Goal: Communication & Community: Answer question/provide support

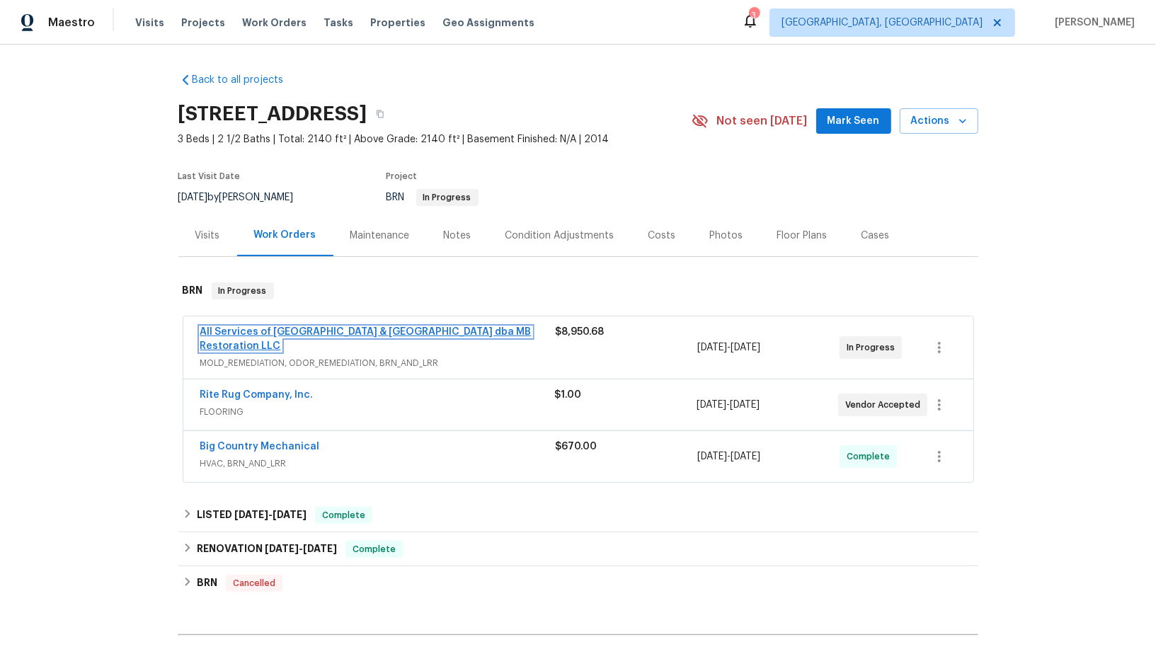
click at [297, 332] on link "All Services of Mount Pleasant & Greater Charleston dba MB Restoration LLC" at bounding box center [365, 339] width 331 height 24
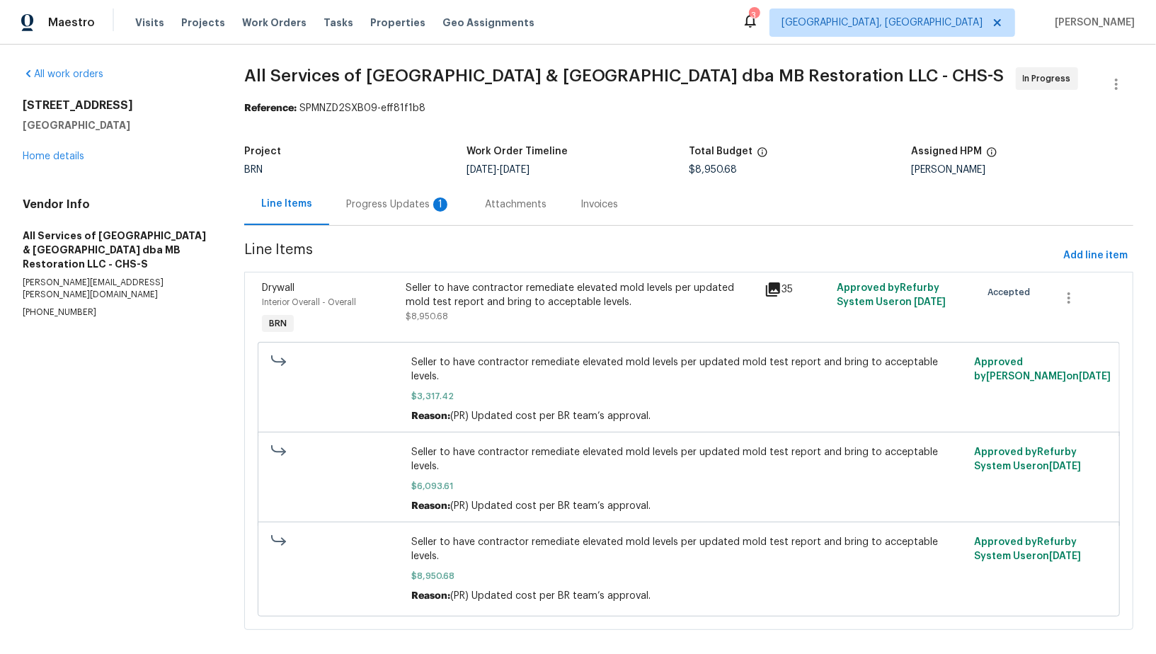
click at [382, 208] on div "Progress Updates 1" at bounding box center [398, 205] width 105 height 14
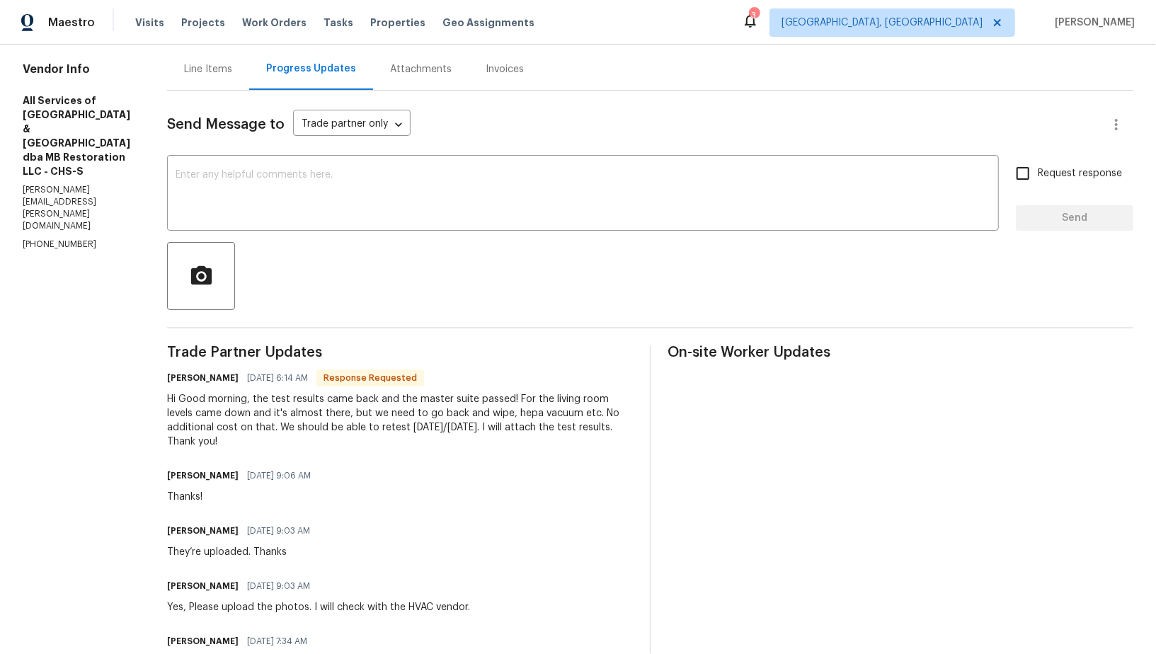
scroll to position [102, 0]
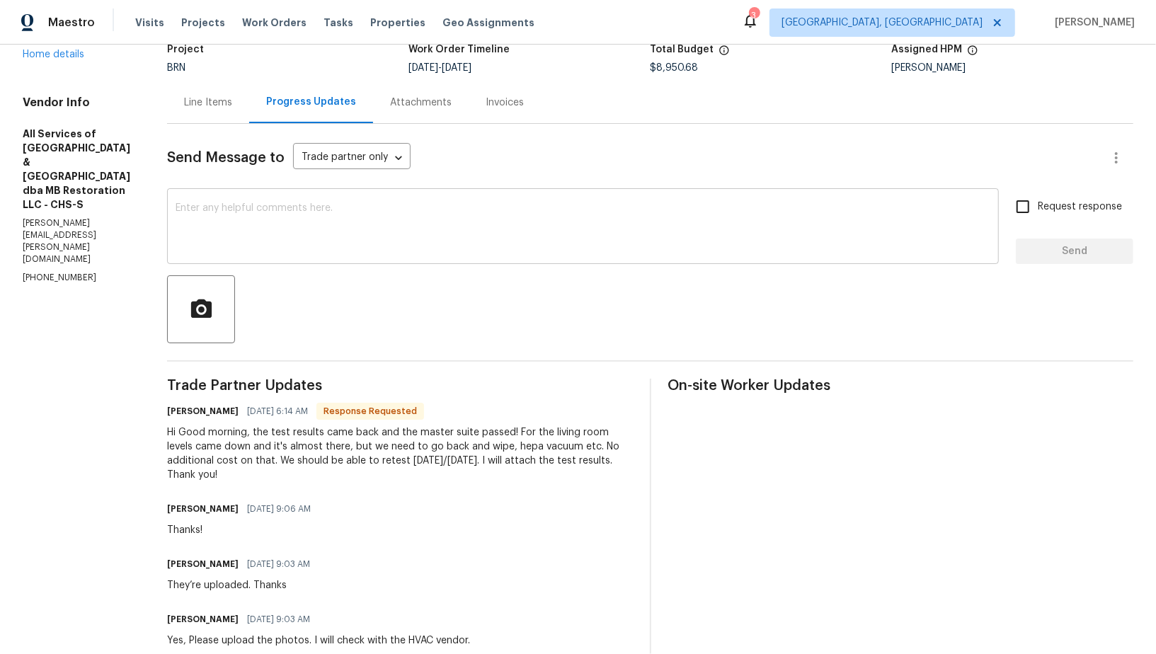
click at [331, 232] on textarea at bounding box center [583, 228] width 815 height 50
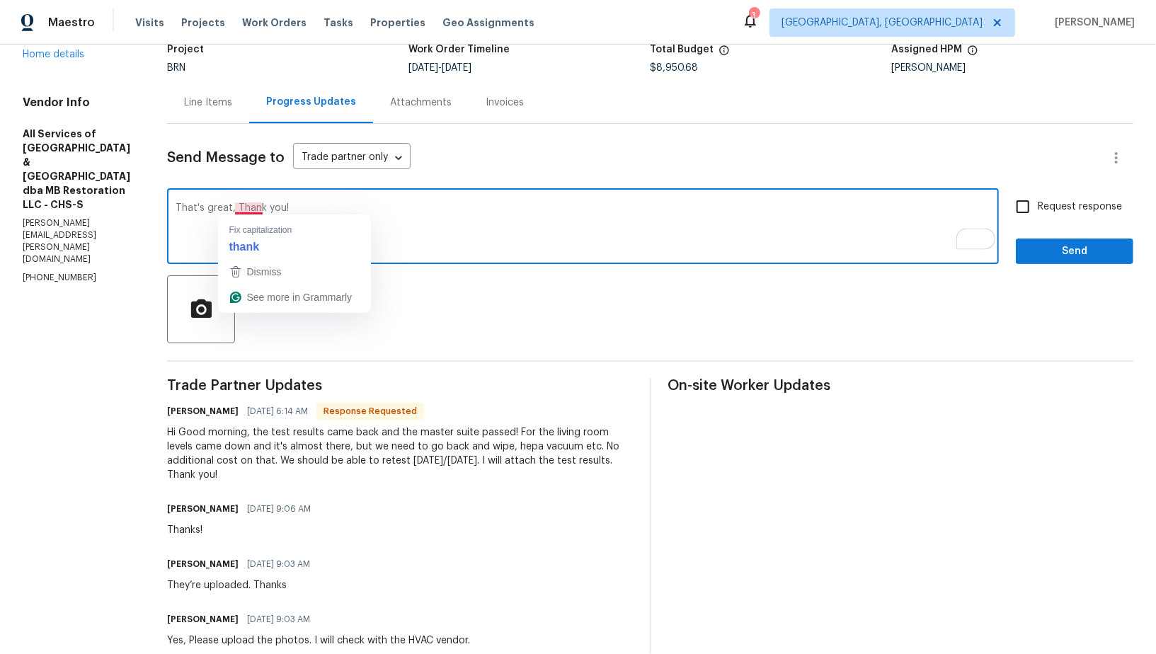
click at [229, 205] on textarea "That's great, Thank you!" at bounding box center [583, 228] width 815 height 50
type textarea "That's great, Thank you!"
click at [1013, 206] on input "Request response" at bounding box center [1023, 207] width 30 height 30
checkbox input "true"
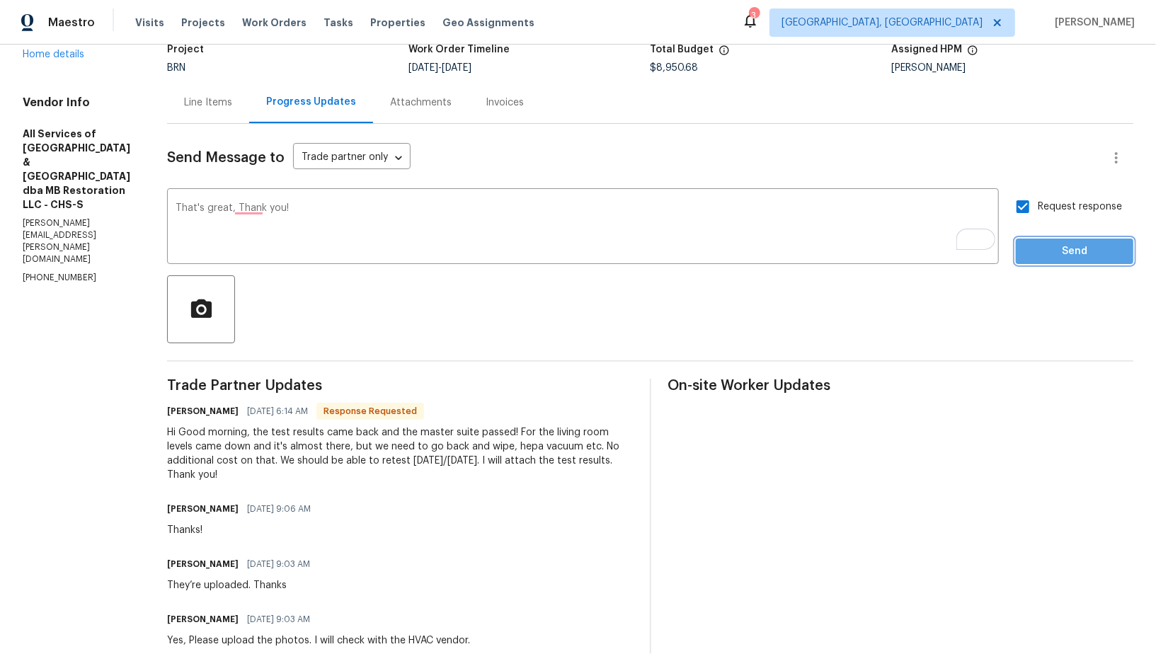
click at [1039, 261] on button "Send" at bounding box center [1075, 252] width 118 height 26
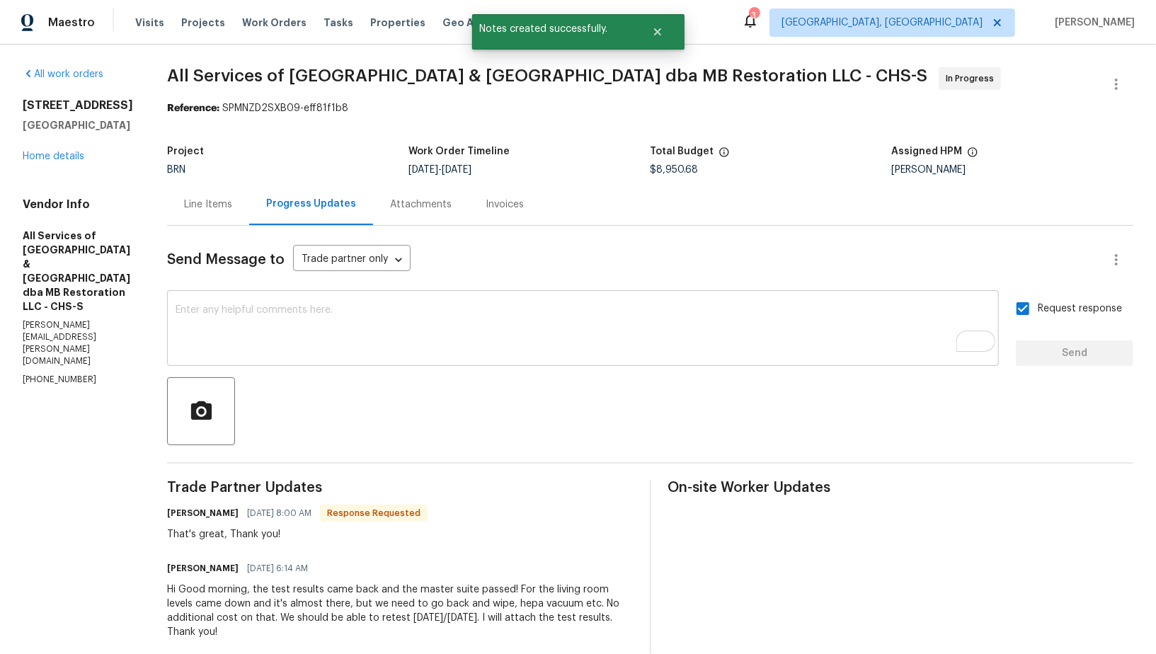
click at [289, 330] on textarea "To enrich screen reader interactions, please activate Accessibility in Grammarl…" at bounding box center [583, 330] width 815 height 50
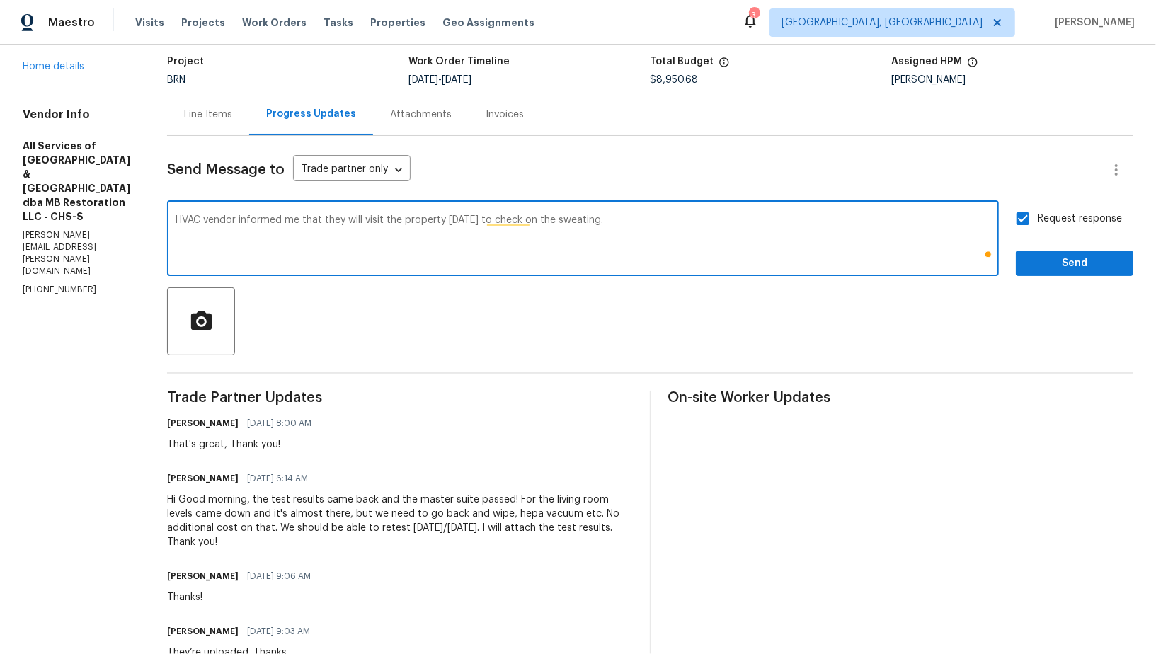
type textarea "HVAC vendor informed me that they will visit the property today to check on the…"
click at [1062, 273] on button "Send" at bounding box center [1075, 264] width 118 height 26
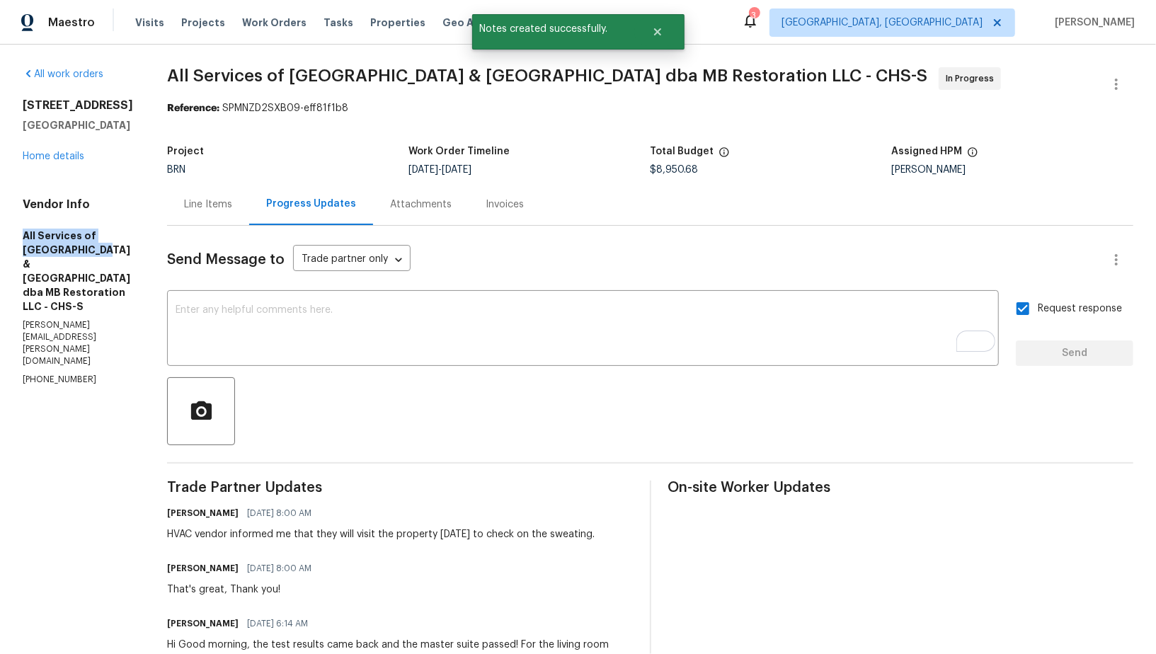
drag, startPoint x: 6, startPoint y: 258, endPoint x: 64, endPoint y: 278, distance: 61.4
copy h5 "All Services of Mount Pleasant"
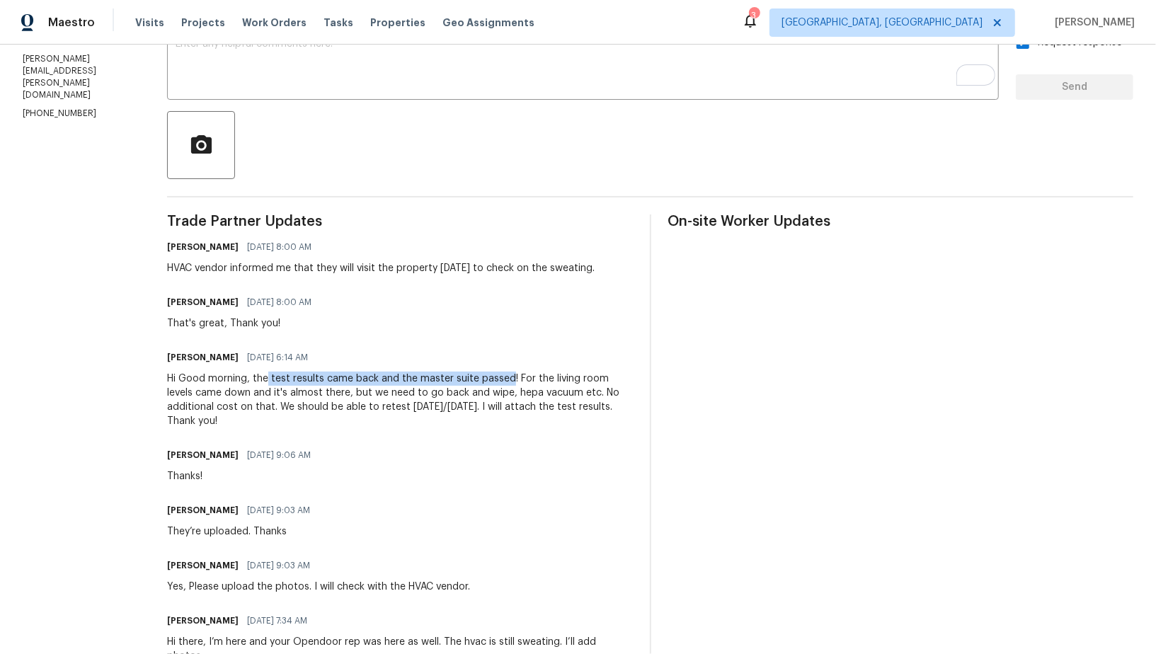
drag, startPoint x: 261, startPoint y: 377, endPoint x: 502, endPoint y: 377, distance: 240.8
click at [502, 377] on div "Hi Good morning, the test results came back and the master suite passed! For th…" at bounding box center [400, 400] width 466 height 57
copy div "test results came back and the master suite passed"
click at [511, 391] on div "Hi Good morning, the test results came back and the master suite passed! For th…" at bounding box center [400, 400] width 466 height 57
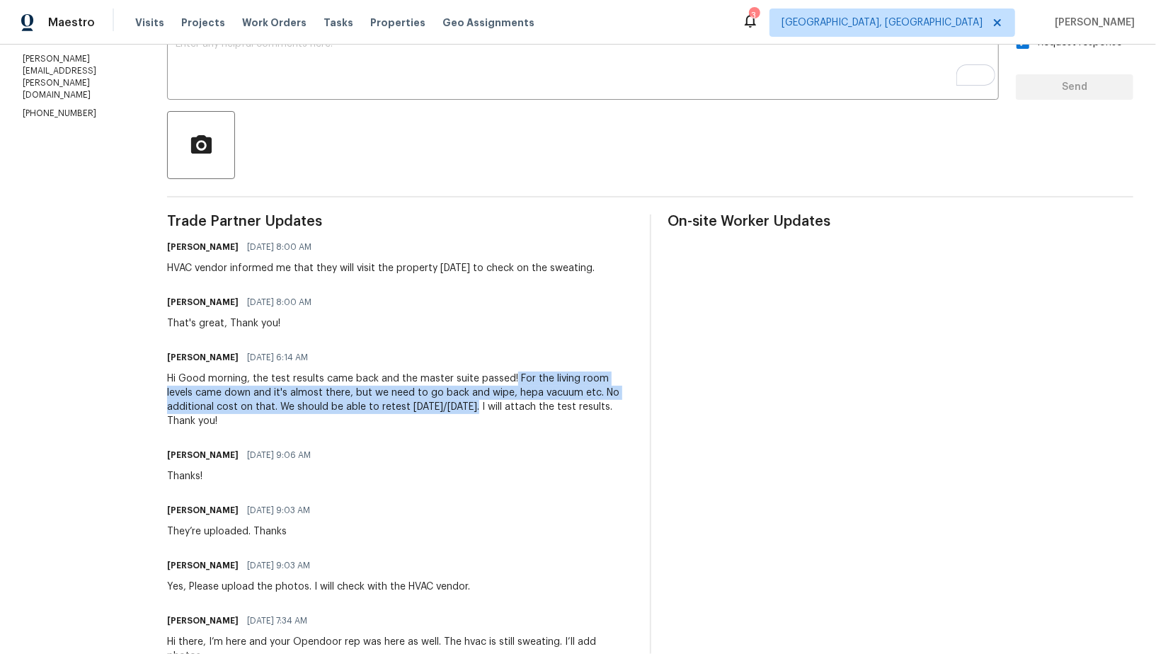
drag, startPoint x: 503, startPoint y: 377, endPoint x: 423, endPoint y: 406, distance: 86.0
click at [423, 406] on div "Hi Good morning, the test results came back and the master suite passed! For th…" at bounding box center [400, 400] width 466 height 57
copy div "For the living room levels came down and it's almost there, but we need to go b…"
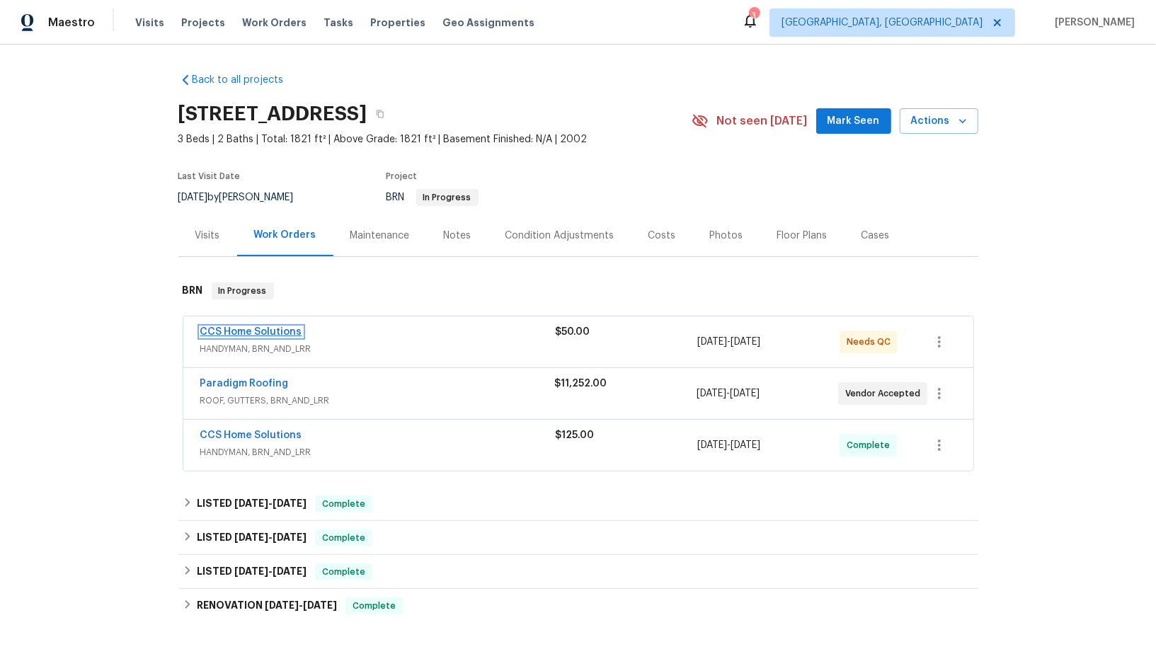
click at [258, 330] on link "CCS Home Solutions" at bounding box center [251, 332] width 102 height 10
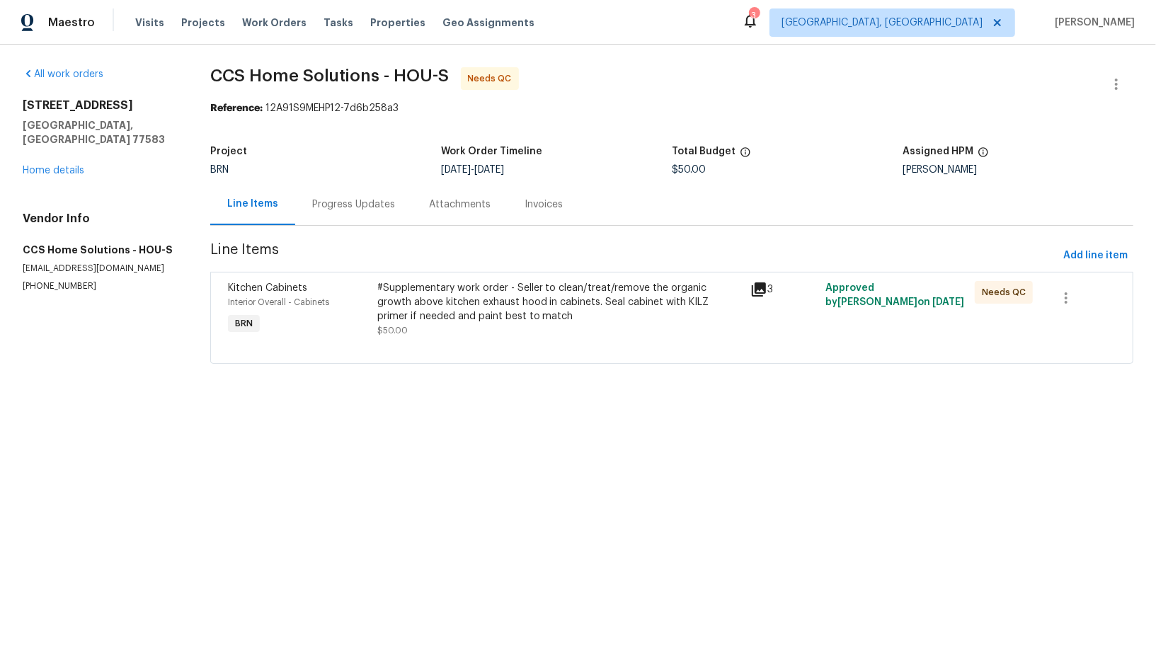
click at [495, 334] on div "#Supplementary work order - Seller to clean/treat/remove the organic growth abo…" at bounding box center [559, 309] width 365 height 57
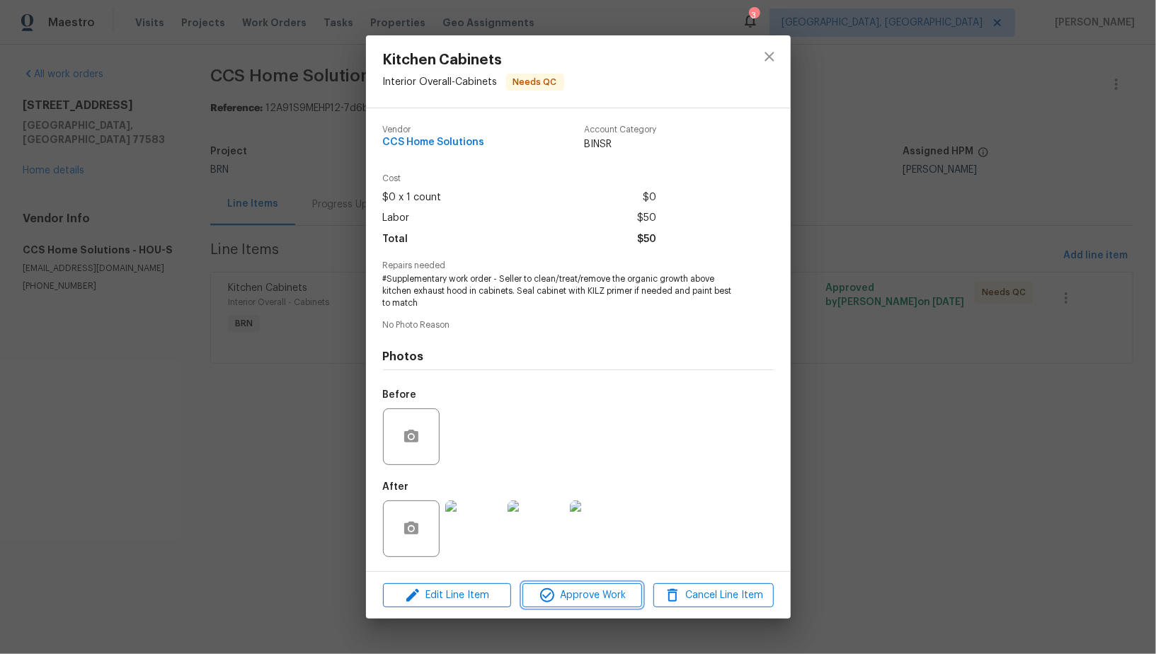
click at [552, 591] on icon "button" at bounding box center [547, 595] width 17 height 17
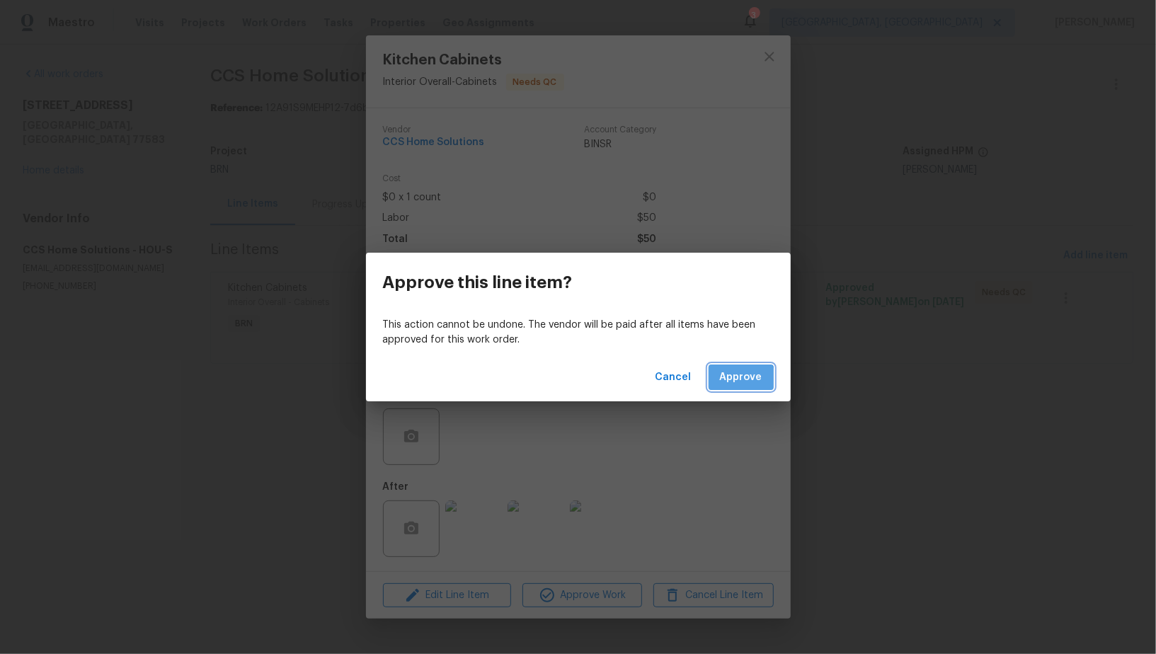
click at [741, 381] on span "Approve" at bounding box center [741, 378] width 42 height 18
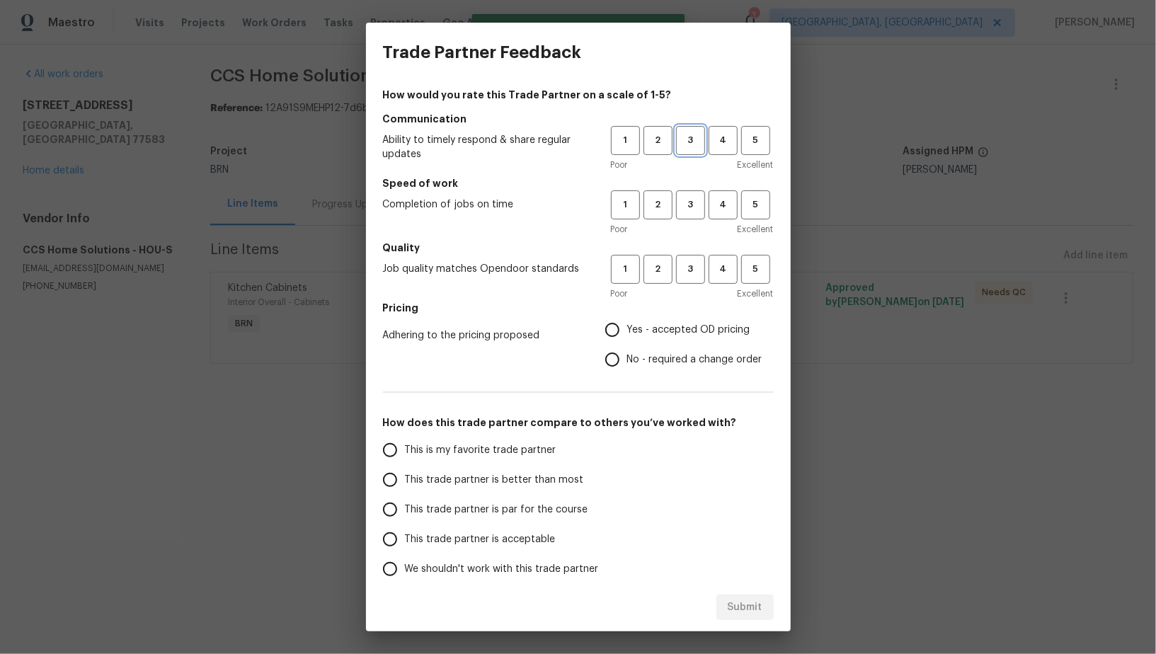
click at [697, 137] on span "3" at bounding box center [691, 140] width 26 height 16
click at [693, 221] on div "1 2 3 4 5 Poor Excellent" at bounding box center [692, 213] width 163 height 46
click at [693, 208] on span "3" at bounding box center [691, 205] width 26 height 16
click at [693, 250] on h5 "Quality" at bounding box center [578, 248] width 391 height 14
click at [693, 263] on span "3" at bounding box center [691, 269] width 26 height 16
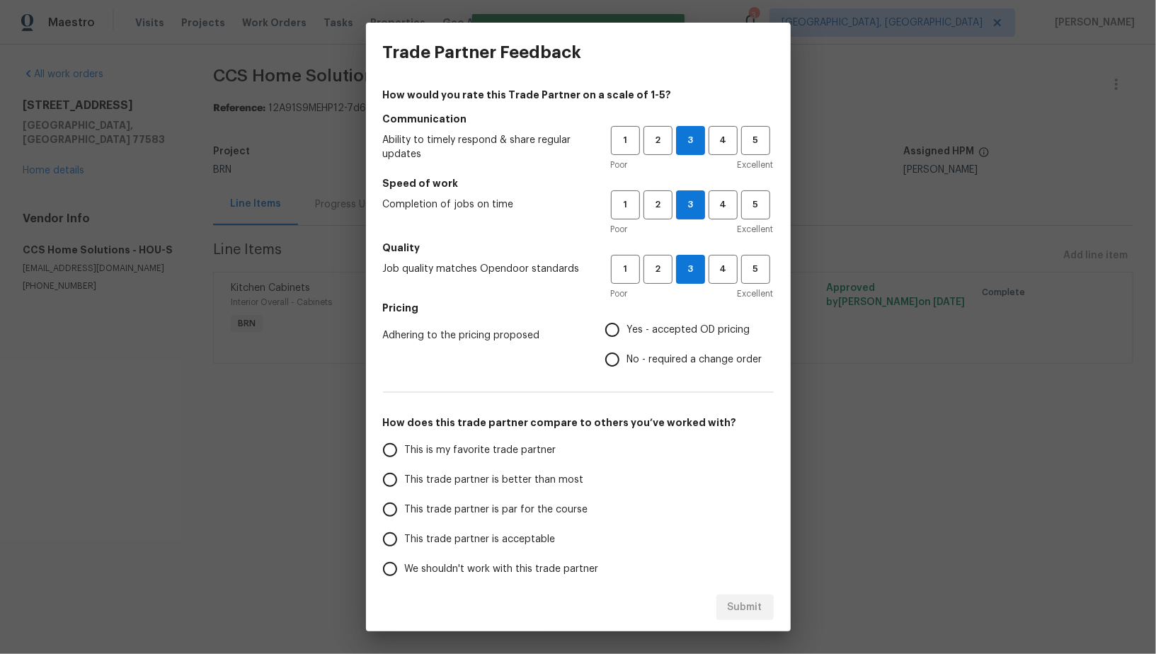
click at [615, 353] on input "No - required a change order" at bounding box center [613, 360] width 30 height 30
radio input "true"
click at [376, 507] on input "This trade partner is par for the course" at bounding box center [390, 510] width 30 height 30
click at [743, 613] on span "Submit" at bounding box center [745, 608] width 35 height 18
radio input "true"
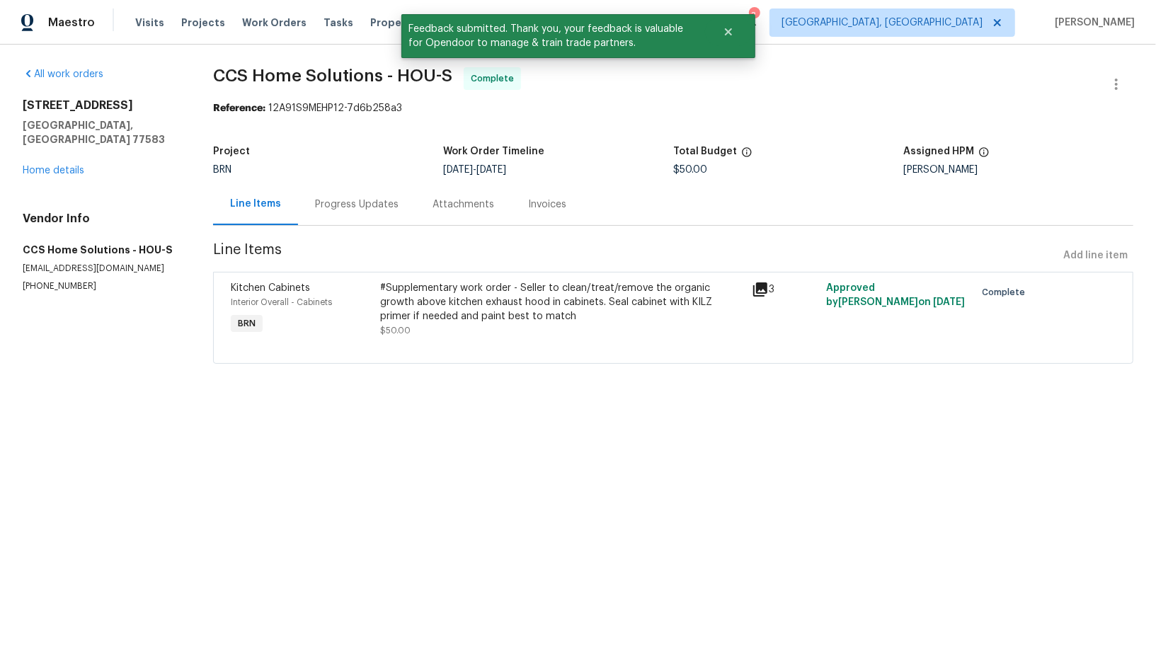
click at [372, 203] on div "Progress Updates" at bounding box center [357, 205] width 84 height 14
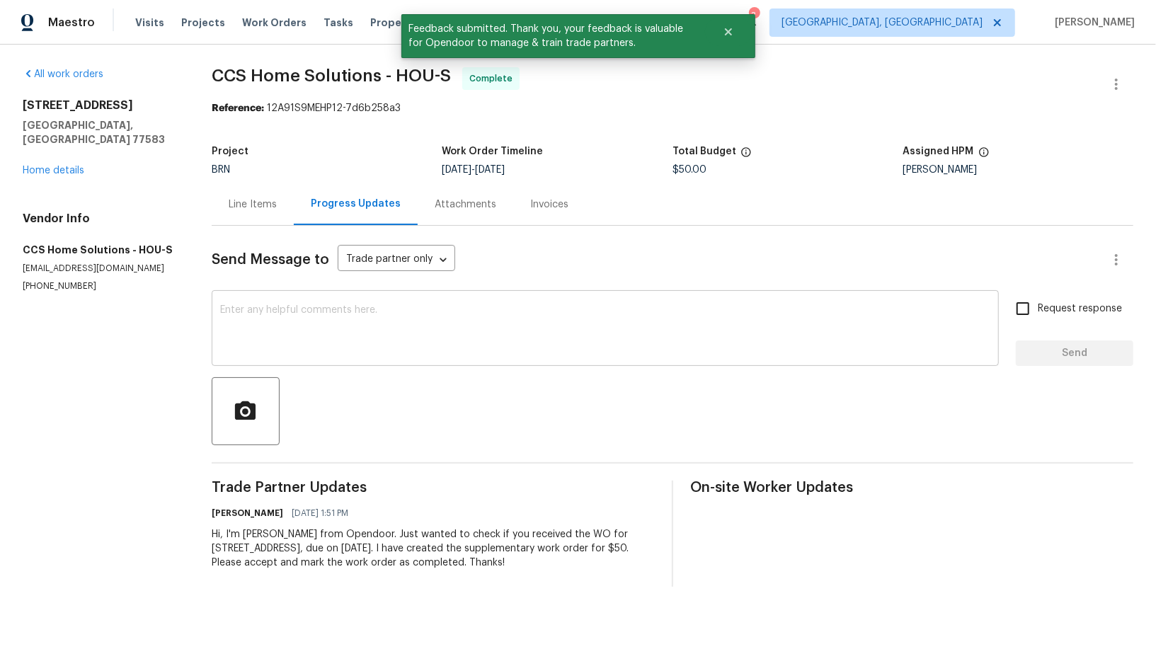
click at [476, 336] on textarea at bounding box center [605, 330] width 770 height 50
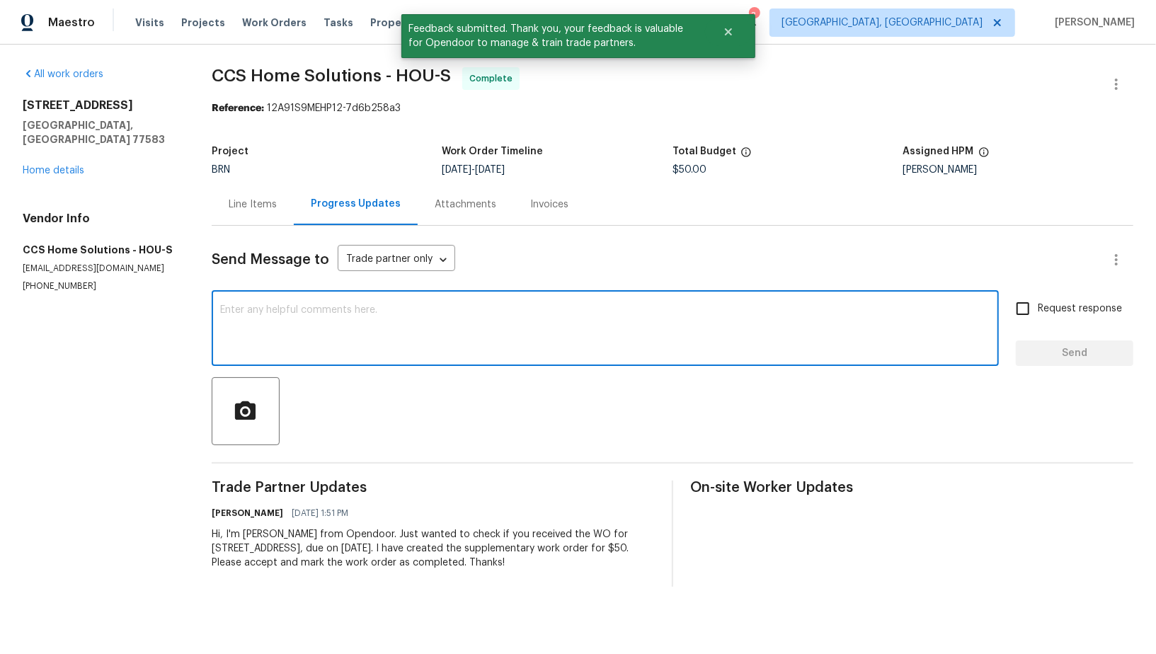
paste textarea "WO is approved, Please upload the invoice under invoice section. Thanks!"
type textarea "WO is approved, Please upload the invoice under invoice section. Thanks!"
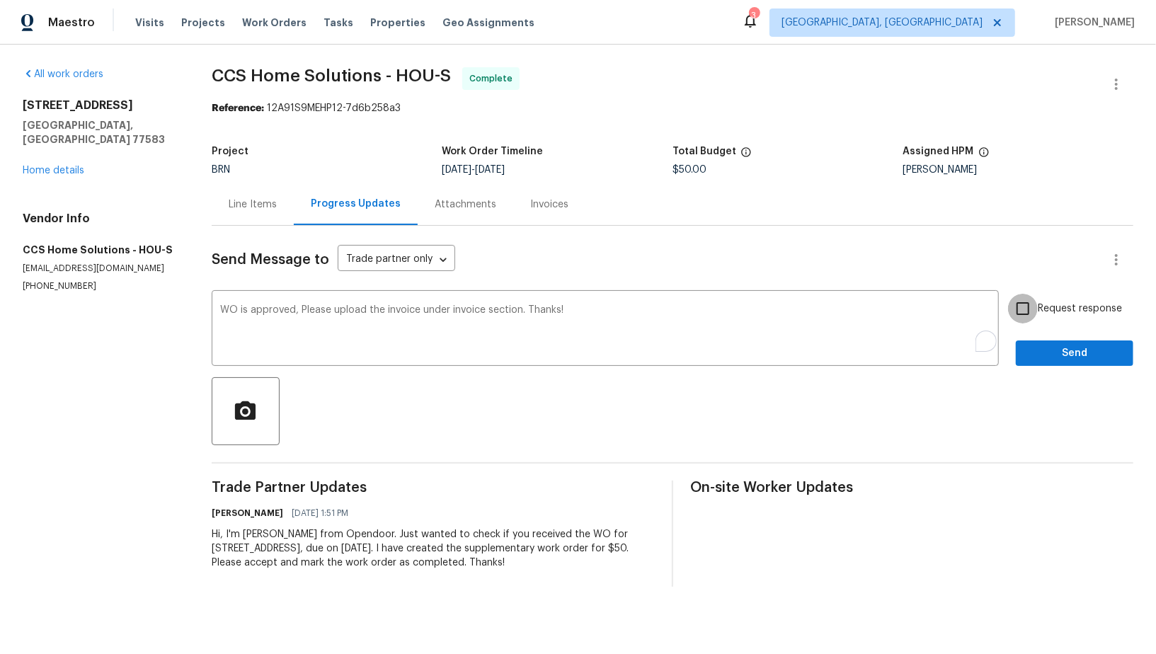
click at [1021, 312] on input "Request response" at bounding box center [1023, 309] width 30 height 30
checkbox input "true"
click at [1035, 345] on span "Send" at bounding box center [1074, 354] width 95 height 18
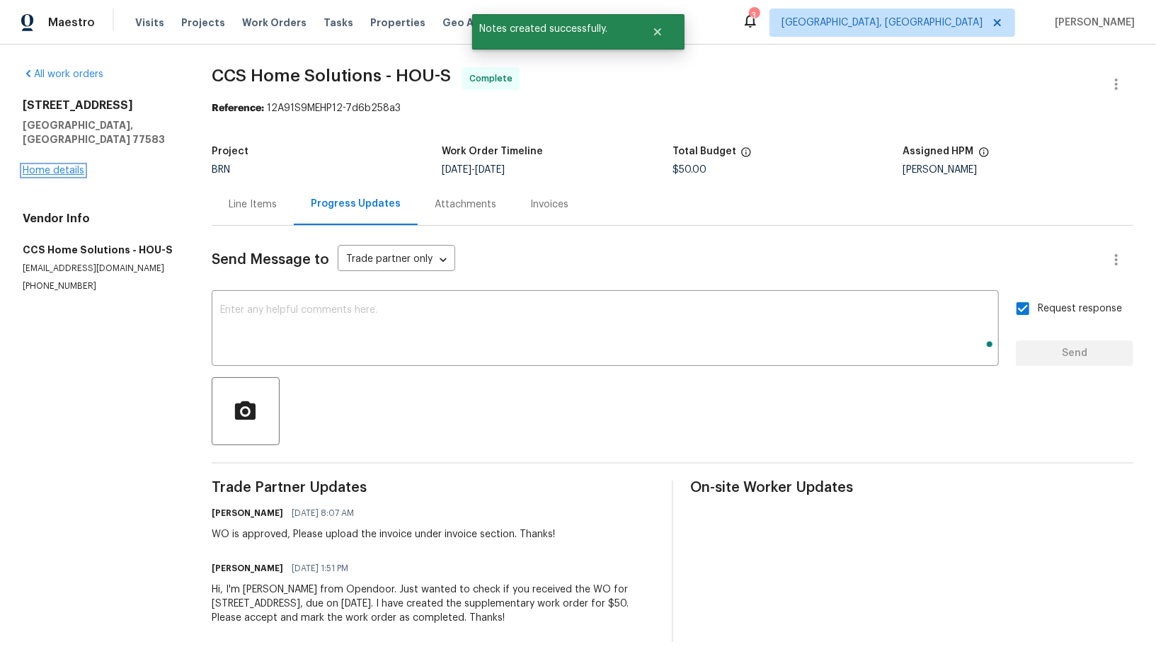
click at [67, 166] on link "Home details" at bounding box center [54, 171] width 62 height 10
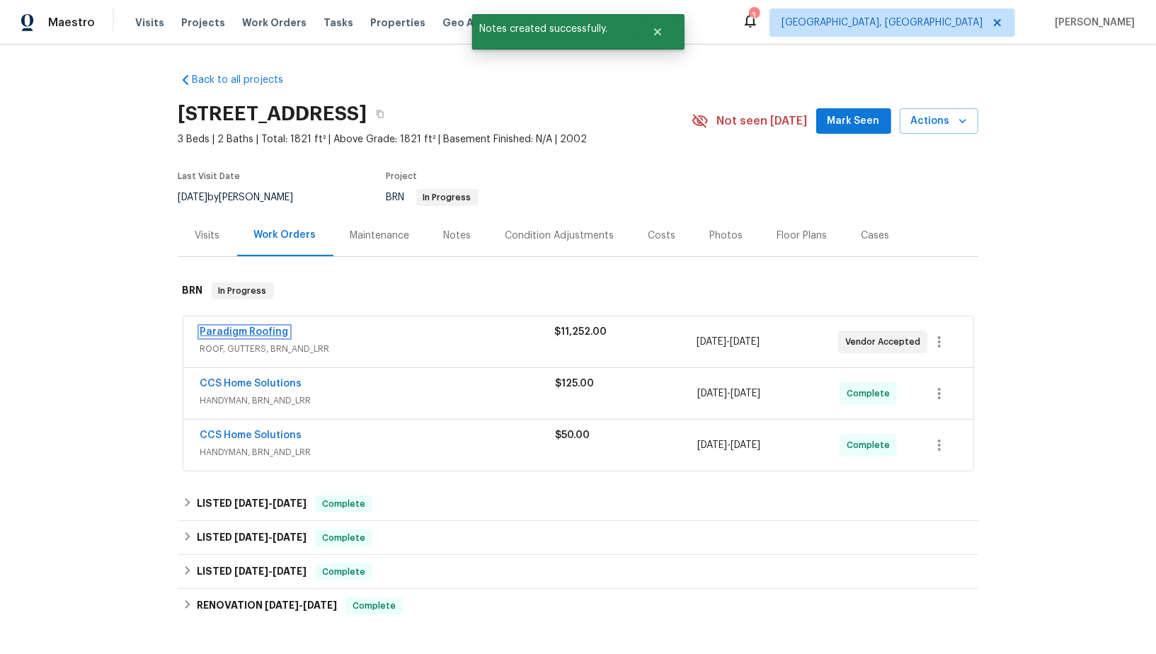
click at [222, 336] on link "Paradigm Roofing" at bounding box center [244, 332] width 89 height 10
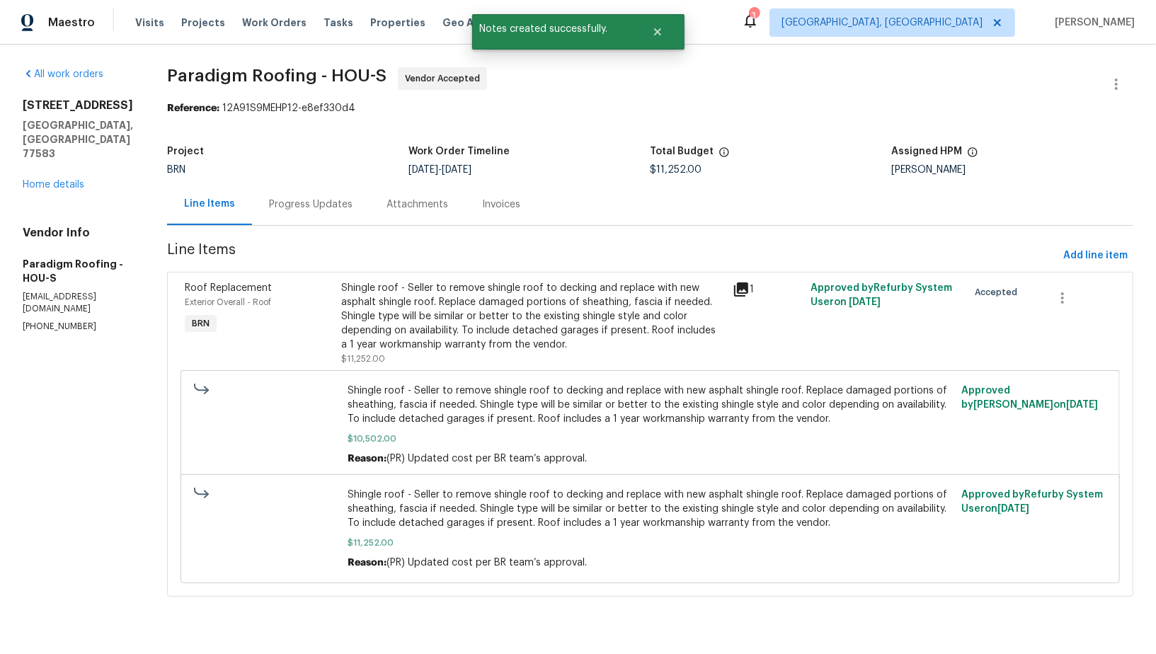
click at [338, 209] on div "Progress Updates" at bounding box center [311, 205] width 84 height 14
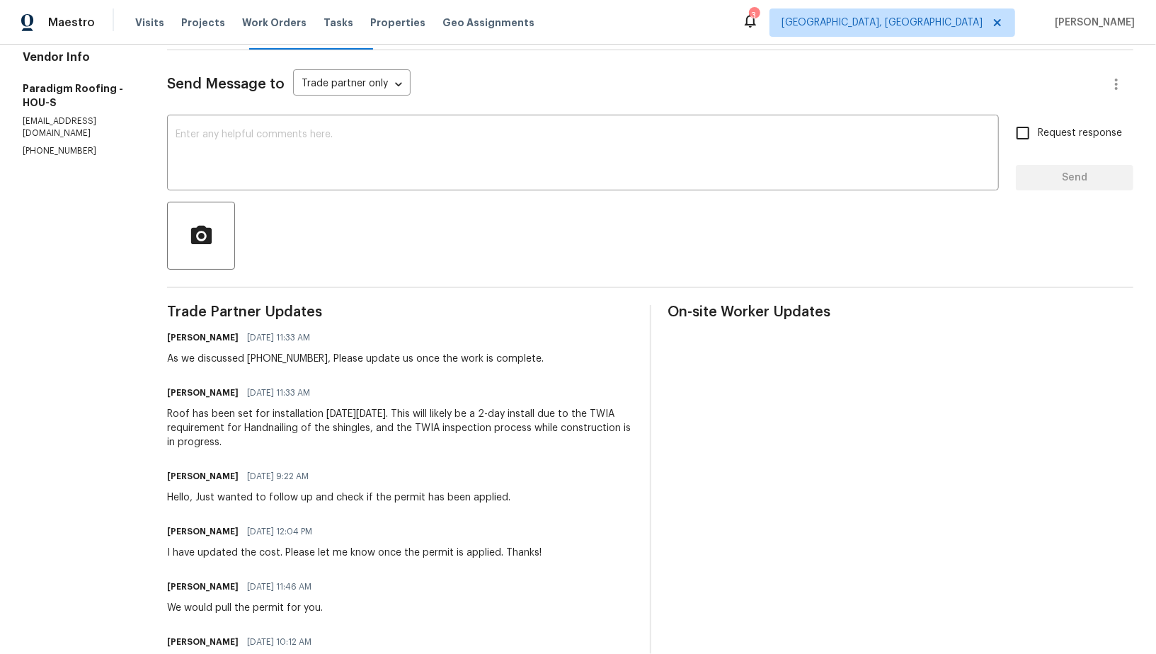
scroll to position [186, 0]
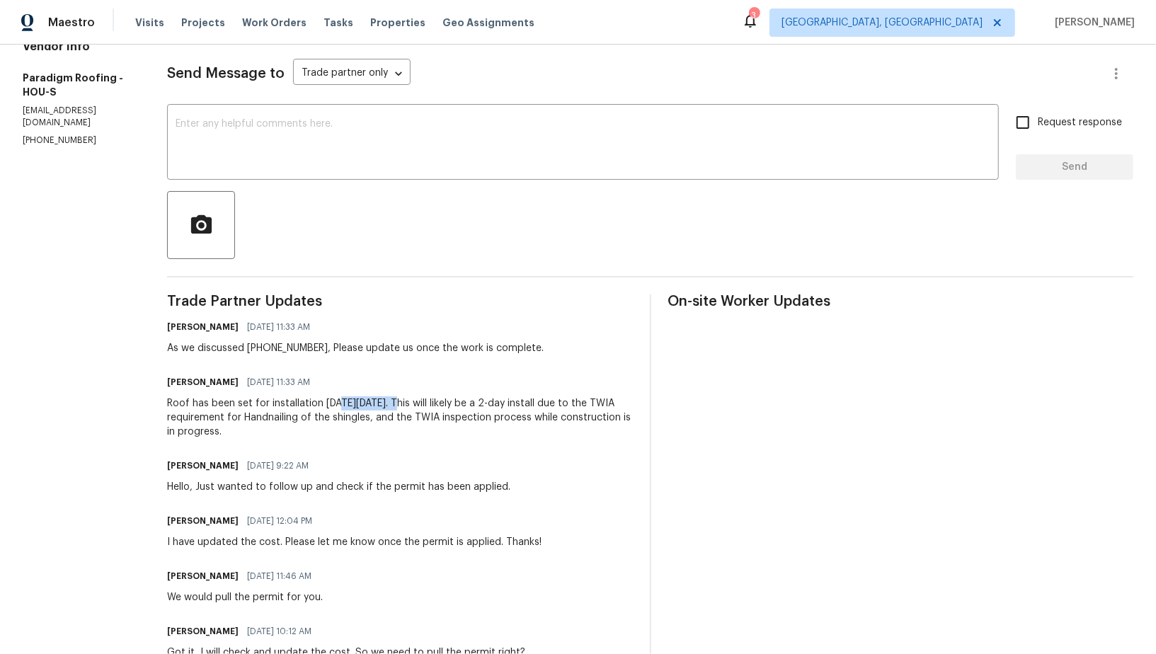
drag, startPoint x: 338, startPoint y: 401, endPoint x: 391, endPoint y: 401, distance: 52.4
click at [391, 401] on div "Roof has been set for installation on Friday, 8/15. This will likely be a 2-day…" at bounding box center [400, 418] width 466 height 42
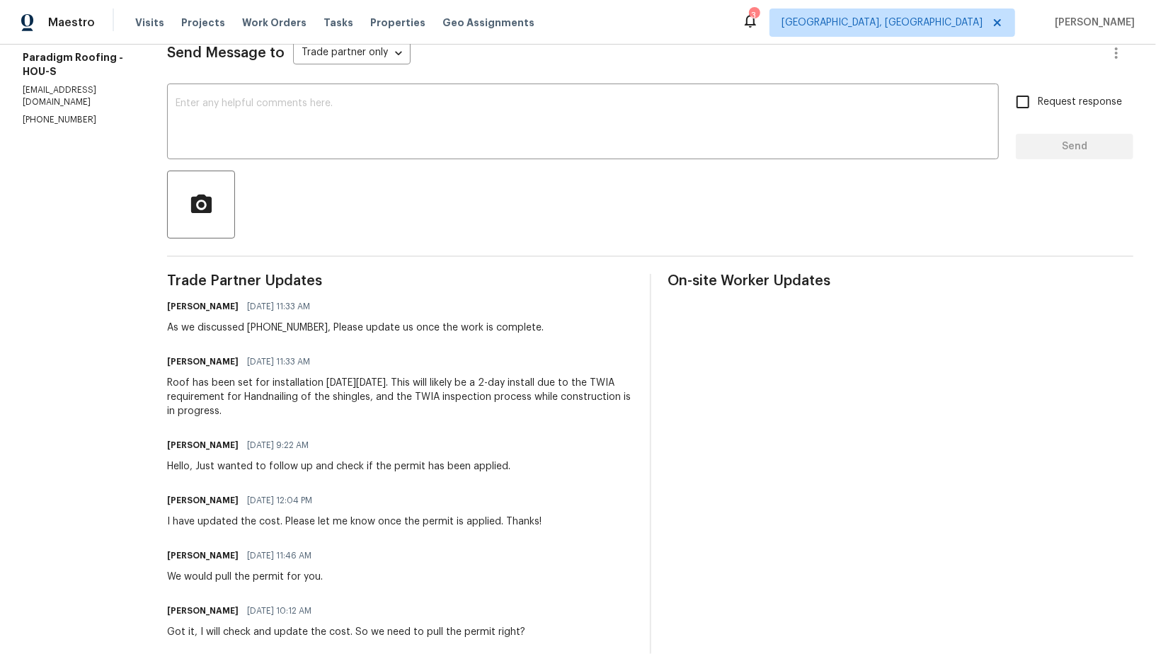
click at [445, 391] on div "Roof has been set for installation on Friday, 8/15. This will likely be a 2-day…" at bounding box center [400, 397] width 466 height 42
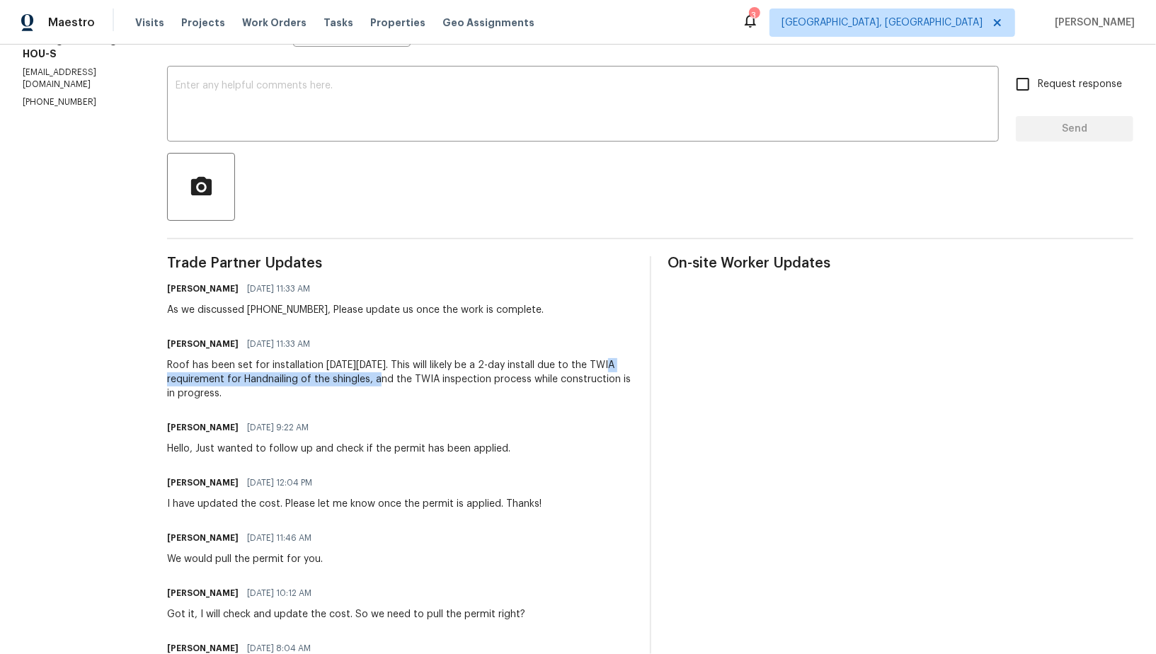
drag, startPoint x: 594, startPoint y: 365, endPoint x: 372, endPoint y: 381, distance: 222.9
click at [372, 381] on div "Roof has been set for installation on Friday, 8/15. This will likely be a 2-day…" at bounding box center [400, 379] width 466 height 42
copy div "TWIA requirement for Handnailing of the shingles"
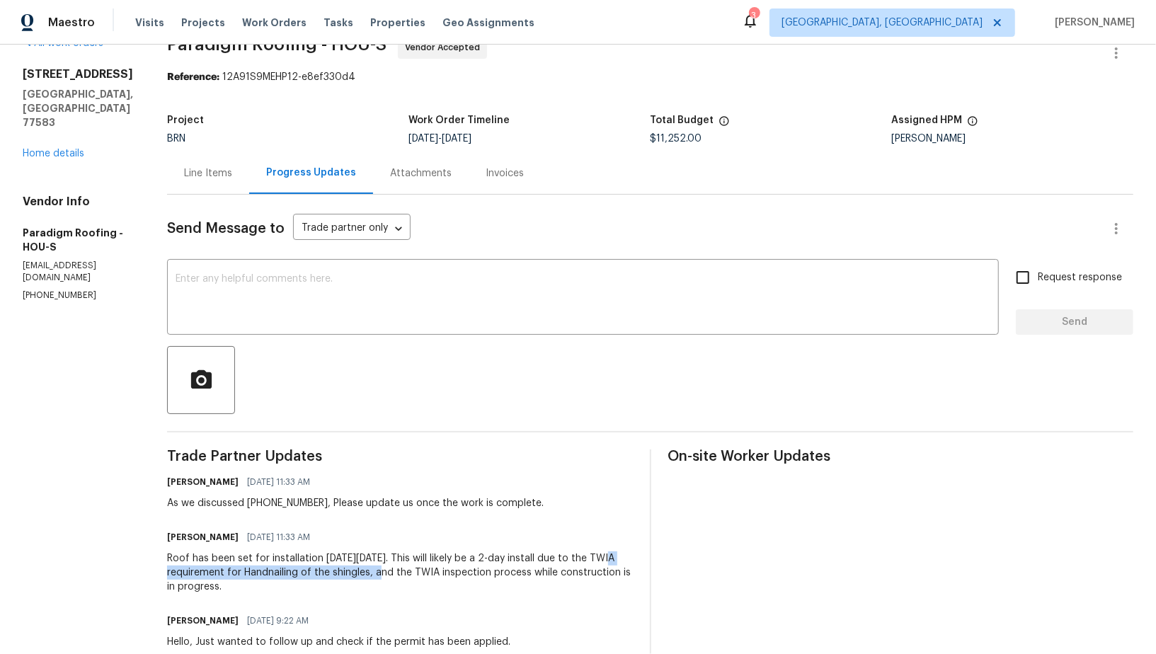
scroll to position [0, 0]
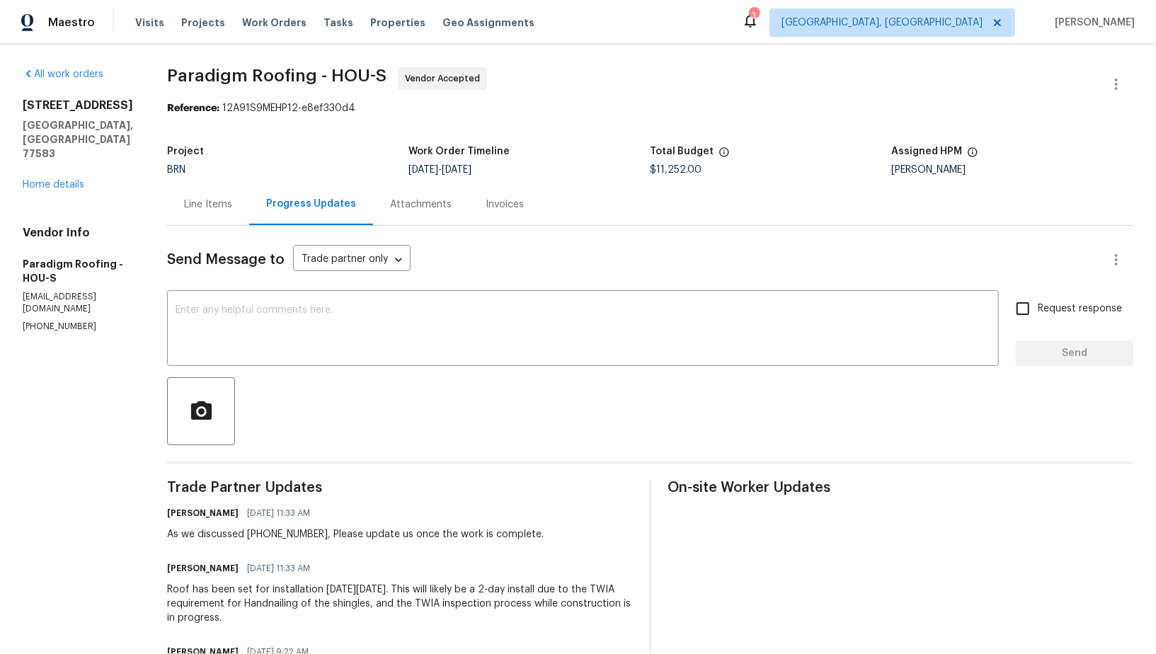
click at [214, 200] on div "Line Items" at bounding box center [208, 205] width 48 height 14
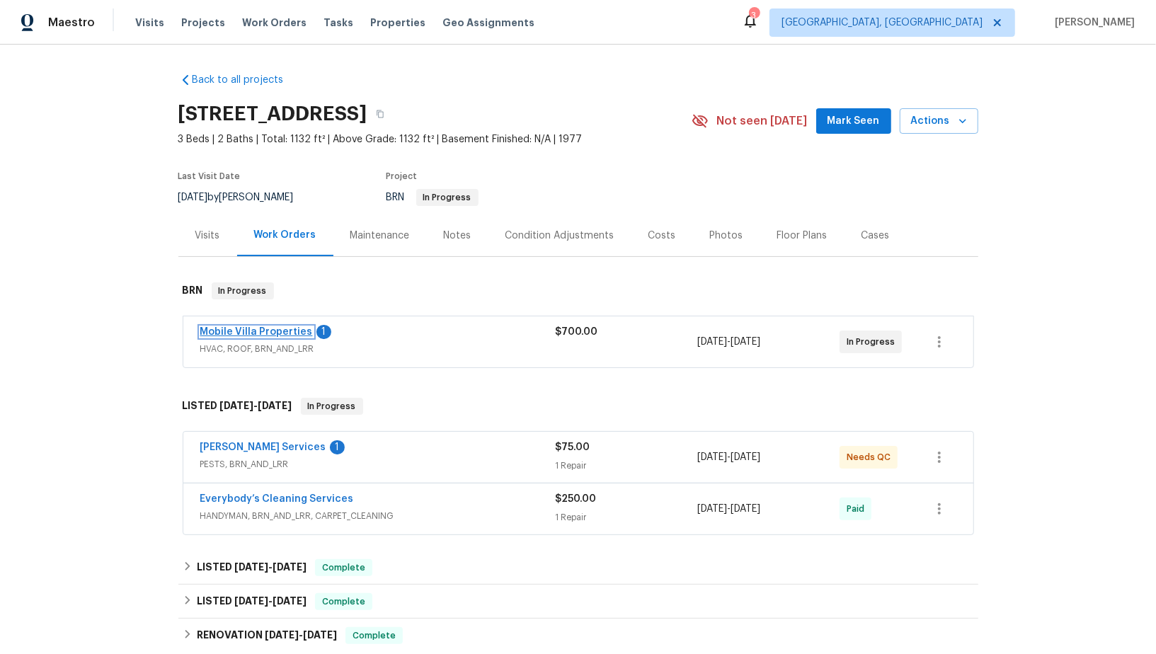
click at [266, 333] on link "Mobile Villa Properties" at bounding box center [256, 332] width 113 height 10
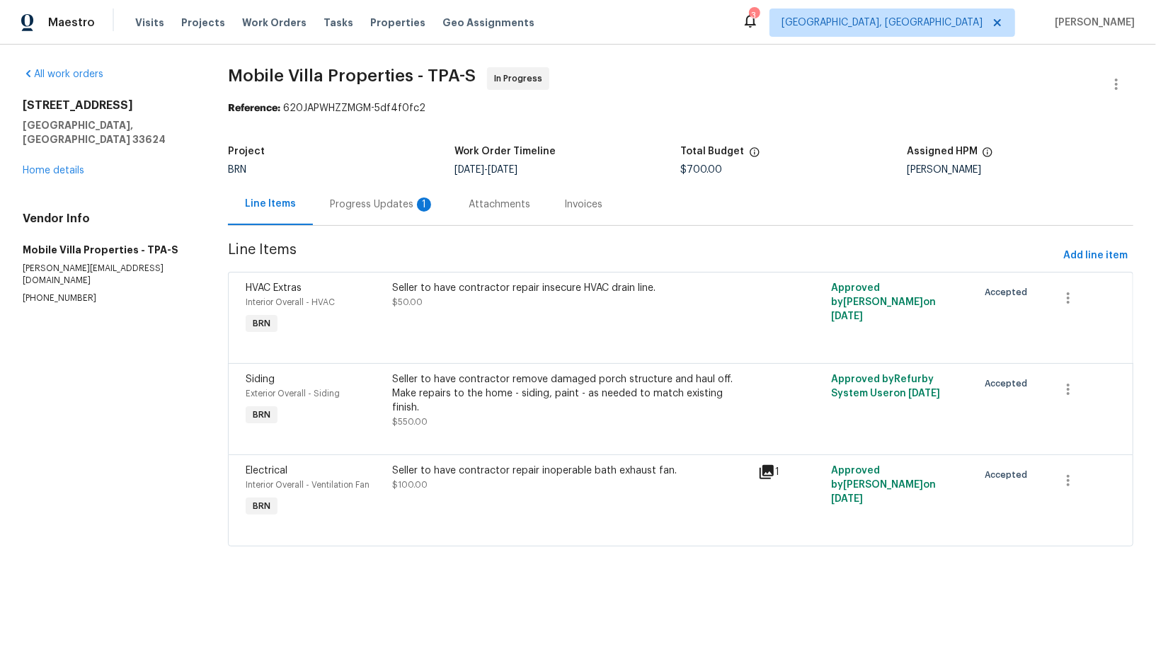
click at [383, 201] on div "Progress Updates 1" at bounding box center [382, 205] width 105 height 14
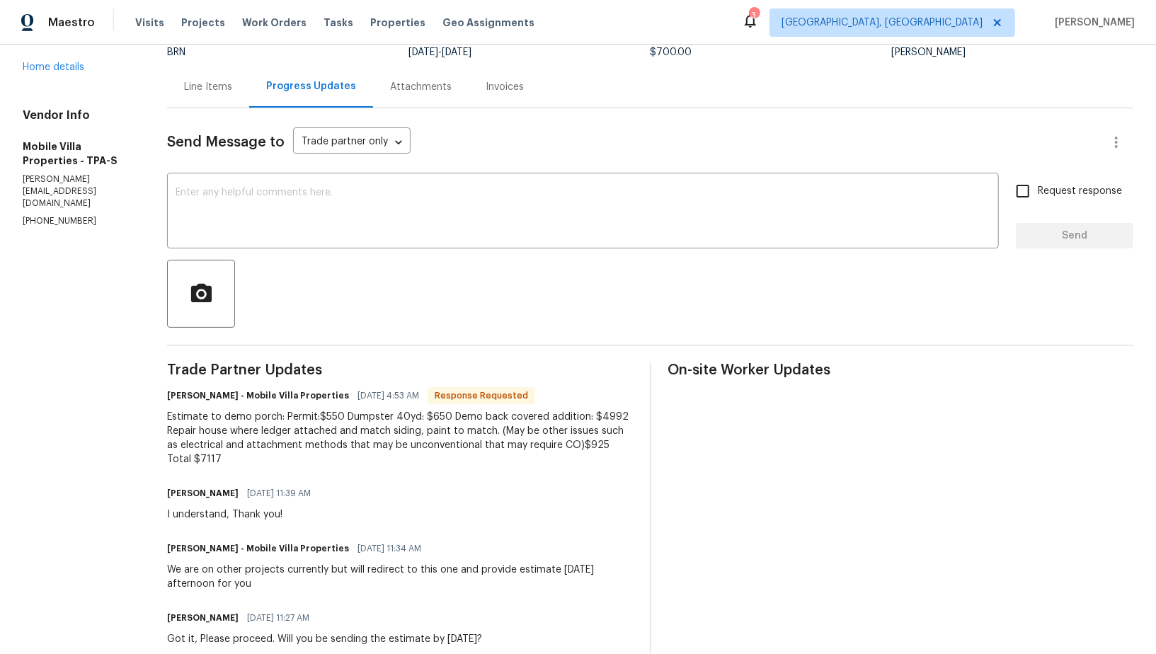
scroll to position [109, 0]
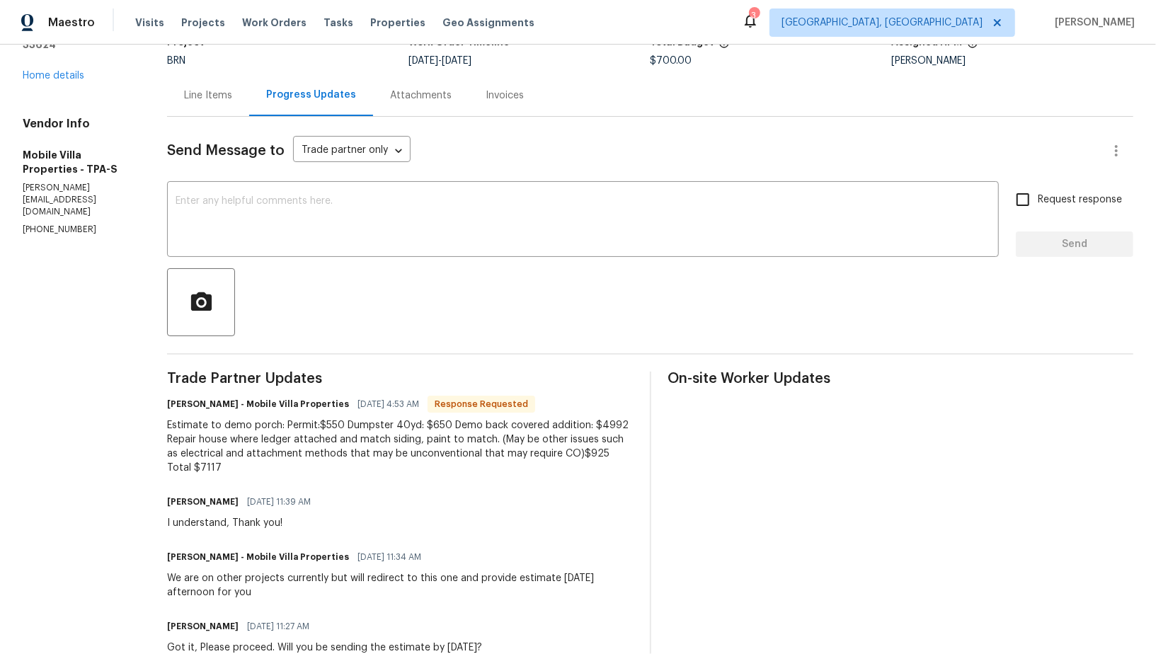
click at [333, 268] on div at bounding box center [650, 302] width 967 height 68
click at [312, 256] on div "x ​" at bounding box center [583, 221] width 832 height 72
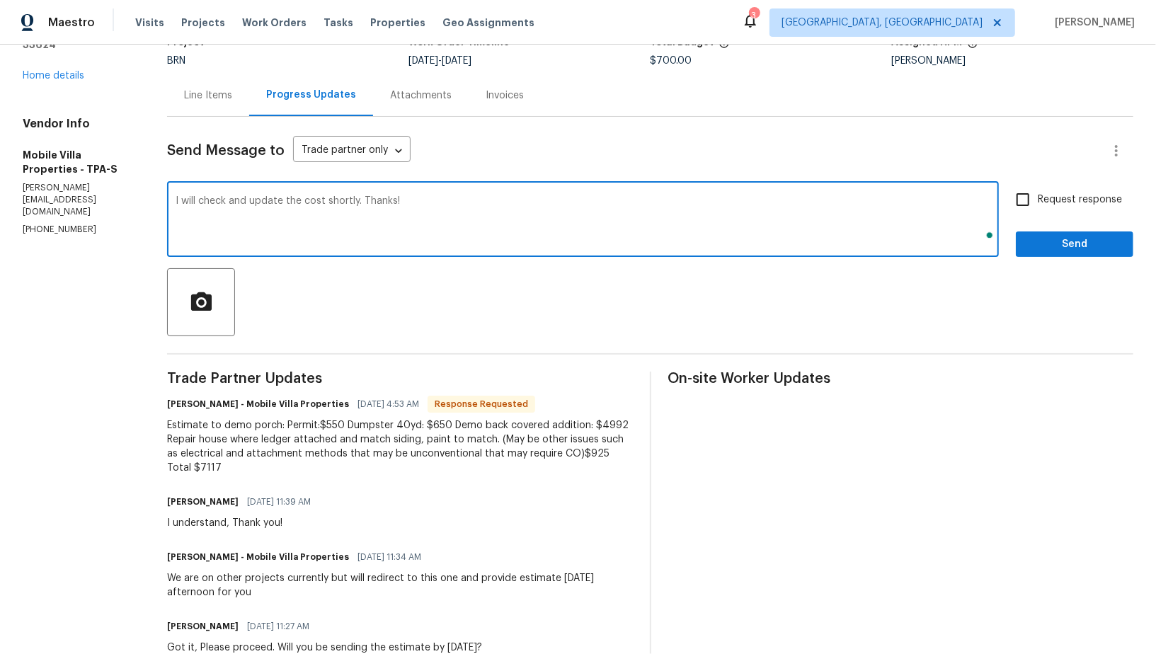
type textarea "I will check and update the cost shortly. Thanks!"
click at [1040, 213] on label "Request response" at bounding box center [1065, 200] width 114 height 30
click at [1038, 213] on input "Request response" at bounding box center [1023, 200] width 30 height 30
checkbox input "true"
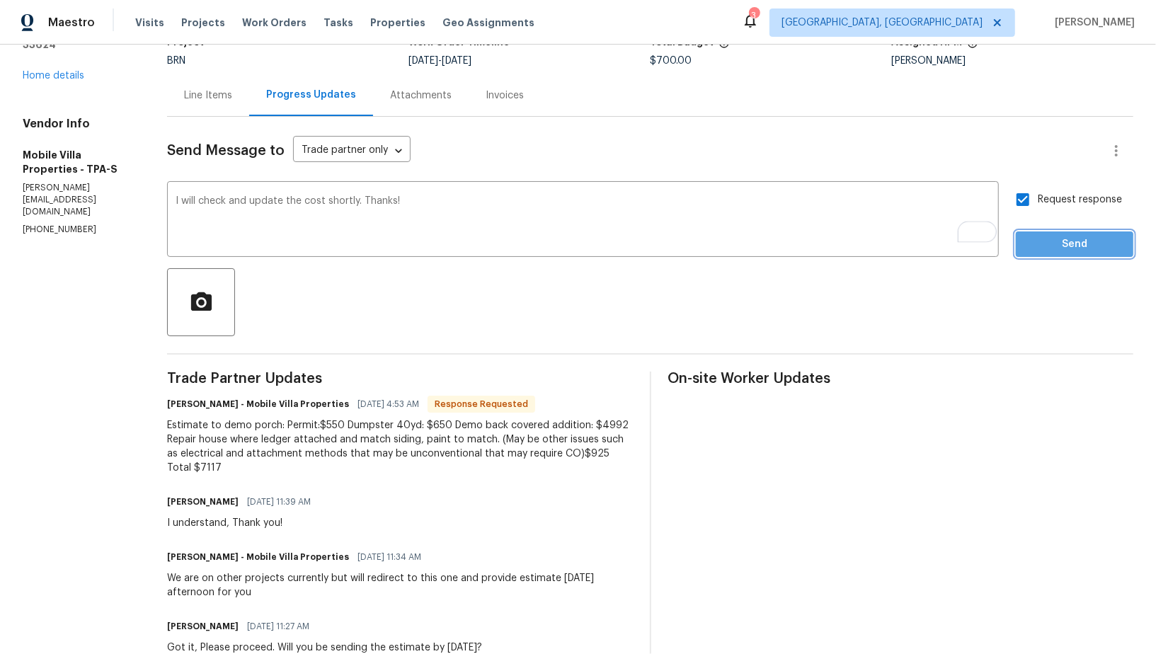
click at [1059, 246] on span "Send" at bounding box center [1074, 245] width 95 height 18
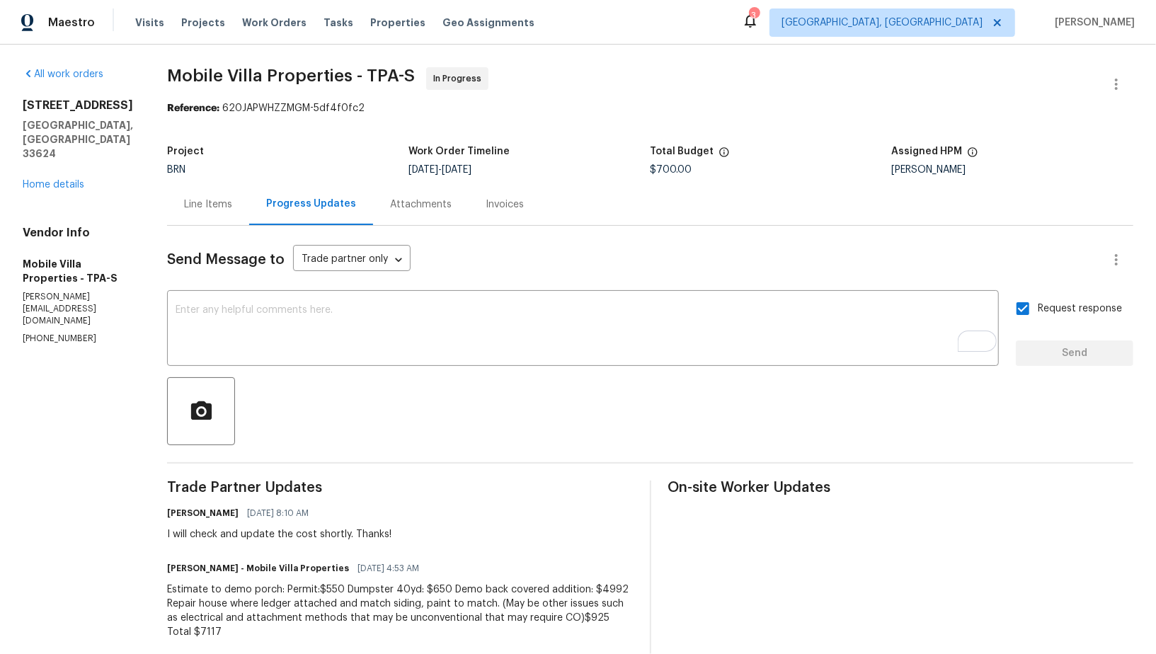
click at [201, 215] on div "Line Items" at bounding box center [208, 204] width 82 height 42
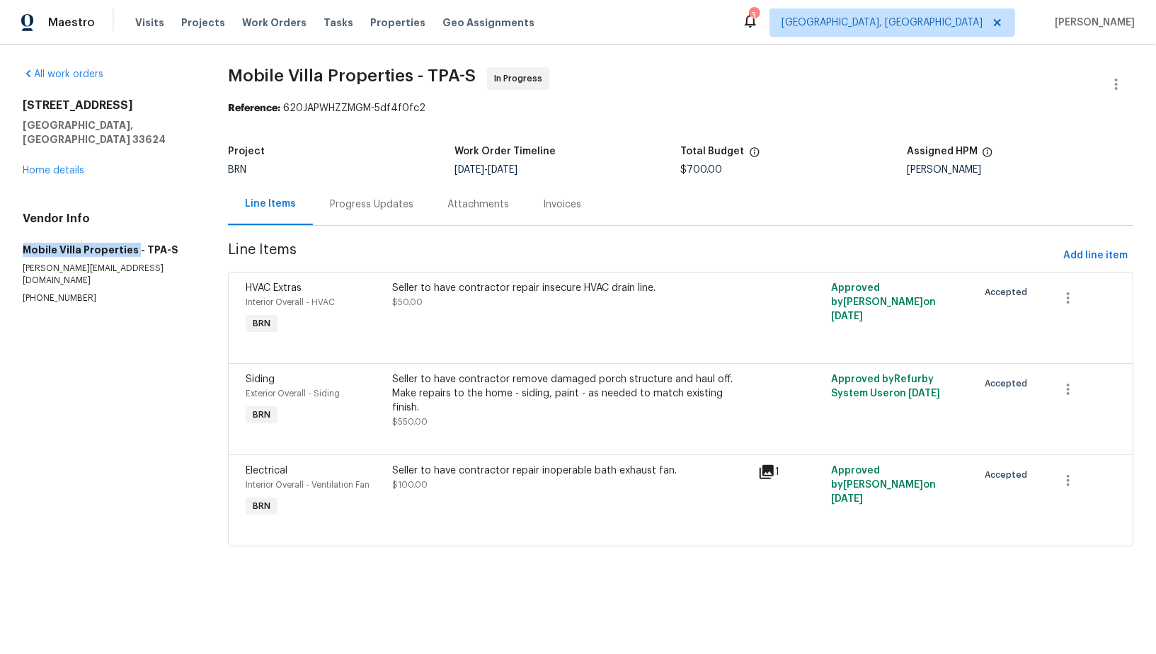
drag, startPoint x: 18, startPoint y: 232, endPoint x: 132, endPoint y: 235, distance: 113.3
click at [132, 235] on div "All work orders 10344 Rosemount Dr Tampa, FL 33624 Home details Vendor Info Mob…" at bounding box center [578, 316] width 1156 height 542
copy h5 "Mobile Villa Properties"
click at [449, 414] on div "Seller to have contractor remove damaged porch structure and haul off. Make rep…" at bounding box center [571, 400] width 358 height 57
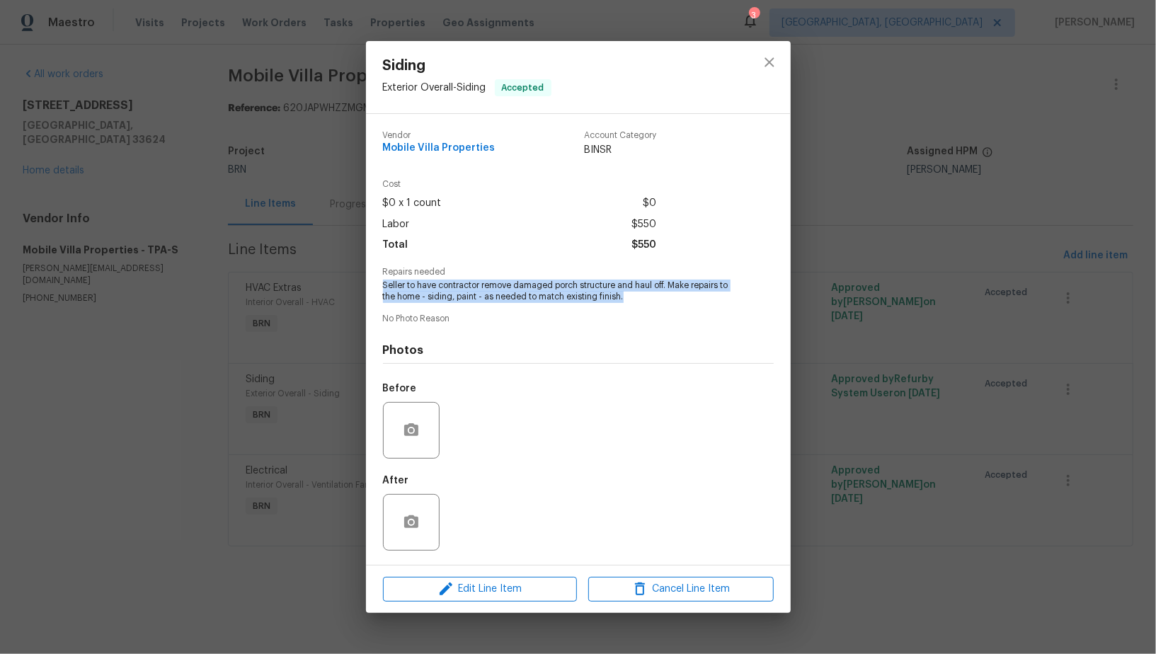
drag, startPoint x: 377, startPoint y: 285, endPoint x: 656, endPoint y: 298, distance: 279.3
click at [656, 298] on div "Vendor Mobile Villa Properties Account Category BINSR Cost $0 x 1 count $0 Labo…" at bounding box center [578, 339] width 425 height 451
copy span "Seller to have contractor remove damaged porch structure and haul off. Make rep…"
drag, startPoint x: 262, startPoint y: 285, endPoint x: 283, endPoint y: 254, distance: 37.7
click at [262, 284] on div "Siding Exterior Overall - Siding Accepted Vendor Mobile Villa Properties Accoun…" at bounding box center [578, 327] width 1156 height 654
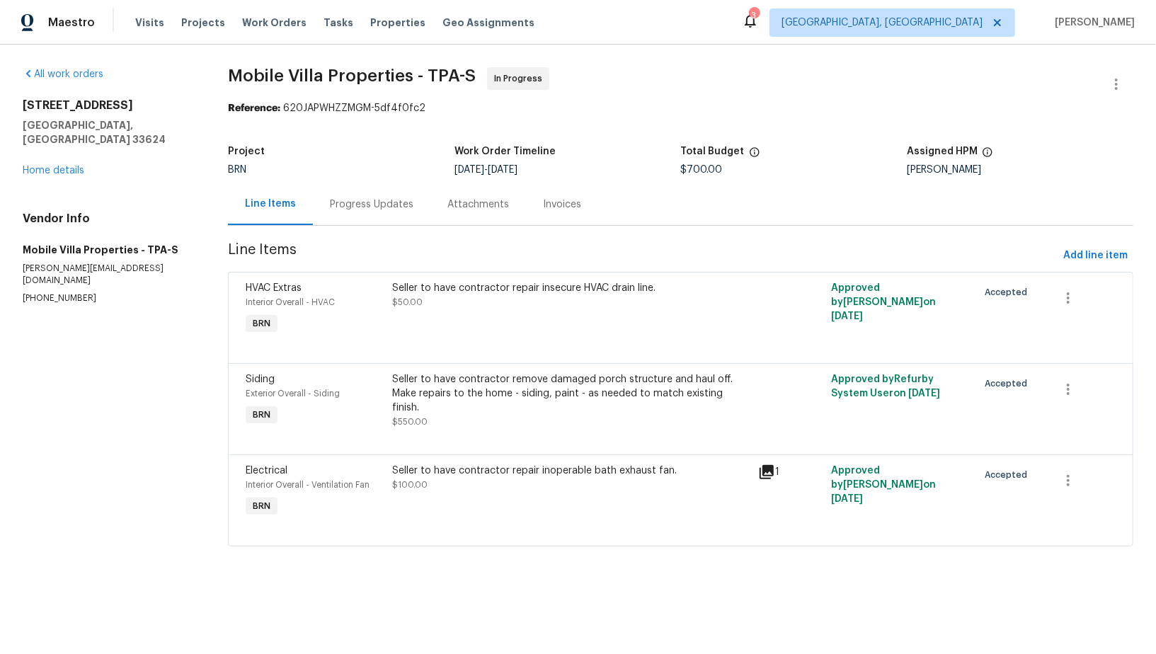
click at [346, 192] on div "Progress Updates" at bounding box center [372, 204] width 118 height 42
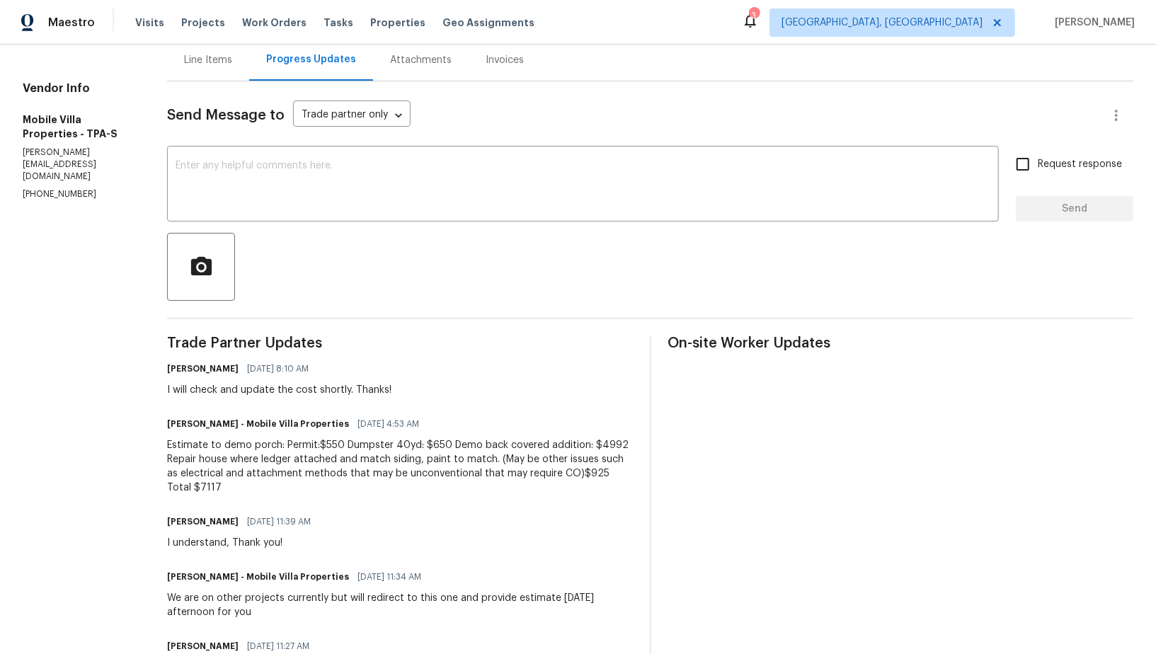
scroll to position [362, 0]
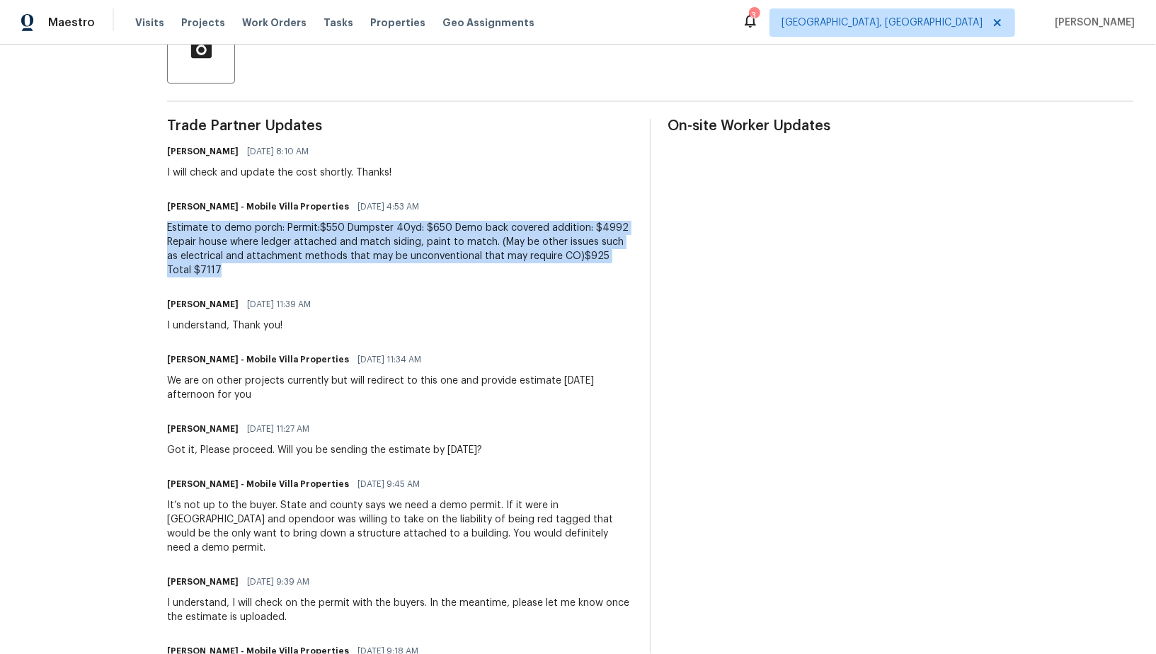
drag, startPoint x: 150, startPoint y: 224, endPoint x: 234, endPoint y: 271, distance: 96.7
copy div "Estimate to demo porch: Permit:$550 Dumpster 40yd: $650 Demo back covered addit…"
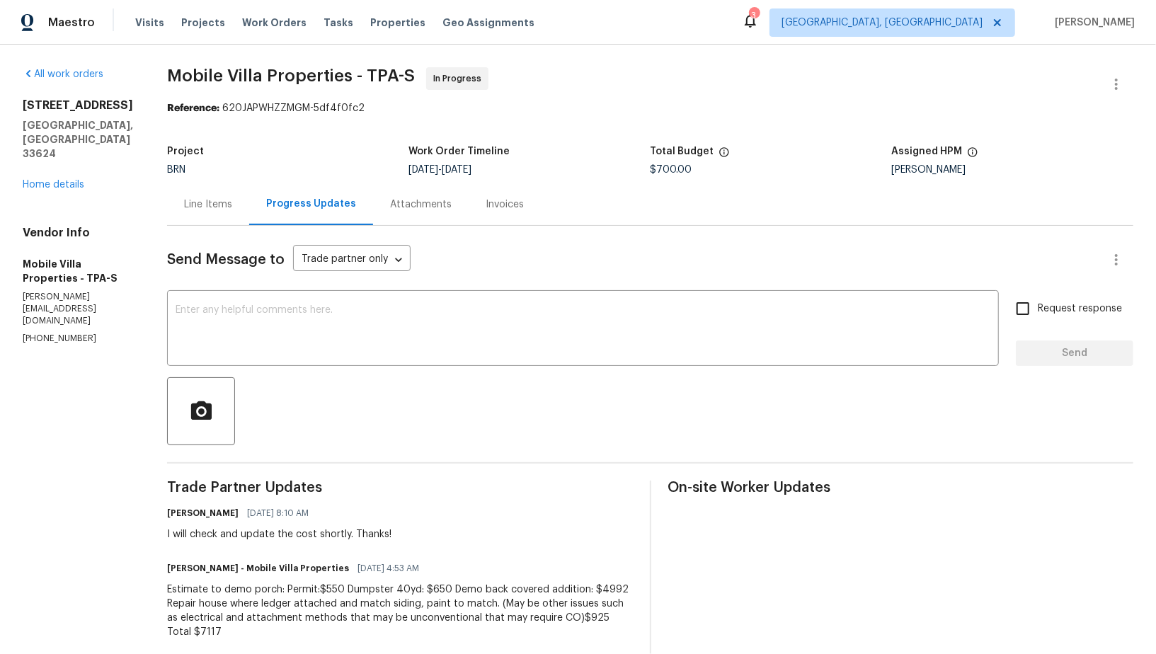
click at [184, 210] on div "Line Items" at bounding box center [208, 205] width 48 height 14
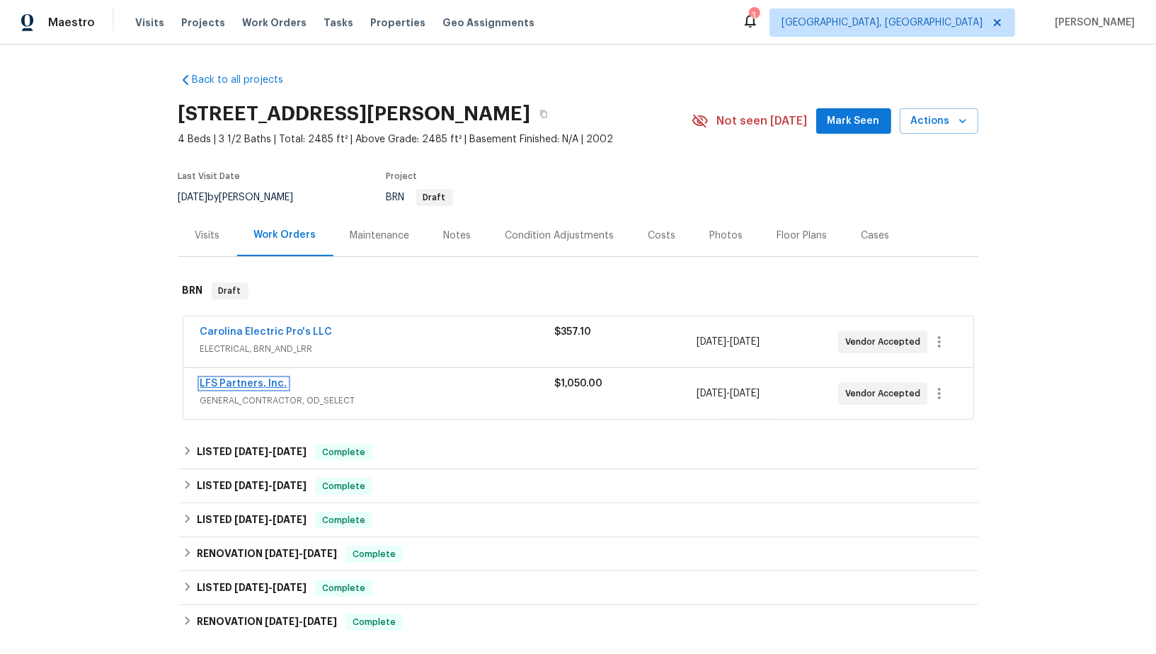
click at [248, 386] on link "LFS Partners, Inc." at bounding box center [243, 384] width 87 height 10
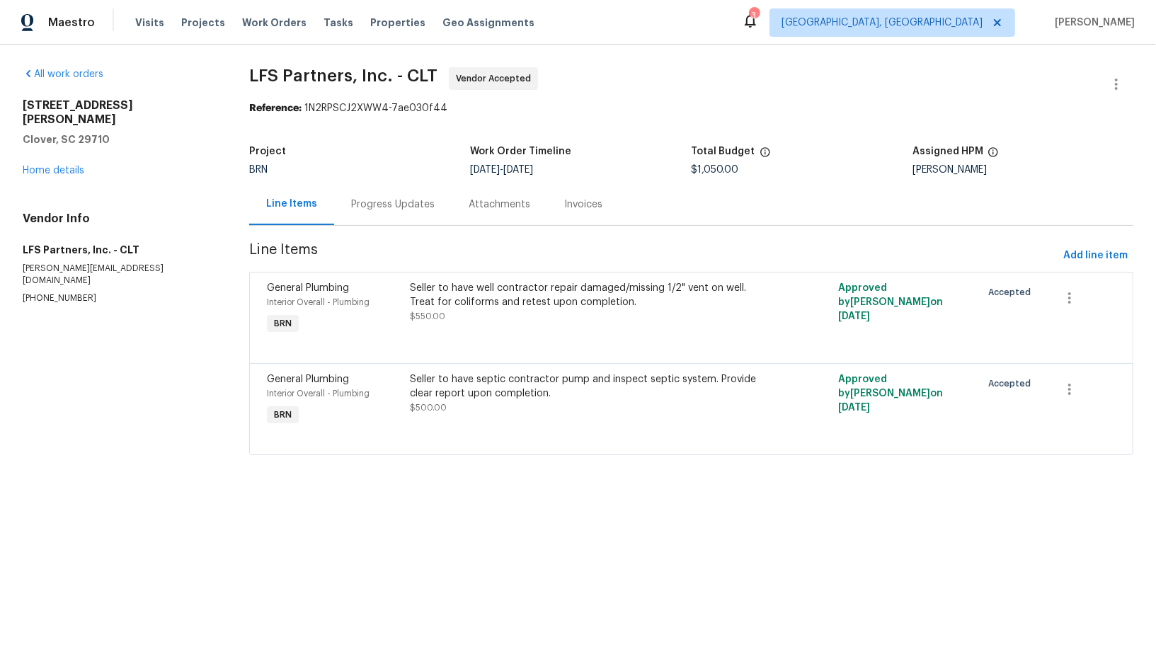
click at [443, 327] on div "Seller to have well contractor repair damaged/missing 1/2" vent on well. Treat …" at bounding box center [585, 309] width 358 height 65
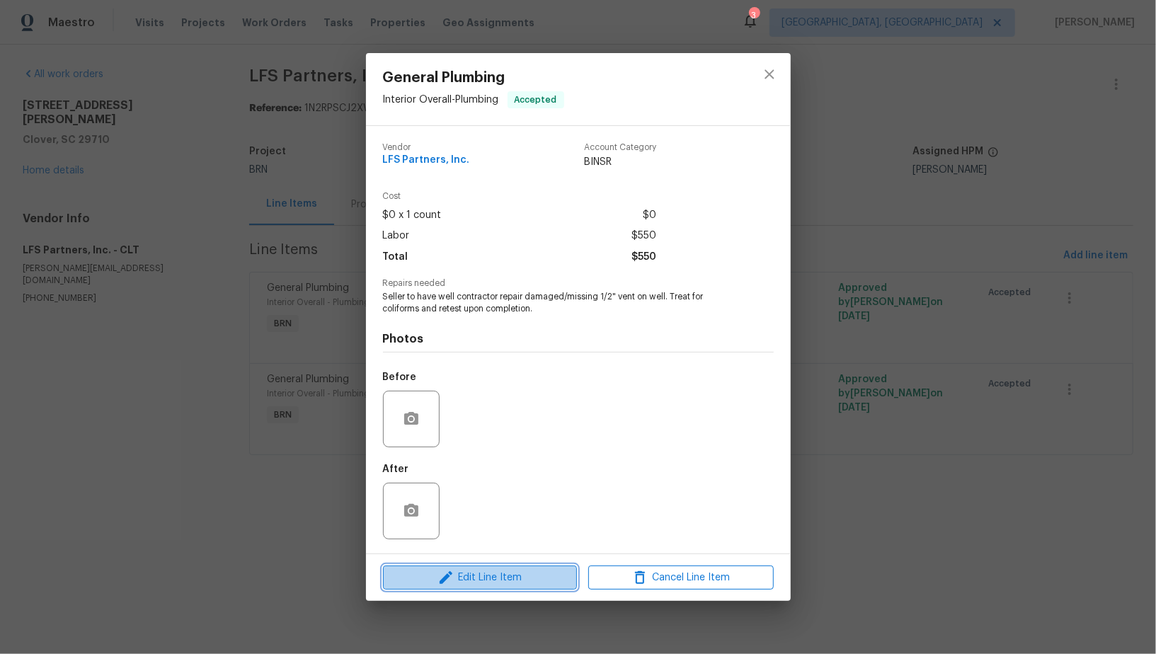
click at [494, 587] on button "Edit Line Item" at bounding box center [480, 578] width 194 height 25
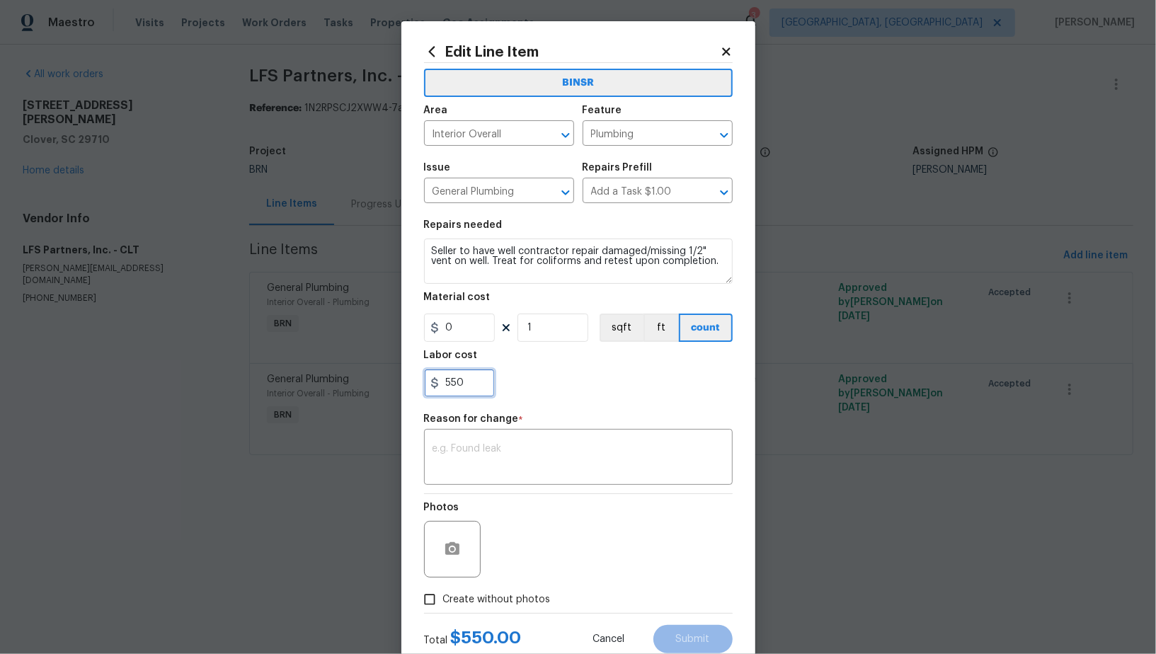
click at [472, 394] on input "550" at bounding box center [459, 383] width 71 height 28
paste input "1100"
type input "1100"
click at [515, 444] on div "x ​" at bounding box center [578, 459] width 309 height 52
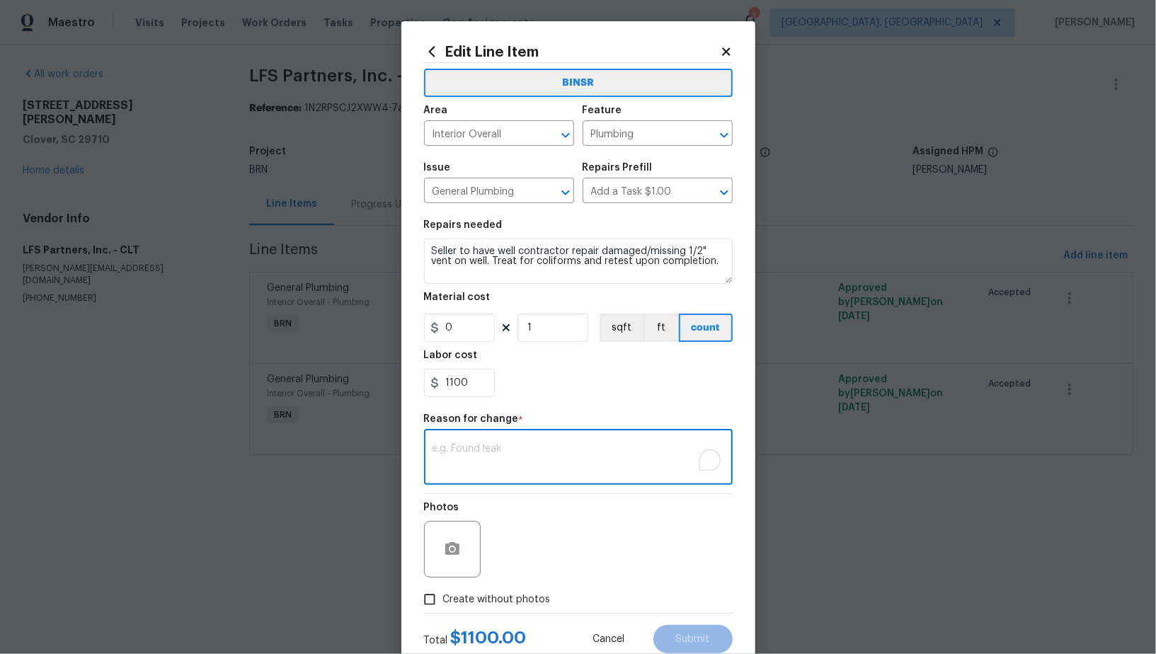
paste textarea "(PR) Updated cost per BR team’s approval."
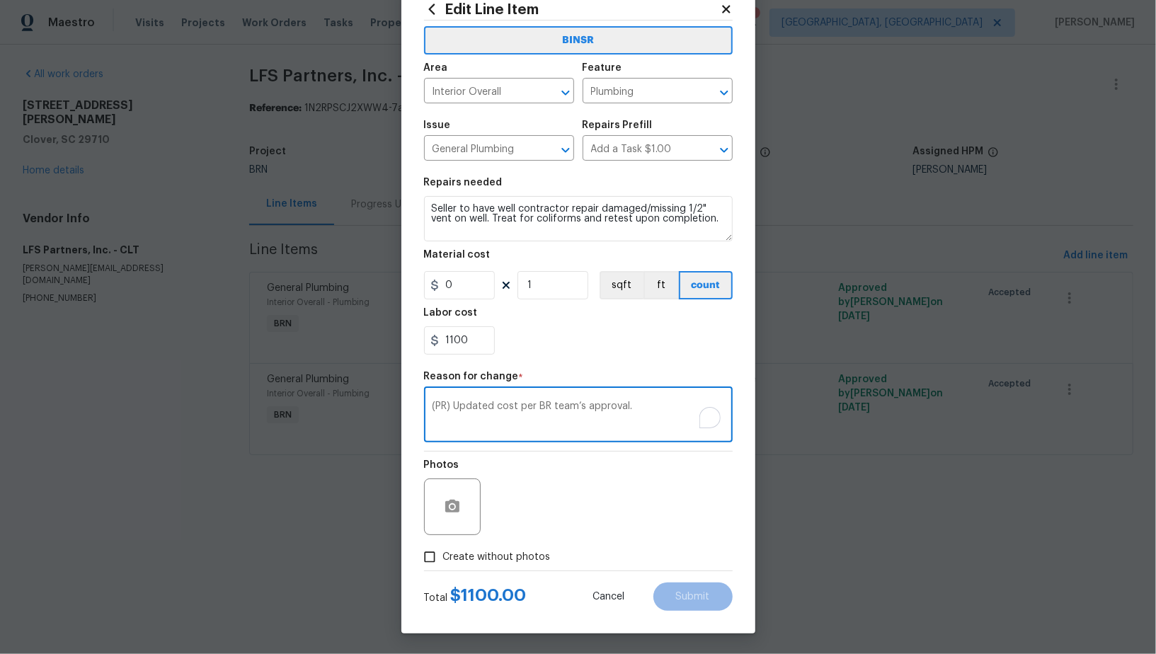
type textarea "(PR) Updated cost per BR team’s approval."
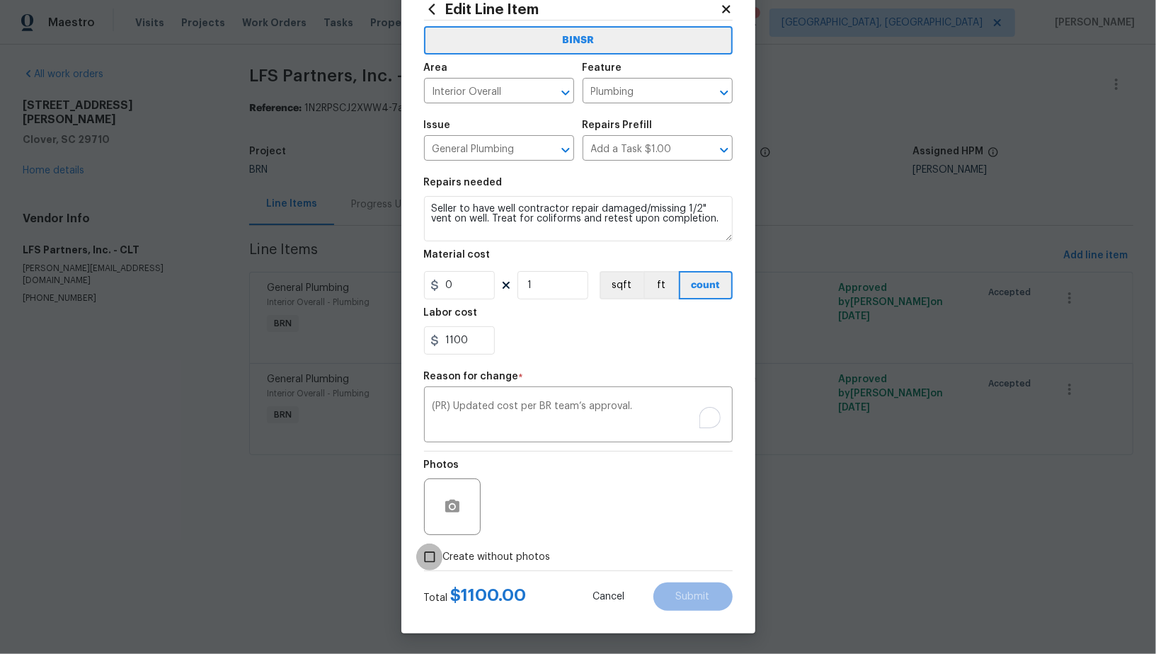
click at [440, 557] on input "Create without photos" at bounding box center [429, 557] width 27 height 27
checkbox input "true"
click at [621, 526] on textarea "To enrich screen reader interactions, please activate Accessibility in Grammarl…" at bounding box center [612, 507] width 241 height 57
click at [712, 588] on button "Submit" at bounding box center [693, 597] width 79 height 28
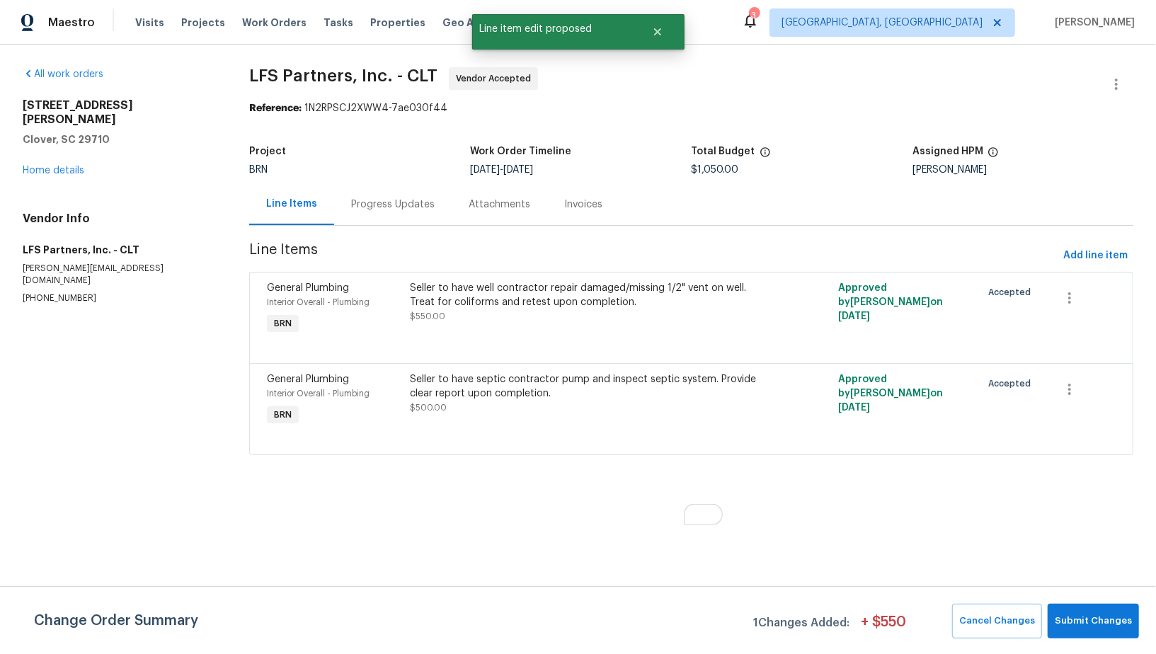
scroll to position [0, 0]
click at [1111, 613] on button "Submit Changes" at bounding box center [1093, 621] width 91 height 35
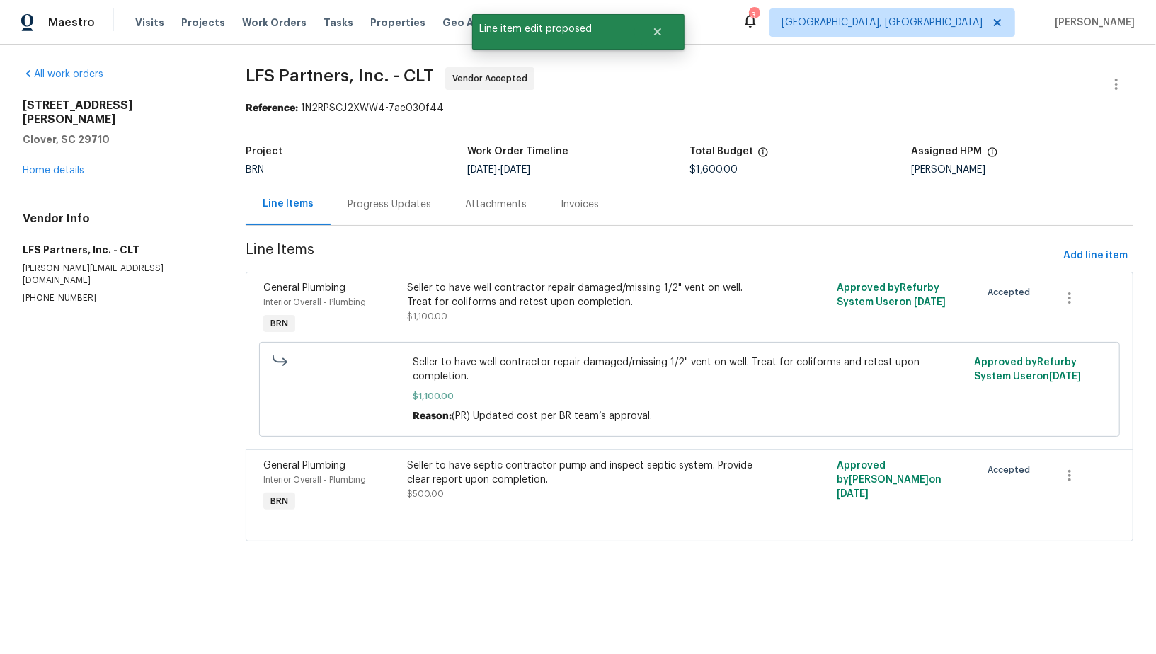
click at [386, 209] on div "Progress Updates" at bounding box center [390, 205] width 84 height 14
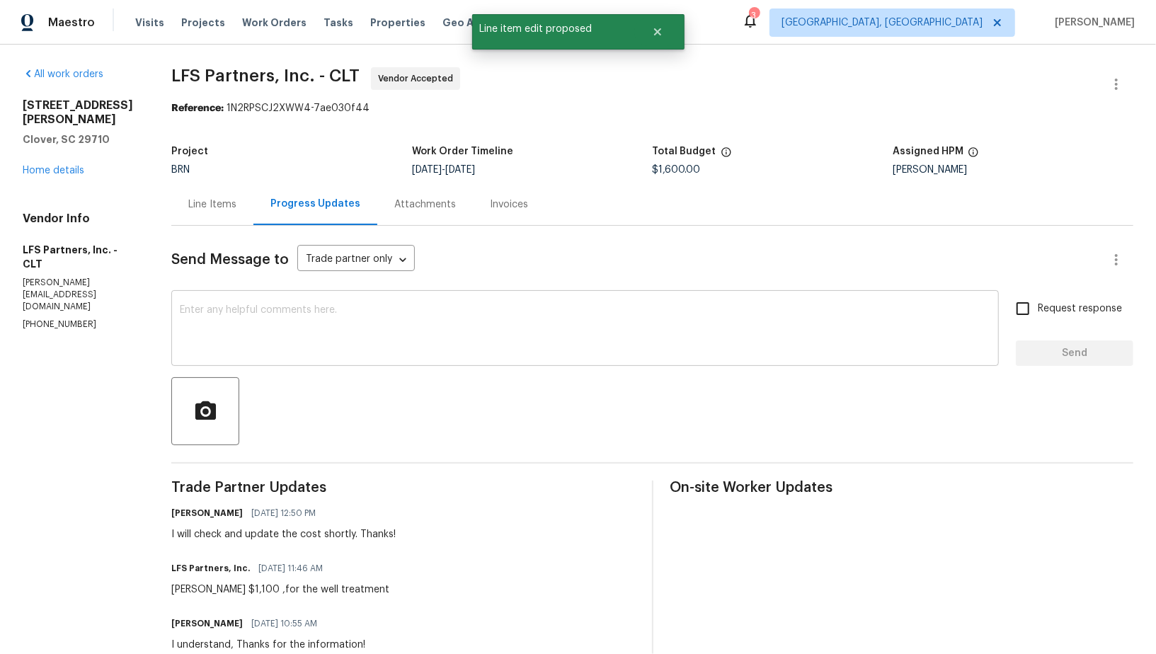
click at [391, 318] on textarea at bounding box center [585, 330] width 811 height 50
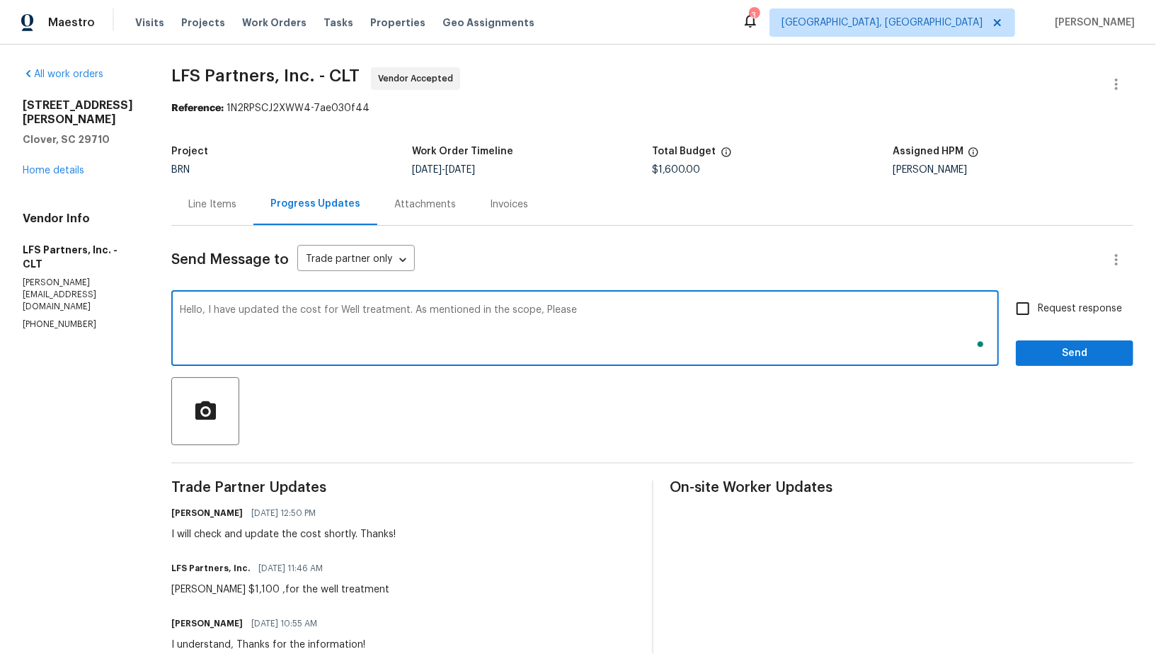
paste textarea "repair damaged/missing 1/2" vent on well."
click at [555, 313] on textarea "Hello, I have updated the cost for Well treatment. As mentioned in the scope, P…" at bounding box center [585, 330] width 811 height 50
click at [610, 314] on textarea "Hello, I have updated the cost for Well treatment. As mentioned in the scope, p…" at bounding box center [585, 330] width 811 height 50
click at [634, 307] on textarea "Hello, I have updated the cost for Well treatment. As mentioned in the scope, p…" at bounding box center [585, 330] width 811 height 50
click at [792, 309] on textarea "Hello, I have updated the cost for Well treatment. As mentioned in the scope, p…" at bounding box center [585, 330] width 811 height 50
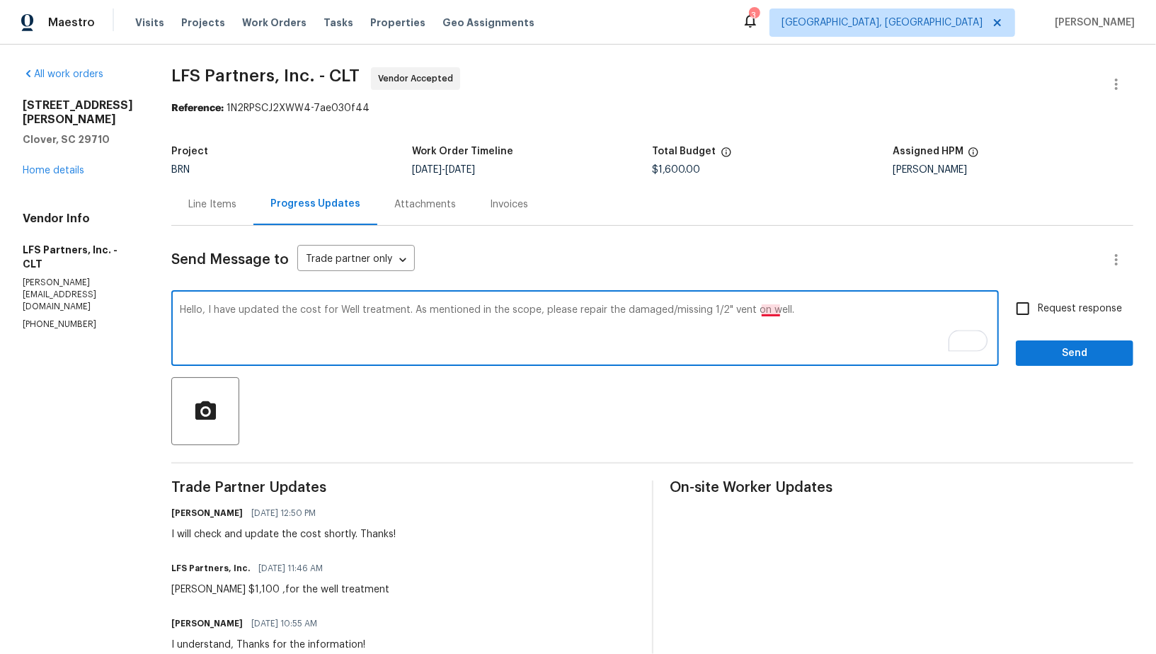
click at [769, 309] on textarea "Hello, I have updated the cost for Well treatment. As mentioned in the scope, p…" at bounding box center [585, 330] width 811 height 50
click at [823, 306] on textarea "Hello, I have updated the cost for Well treatment. As mentioned in the scope, p…" at bounding box center [585, 330] width 811 height 50
type textarea "Hello, I have updated the cost for Well treatment. As mentioned in the scope, p…"
click at [1040, 312] on span "Request response" at bounding box center [1080, 309] width 84 height 15
click at [1038, 312] on input "Request response" at bounding box center [1023, 309] width 30 height 30
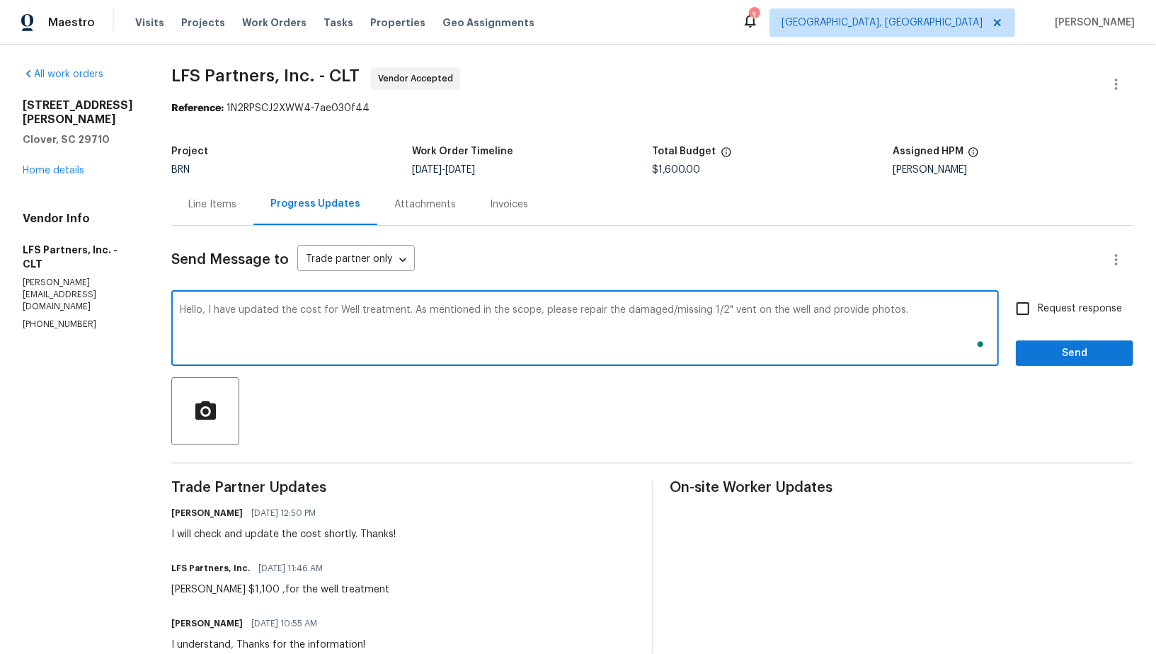
checkbox input "true"
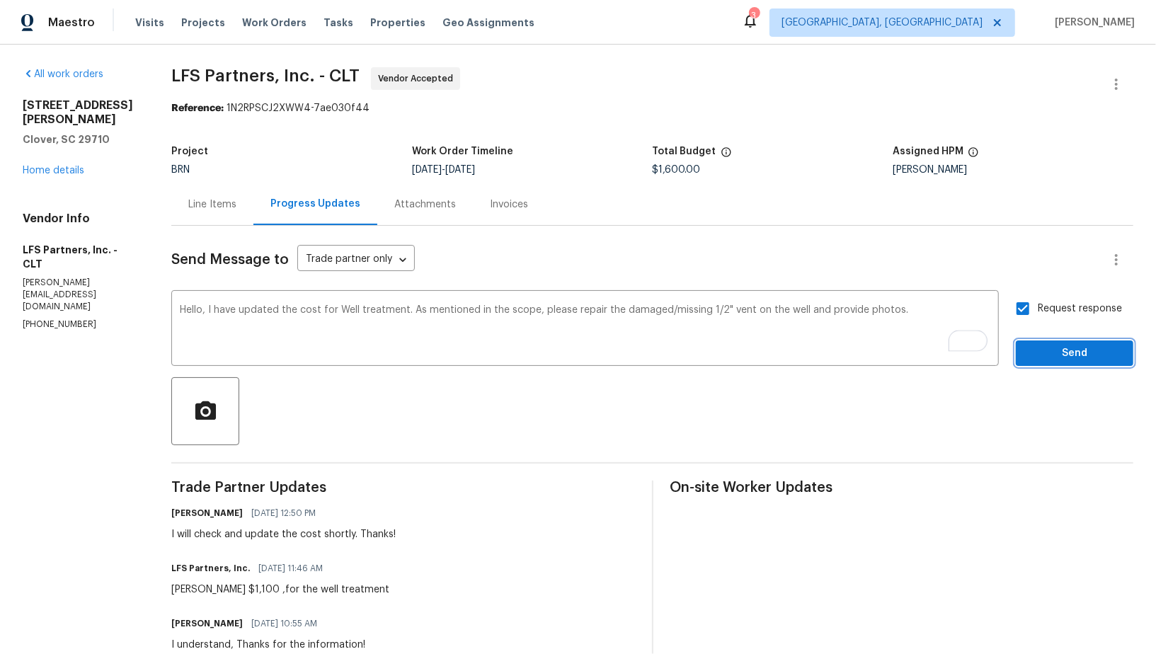
click at [1053, 341] on button "Send" at bounding box center [1075, 354] width 118 height 26
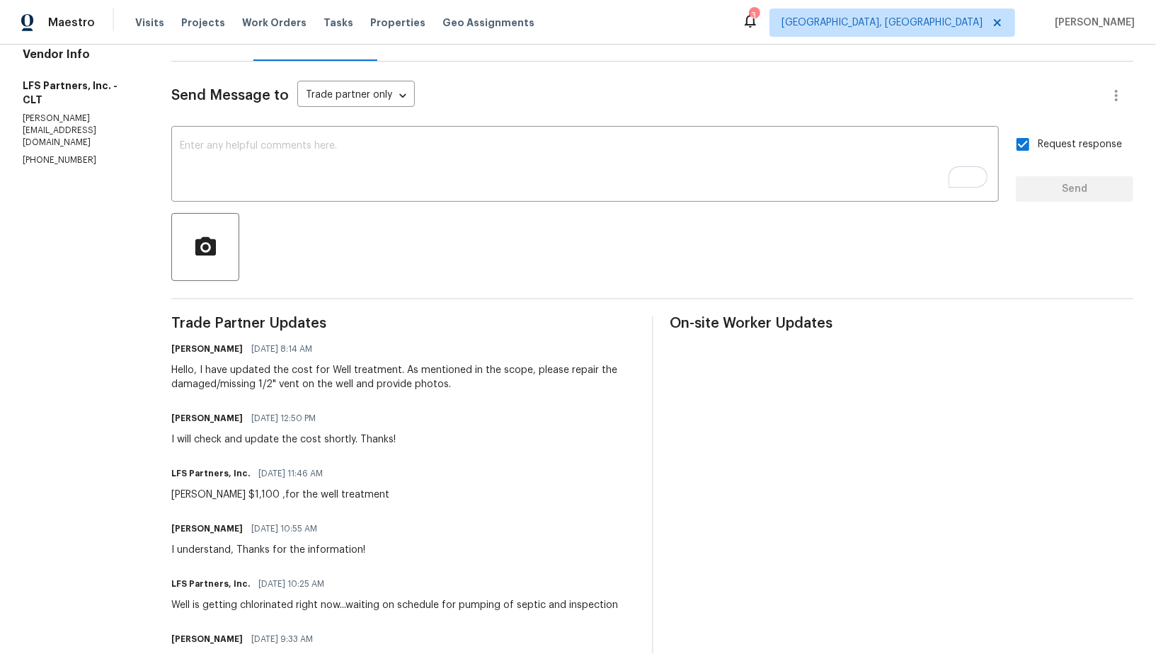
scroll to position [206, 0]
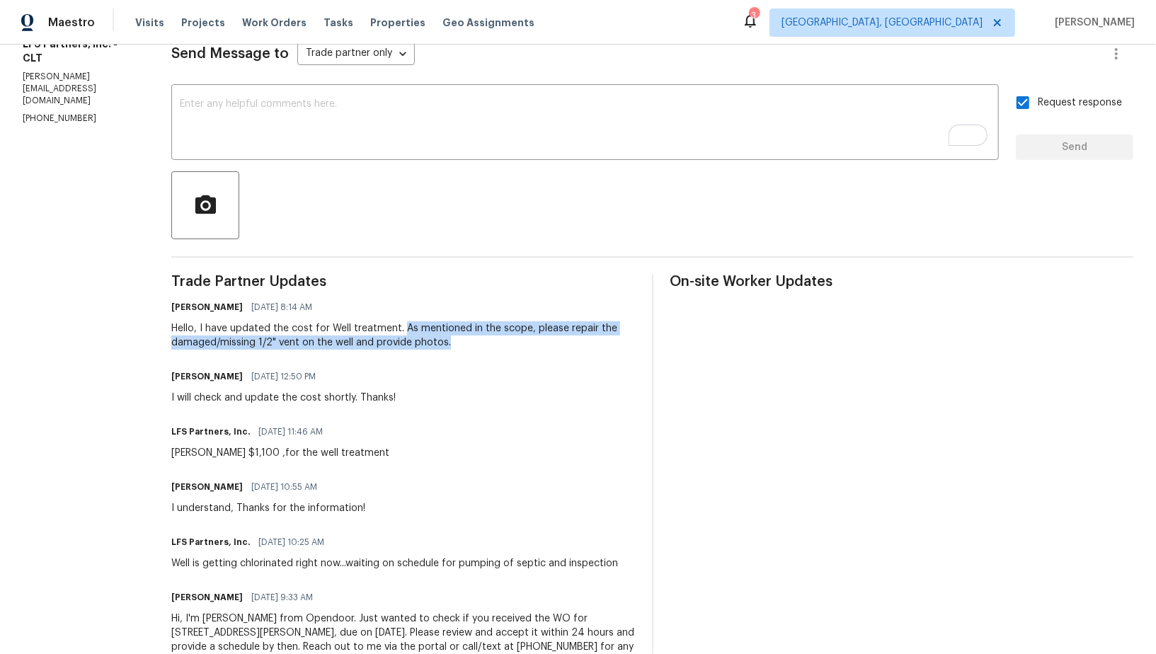
drag, startPoint x: 402, startPoint y: 327, endPoint x: 465, endPoint y: 348, distance: 65.6
click at [465, 348] on div "Hello, I have updated the cost for Well treatment. As mentioned in the scope, p…" at bounding box center [402, 335] width 463 height 28
copy div "As mentioned in the scope, please repair the damaged/missing 1/2" vent on the w…"
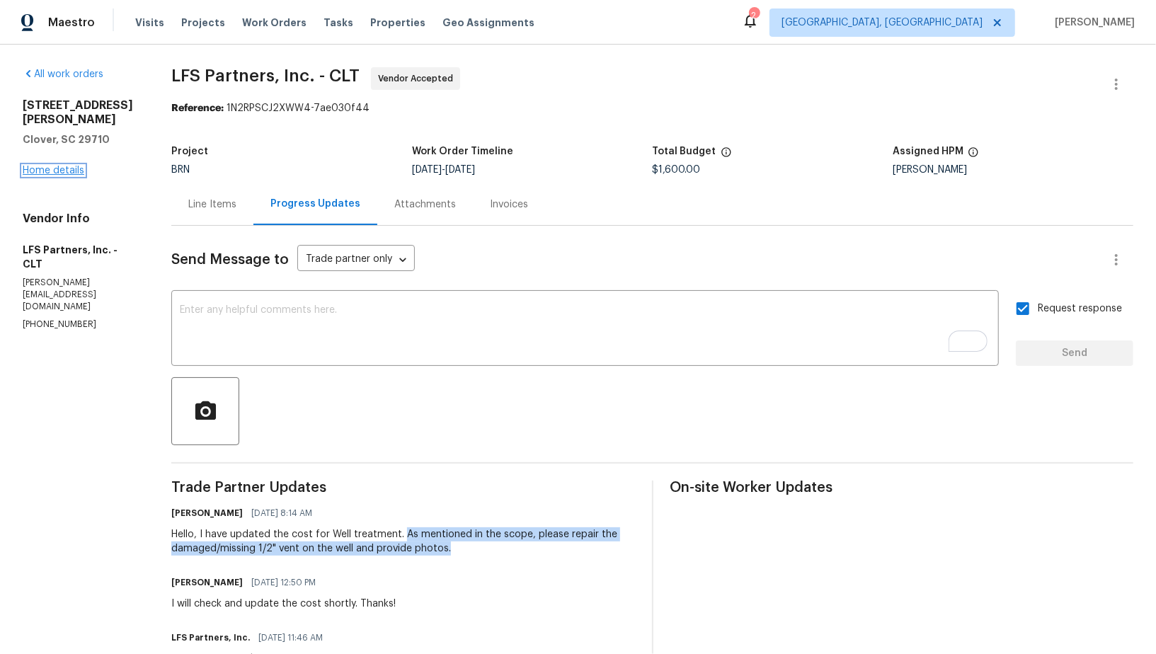
click at [64, 166] on link "Home details" at bounding box center [54, 171] width 62 height 10
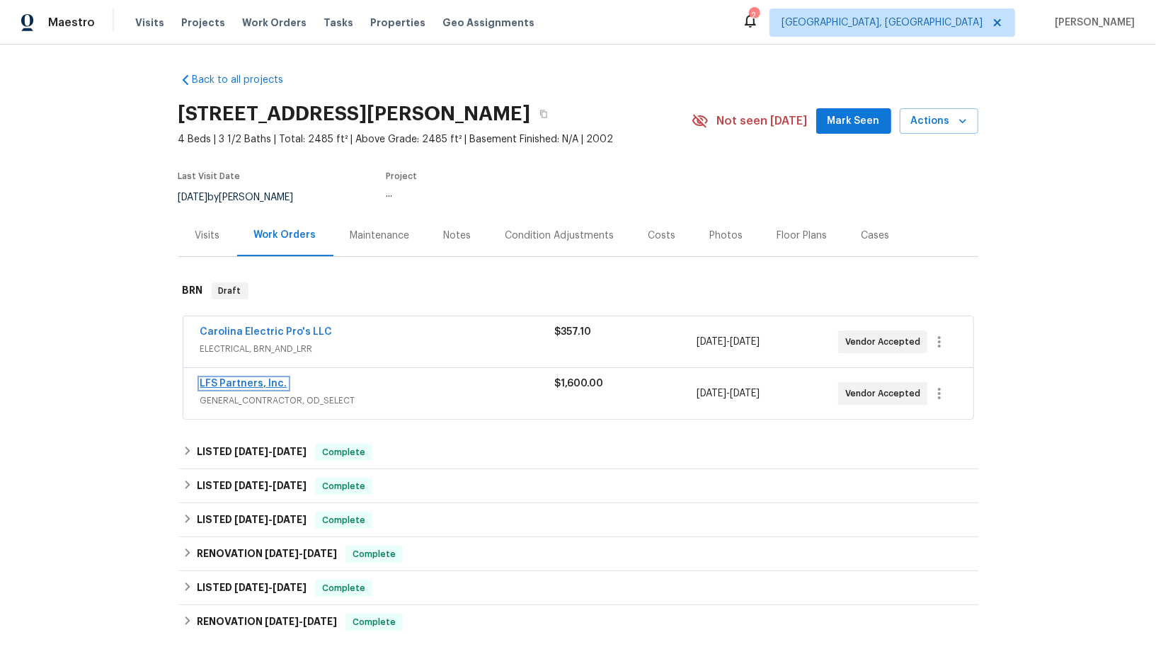
click at [255, 382] on link "LFS Partners, Inc." at bounding box center [243, 384] width 87 height 10
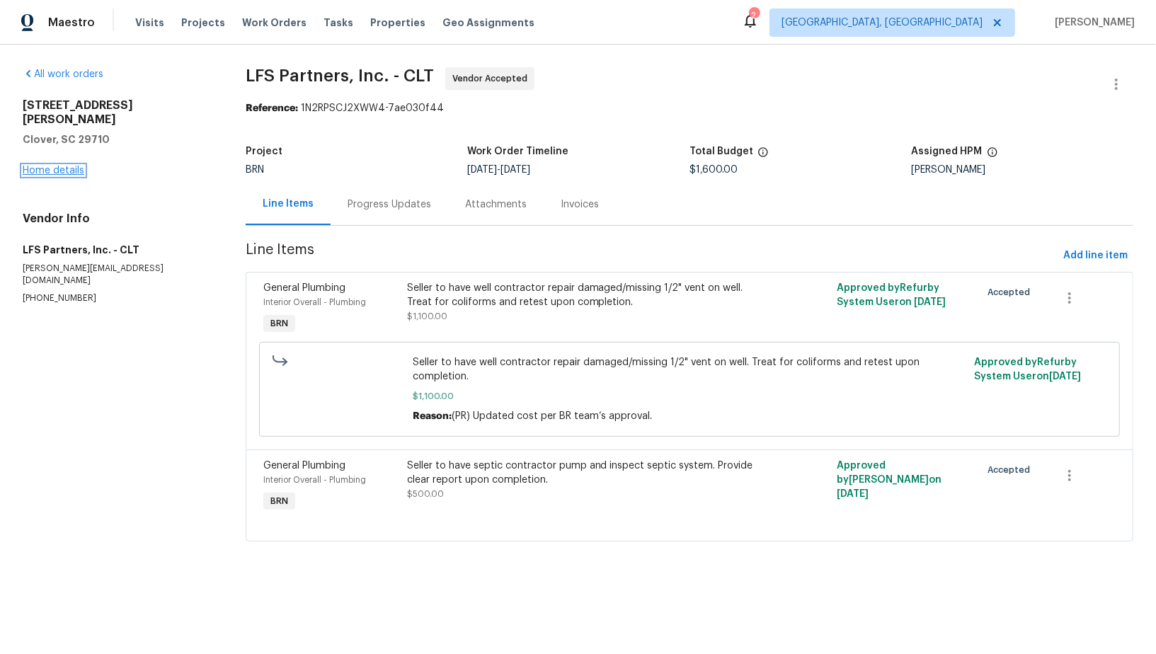
click at [60, 166] on link "Home details" at bounding box center [54, 171] width 62 height 10
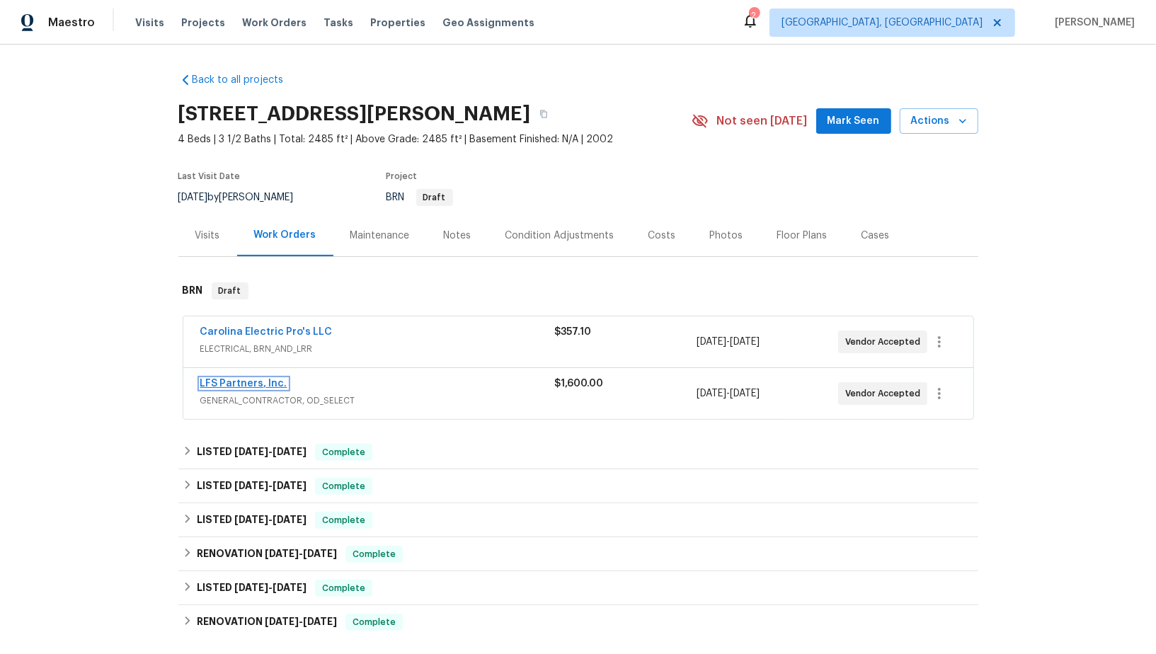
click at [261, 379] on link "LFS Partners, Inc." at bounding box center [243, 384] width 87 height 10
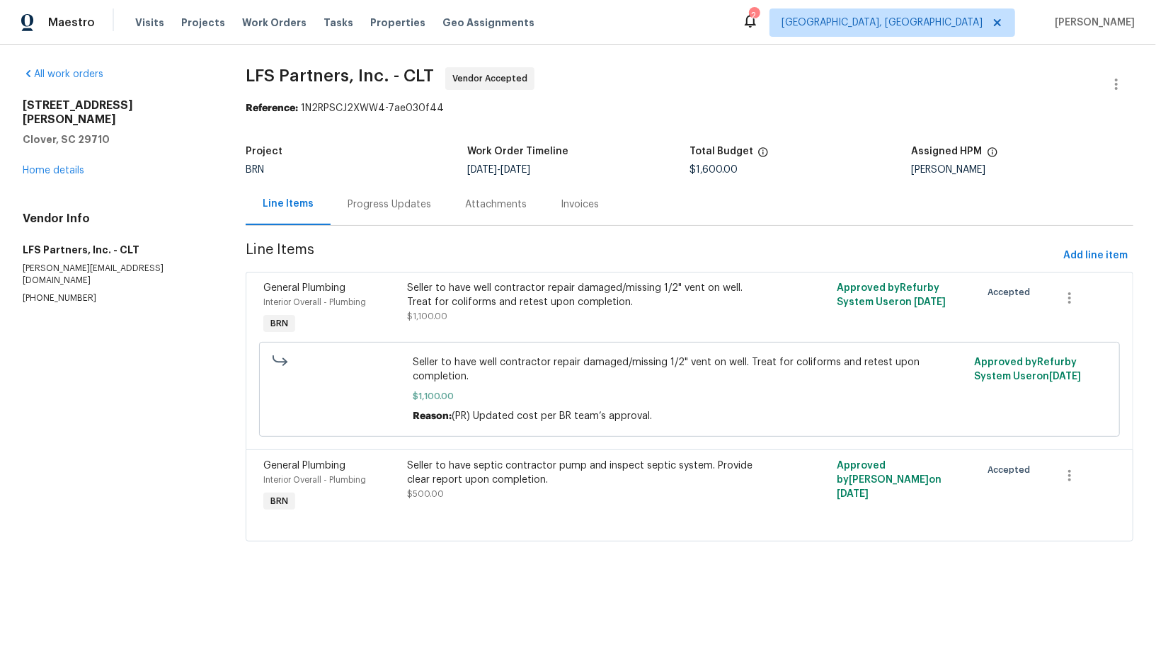
click at [50, 144] on div "331 Don McCarter Dr Clover, SC 29710 Home details" at bounding box center [117, 137] width 189 height 79
click at [45, 166] on link "Home details" at bounding box center [54, 171] width 62 height 10
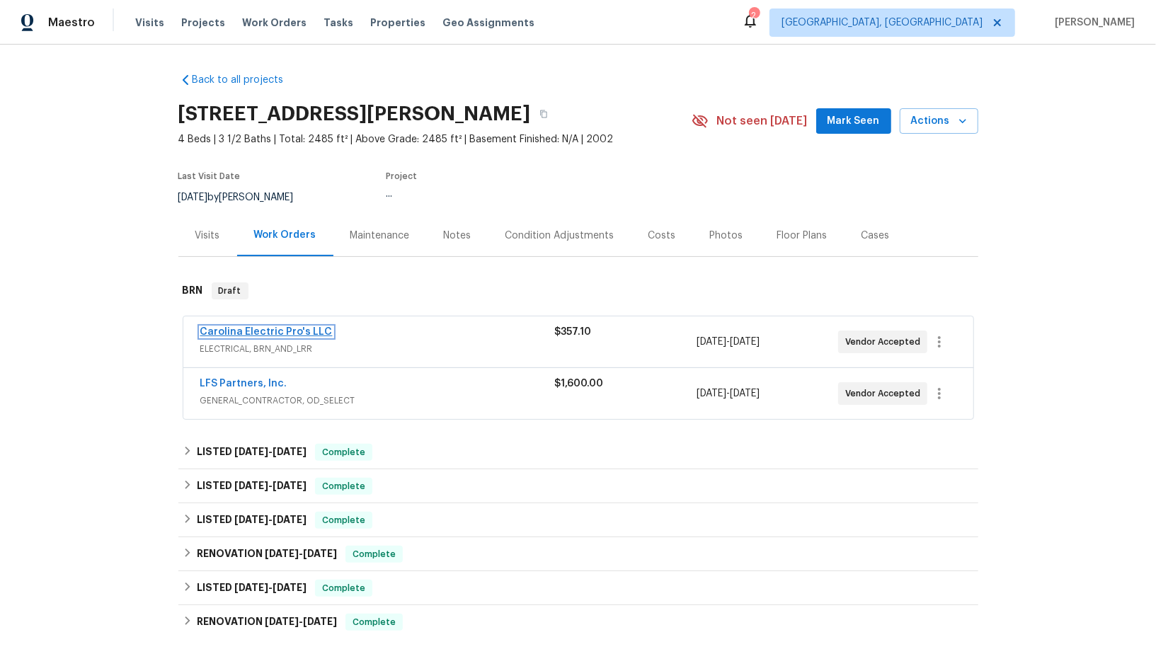
click at [239, 332] on link "Carolina Electric Pro's LLC" at bounding box center [266, 332] width 132 height 10
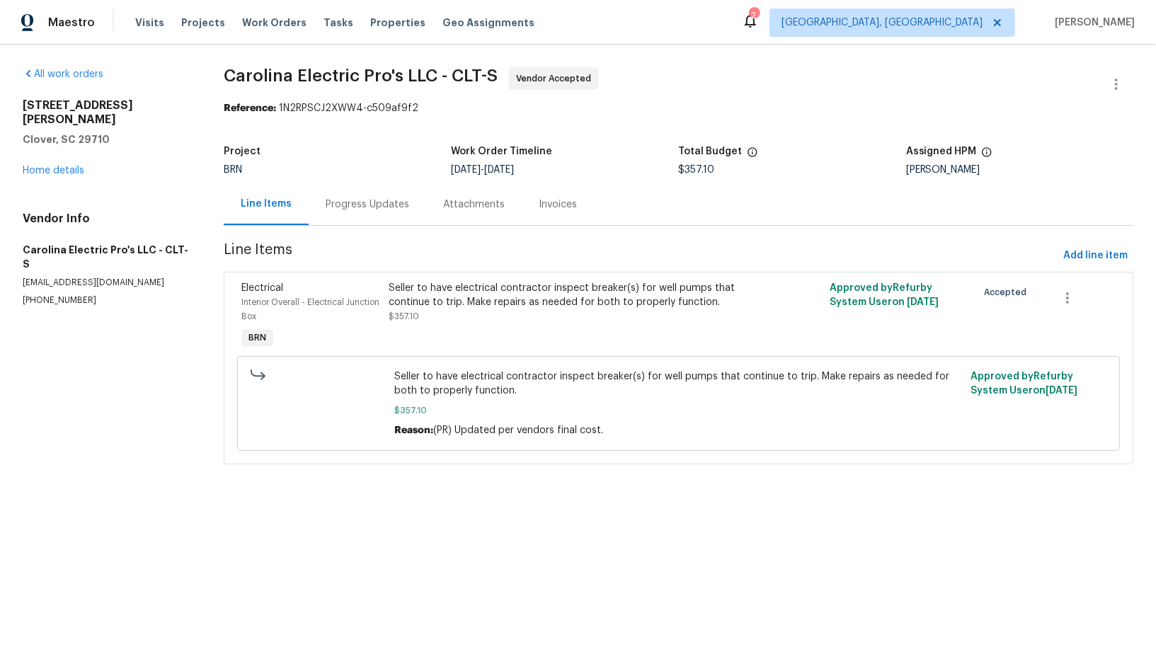
click at [375, 208] on div "Progress Updates" at bounding box center [368, 205] width 84 height 14
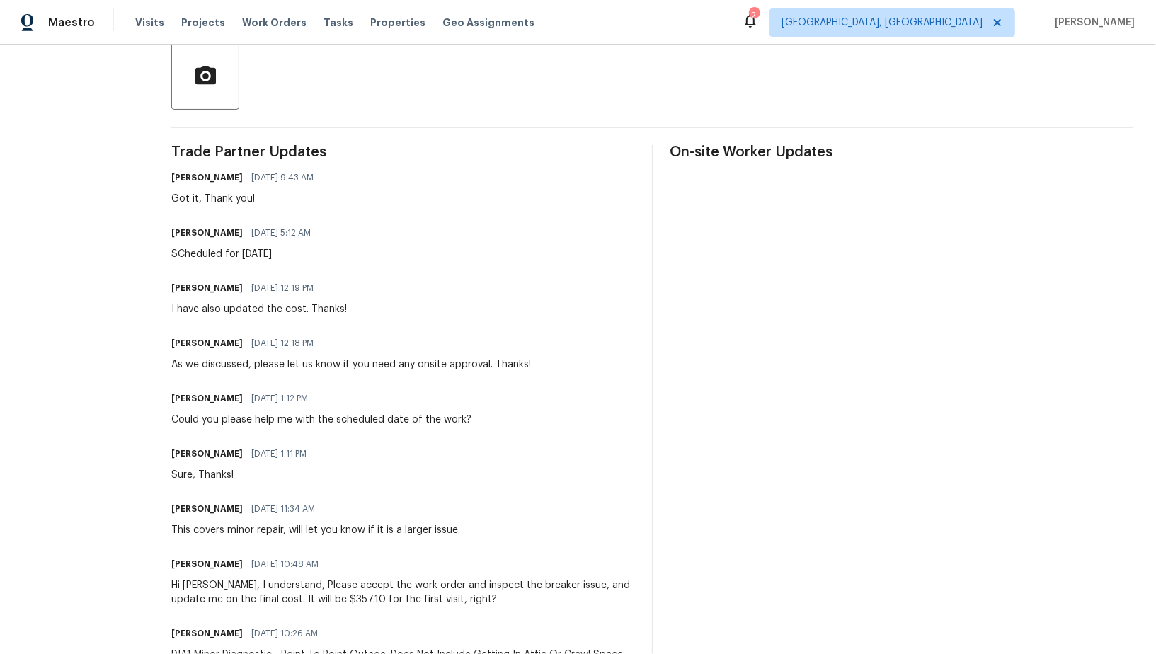
scroll to position [123, 0]
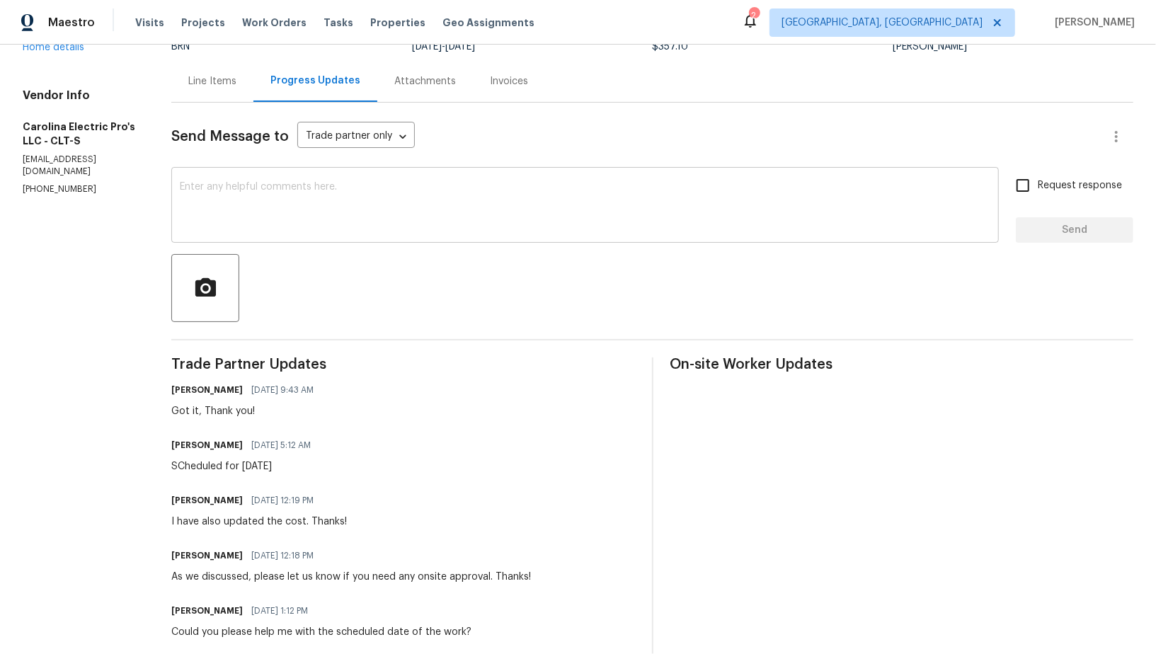
click at [224, 224] on textarea at bounding box center [585, 207] width 811 height 50
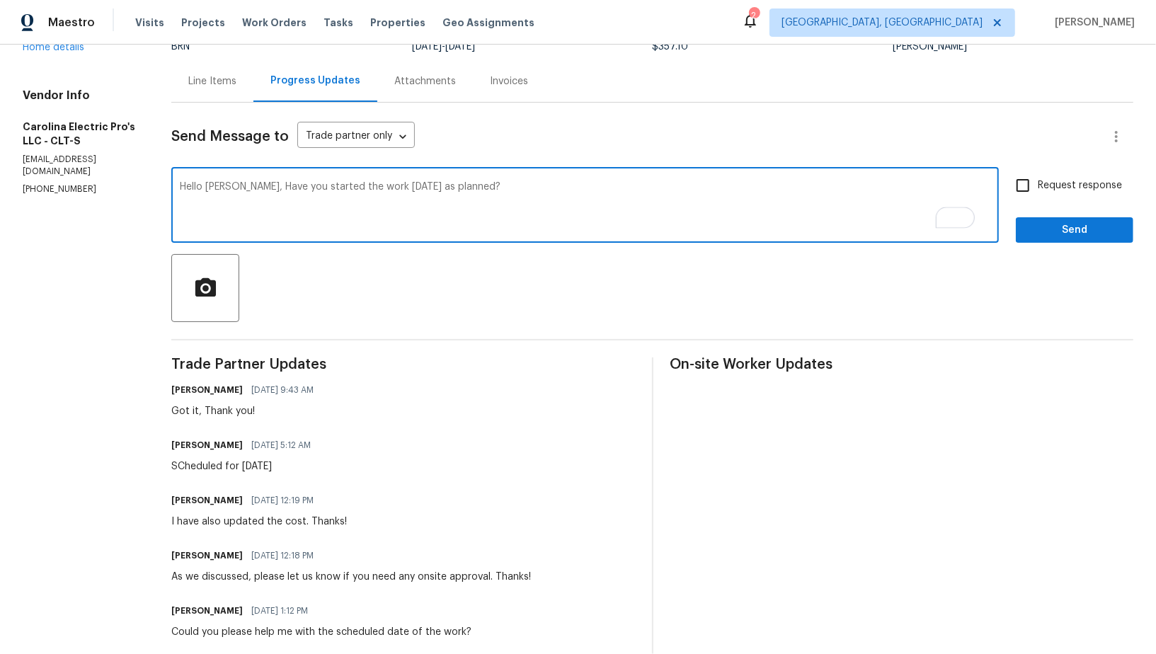
type textarea "Hello Tim, Have you started the work today as planned?"
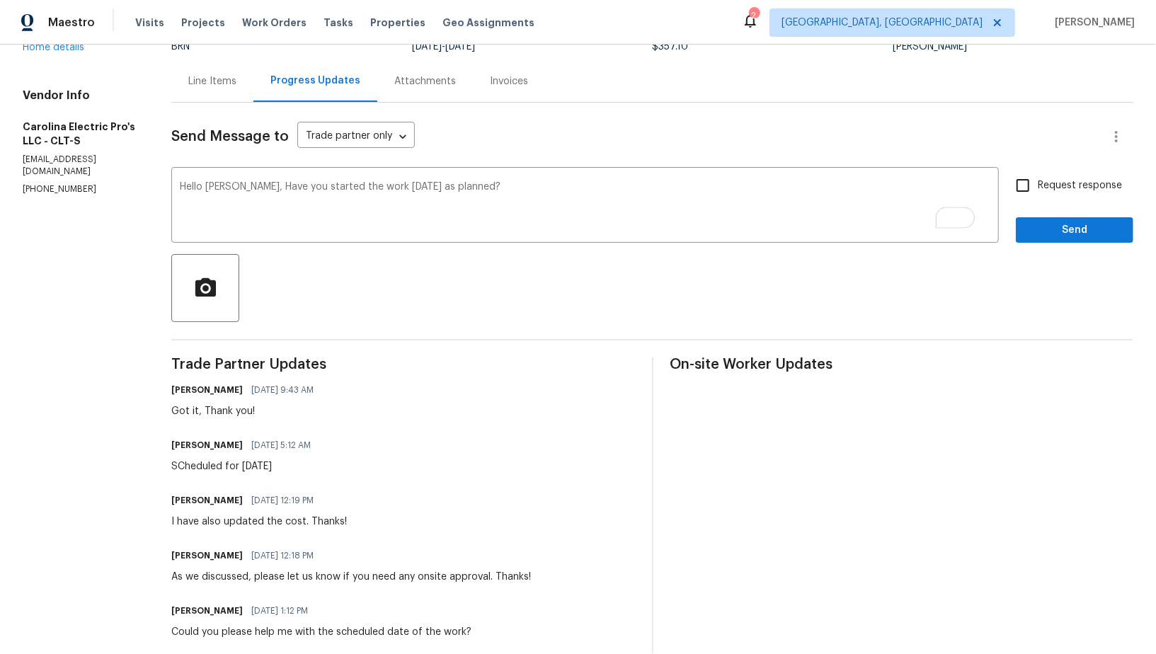
click at [1061, 185] on span "Request response" at bounding box center [1080, 185] width 84 height 15
click at [1038, 185] on input "Request response" at bounding box center [1023, 186] width 30 height 30
checkbox input "true"
click at [1042, 234] on span "Send" at bounding box center [1074, 231] width 95 height 18
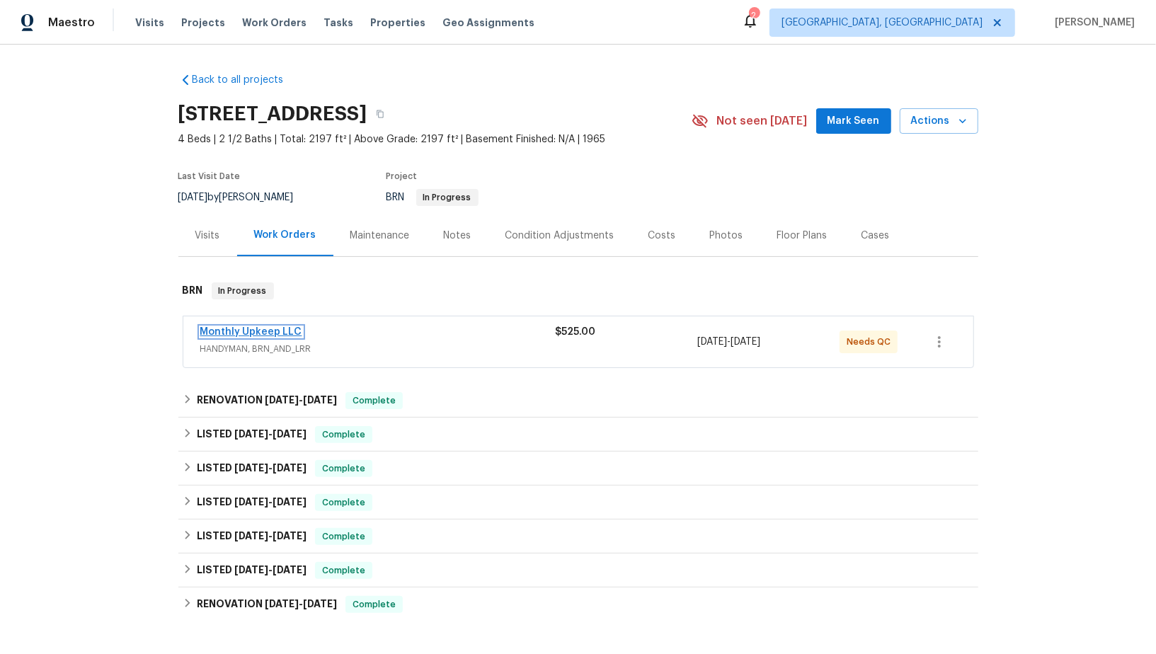
click at [268, 334] on link "Monthly Upkeep LLC" at bounding box center [251, 332] width 102 height 10
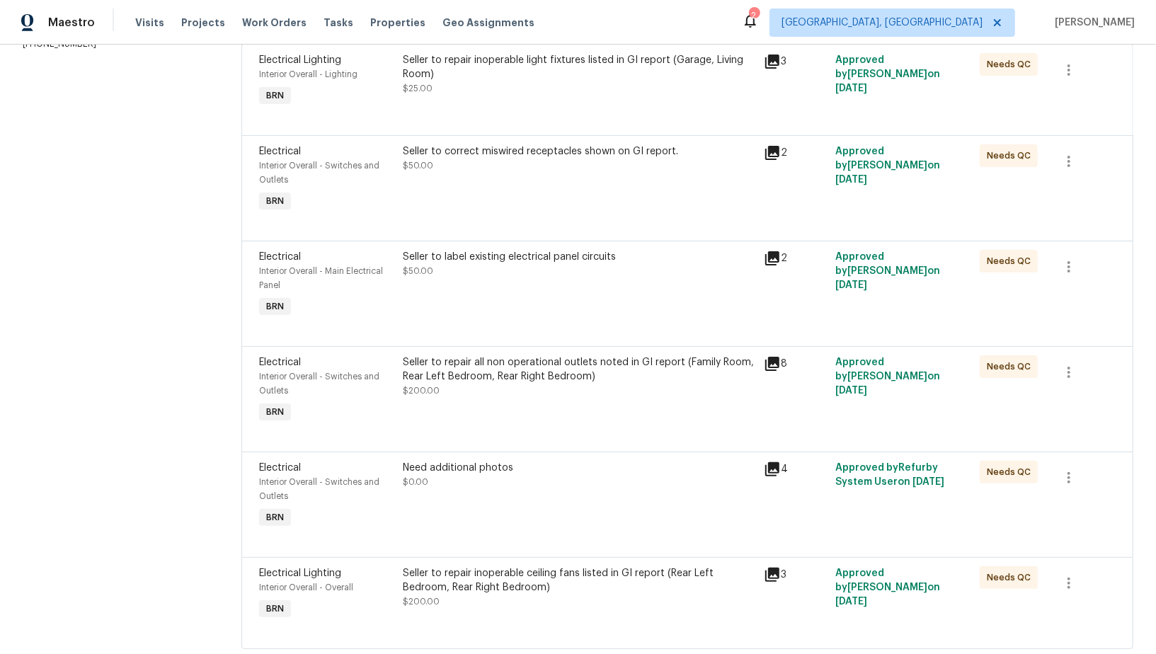
scroll to position [263, 0]
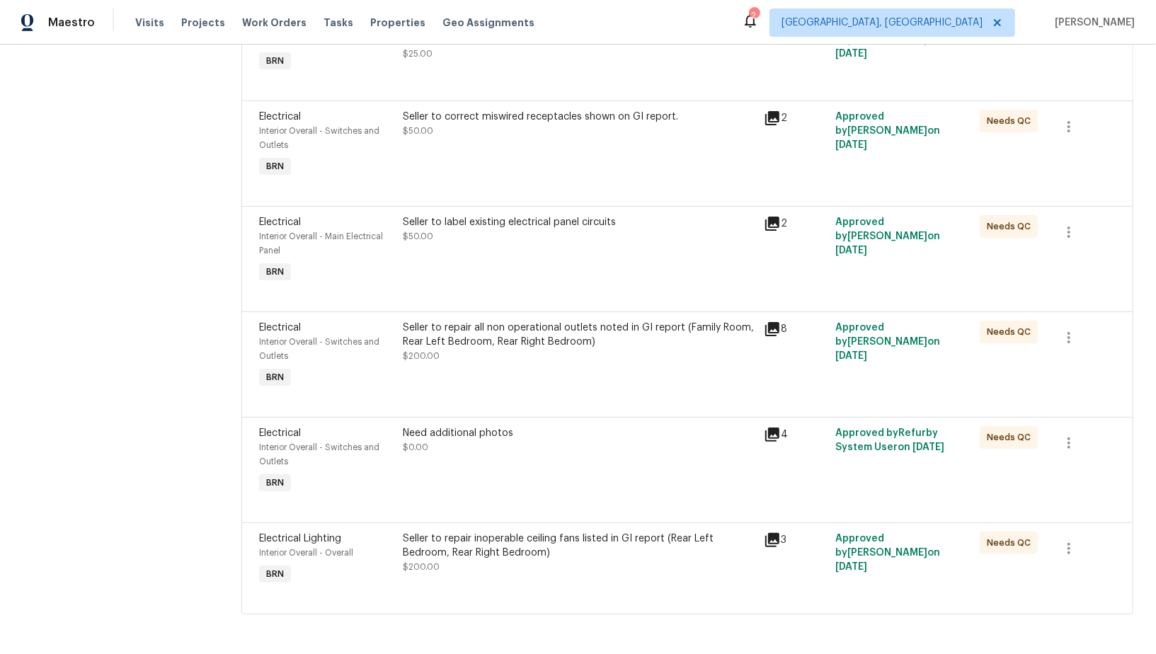
click at [496, 466] on div "Need additional photos $0.00" at bounding box center [579, 461] width 360 height 79
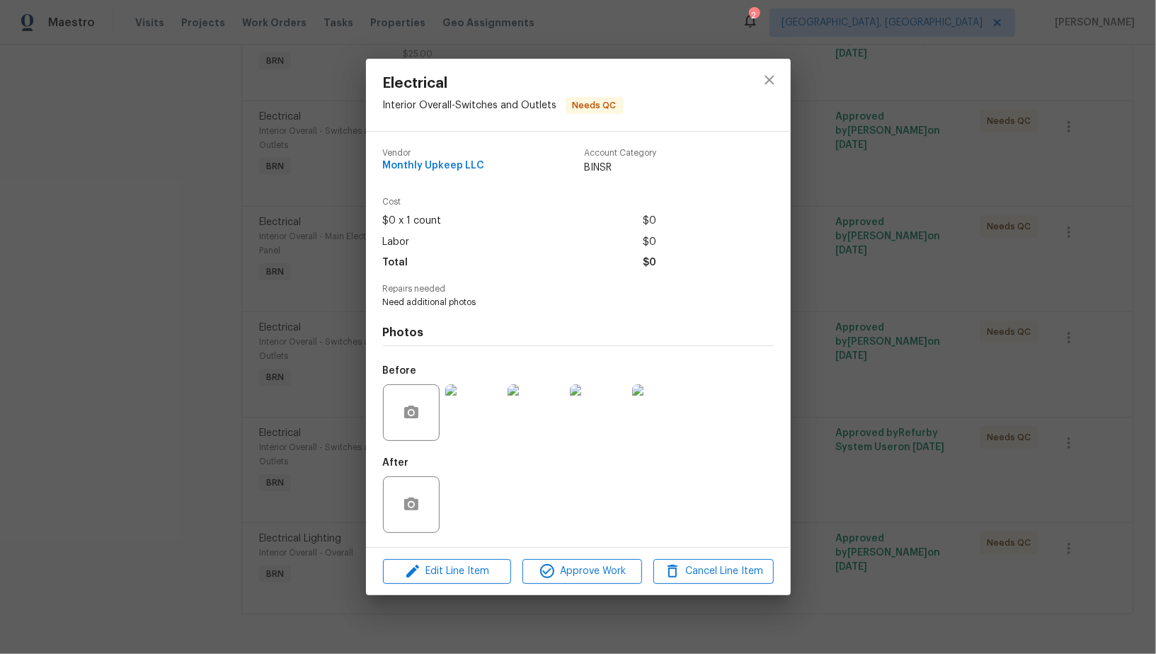
click at [885, 498] on div "Electrical Interior Overall - Switches and Outlets Needs QC Vendor Monthly Upke…" at bounding box center [578, 327] width 1156 height 654
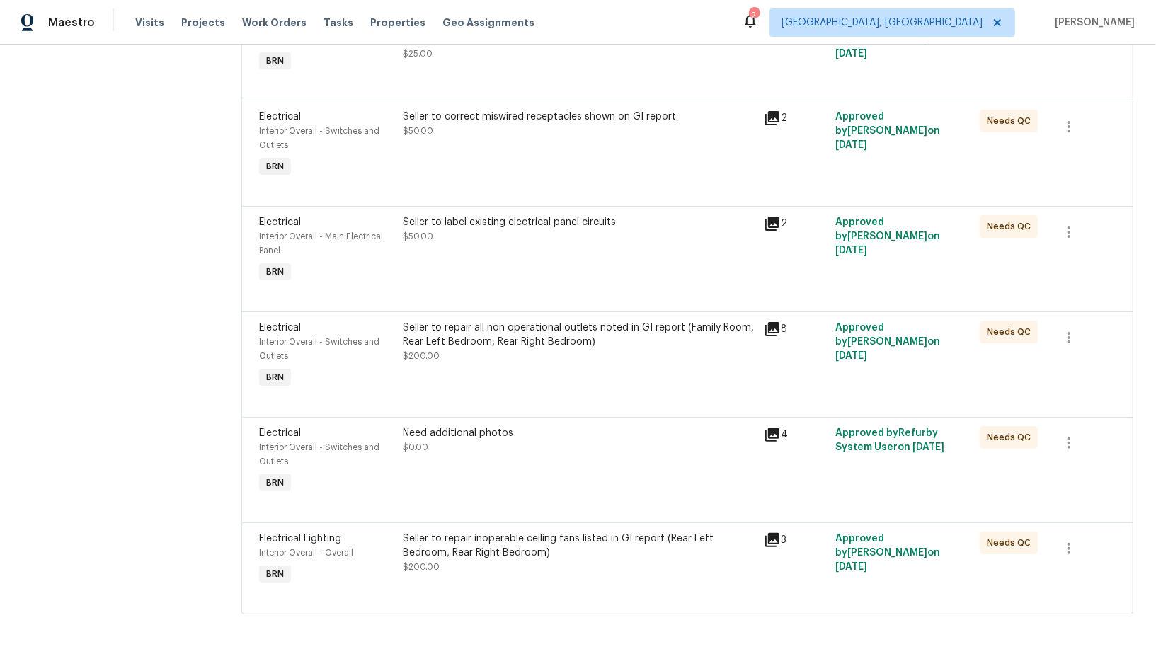
click at [486, 472] on div "Need additional photos $0.00" at bounding box center [579, 461] width 360 height 79
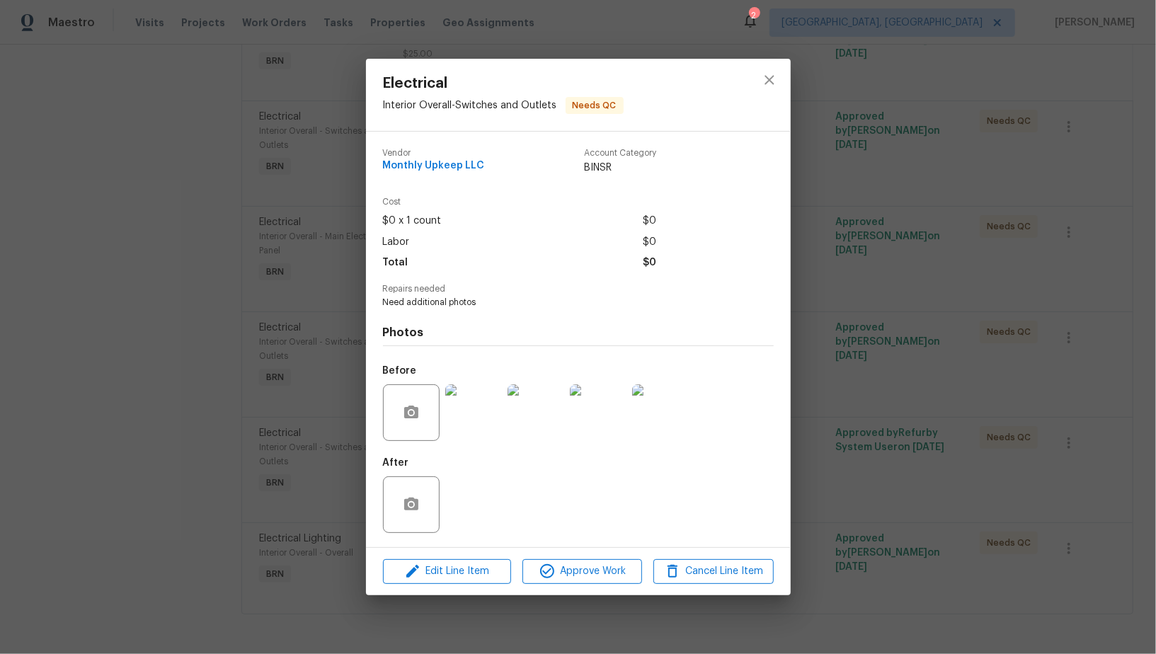
click at [813, 444] on div "Electrical Interior Overall - Switches and Outlets Needs QC Vendor Monthly Upke…" at bounding box center [578, 327] width 1156 height 654
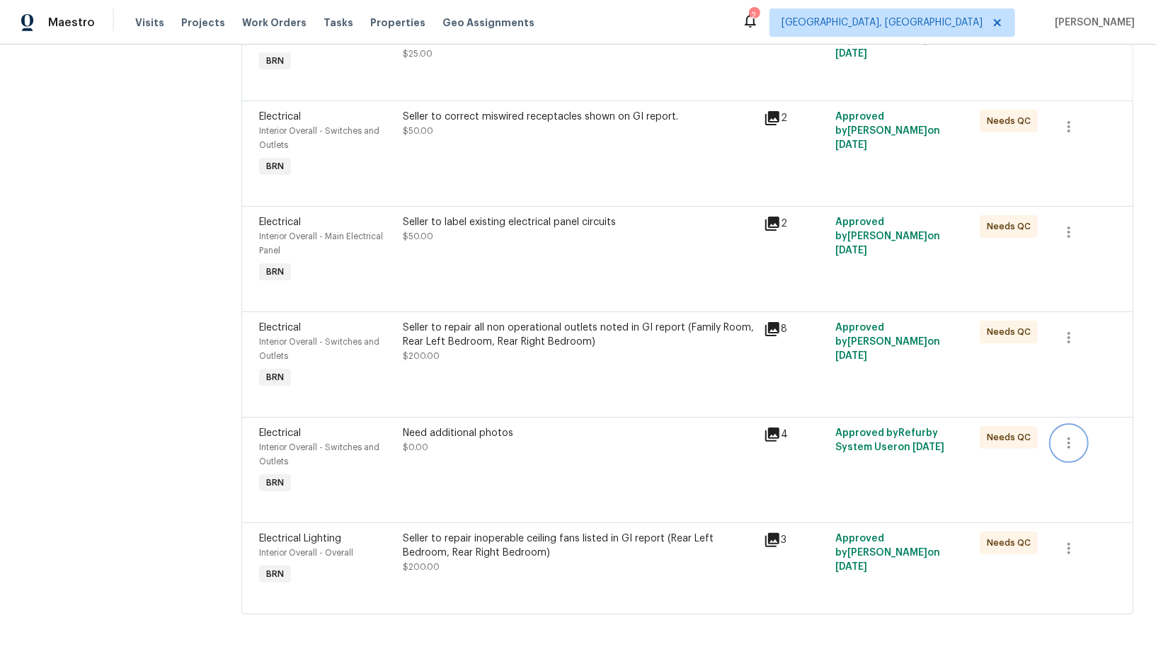
click at [1076, 443] on icon "button" at bounding box center [1069, 443] width 17 height 17
click at [1065, 449] on li "Cancel" at bounding box center [1080, 442] width 55 height 23
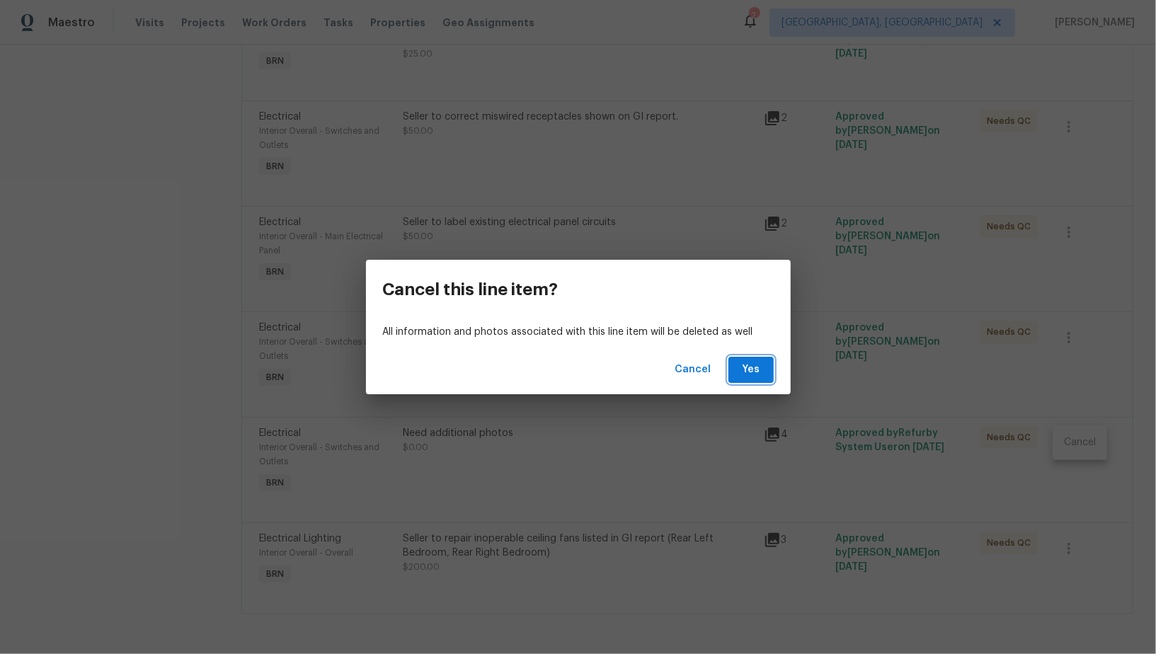
click at [732, 379] on button "Yes" at bounding box center [751, 370] width 45 height 26
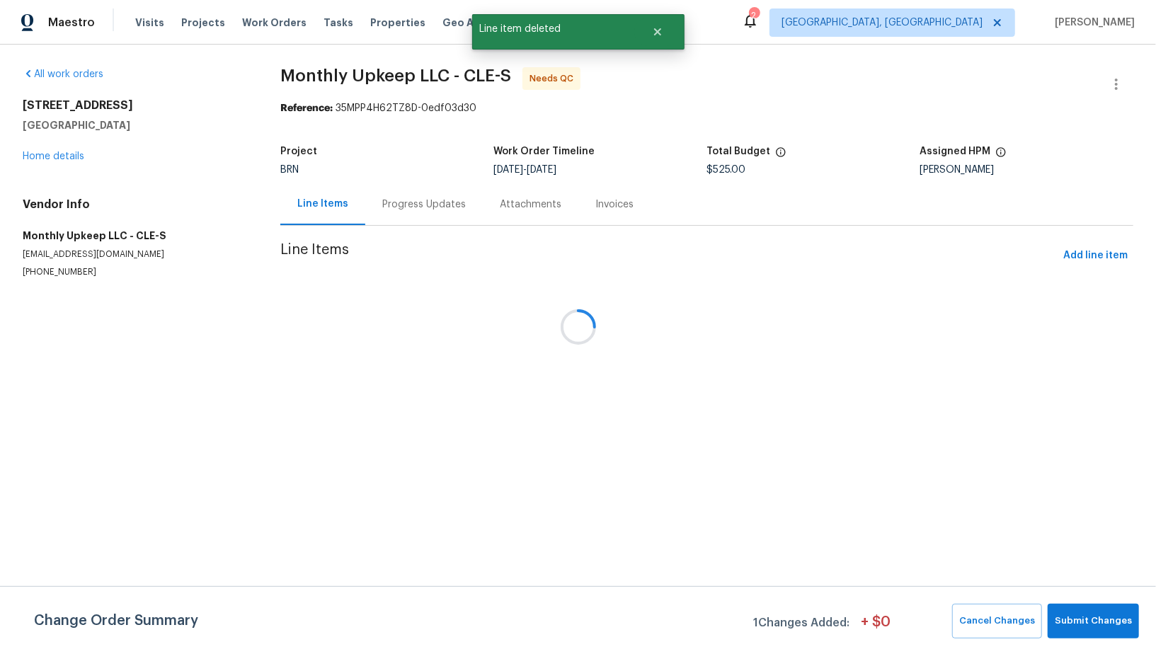
scroll to position [0, 0]
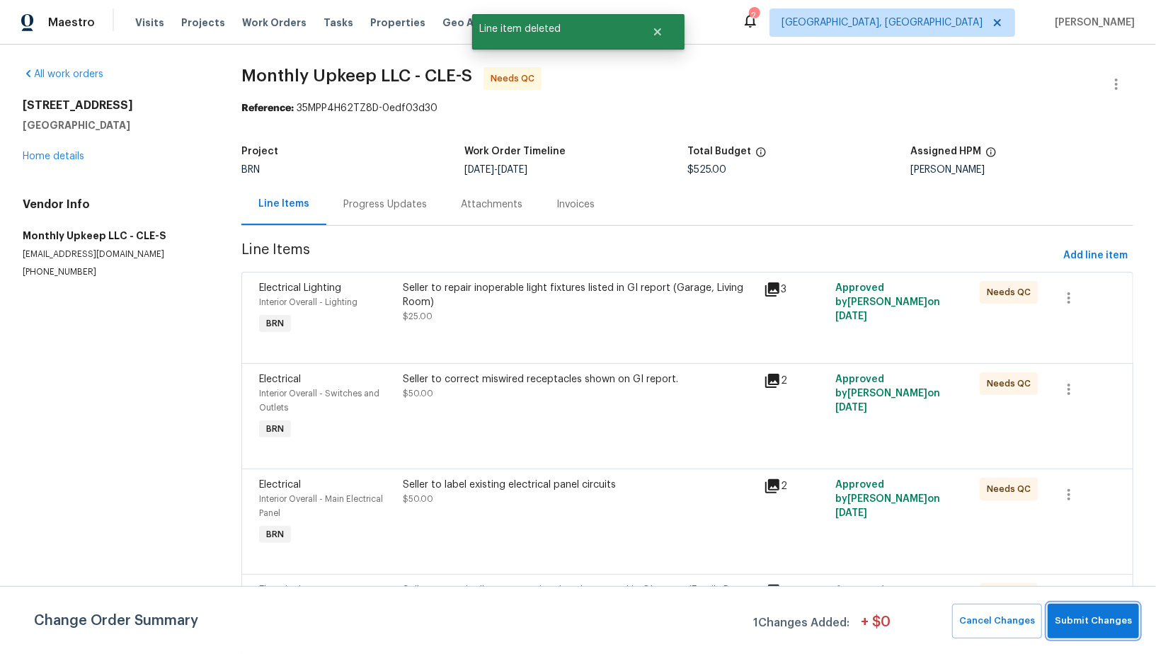
click at [1097, 622] on span "Submit Changes" at bounding box center [1093, 621] width 77 height 16
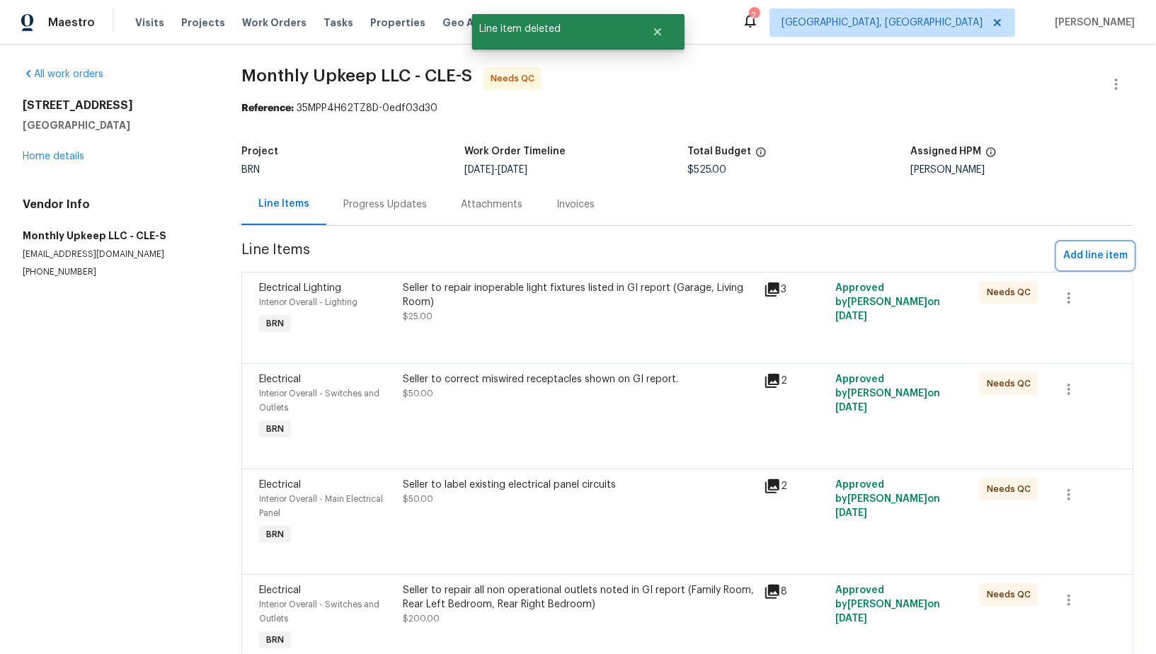
click at [1101, 256] on span "Add line item" at bounding box center [1096, 256] width 64 height 18
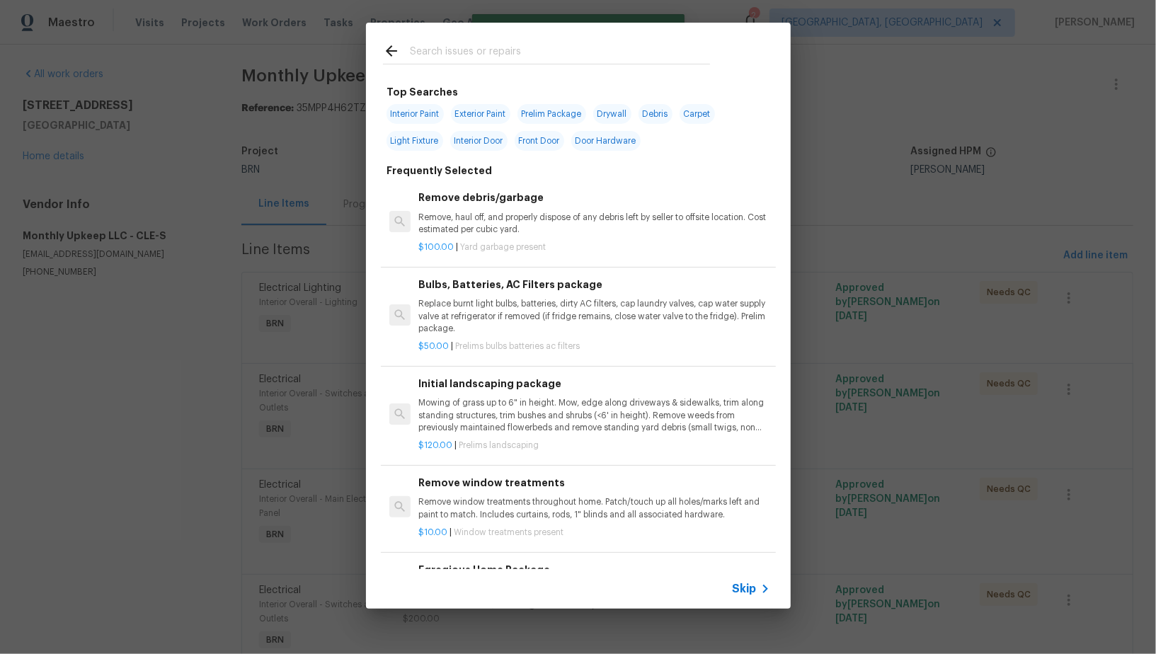
click at [751, 584] on span "Skip" at bounding box center [745, 589] width 24 height 14
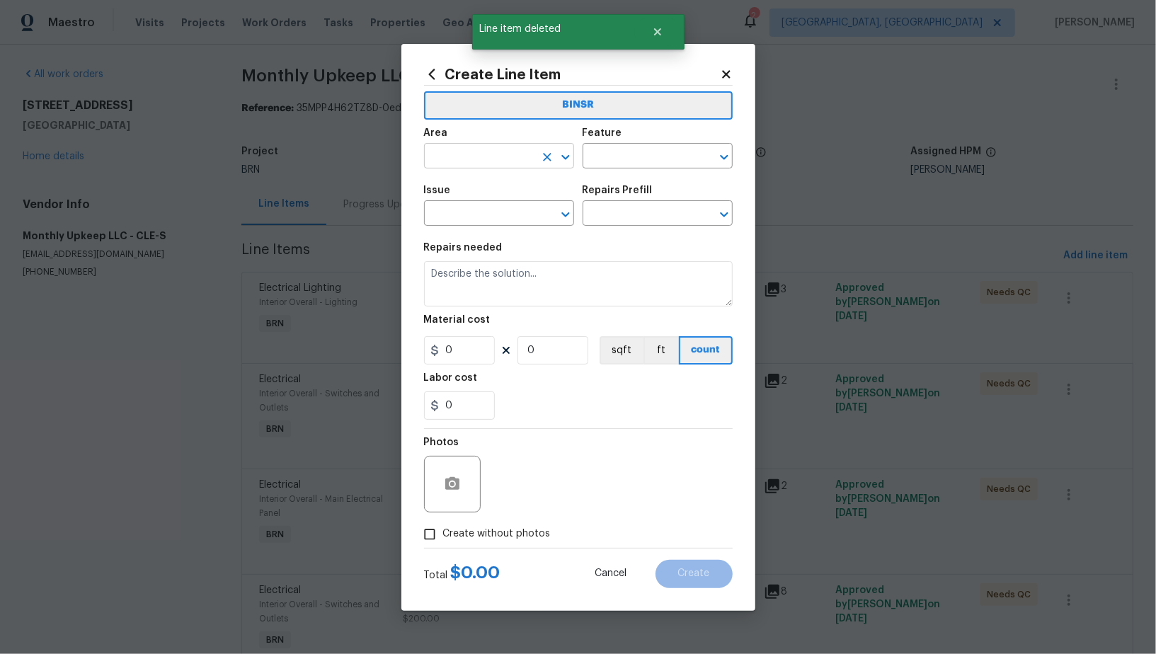
click at [501, 161] on input "text" at bounding box center [479, 158] width 110 height 22
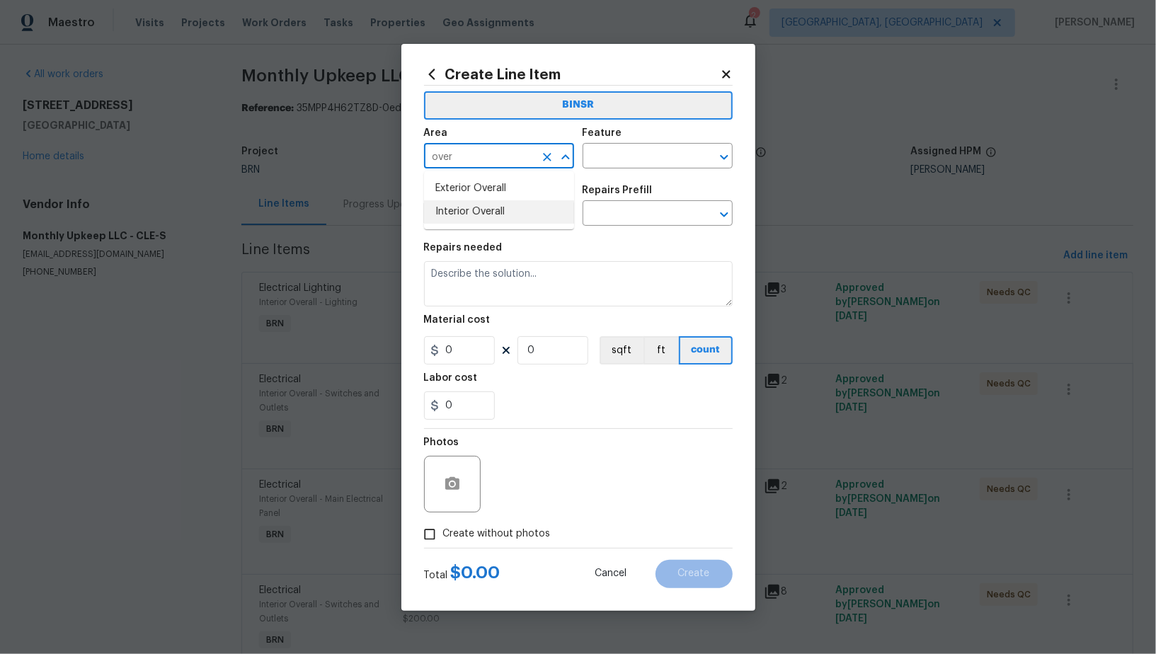
click at [486, 210] on li "Interior Overall" at bounding box center [499, 211] width 150 height 23
type input "Interior Overall"
click at [614, 139] on div "Feature" at bounding box center [658, 137] width 150 height 18
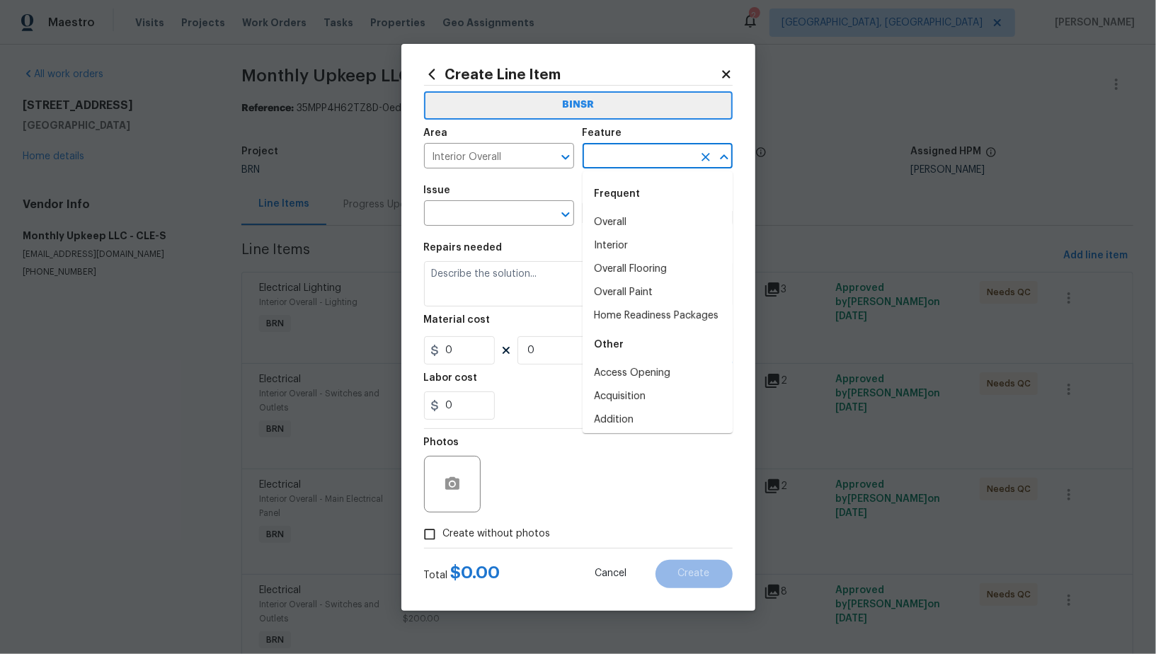
click at [607, 166] on input "text" at bounding box center [638, 158] width 110 height 22
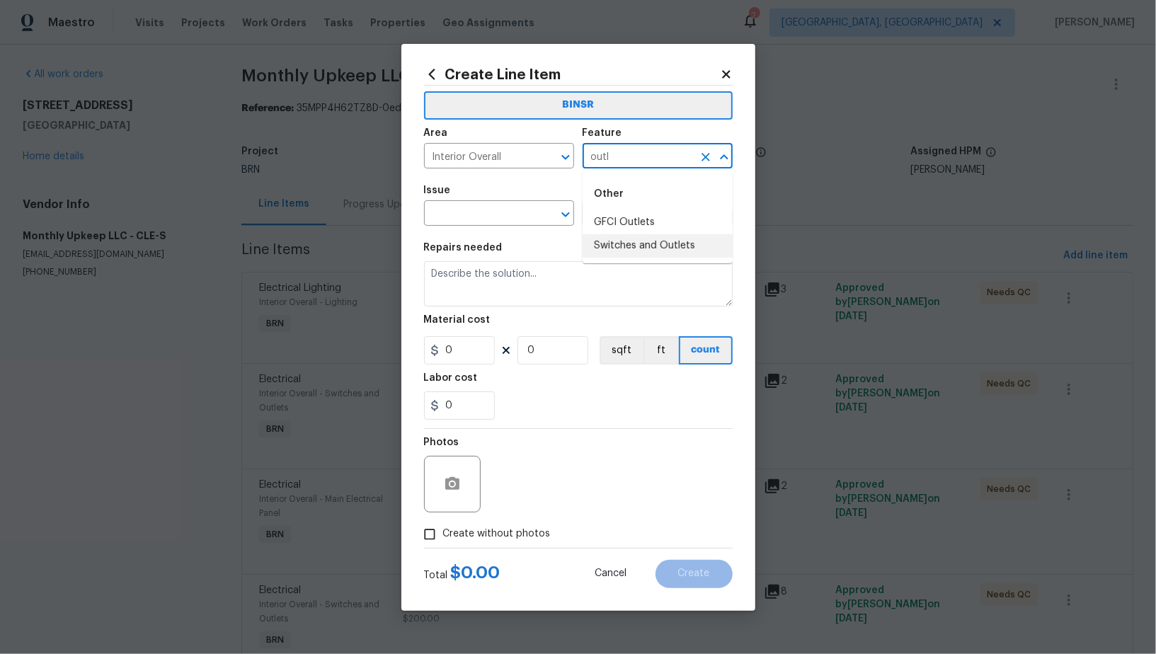
click at [610, 237] on li "Switches and Outlets" at bounding box center [658, 245] width 150 height 23
type input "Switches and Outlets"
click at [497, 214] on input "text" at bounding box center [479, 215] width 110 height 22
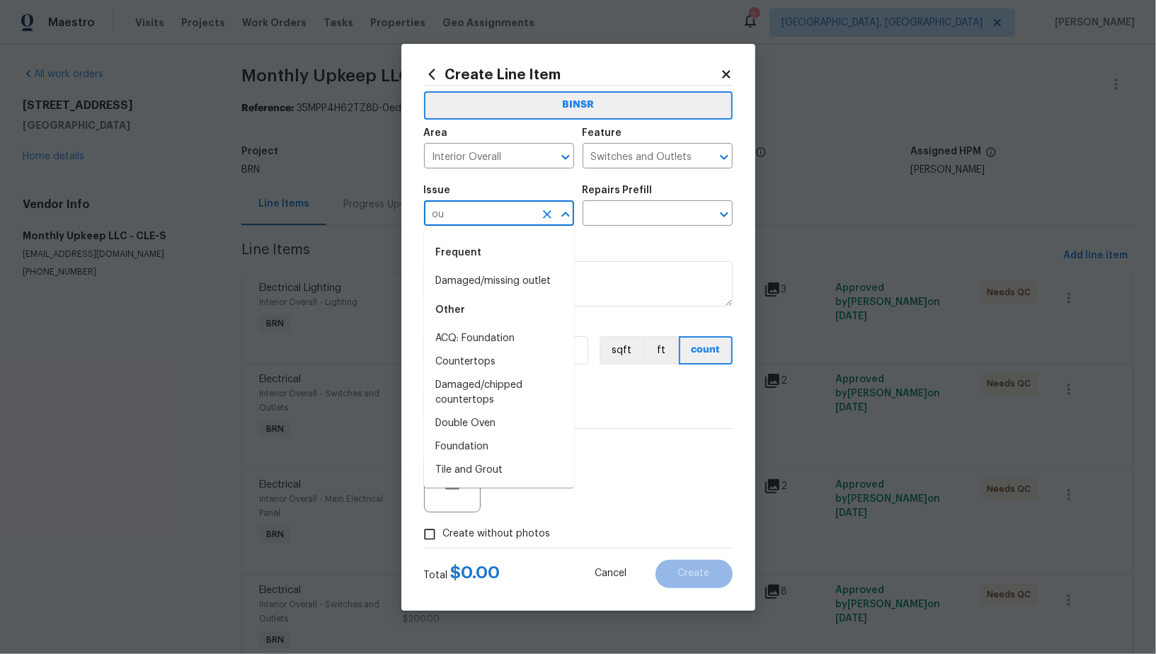
type input "o"
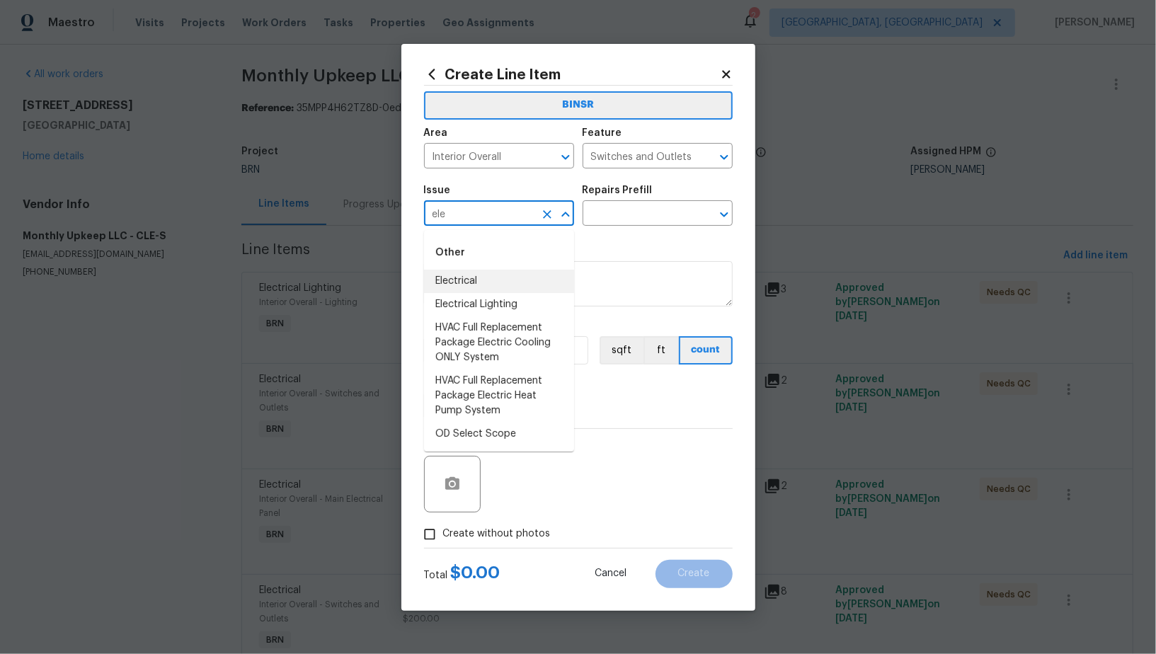
click at [483, 283] on li "Electrical" at bounding box center [499, 281] width 150 height 23
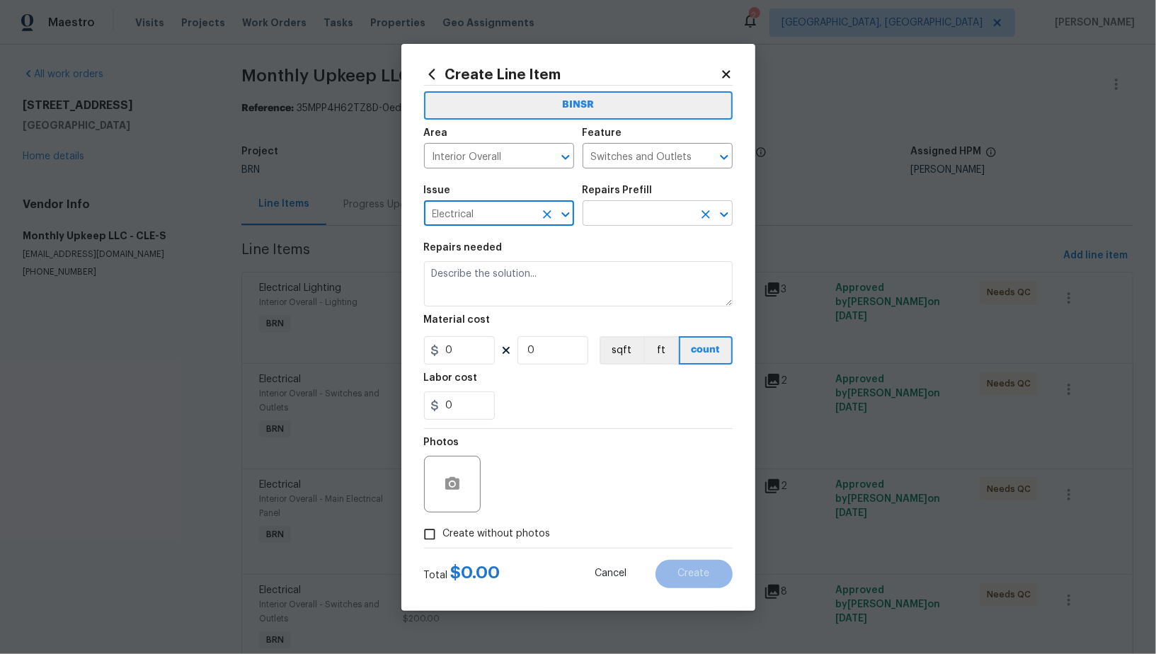
type input "Electrical"
click at [660, 204] on input "text" at bounding box center [638, 215] width 110 height 22
click at [652, 226] on input "text" at bounding box center [638, 215] width 110 height 22
click at [632, 197] on div "Repairs Prefill" at bounding box center [658, 195] width 150 height 18
click at [632, 219] on input "text" at bounding box center [638, 215] width 110 height 22
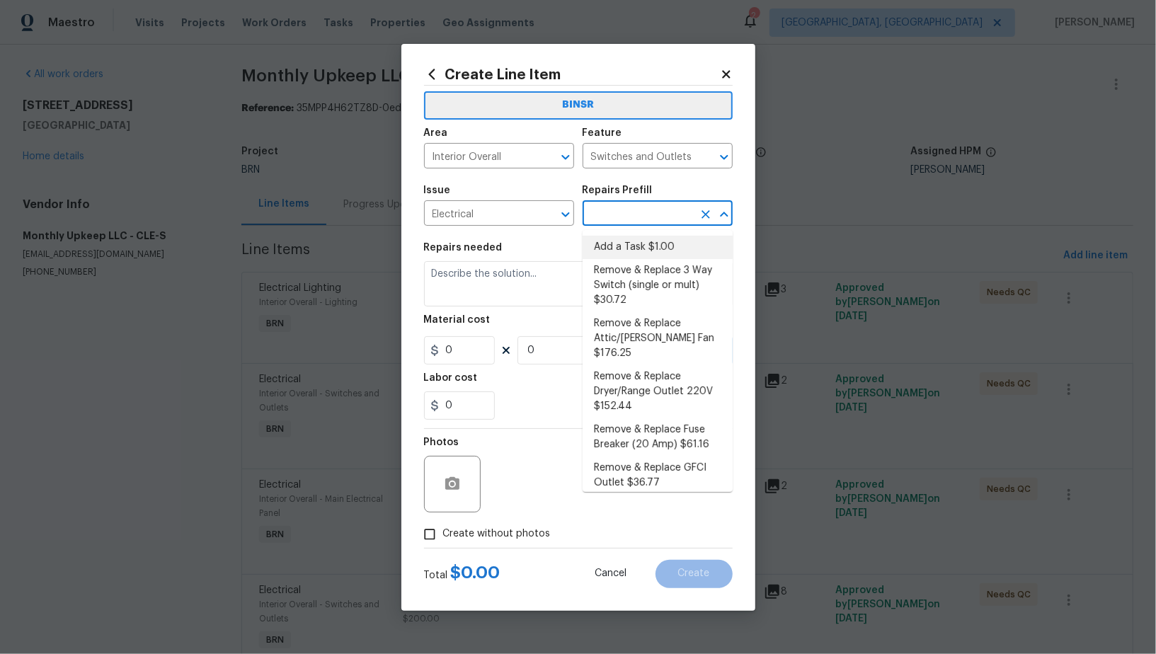
click at [632, 245] on li "Add a Task $1.00" at bounding box center [658, 247] width 150 height 23
type input "Add a Task $1.00"
type textarea "HPM to detail"
type input "1"
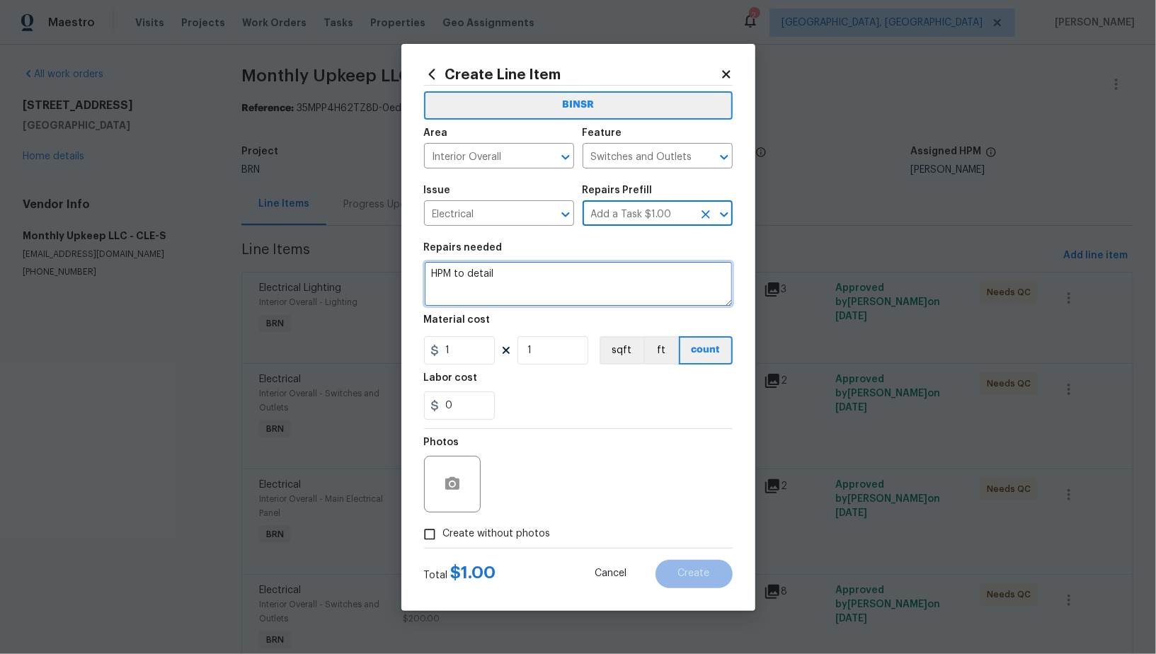
click at [584, 280] on textarea "HPM to detail" at bounding box center [578, 283] width 309 height 45
type textarea "Need additional photos"
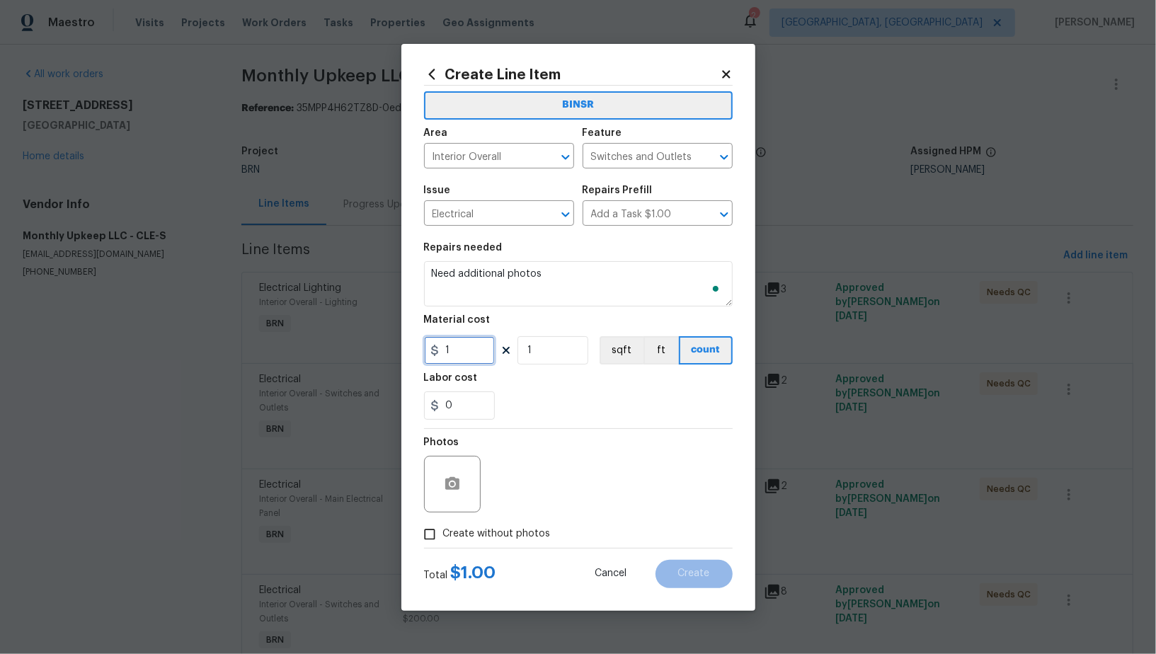
click at [446, 337] on input "1" at bounding box center [459, 350] width 71 height 28
click at [465, 348] on input "1" at bounding box center [459, 350] width 71 height 28
type input "0"
click at [460, 468] on div at bounding box center [452, 484] width 57 height 57
click at [457, 480] on icon "button" at bounding box center [452, 483] width 14 height 13
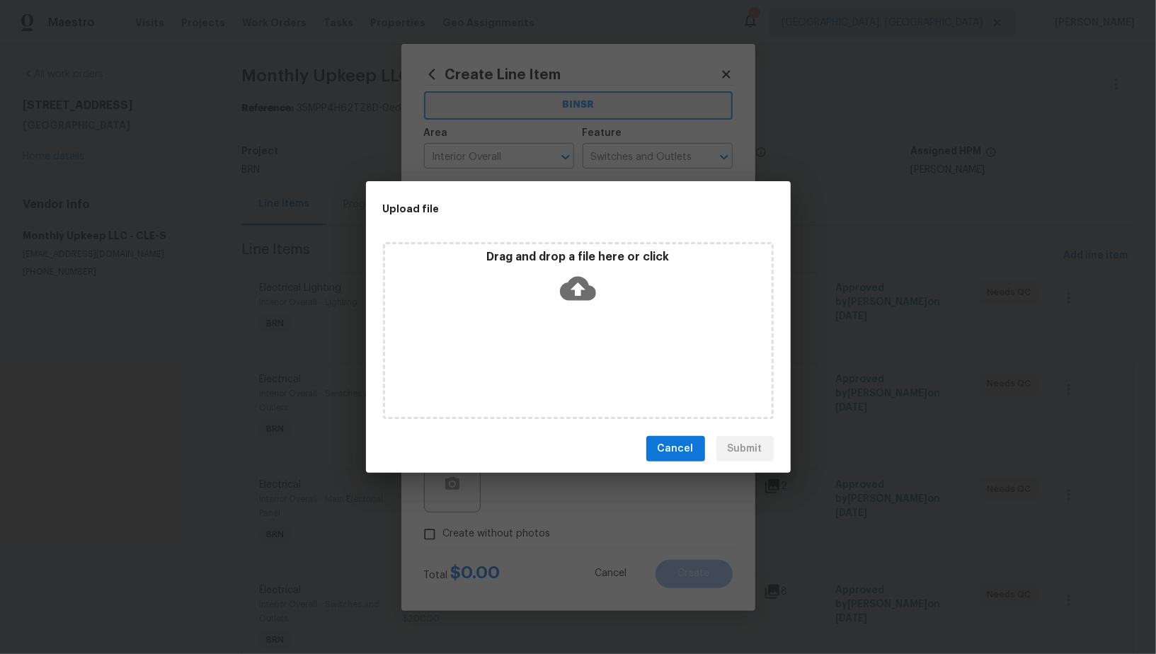
click at [586, 285] on icon at bounding box center [578, 289] width 36 height 24
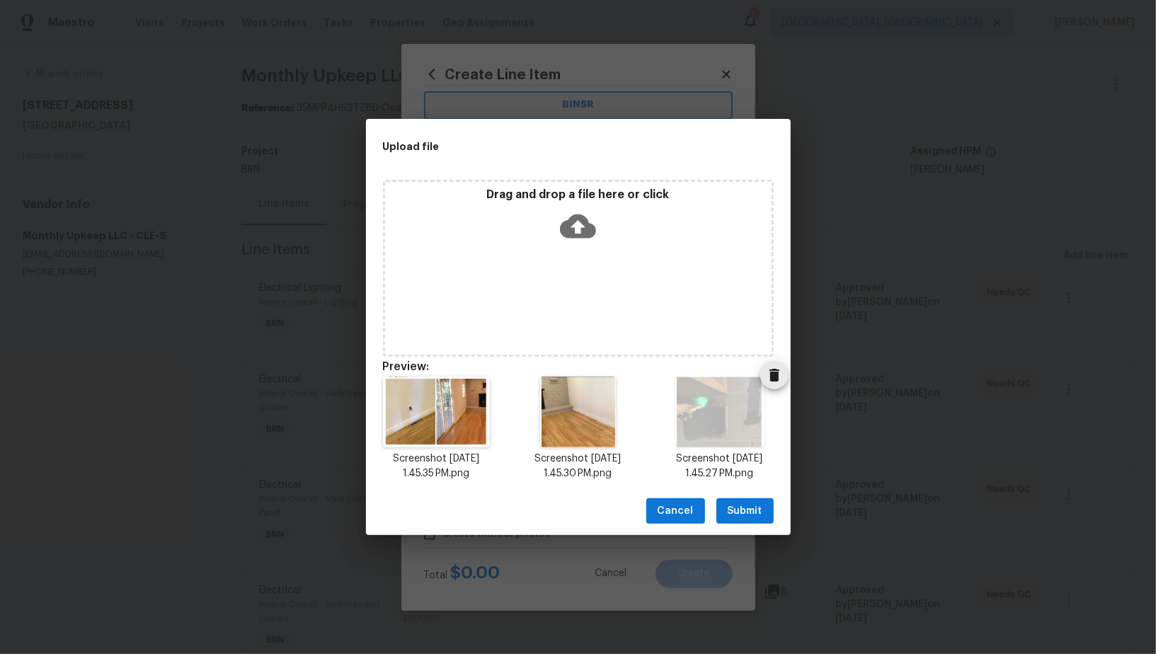
scroll to position [11, 0]
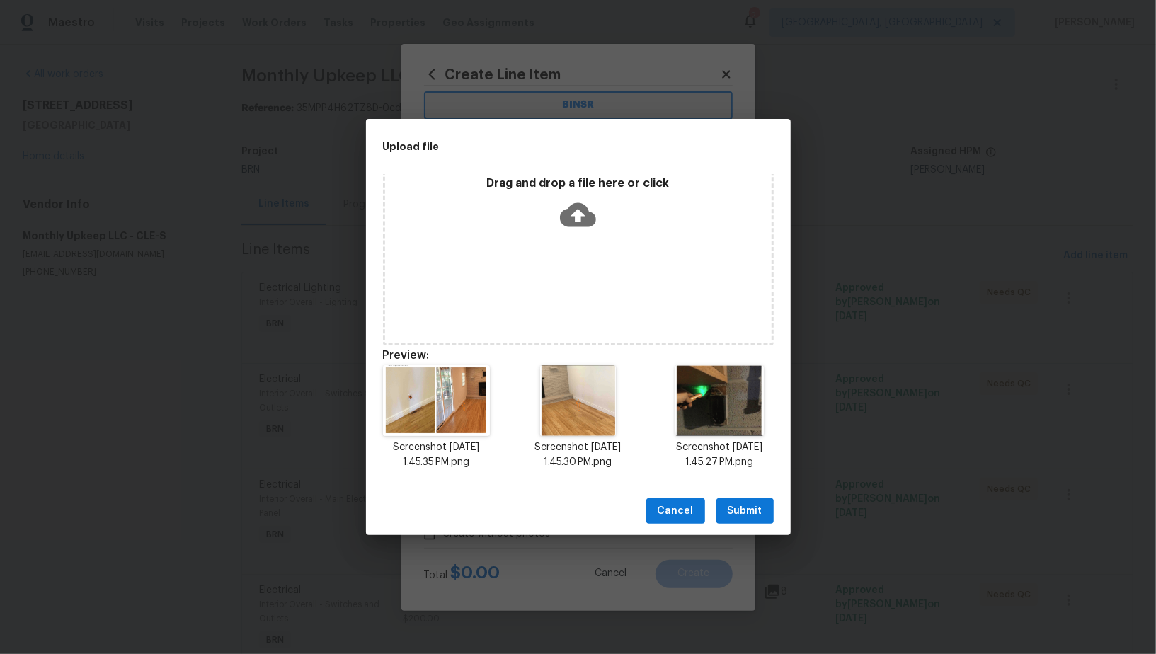
click at [756, 515] on span "Submit" at bounding box center [745, 512] width 35 height 18
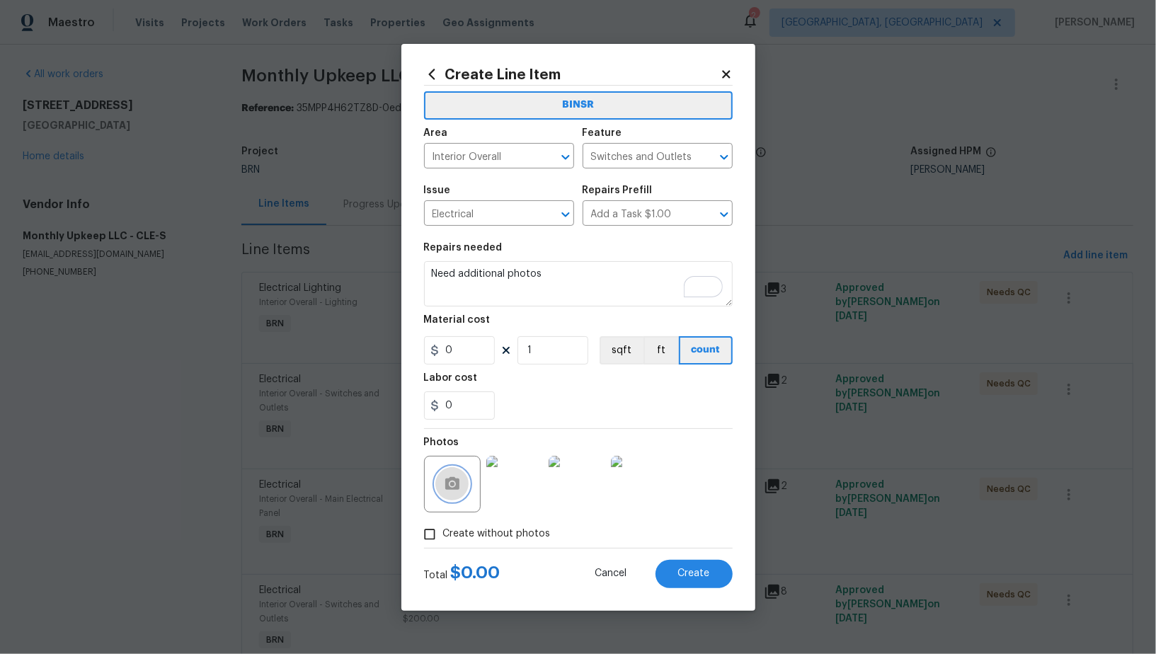
click at [451, 483] on circle "button" at bounding box center [452, 484] width 4 height 4
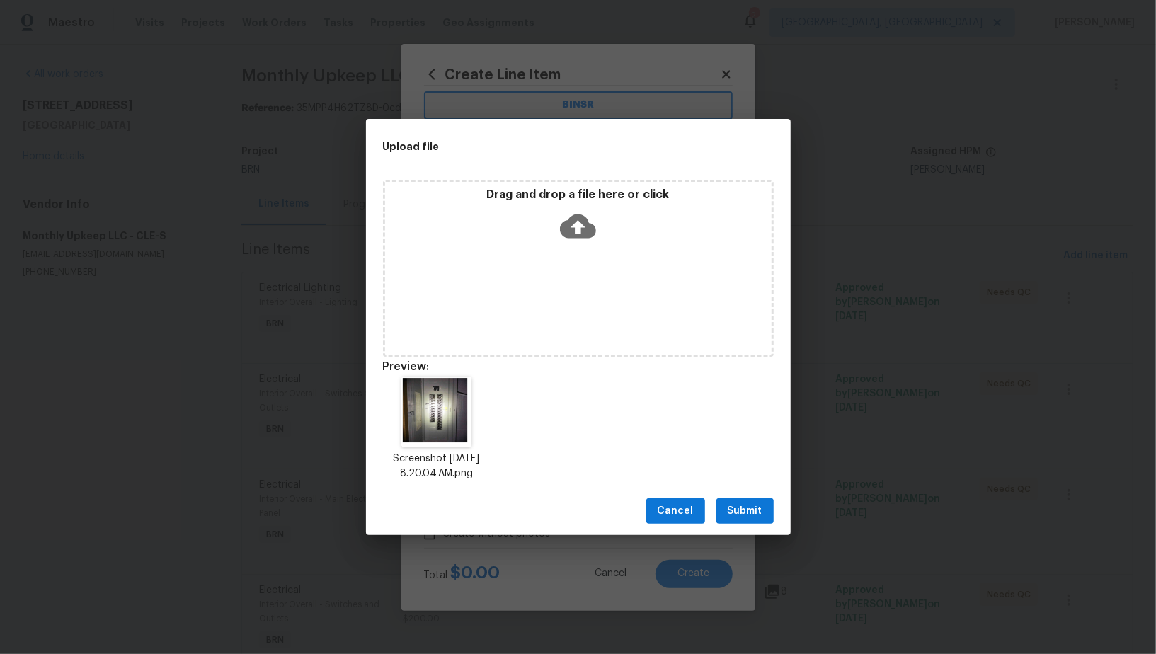
click at [740, 509] on span "Submit" at bounding box center [745, 512] width 35 height 18
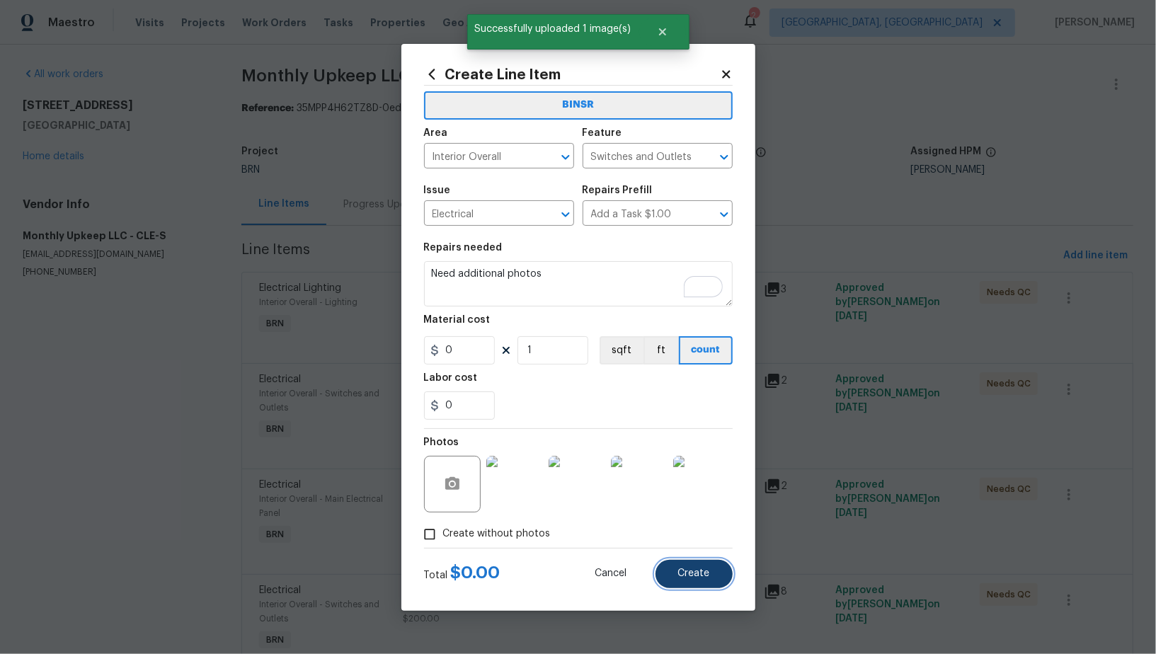
click at [693, 574] on span "Create" at bounding box center [694, 574] width 32 height 11
type input "0"
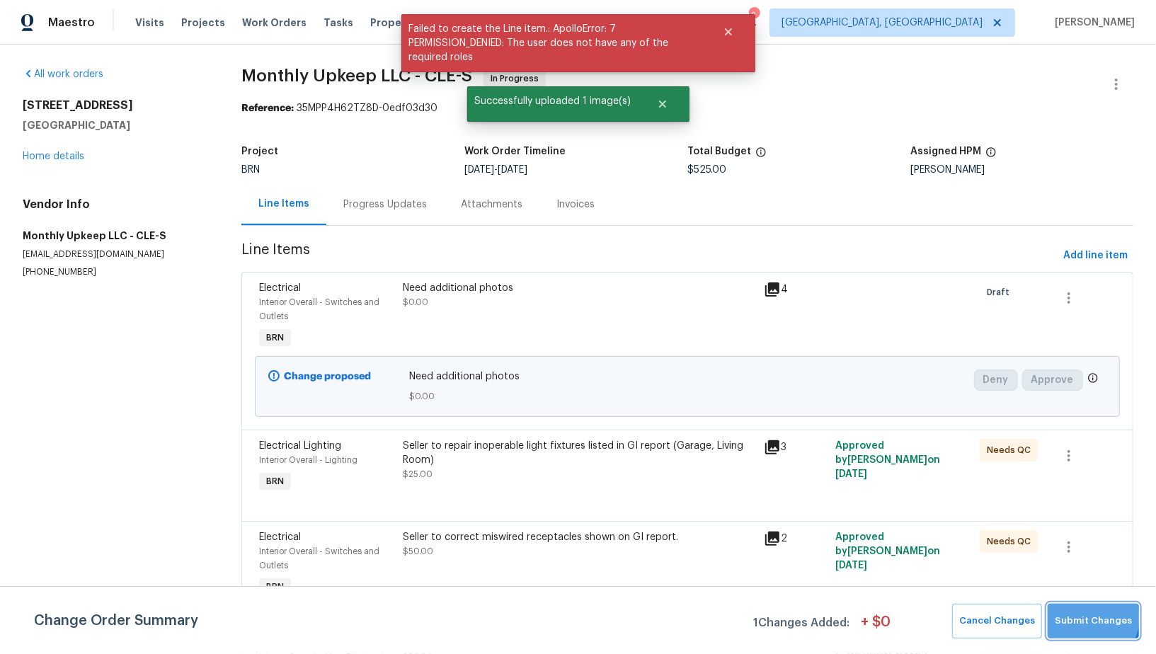
click at [1092, 618] on span "Submit Changes" at bounding box center [1093, 621] width 77 height 16
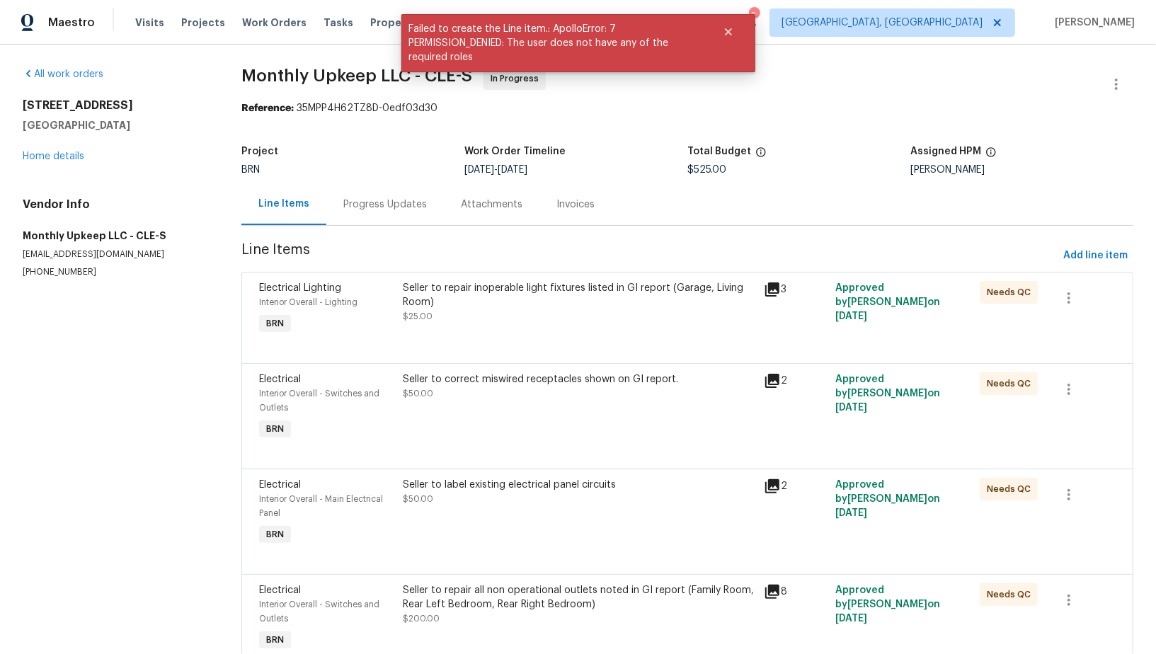
click at [378, 193] on div "Progress Updates" at bounding box center [385, 204] width 118 height 42
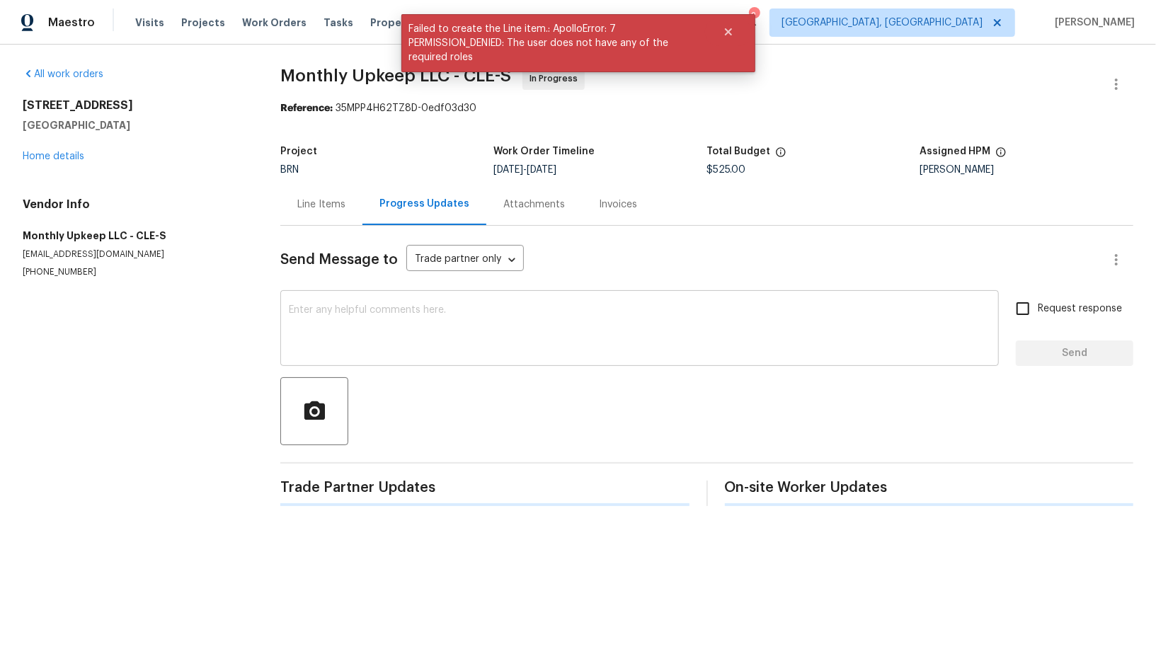
click at [364, 346] on textarea at bounding box center [640, 330] width 702 height 50
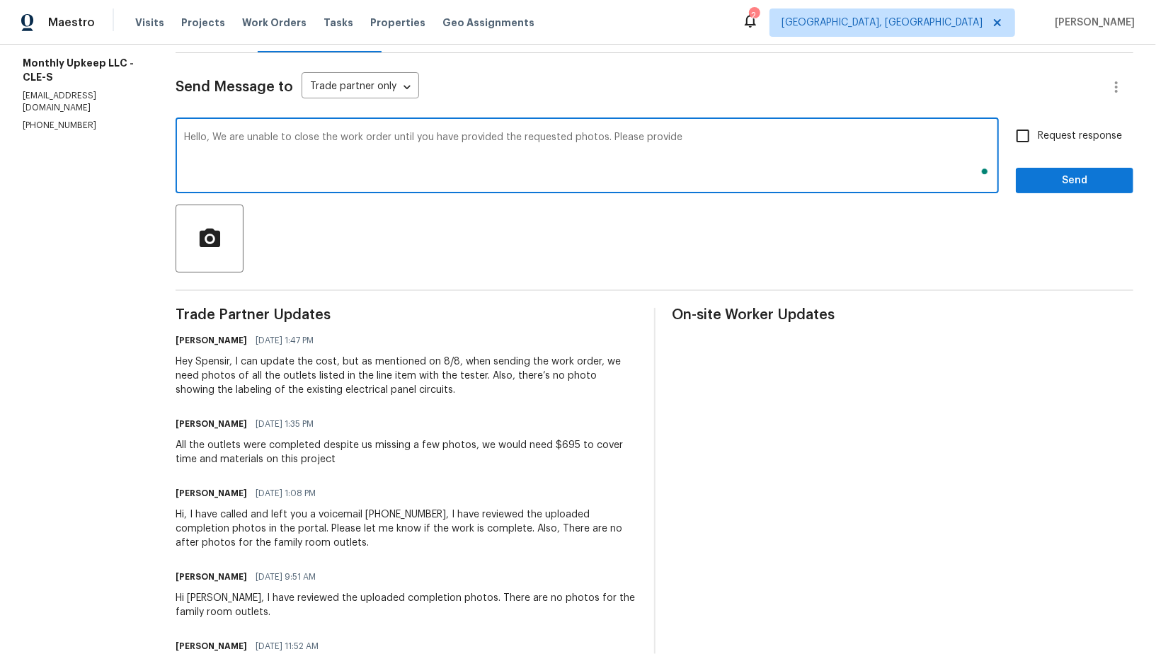
scroll to position [174, 0]
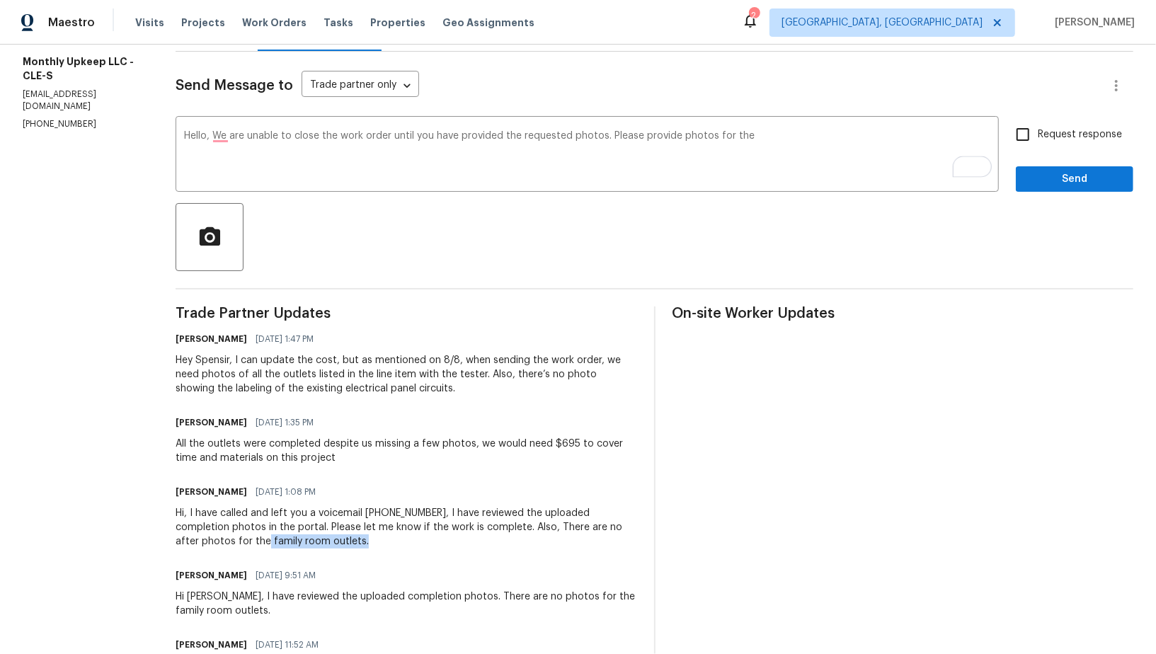
drag, startPoint x: 188, startPoint y: 542, endPoint x: 314, endPoint y: 541, distance: 126.8
click at [314, 542] on div "Hi, I have called and left you a voicemail (440) 363-6400, I have reviewed the …" at bounding box center [406, 527] width 461 height 42
copy div "family room outlets."
click at [770, 152] on textarea "Hello, We are unable to close the work order until you have provided the reques…" at bounding box center [587, 156] width 807 height 50
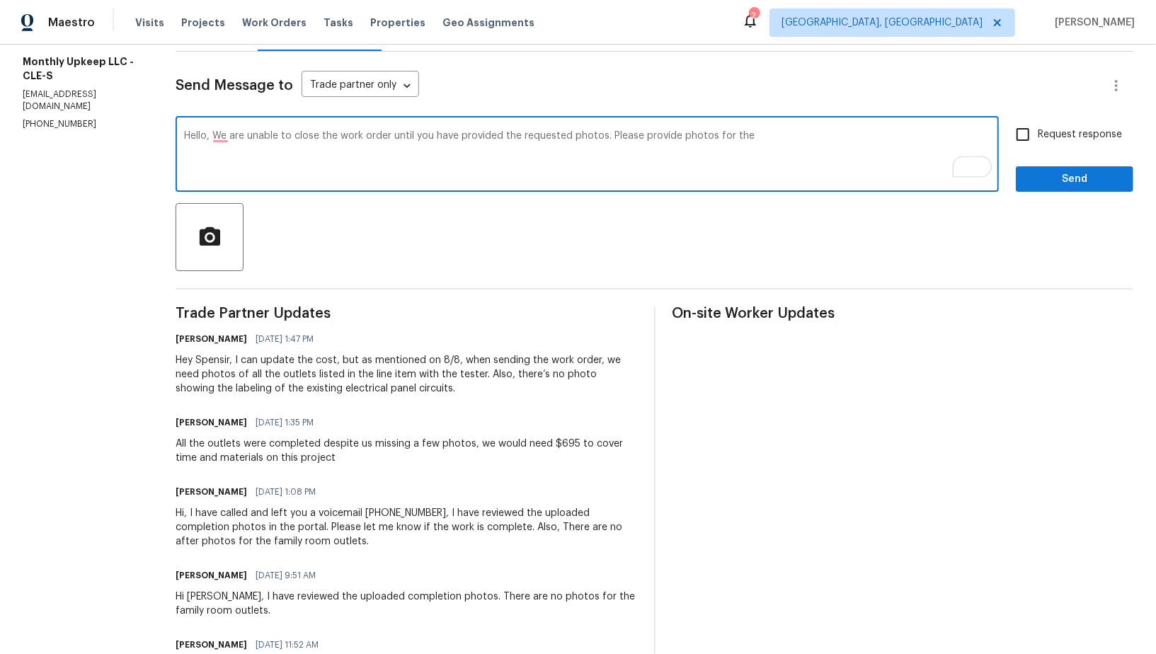
paste textarea "family room outlets."
click at [761, 134] on textarea "Hello, We are unable to close the work order until you have provided the reques…" at bounding box center [587, 156] width 807 height 50
click at [850, 146] on textarea "Hello, We are unable to close the work order until you have provided the reques…" at bounding box center [587, 156] width 807 height 50
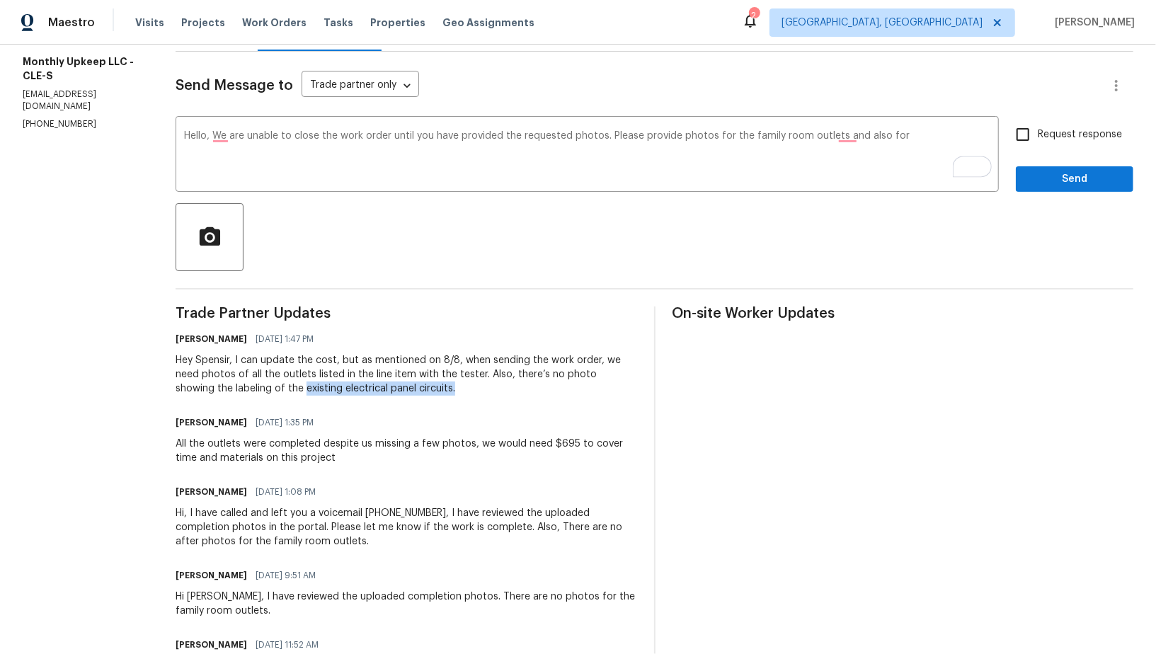
drag, startPoint x: 259, startPoint y: 389, endPoint x: 451, endPoint y: 387, distance: 191.9
click at [451, 388] on div "Hey Spensir, I can update the cost, but as mentioned on 8/8, when sending the w…" at bounding box center [406, 374] width 461 height 42
copy div "existing electrical panel circuits."
click at [898, 132] on textarea "Hello, We are unable to close the work order until you have provided the reques…" at bounding box center [587, 156] width 807 height 50
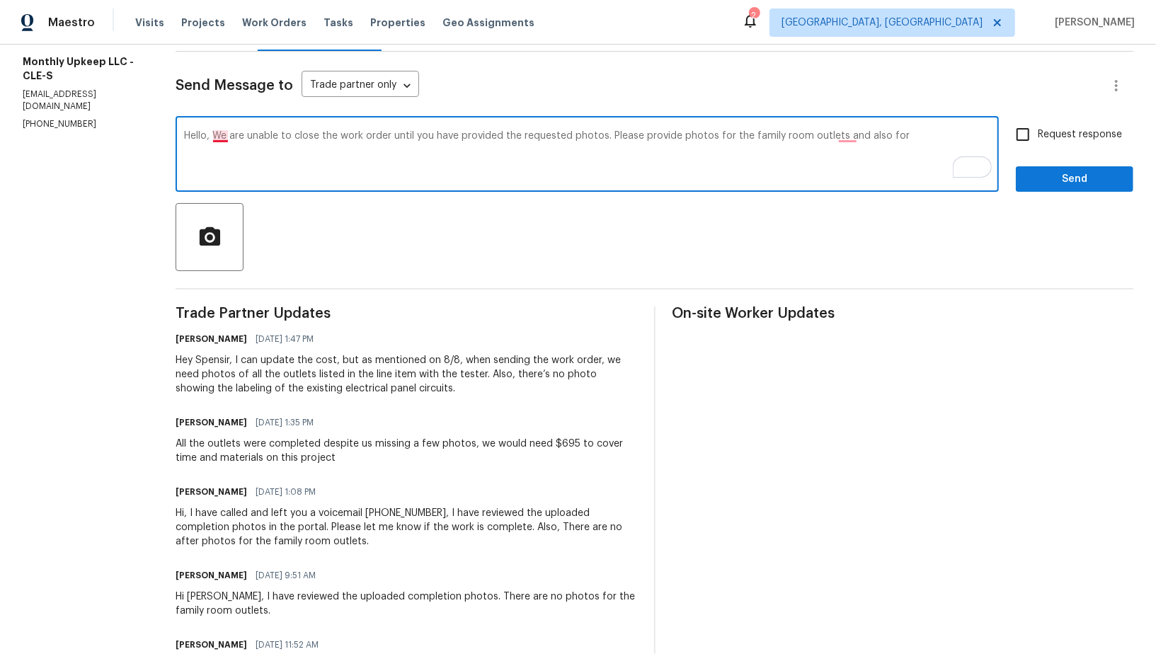
click at [219, 132] on textarea "Hello, We are unable to close the work order until you have provided the reques…" at bounding box center [587, 156] width 807 height 50
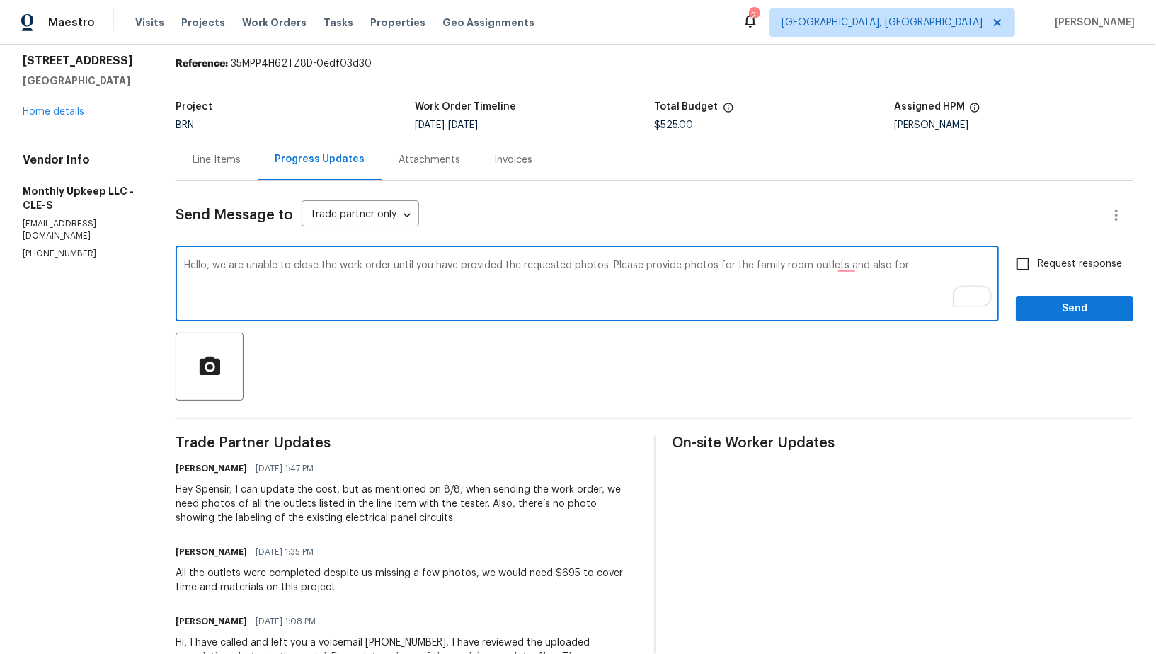
scroll to position [45, 0]
click at [839, 258] on div "Hello, we are unable to close the work order until you have provided the reques…" at bounding box center [588, 285] width 824 height 72
click at [838, 266] on textarea "Hello, we are unable to close the work order until you have provided the reques…" at bounding box center [587, 286] width 807 height 50
drag, startPoint x: 909, startPoint y: 264, endPoint x: 879, endPoint y: 267, distance: 29.9
click at [879, 267] on textarea "Hello, we are unable to close the work order until you have provided the reques…" at bounding box center [587, 286] width 807 height 50
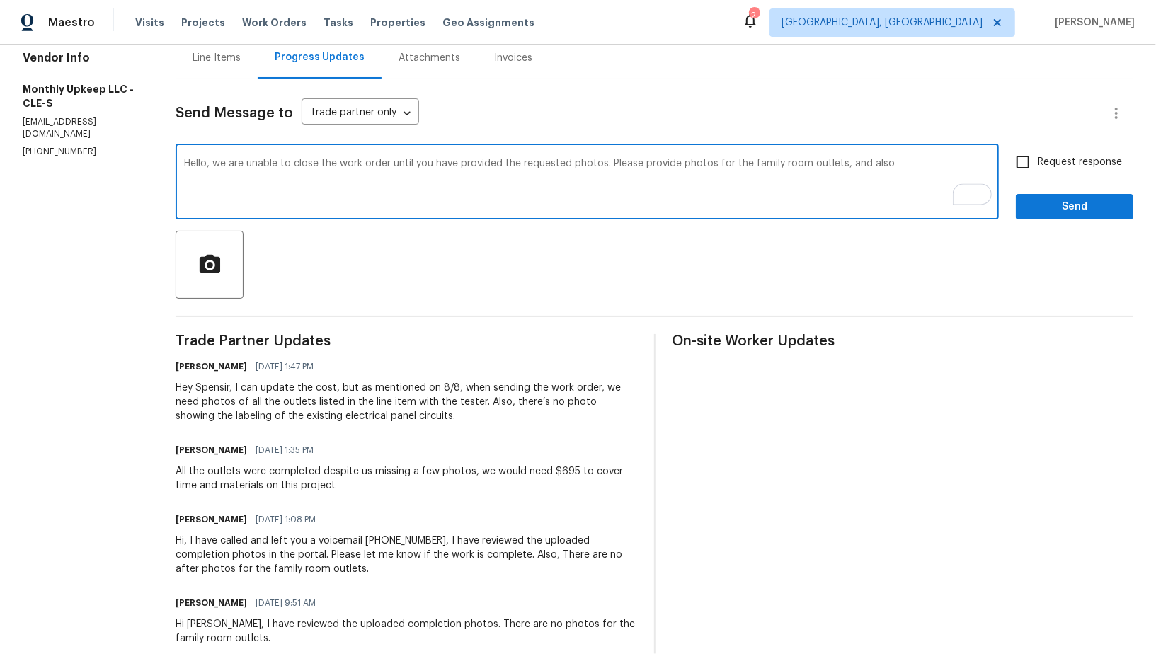
scroll to position [133, 0]
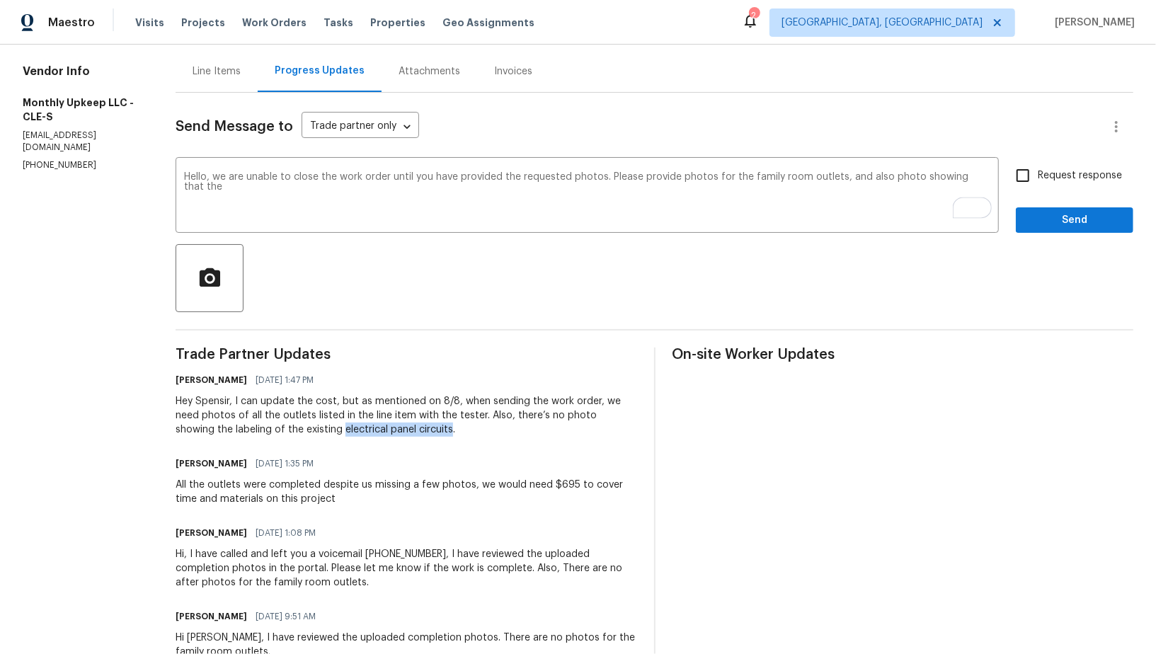
drag, startPoint x: 298, startPoint y: 428, endPoint x: 404, endPoint y: 431, distance: 106.2
click at [404, 431] on div "Hey Spensir, I can update the cost, but as mentioned on 8/8, when sending the w…" at bounding box center [406, 415] width 461 height 42
copy div "electrical panel circuits"
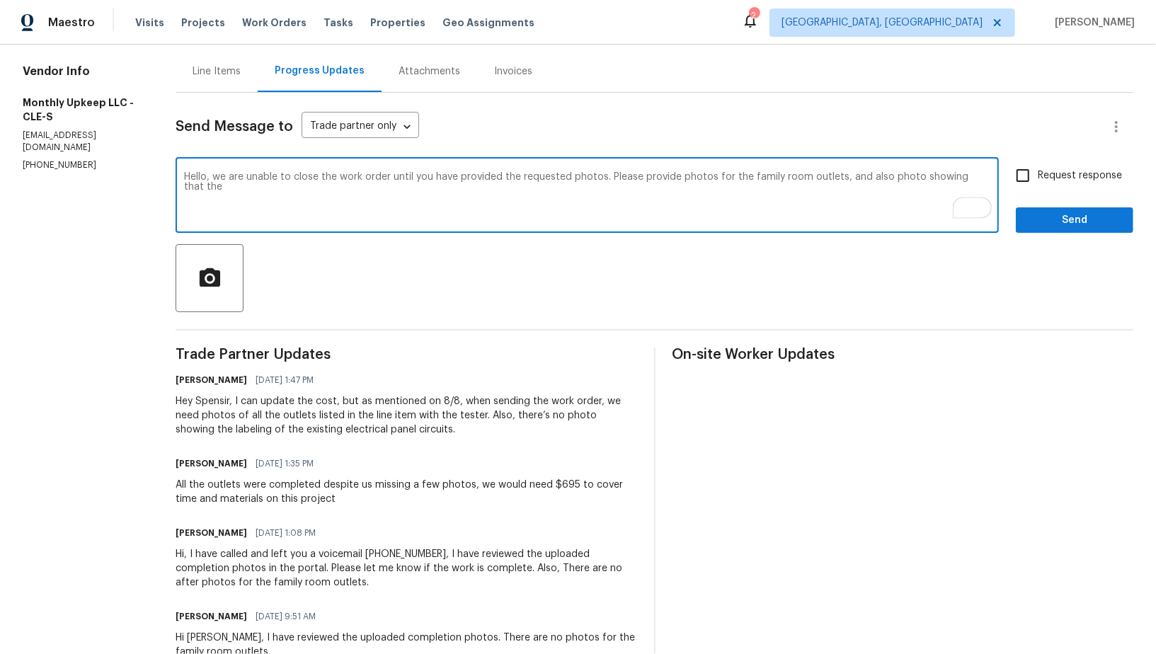
click at [991, 175] on textarea "Hello, we are unable to close the work order until you have provided the reques…" at bounding box center [587, 197] width 807 height 50
paste textarea "electrical panel circuits"
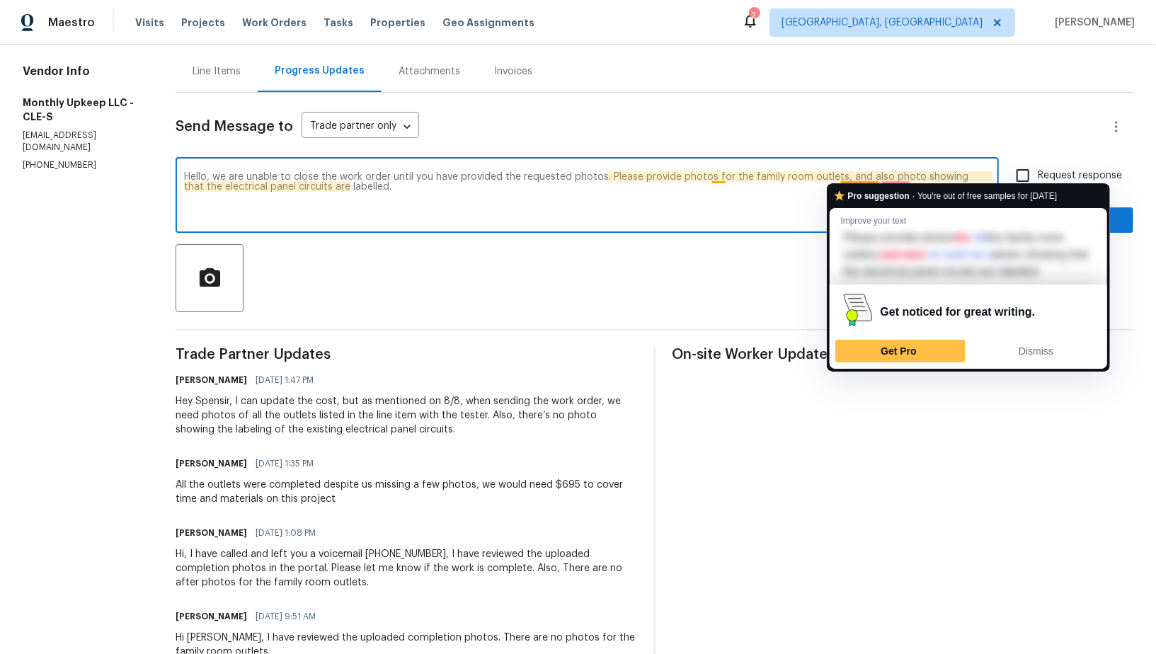
click at [847, 178] on textarea "Hello, we are unable to close the work order until you have provided the reques…" at bounding box center [587, 197] width 807 height 50
click at [897, 173] on textarea "Hello, we are unable to close the work order until you have provided the reques…" at bounding box center [587, 197] width 807 height 50
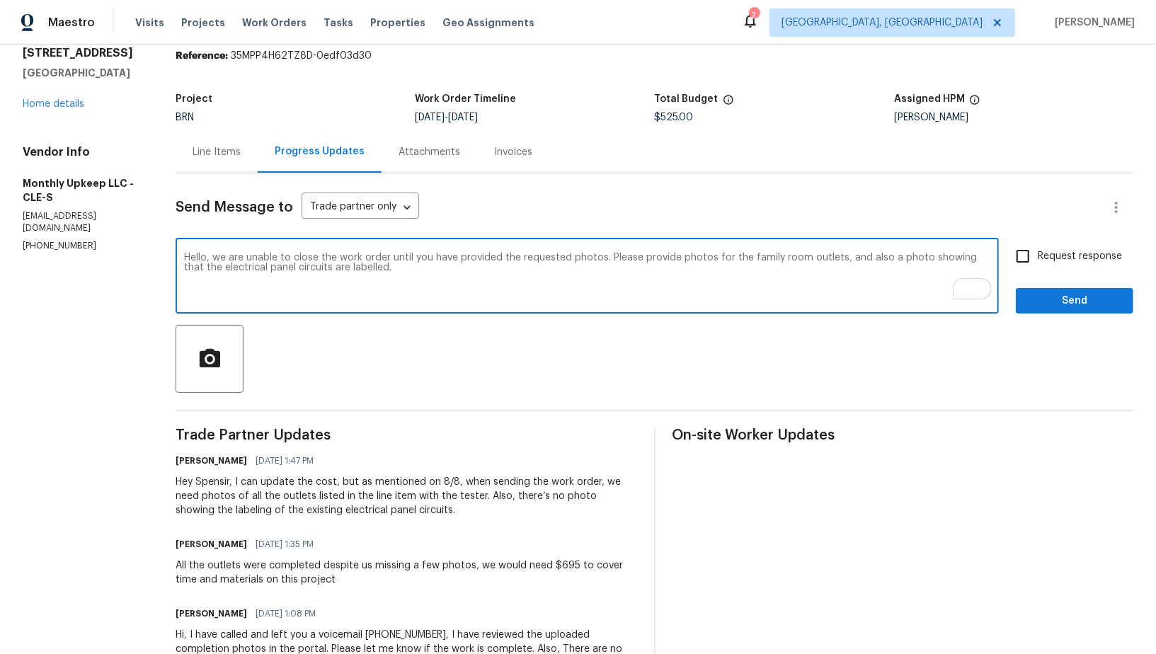
scroll to position [52, 0]
click at [675, 260] on textarea "Hello, we are unable to close the work order until you have provided the reques…" at bounding box center [587, 278] width 807 height 50
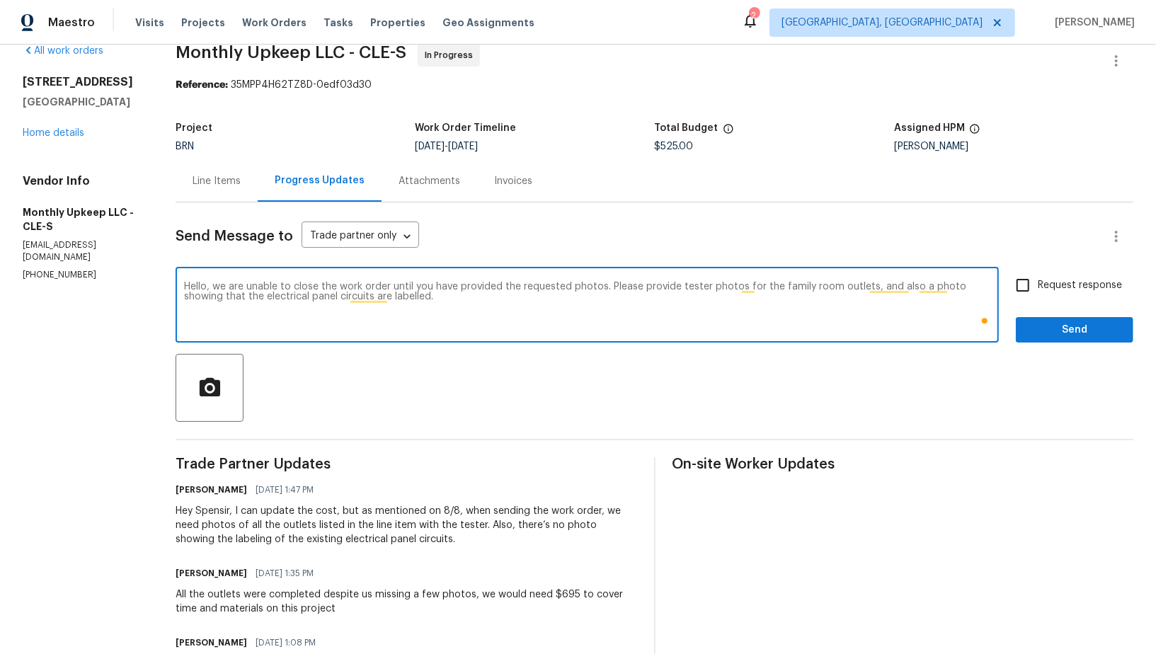
scroll to position [0, 0]
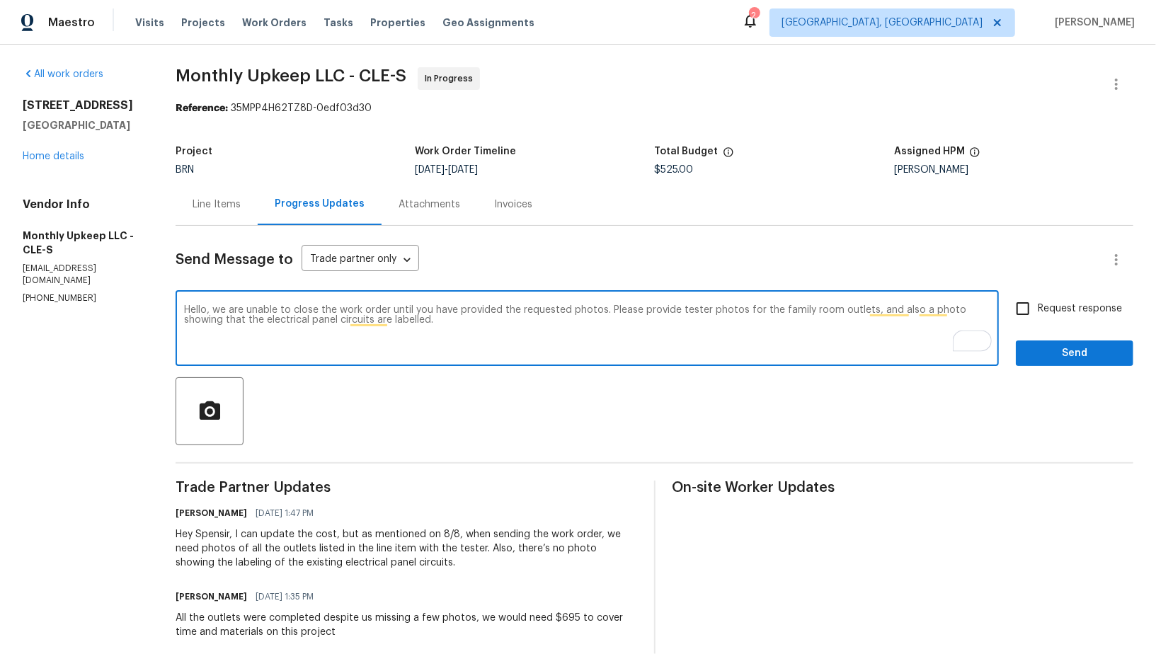
drag, startPoint x: 605, startPoint y: 309, endPoint x: 862, endPoint y: 309, distance: 257.0
click at [862, 309] on textarea "Hello, we are unable to close the work order until you have provided the reques…" at bounding box center [587, 330] width 807 height 50
type textarea "Hello, we are unable to close the work order until you have provided the reques…"
click at [714, 322] on textarea "Hello, we are unable to close the work order until you have provided the reques…" at bounding box center [587, 330] width 807 height 50
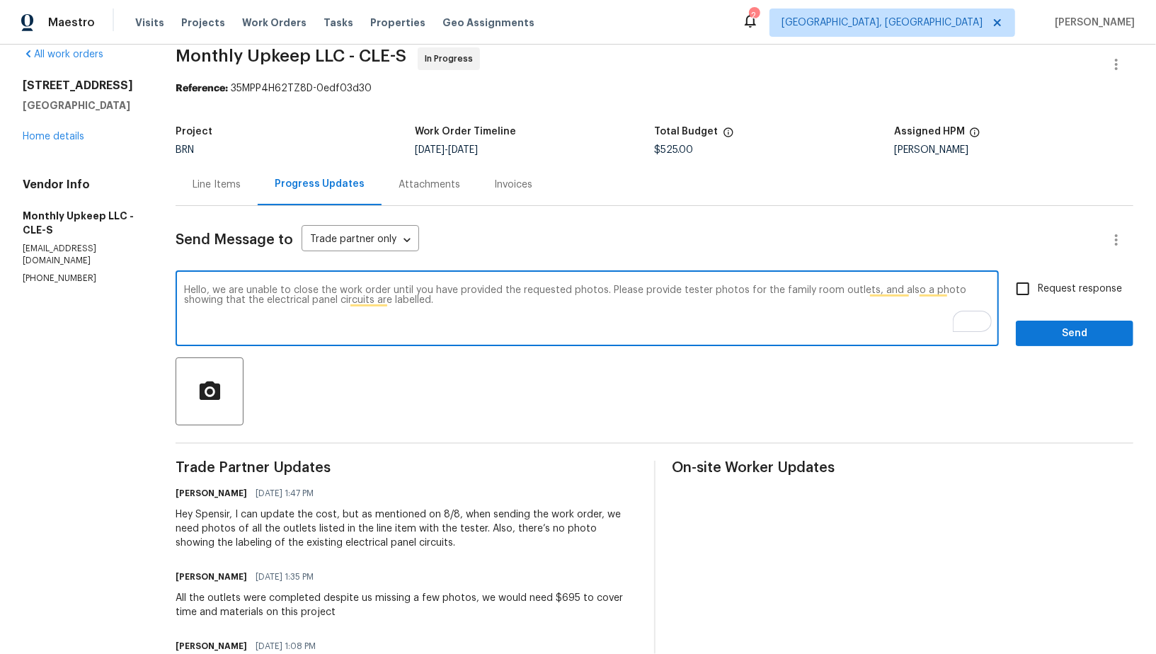
scroll to position [28, 0]
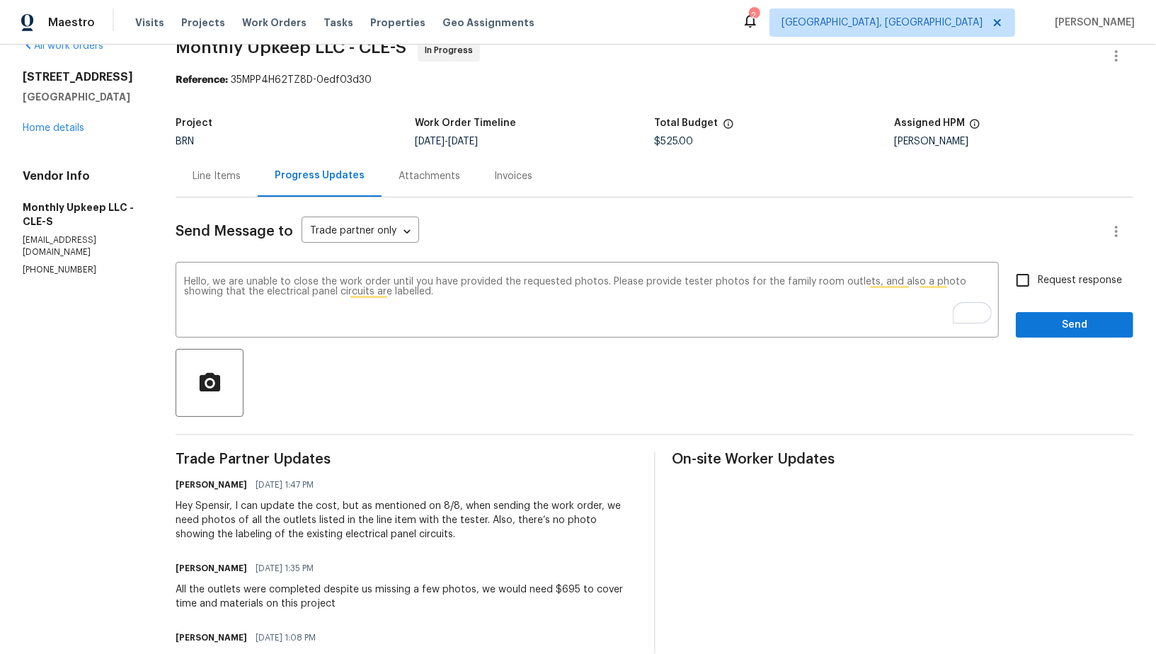
click at [1024, 281] on input "Request response" at bounding box center [1023, 281] width 30 height 30
checkbox input "true"
click at [1066, 328] on span "Send" at bounding box center [1074, 326] width 95 height 18
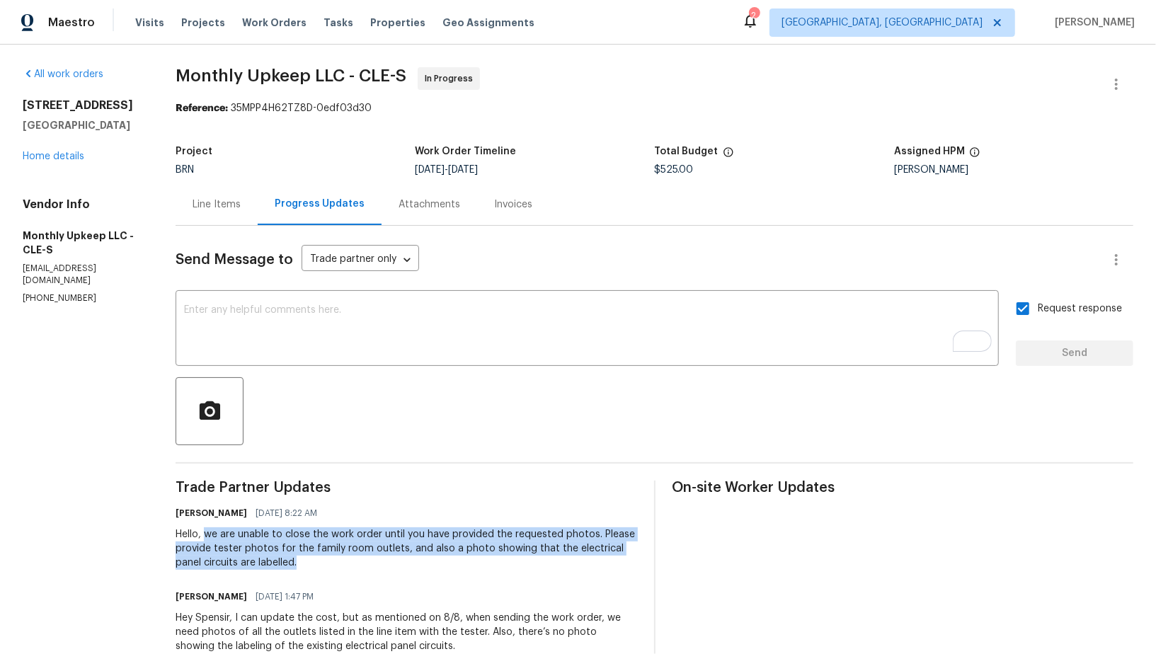
drag, startPoint x: 202, startPoint y: 534, endPoint x: 280, endPoint y: 574, distance: 88.0
copy div "we are unable to close the work order until you have provided the requested pho…"
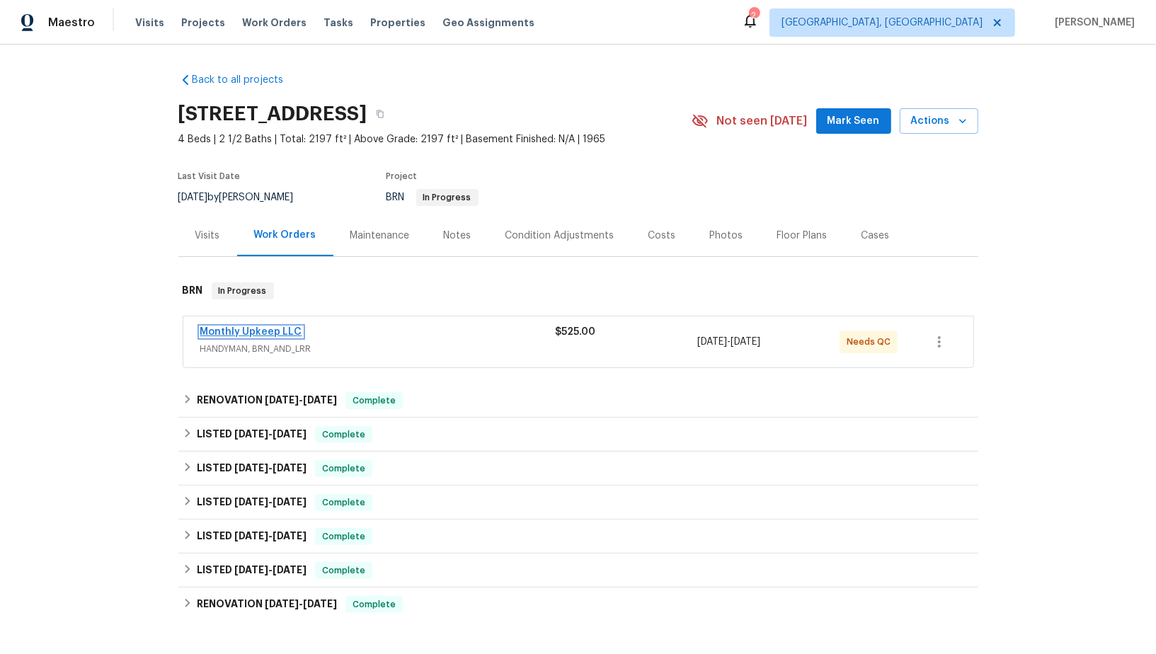
click at [232, 329] on link "Monthly Upkeep LLC" at bounding box center [251, 332] width 102 height 10
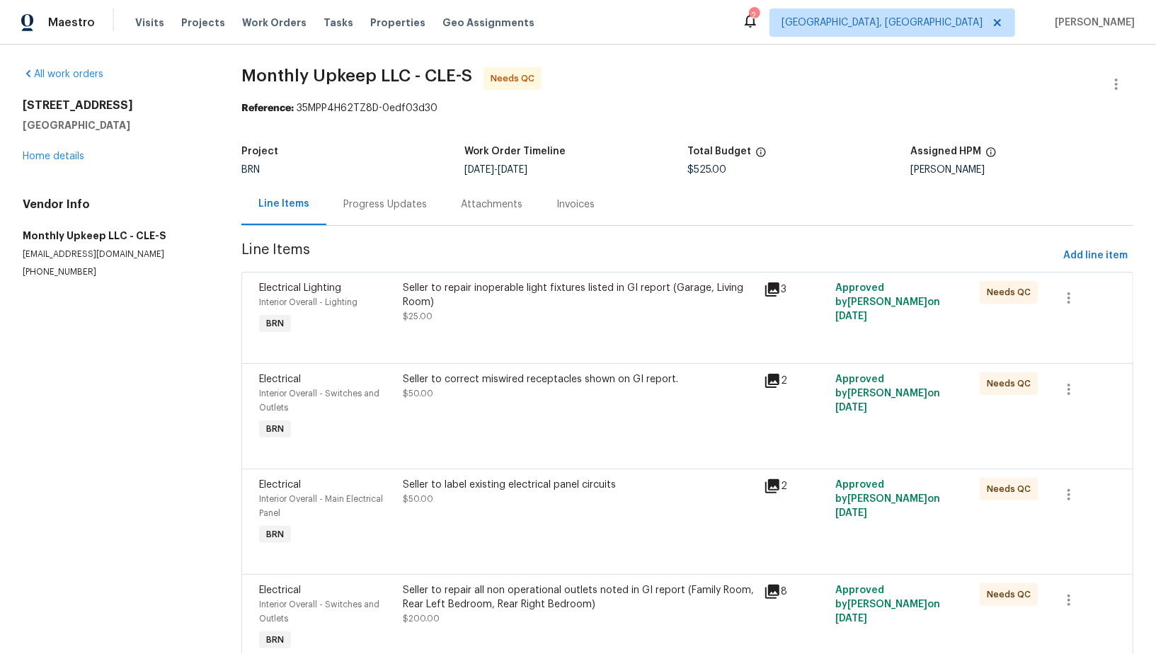
scroll to position [157, 0]
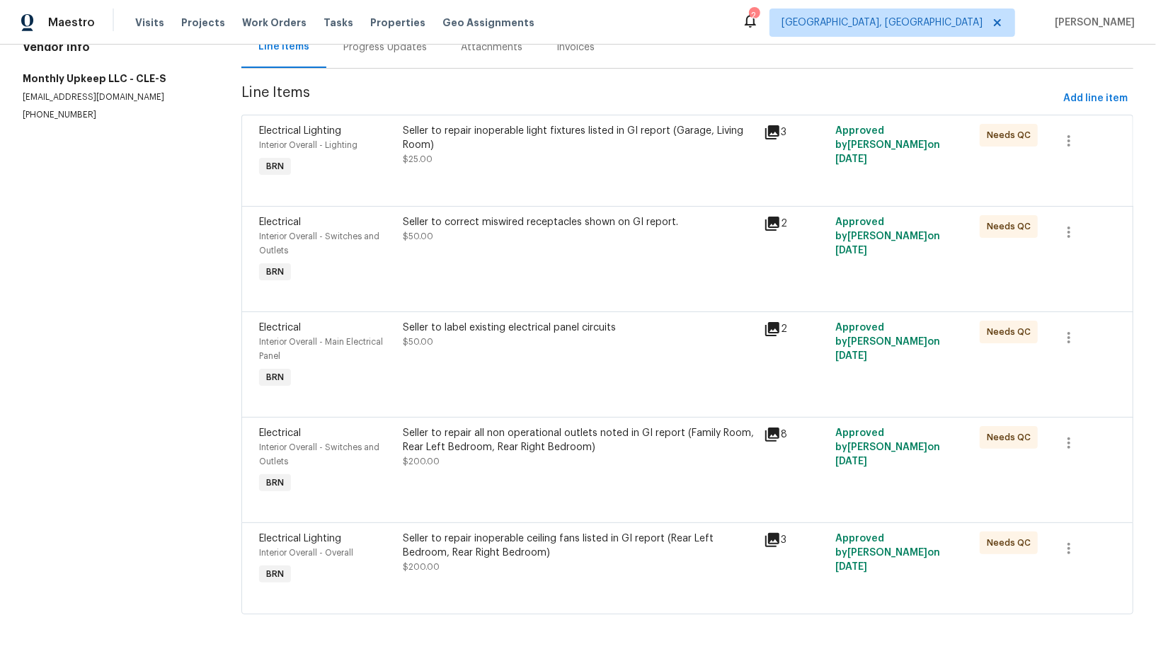
click at [514, 346] on div "Seller to label existing electrical panel circuits $50.00" at bounding box center [579, 335] width 352 height 28
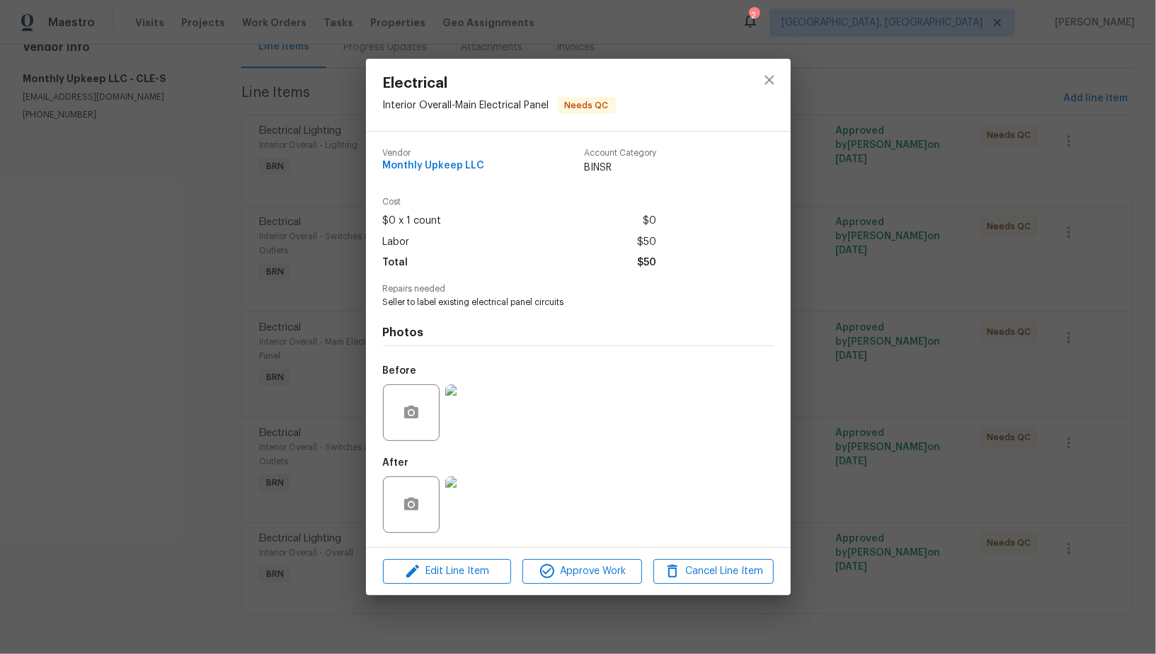
click at [481, 418] on img at bounding box center [473, 412] width 57 height 57
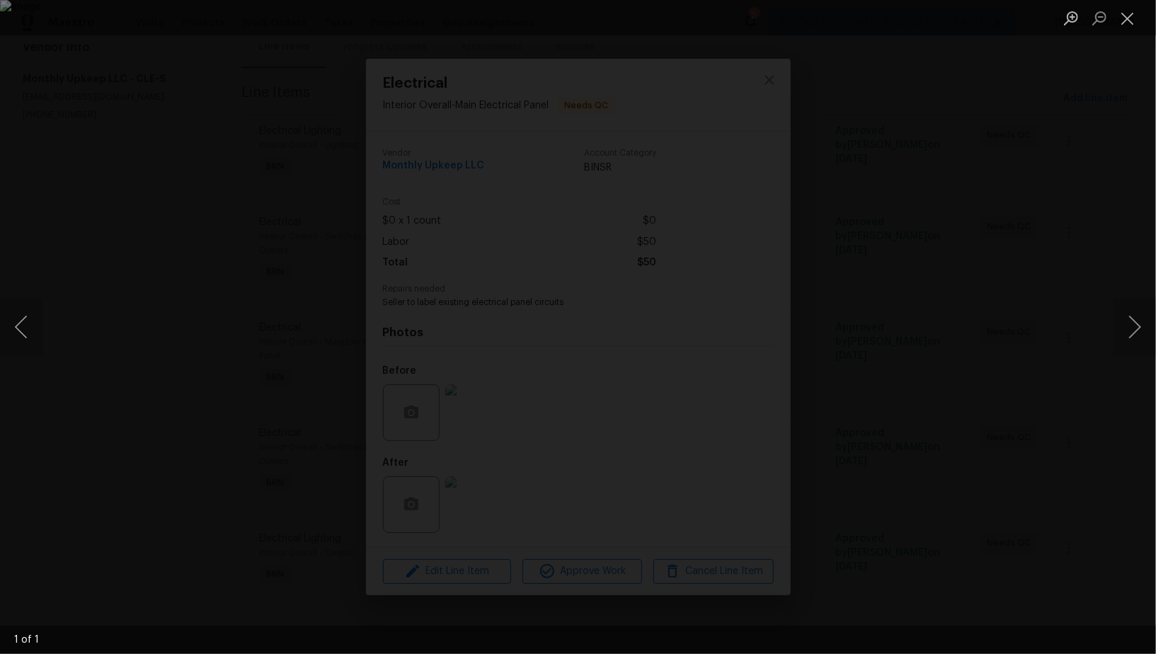
click at [137, 246] on div "Lightbox" at bounding box center [578, 327] width 1156 height 654
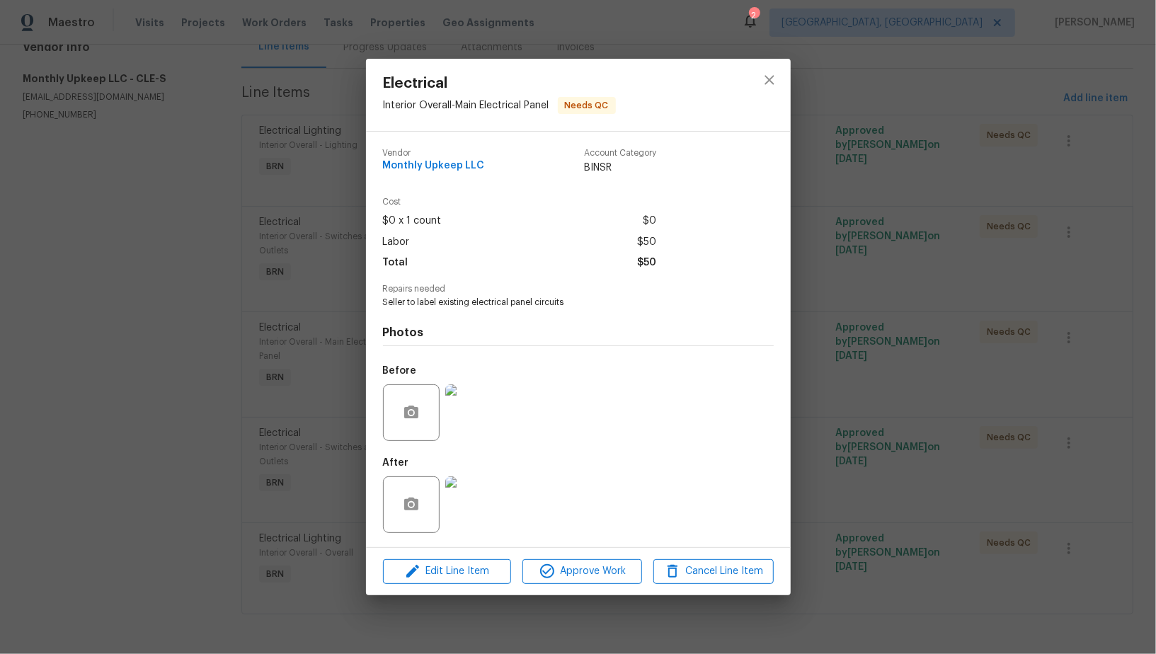
click at [288, 334] on div "Electrical Interior Overall - Main Electrical Panel Needs QC Vendor Monthly Upk…" at bounding box center [578, 327] width 1156 height 654
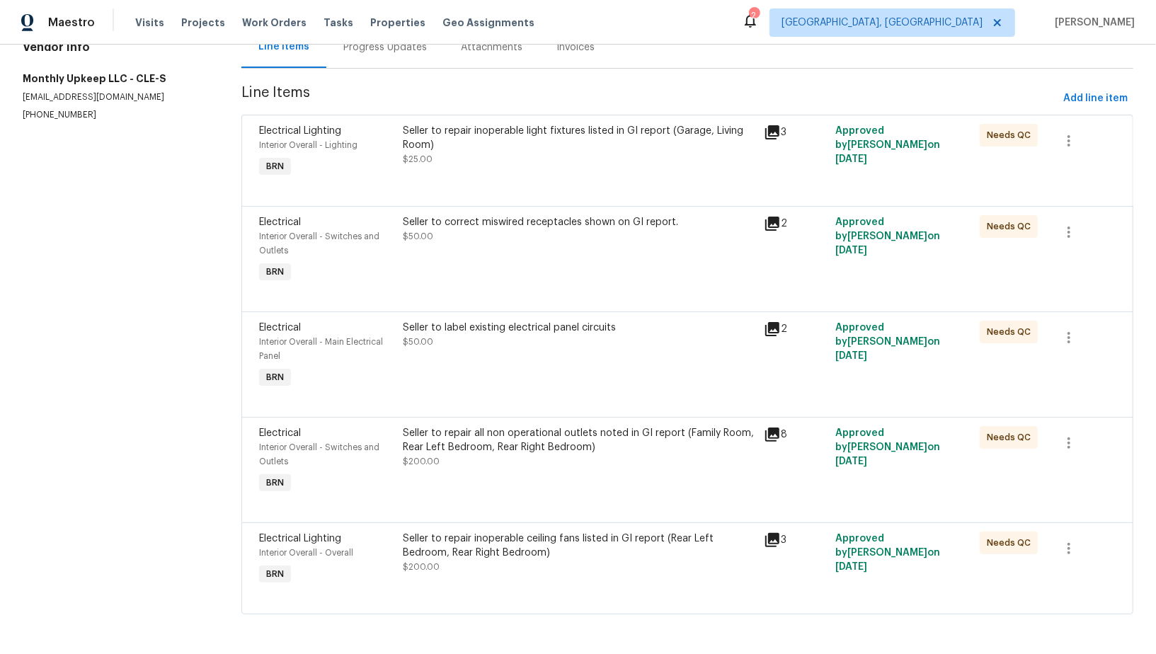
scroll to position [147, 0]
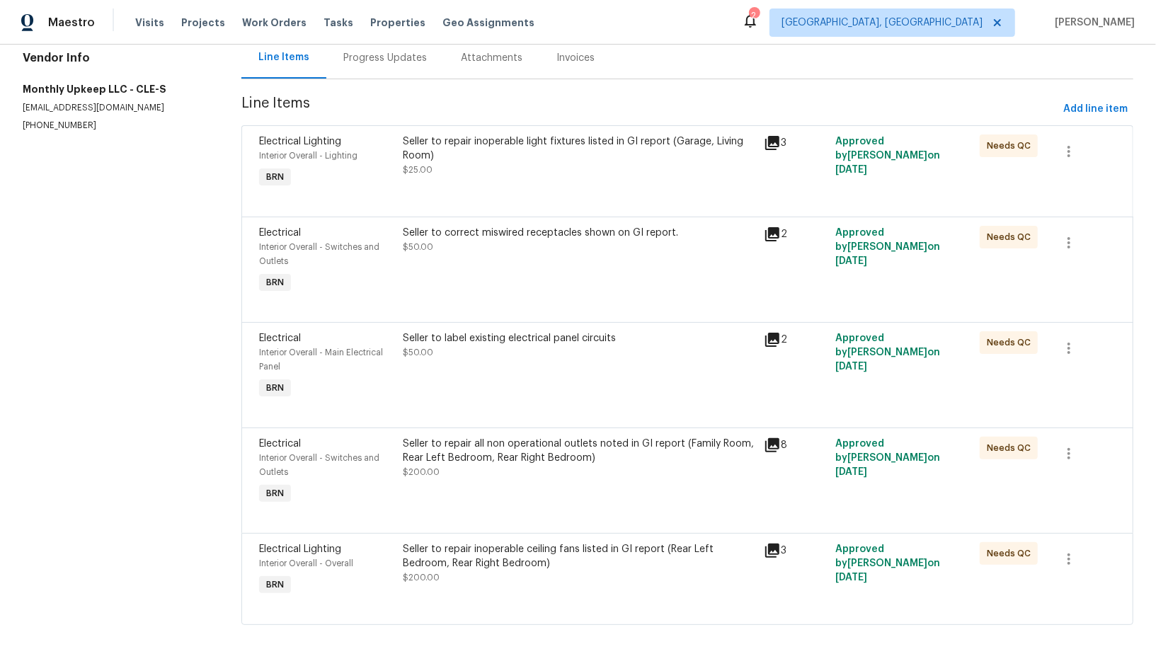
click at [552, 460] on div "Seller to repair all non operational outlets noted in GI report (Family Room, R…" at bounding box center [579, 451] width 352 height 28
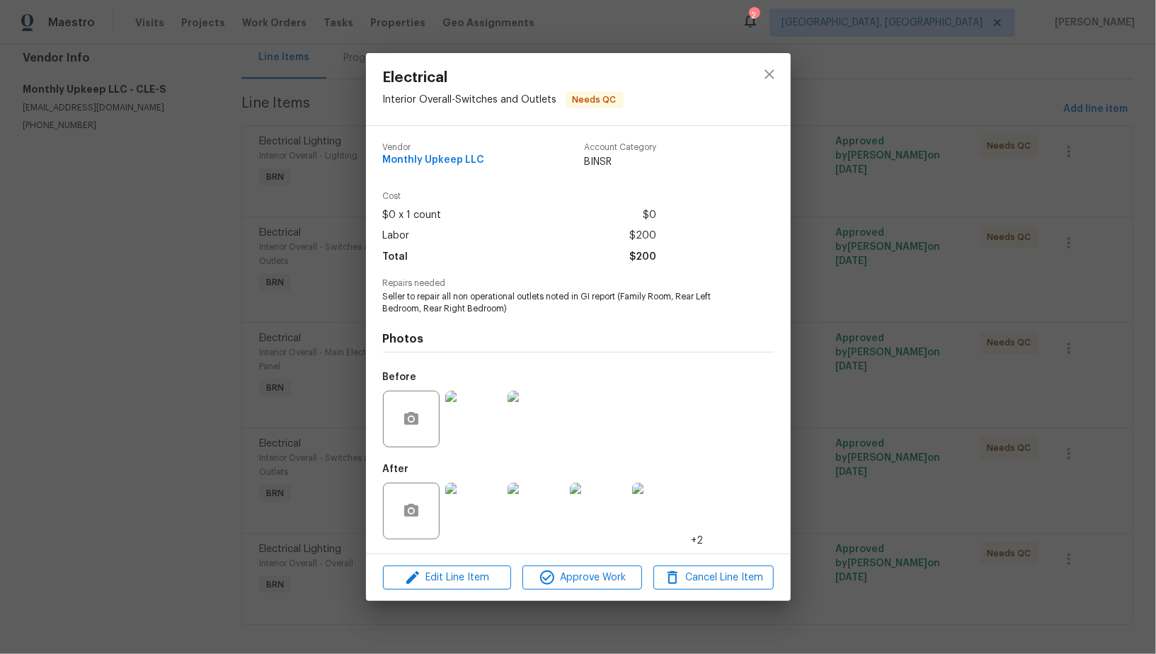
click at [481, 412] on img at bounding box center [473, 419] width 57 height 57
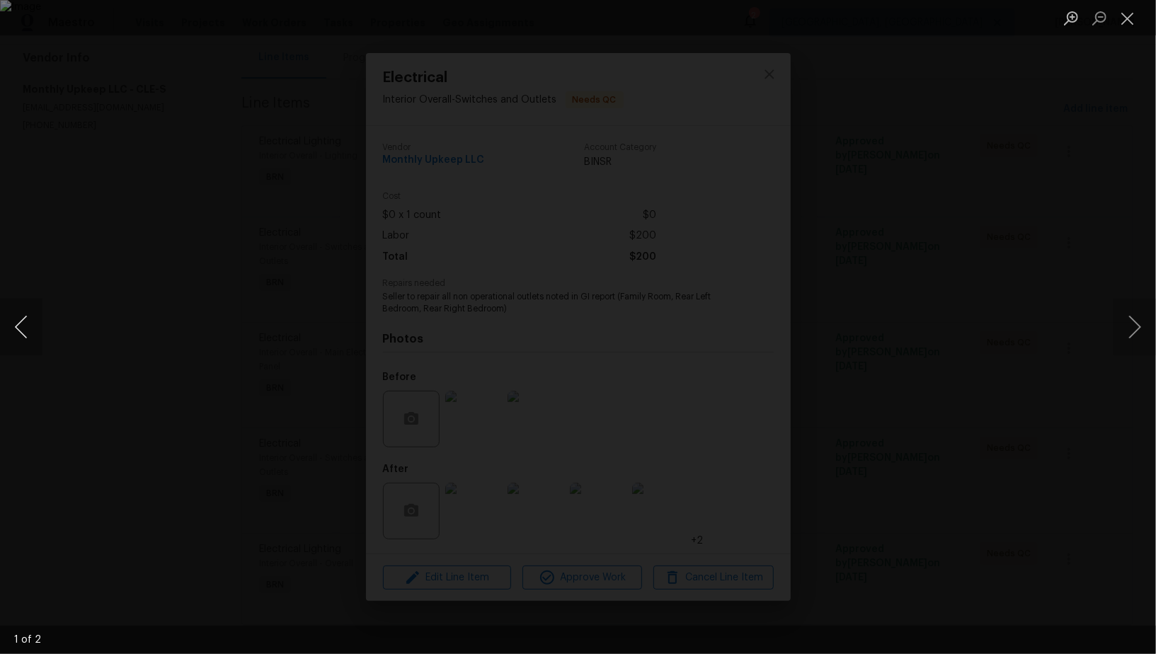
click at [18, 325] on button "Previous image" at bounding box center [21, 327] width 42 height 57
click at [1034, 284] on div "Lightbox" at bounding box center [578, 327] width 1156 height 654
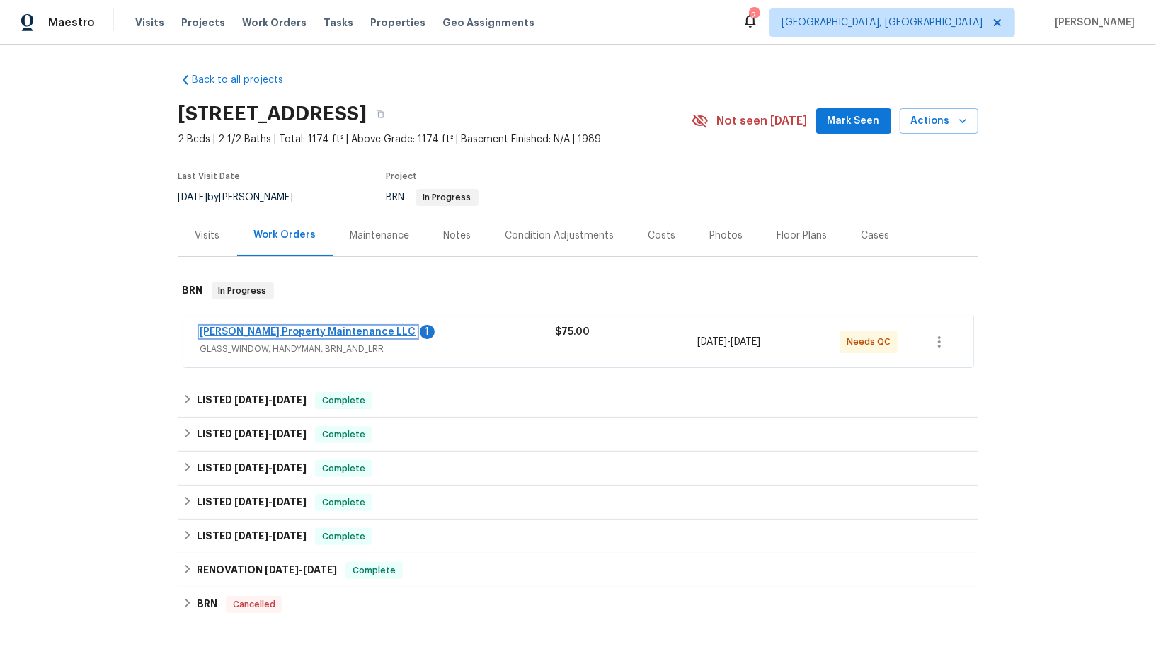
click at [325, 327] on link "[PERSON_NAME] Property Maintenance LLC" at bounding box center [308, 332] width 216 height 10
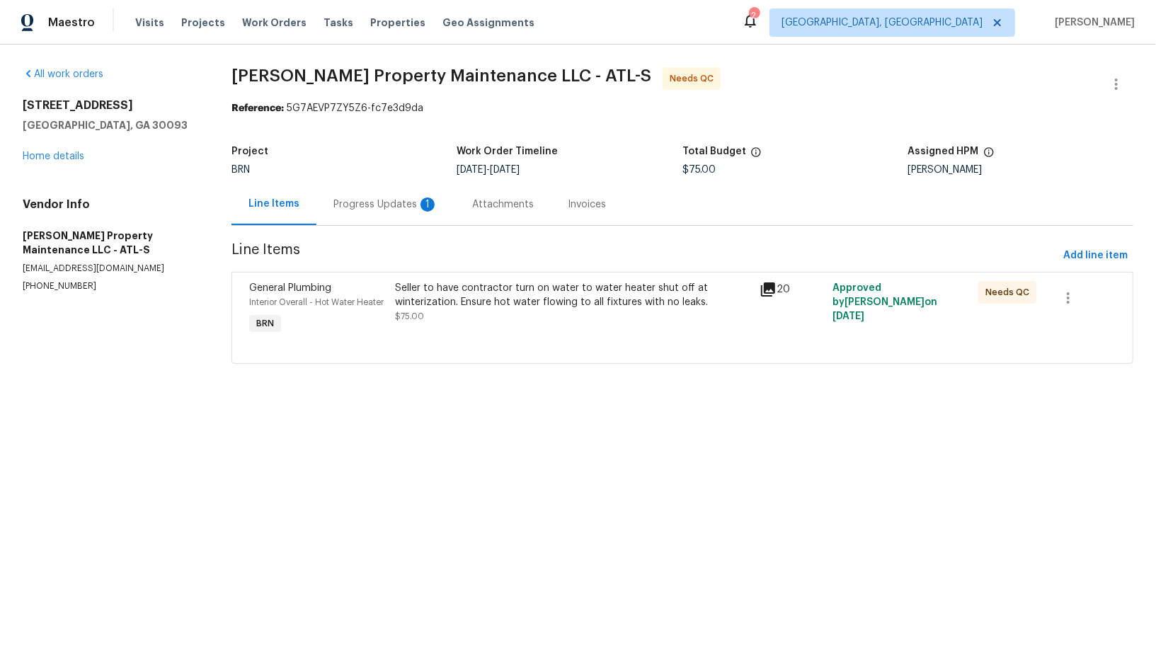
click at [433, 314] on div "Seller to have contractor turn on water to water heater shut off at winterizati…" at bounding box center [573, 302] width 356 height 42
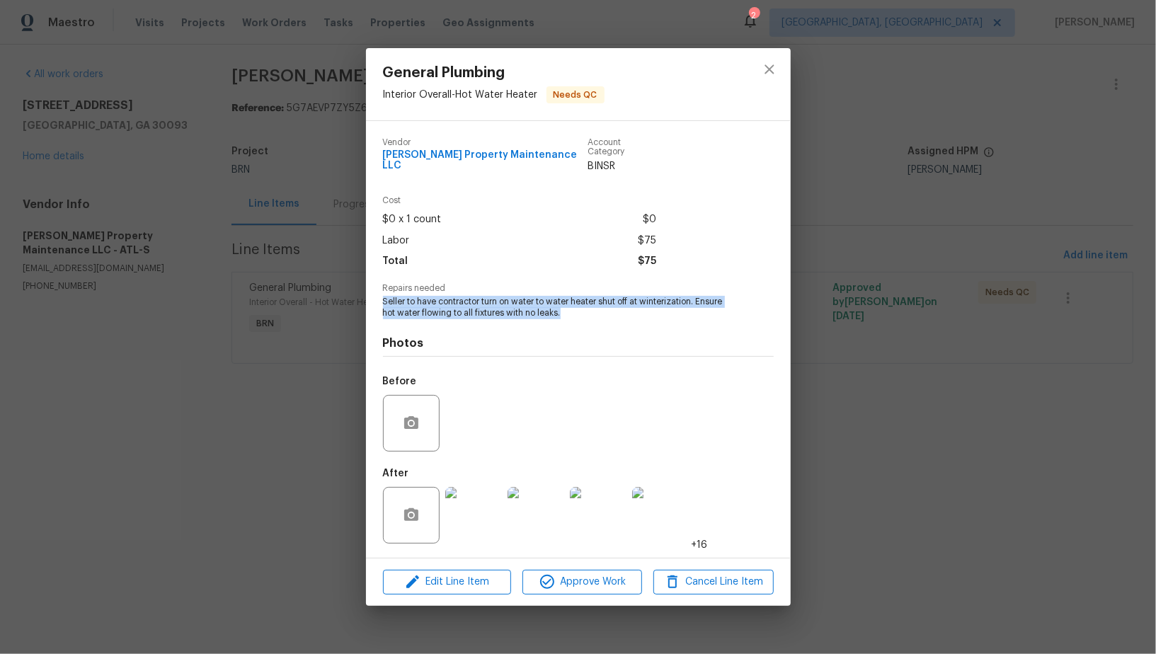
drag, startPoint x: 375, startPoint y: 293, endPoint x: 564, endPoint y: 311, distance: 189.2
click at [564, 311] on div "Vendor Glen Property Maintenance LLC Account Category BINSR Cost $0 x 1 count $…" at bounding box center [578, 339] width 425 height 437
copy span "Seller to have contractor turn on water to water heater shut off at winterizati…"
click at [464, 524] on img at bounding box center [473, 515] width 57 height 57
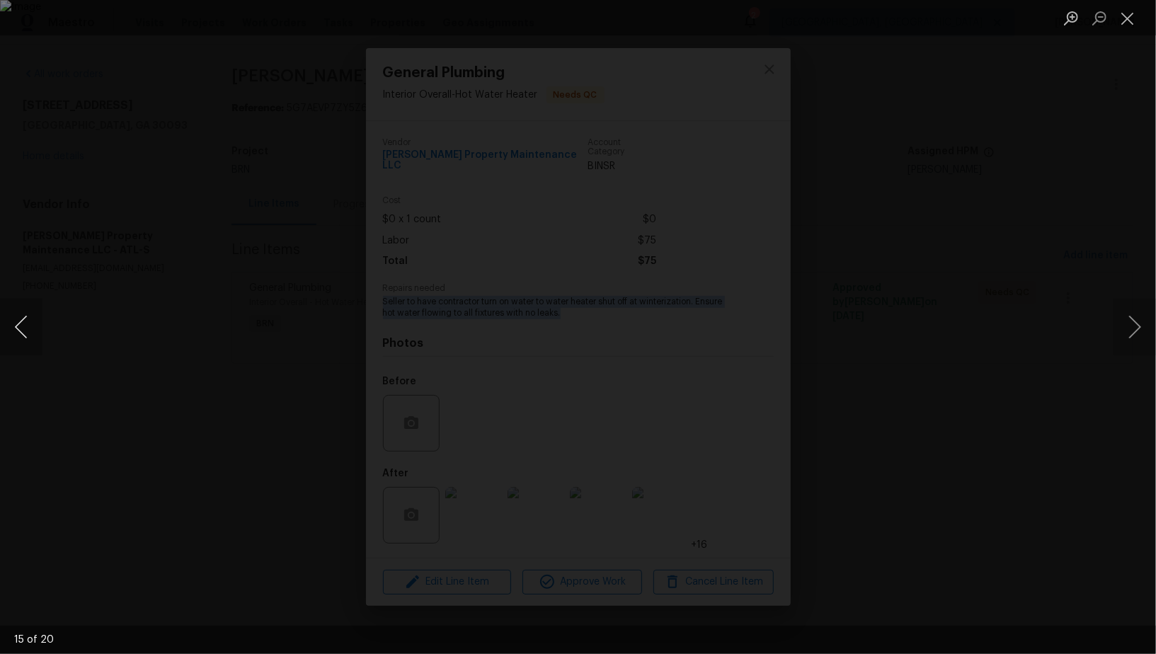
click at [33, 324] on button "Previous image" at bounding box center [21, 327] width 42 height 57
click at [20, 335] on button "Previous image" at bounding box center [21, 327] width 42 height 57
click at [107, 351] on div "Lightbox" at bounding box center [578, 327] width 1156 height 654
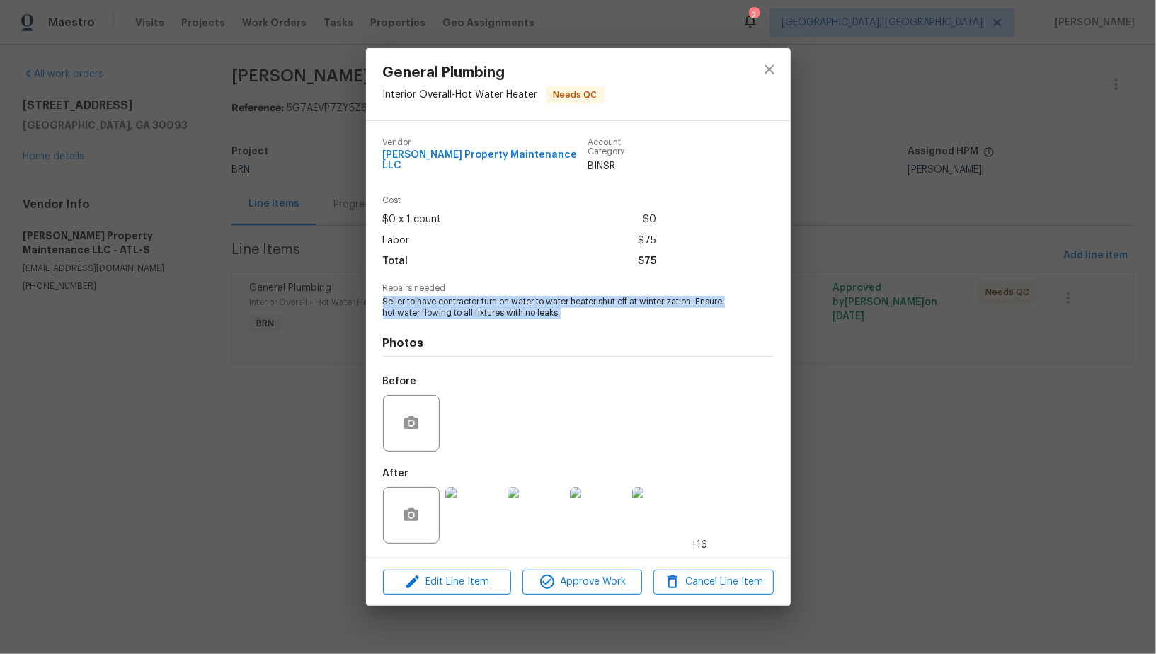
click at [107, 351] on div "General Plumbing Interior Overall - Hot Water Heater Needs QC Vendor Glen Prope…" at bounding box center [578, 327] width 1156 height 654
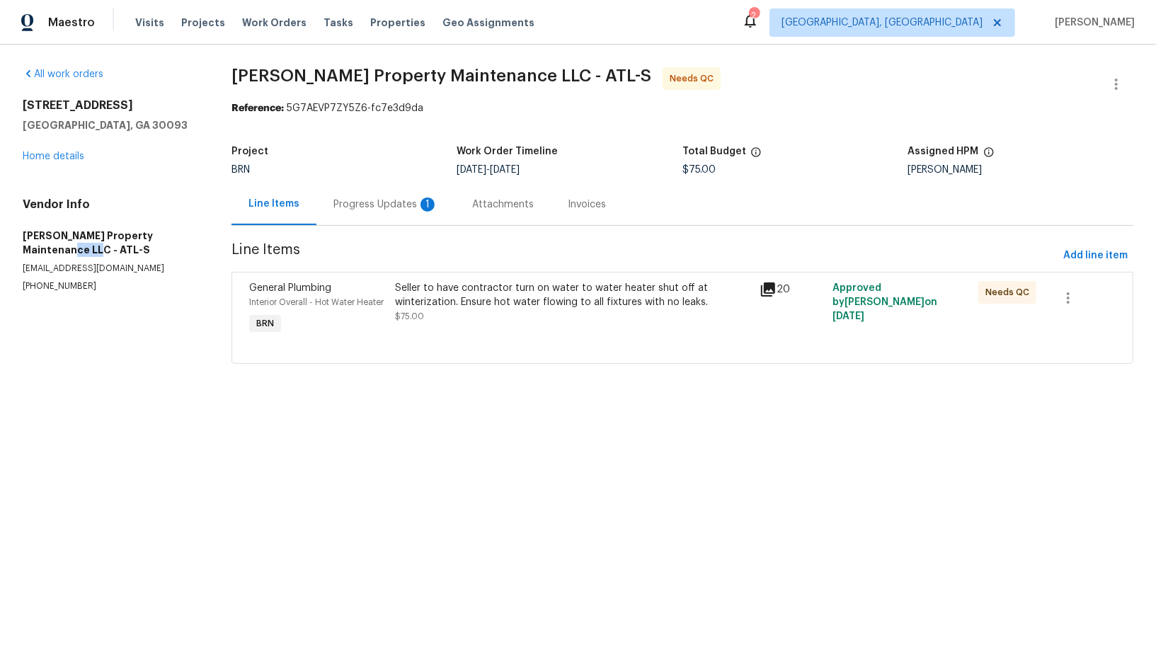
drag, startPoint x: 5, startPoint y: 247, endPoint x: 156, endPoint y: 248, distance: 151.5
click at [156, 248] on div "All work orders 1097 Rock Creek Ln Norcross, GA 30093 Home details Vendor Info …" at bounding box center [578, 224] width 1156 height 359
click at [147, 237] on h5 "Glen Property Maintenance LLC - ATL-S" at bounding box center [110, 243] width 175 height 28
drag, startPoint x: 153, startPoint y: 237, endPoint x: 23, endPoint y: 235, distance: 129.6
click at [23, 235] on h5 "Glen Property Maintenance LLC - ATL-S" at bounding box center [110, 243] width 175 height 28
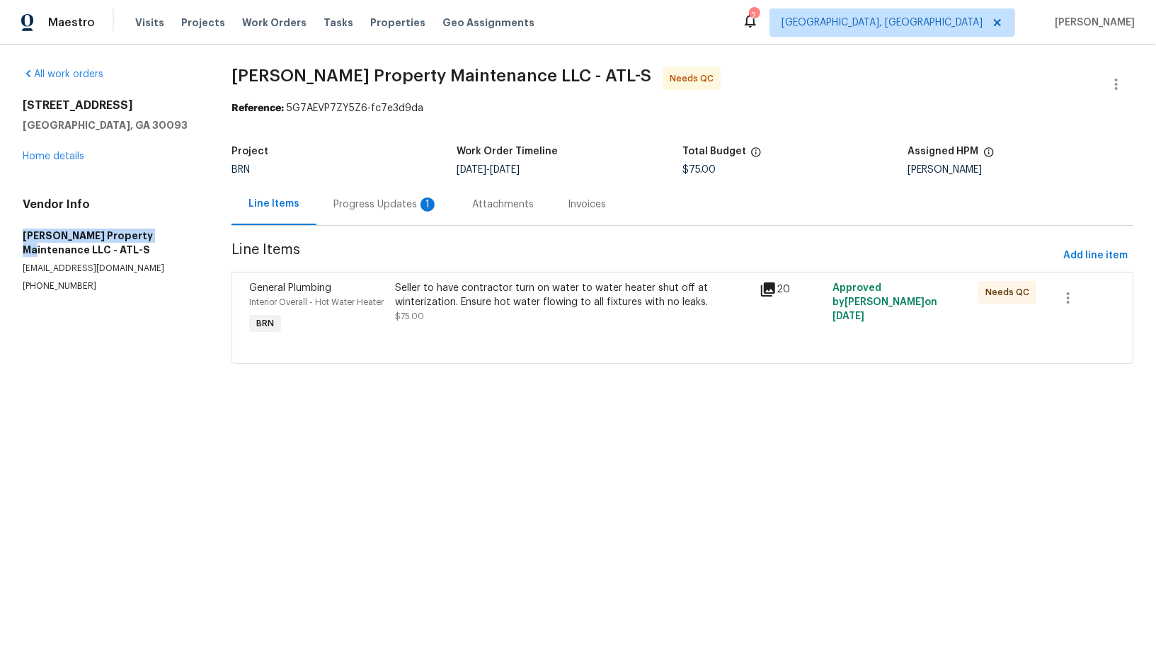
copy h5 "Glen Property Maintenance"
click at [360, 199] on div "Progress Updates 1" at bounding box center [386, 205] width 105 height 14
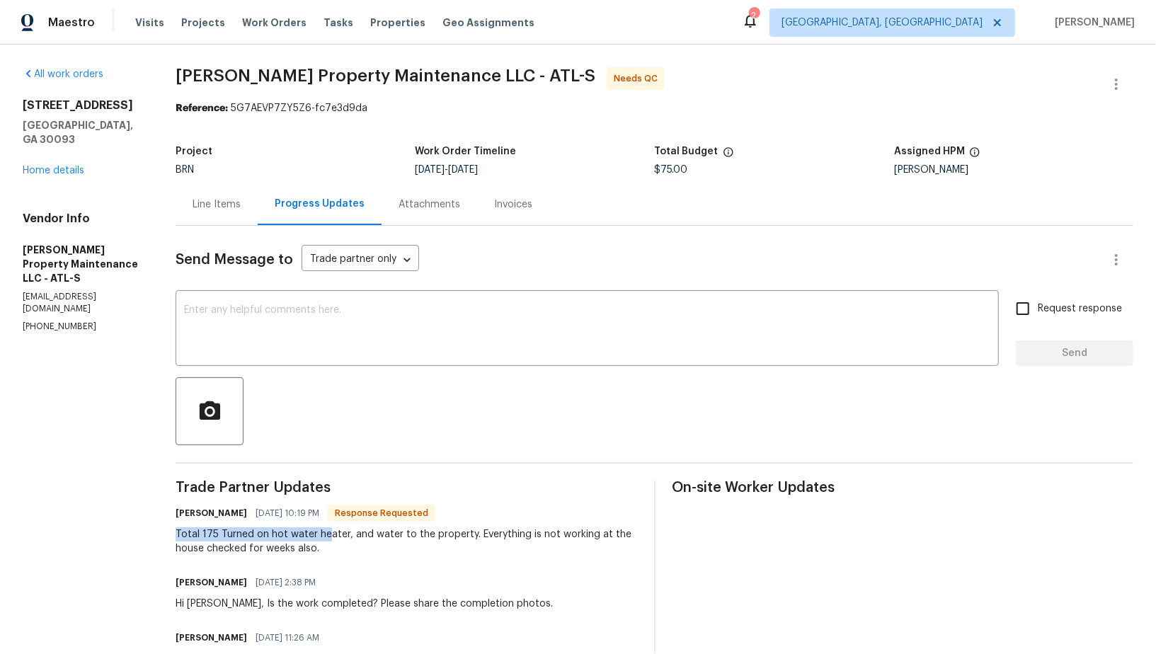
drag, startPoint x: 171, startPoint y: 531, endPoint x: 320, endPoint y: 536, distance: 149.5
click at [320, 536] on div "All work orders 1097 Rock Creek Ln Norcross, GA 30093 Home details Vendor Info …" at bounding box center [578, 521] width 1156 height 953
click at [210, 210] on div "Line Items" at bounding box center [217, 205] width 48 height 14
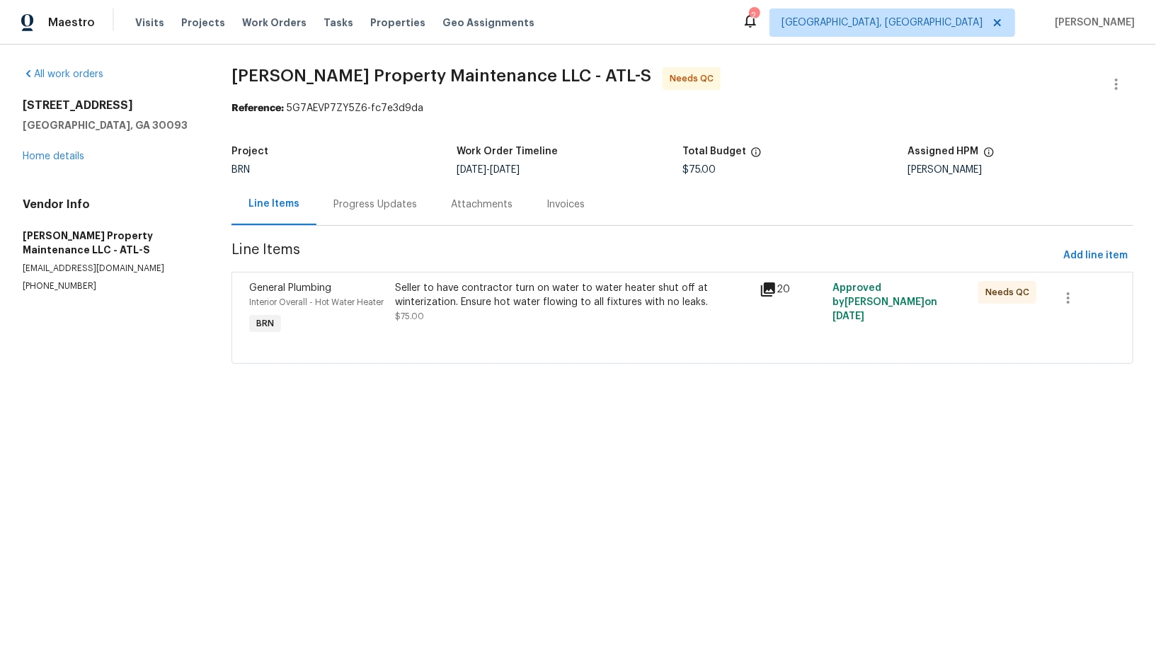
click at [418, 338] on div at bounding box center [682, 346] width 867 height 17
click at [425, 324] on div "Seller to have contractor turn on water to water heater shut off at winterizati…" at bounding box center [573, 309] width 365 height 65
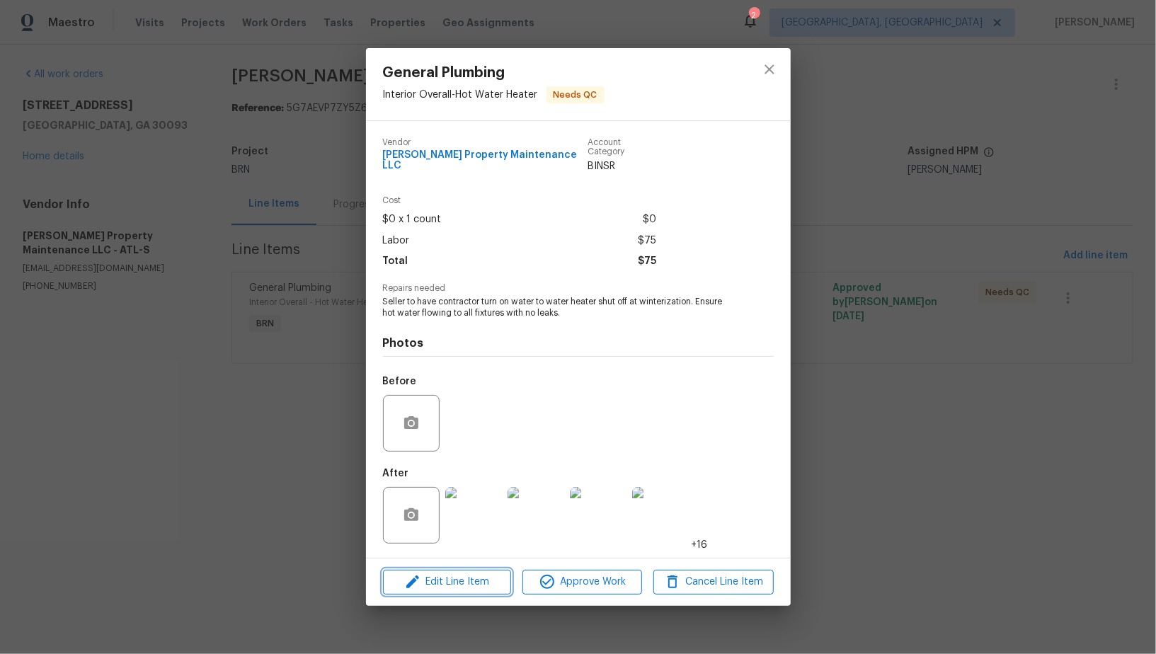
click at [452, 583] on span "Edit Line Item" at bounding box center [447, 583] width 120 height 18
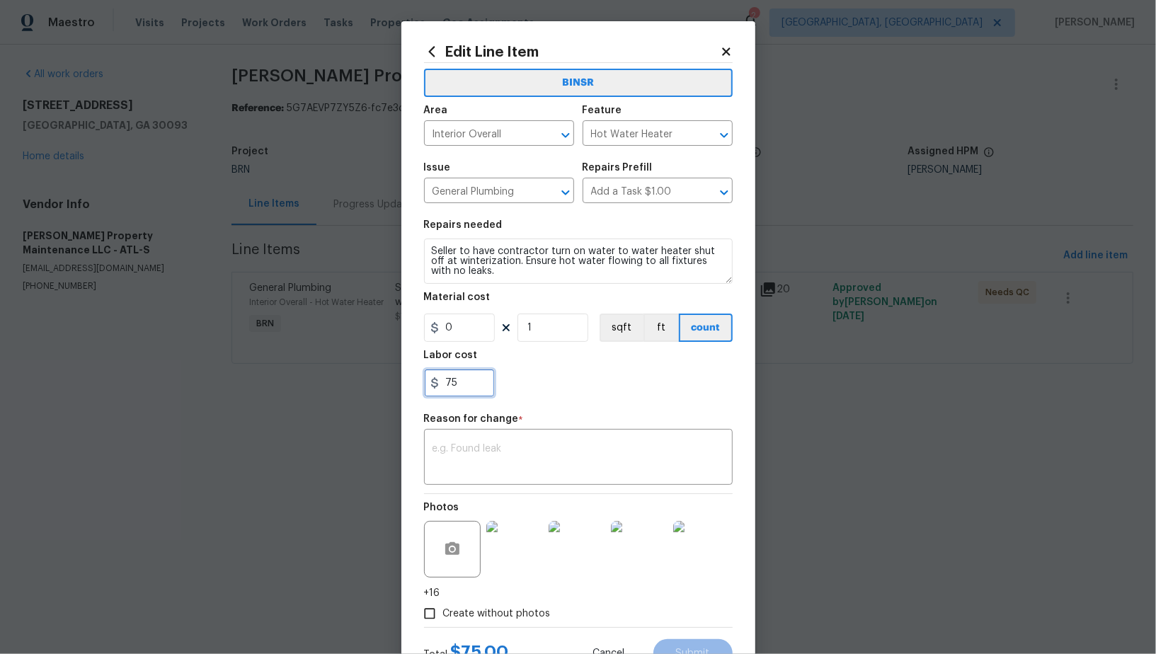
click at [458, 387] on input "75" at bounding box center [459, 383] width 71 height 28
type input "175"
click at [489, 439] on div "x ​" at bounding box center [578, 459] width 309 height 52
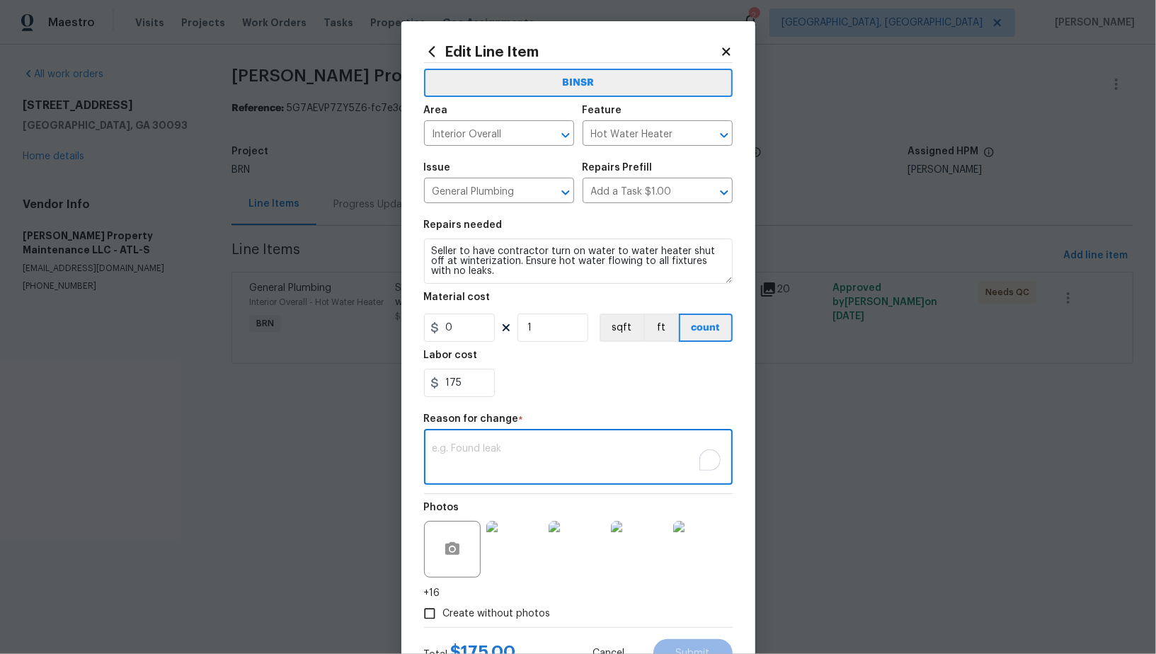
paste textarea "(PR) Updated per vendors final cost."
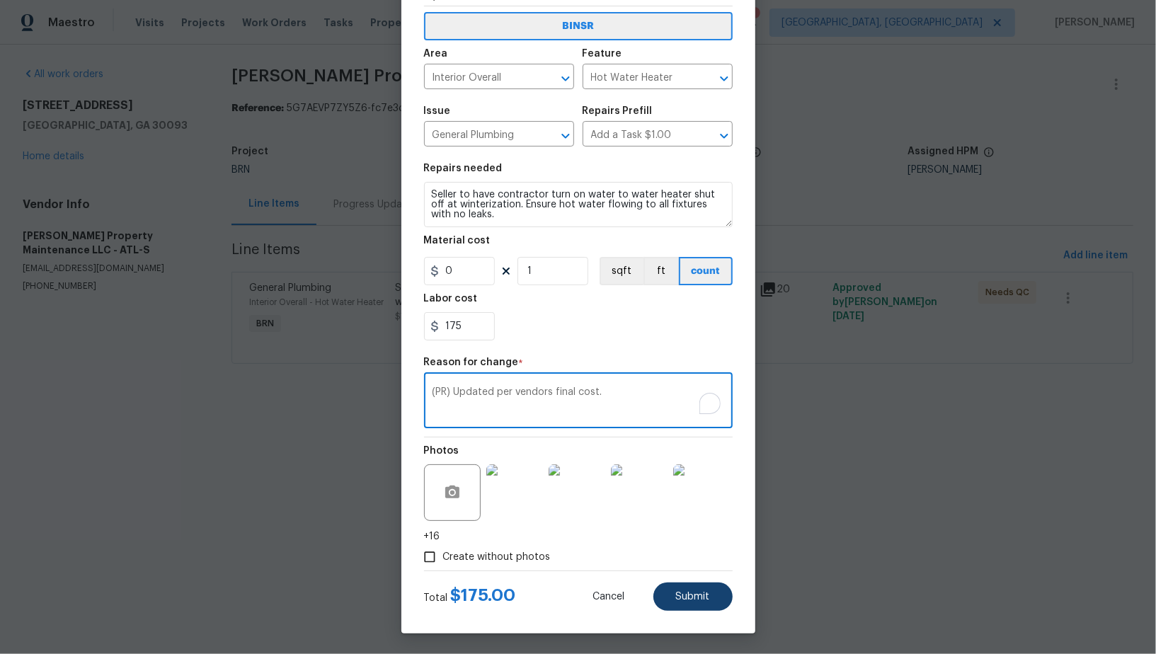
type textarea "(PR) Updated per vendors final cost."
click at [689, 588] on button "Submit" at bounding box center [693, 597] width 79 height 28
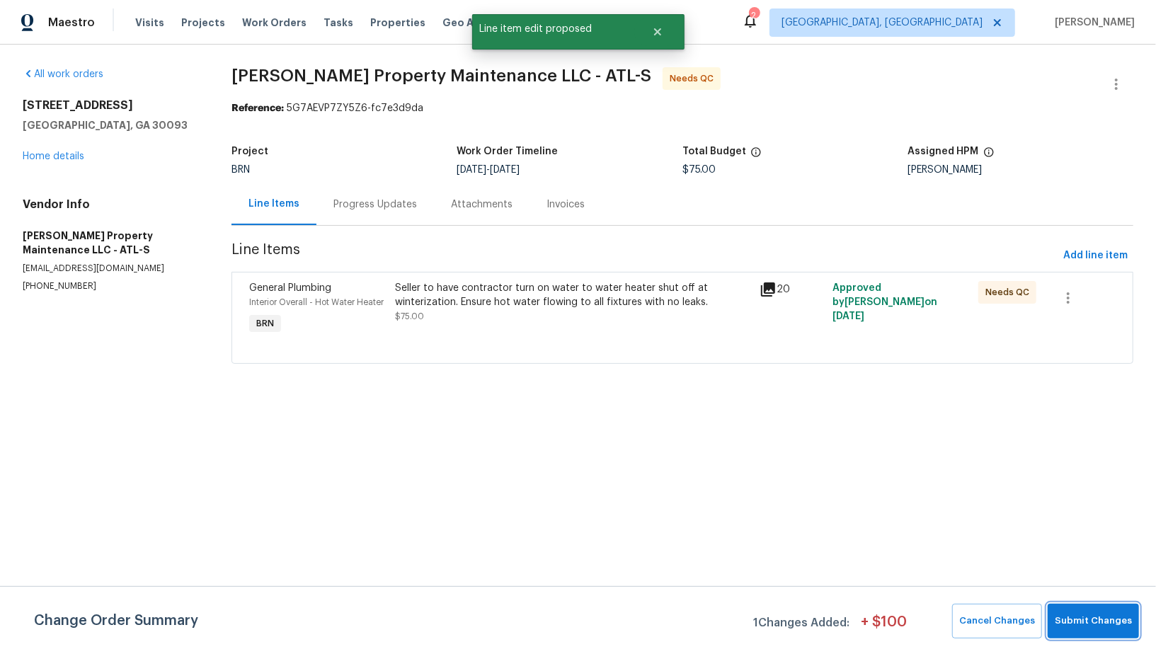
click at [1076, 619] on span "Submit Changes" at bounding box center [1093, 621] width 77 height 16
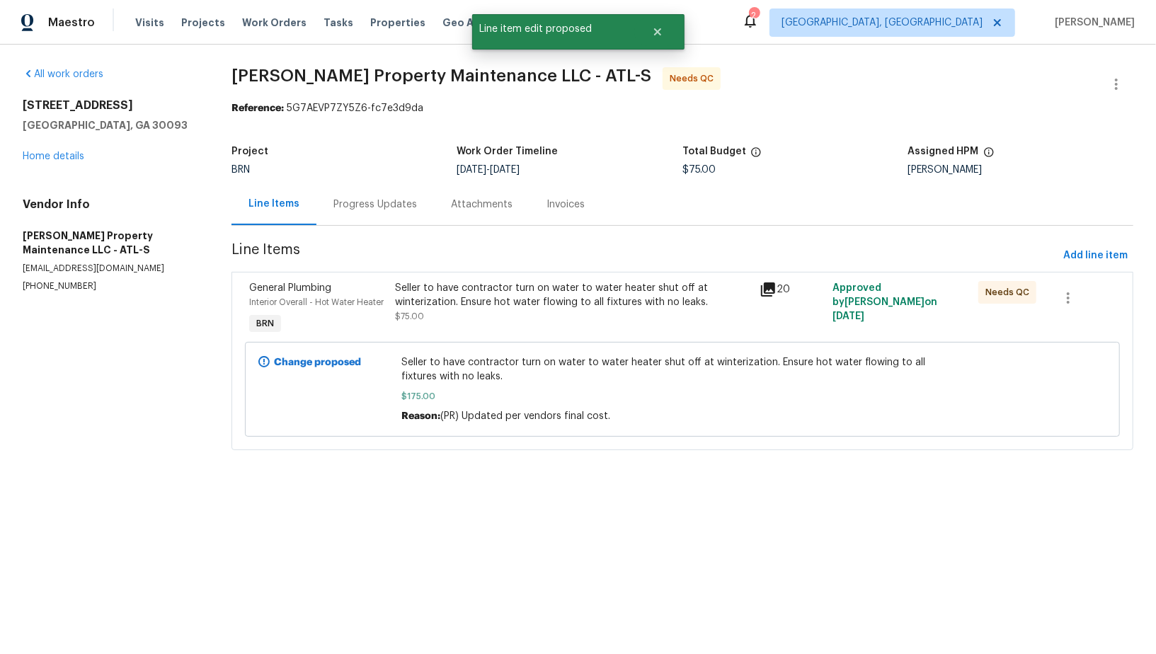
click at [387, 215] on div "Progress Updates" at bounding box center [376, 204] width 118 height 42
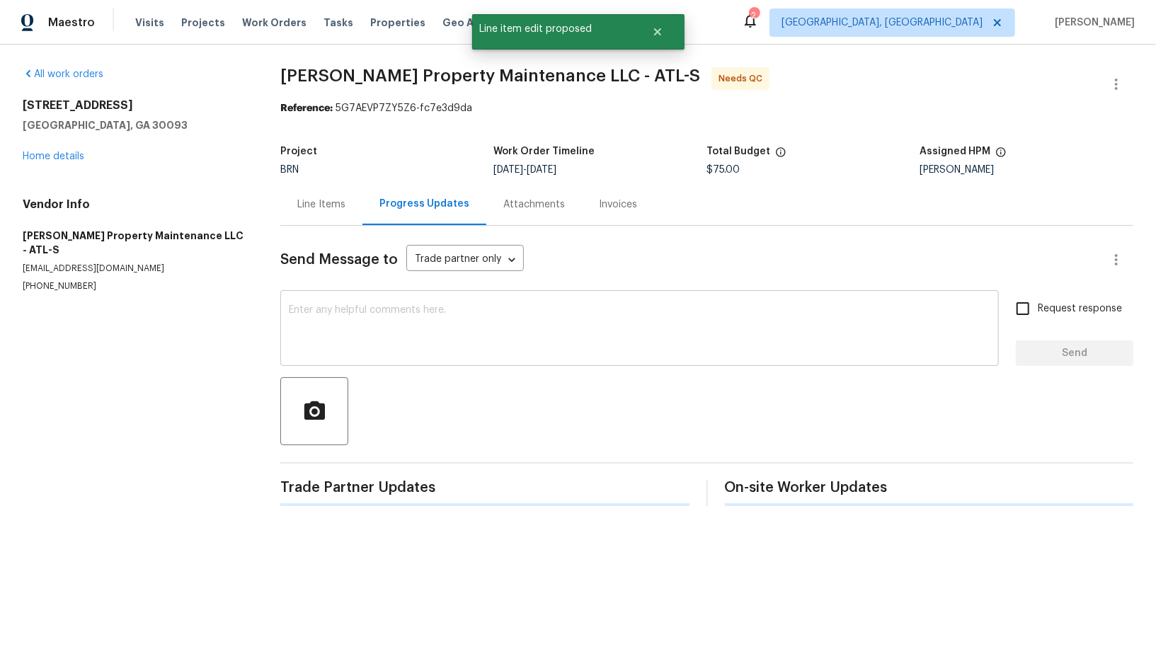
click at [397, 324] on textarea at bounding box center [640, 330] width 702 height 50
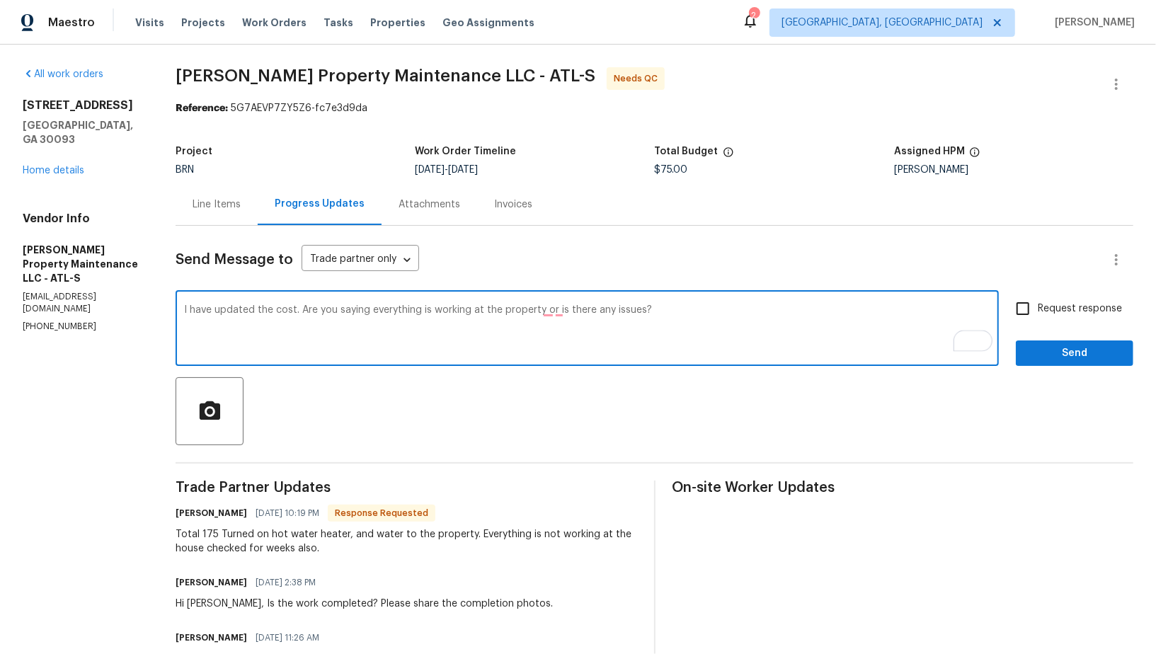
type textarea "I have updated the cost. Are you saying everything is working at the property o…"
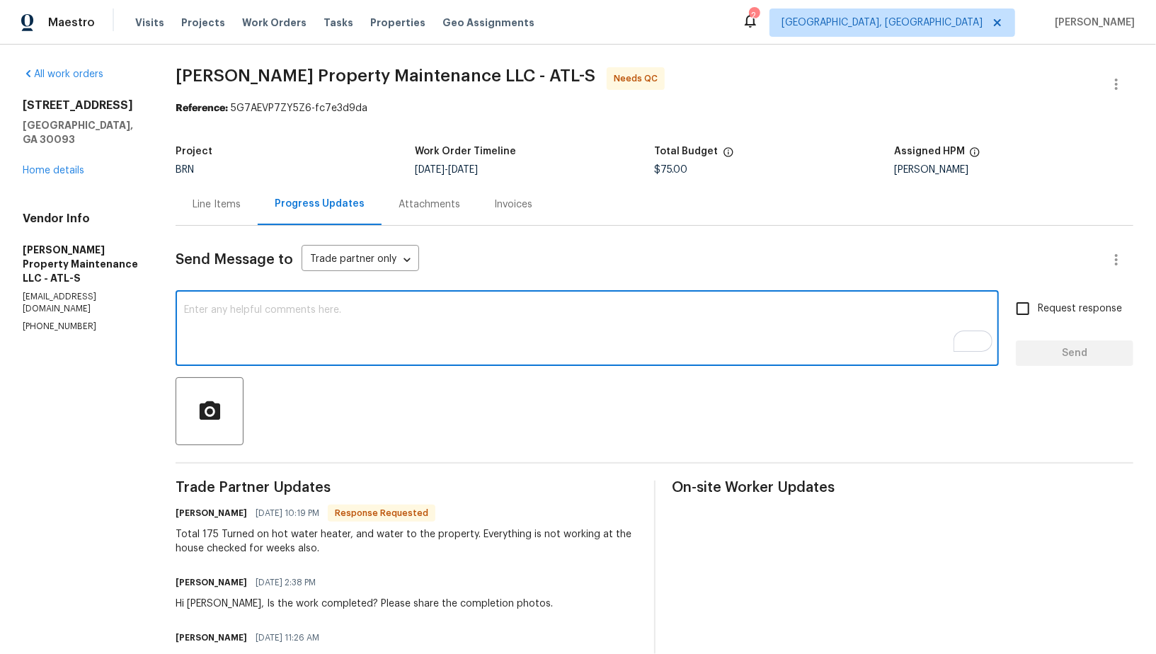
paste textarea "I’ve updated the cost. Are you saying everything at the property is working, or…"
type textarea "I’ve updated the cost. Are you saying everything at the property is working, or…"
click at [1027, 318] on input "Request response" at bounding box center [1023, 309] width 30 height 30
checkbox input "true"
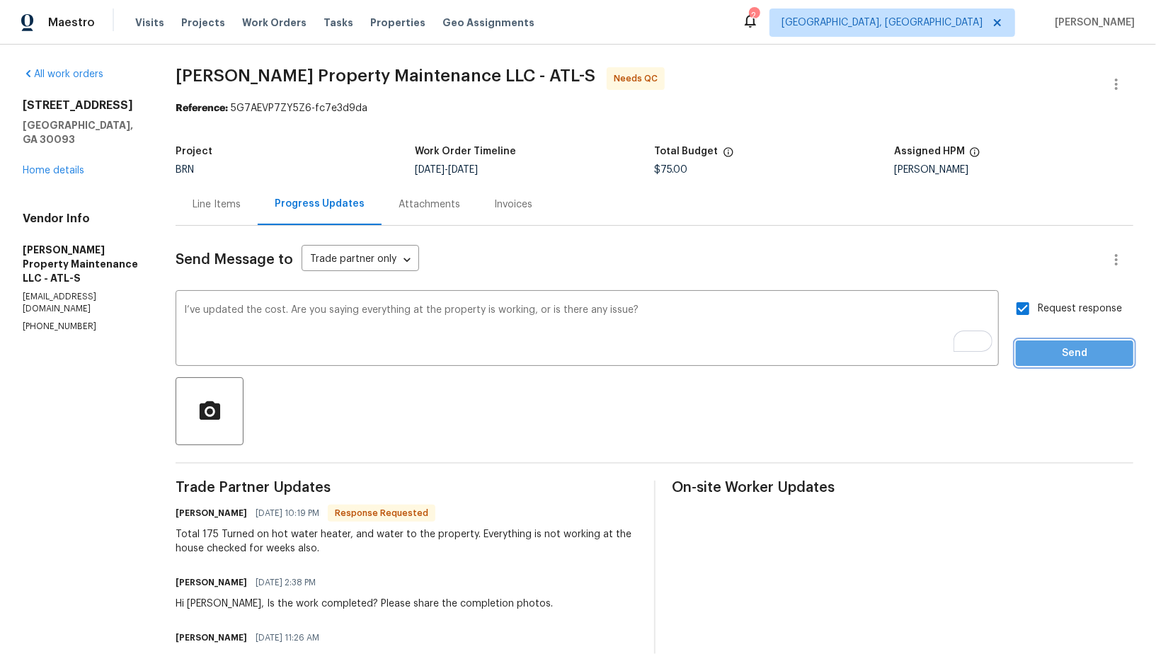
click at [1037, 346] on span "Send" at bounding box center [1074, 354] width 95 height 18
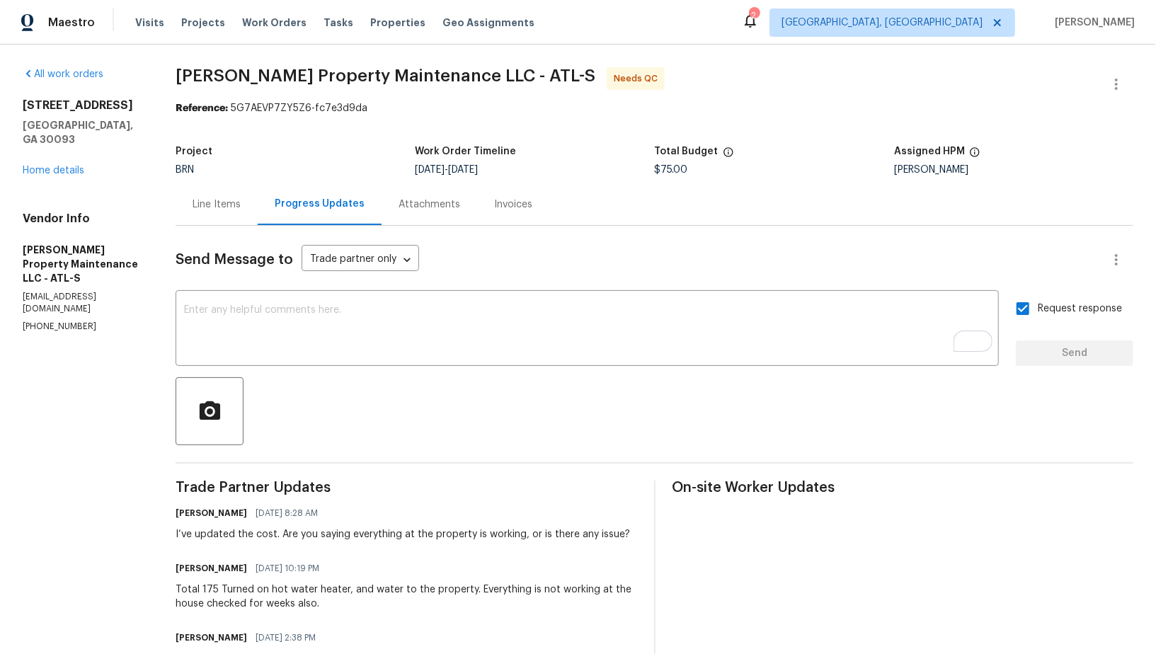
scroll to position [55, 0]
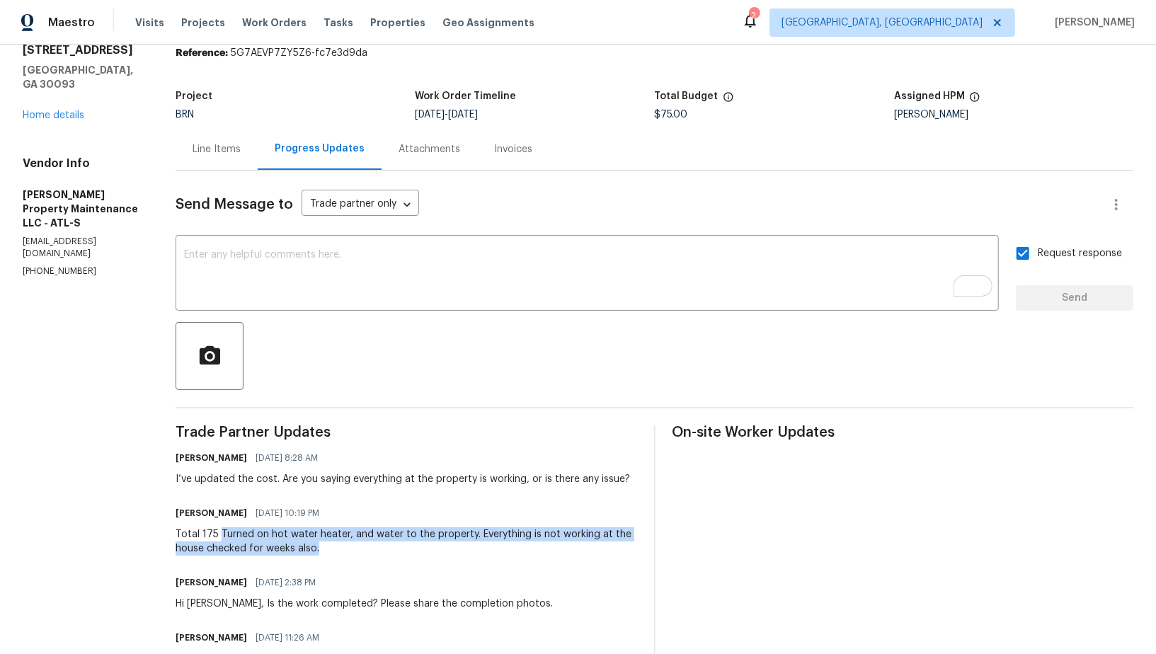
drag, startPoint x: 215, startPoint y: 534, endPoint x: 358, endPoint y: 546, distance: 142.8
click at [358, 546] on div "Total 175 Turned on hot water heater, and water to the property. Everything is …" at bounding box center [406, 542] width 461 height 28
copy div "Turned on hot water heater, and water to the property. Everything is not workin…"
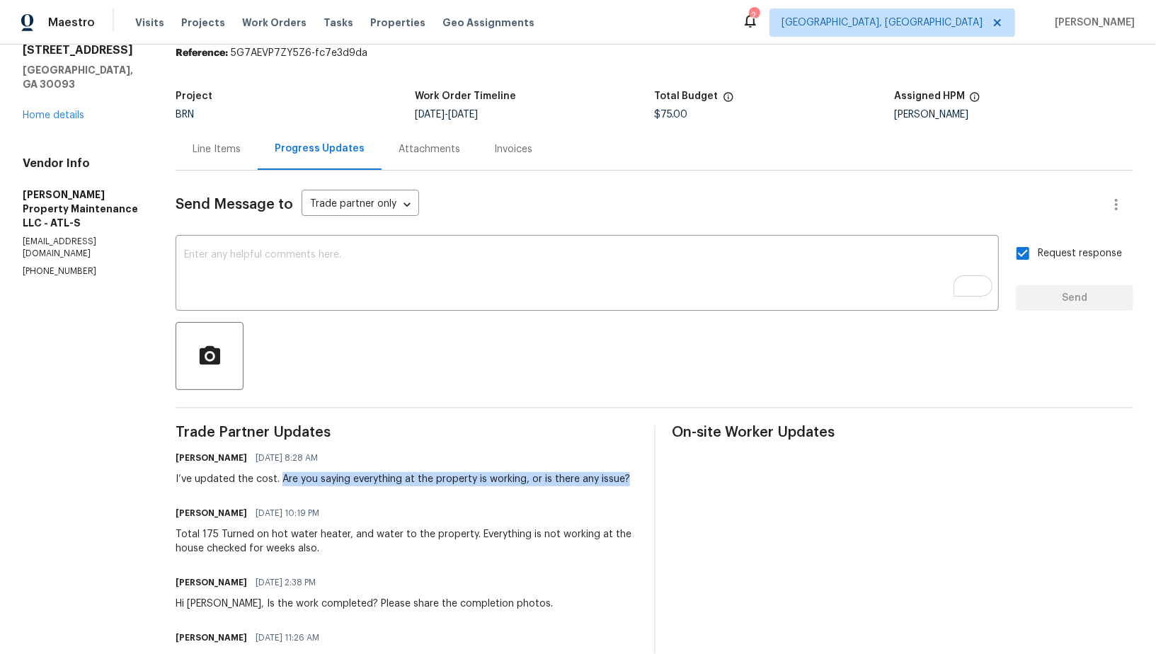
drag, startPoint x: 275, startPoint y: 475, endPoint x: 642, endPoint y: 475, distance: 366.8
copy div "Are you saying everything at the property is working, or is there any issue?"
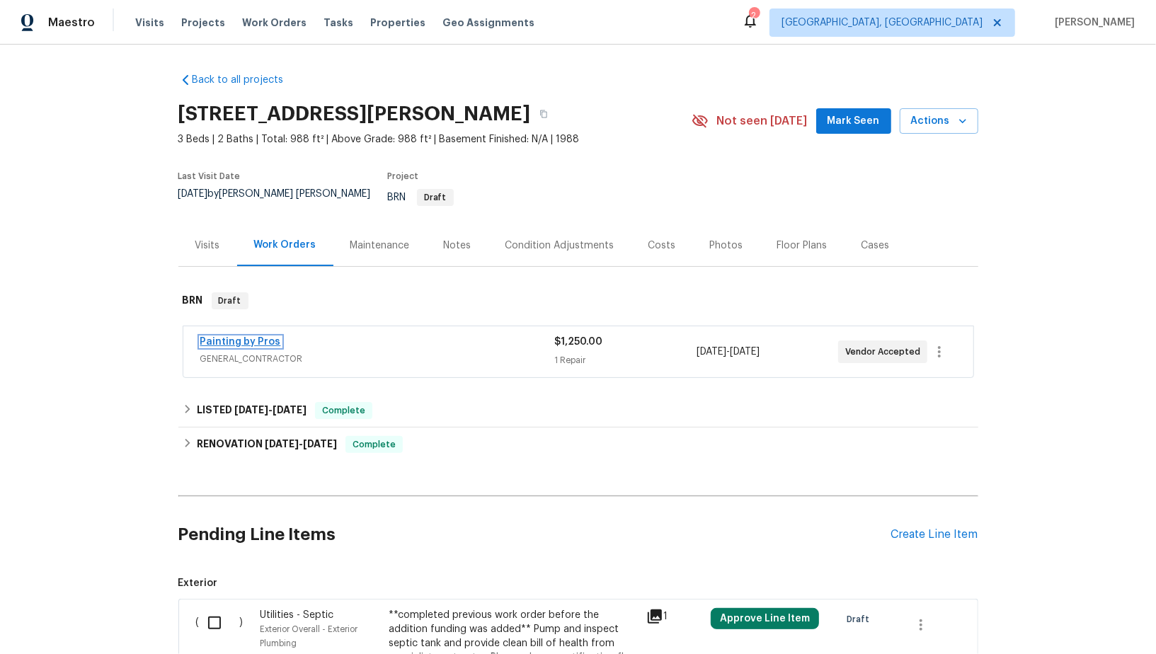
click at [256, 337] on link "Painting by Pros" at bounding box center [240, 342] width 81 height 10
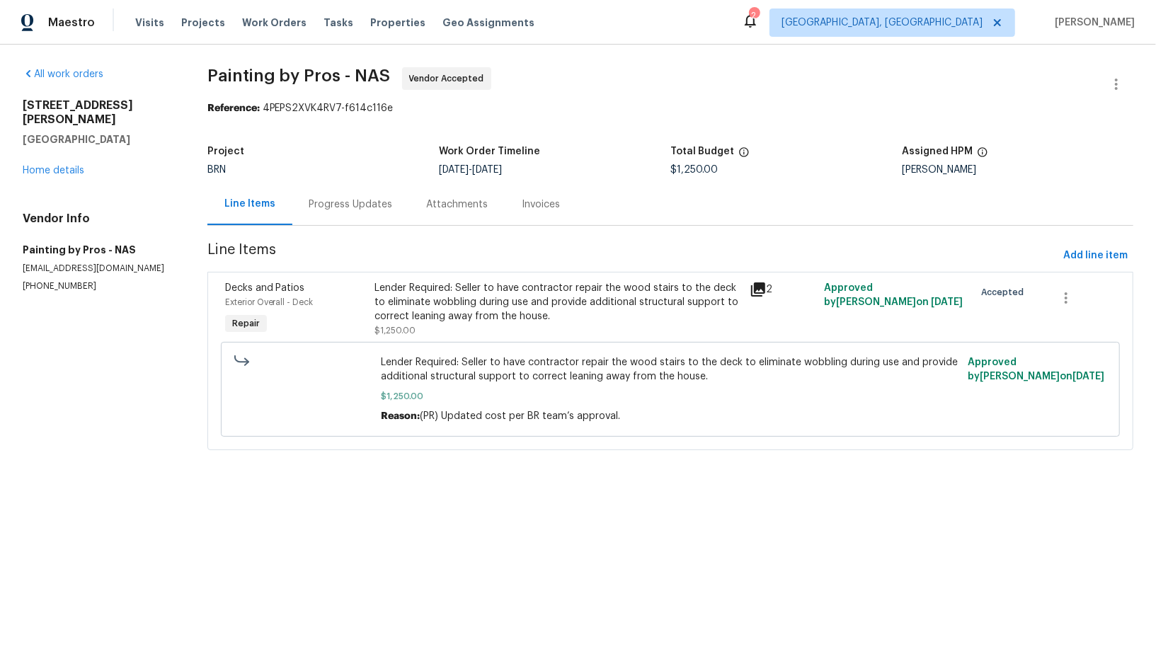
click at [357, 207] on div "Progress Updates" at bounding box center [351, 205] width 84 height 14
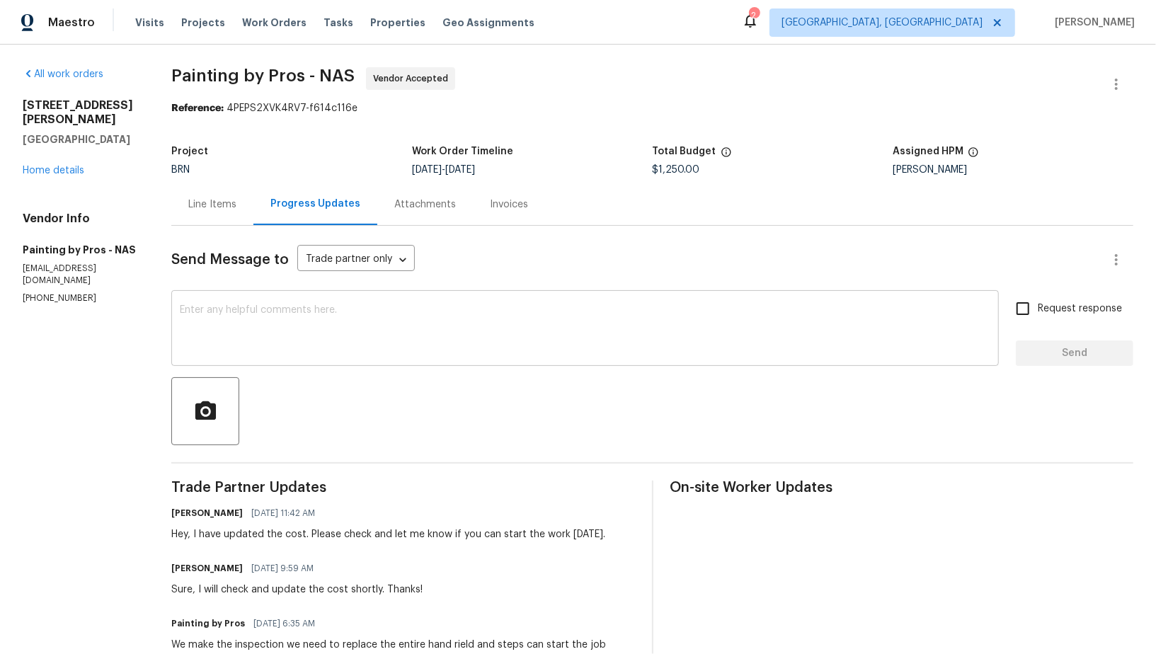
click at [281, 330] on textarea at bounding box center [585, 330] width 811 height 50
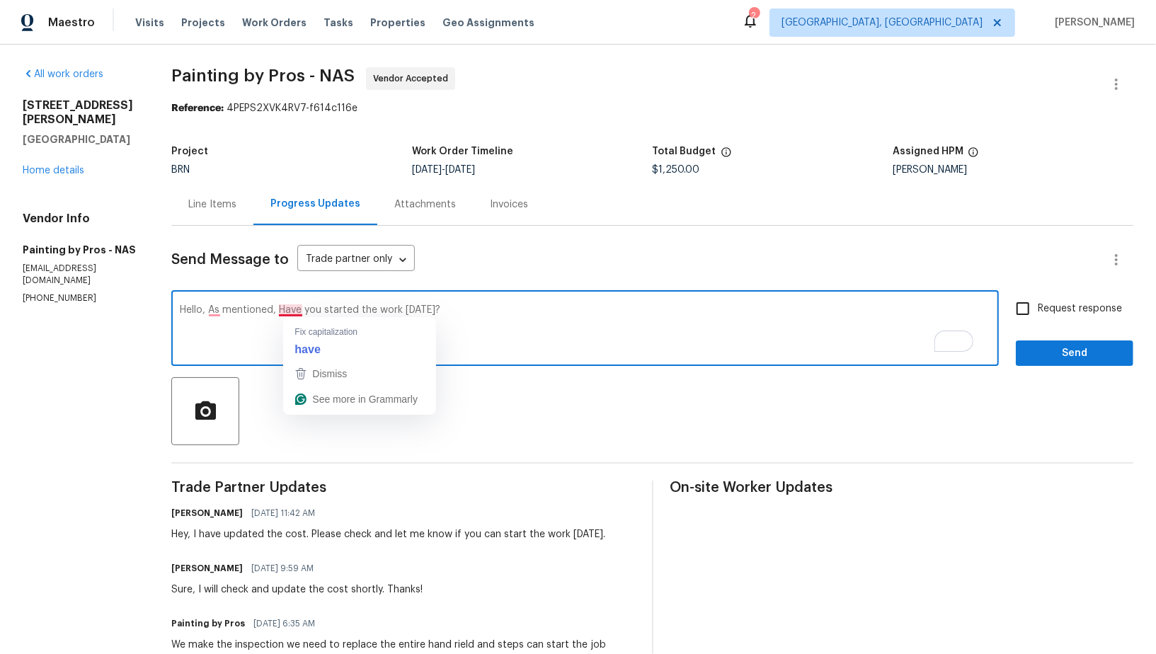
click at [307, 311] on textarea "Hello, As mentioned, Have you started the work today?" at bounding box center [585, 330] width 811 height 50
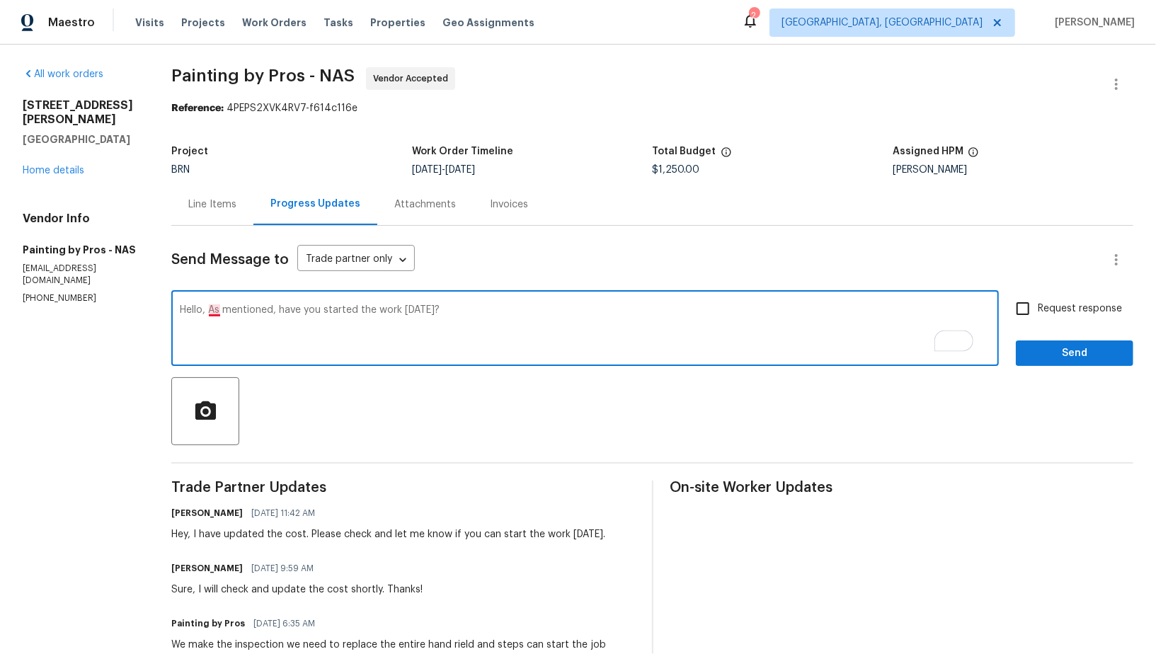
click at [231, 307] on textarea "Hello, As mentioned, have you started the work today?" at bounding box center [585, 330] width 811 height 50
click at [552, 340] on textarea "Hello, As mentioned, have you started the work today?" at bounding box center [585, 330] width 811 height 50
type textarea "Hello, As mentioned, have you started the work today?"
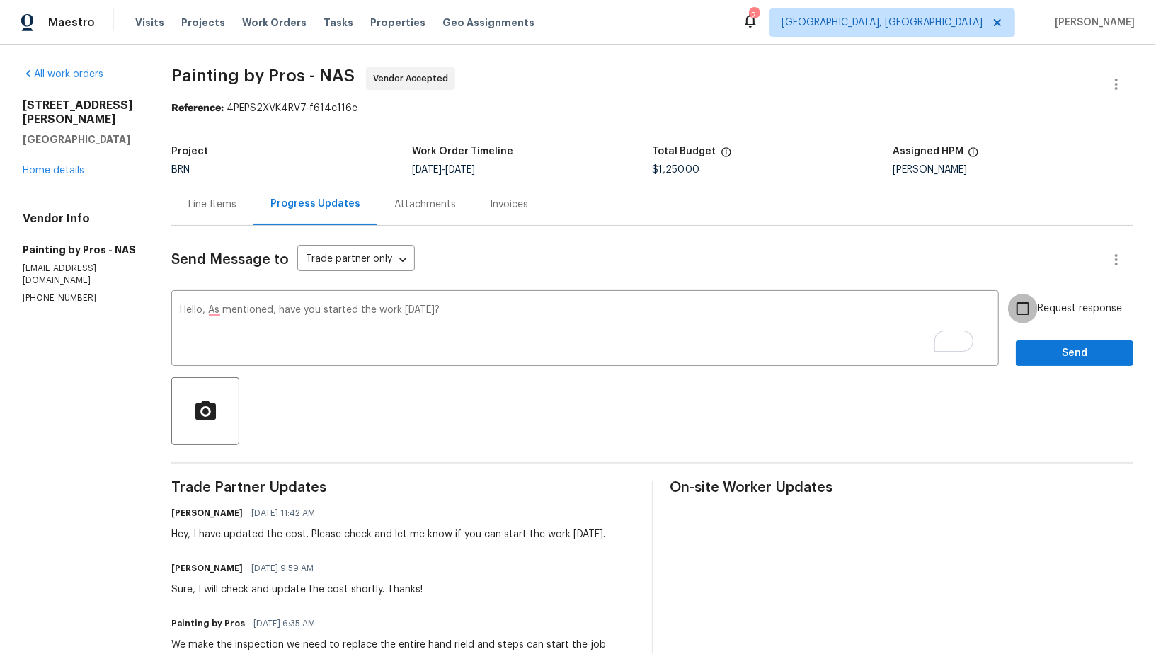
click at [1020, 317] on input "Request response" at bounding box center [1023, 309] width 30 height 30
checkbox input "true"
click at [1051, 361] on span "Send" at bounding box center [1074, 354] width 95 height 18
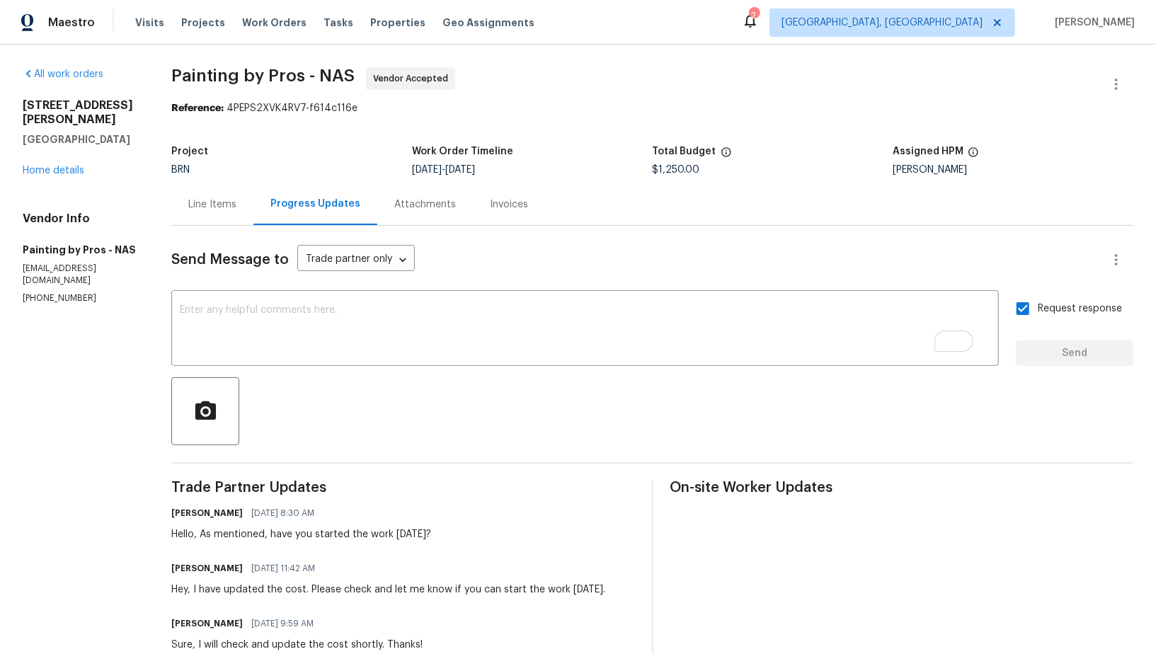
drag, startPoint x: 282, startPoint y: 534, endPoint x: 499, endPoint y: 533, distance: 216.7
click at [499, 533] on div "Padmapriya R 08/14/2025 8:30 AM Hello, As mentioned, have you started the work …" at bounding box center [402, 522] width 463 height 38
drag, startPoint x: 286, startPoint y: 536, endPoint x: 471, endPoint y: 537, distance: 184.8
click at [471, 537] on div "Padmapriya R 08/14/2025 8:30 AM Hello, As mentioned, have you started the work …" at bounding box center [402, 522] width 463 height 38
copy div "have you started the work today?"
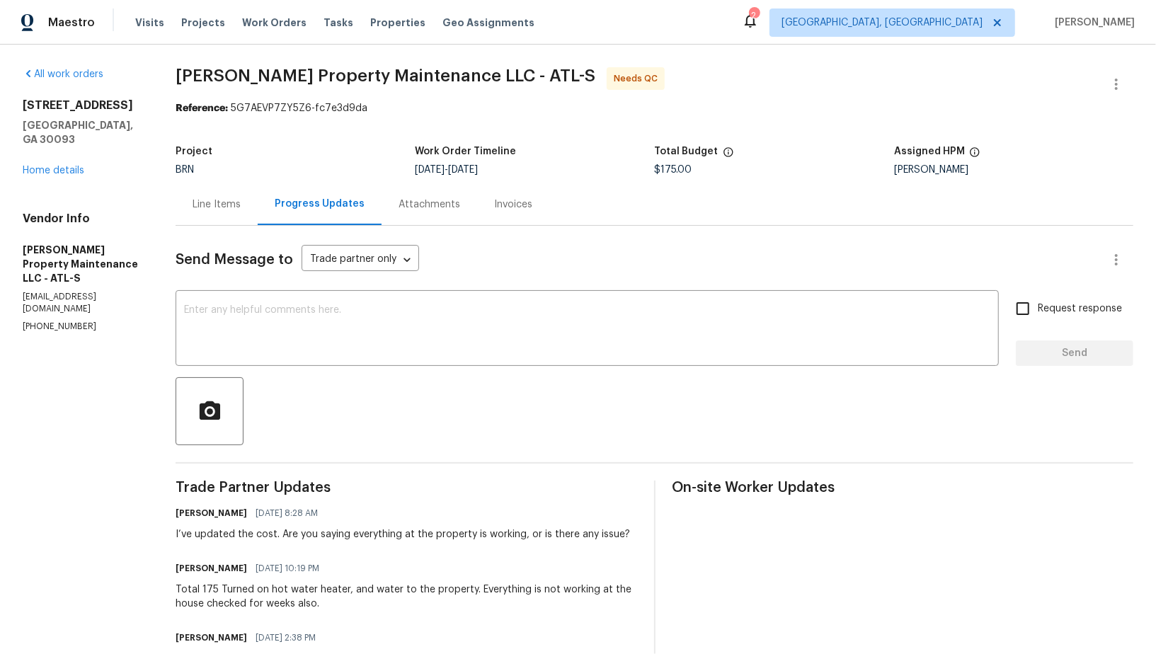
scroll to position [45, 0]
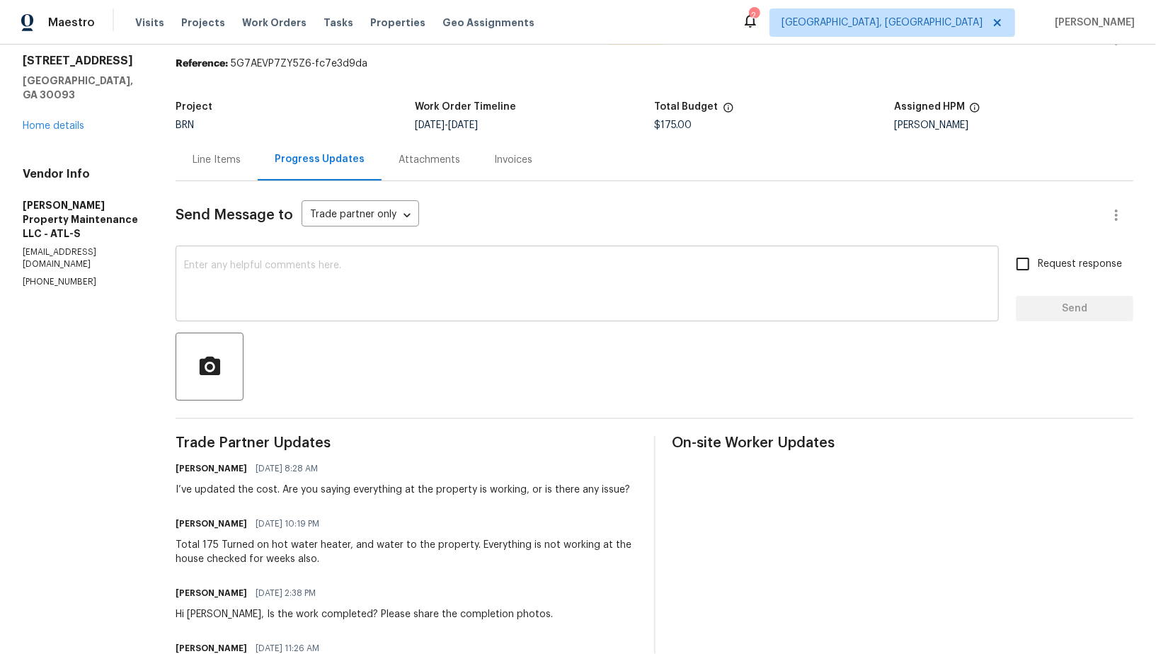
click at [331, 302] on textarea at bounding box center [587, 286] width 807 height 50
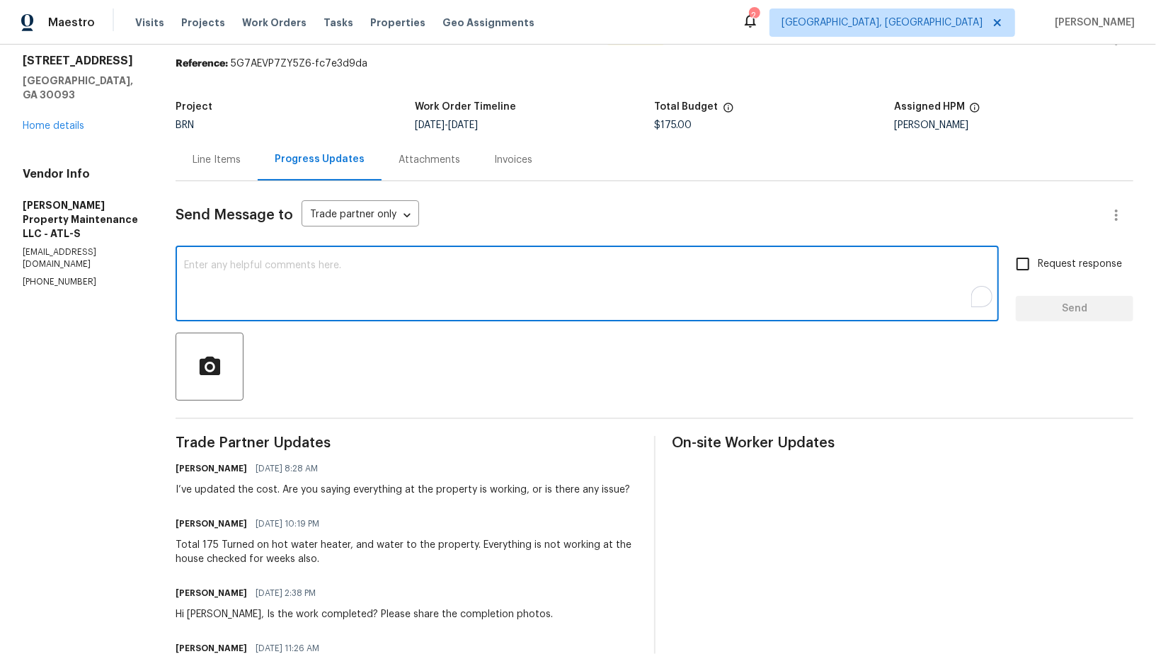
scroll to position [0, 0]
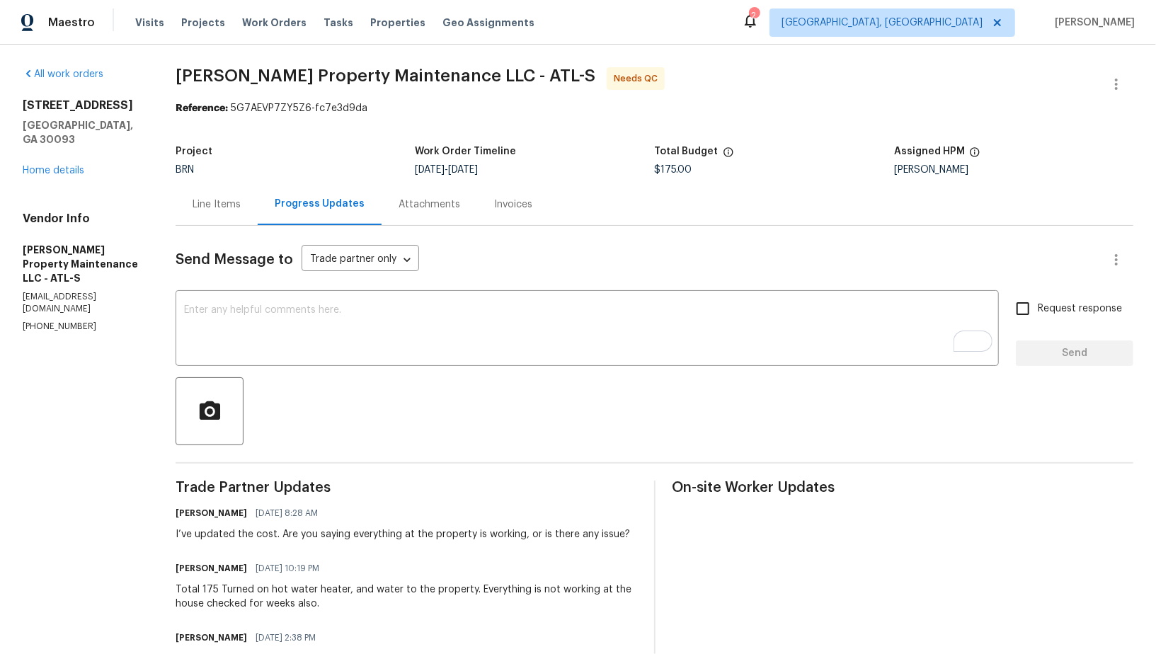
click at [520, 194] on div "Invoices" at bounding box center [513, 204] width 72 height 42
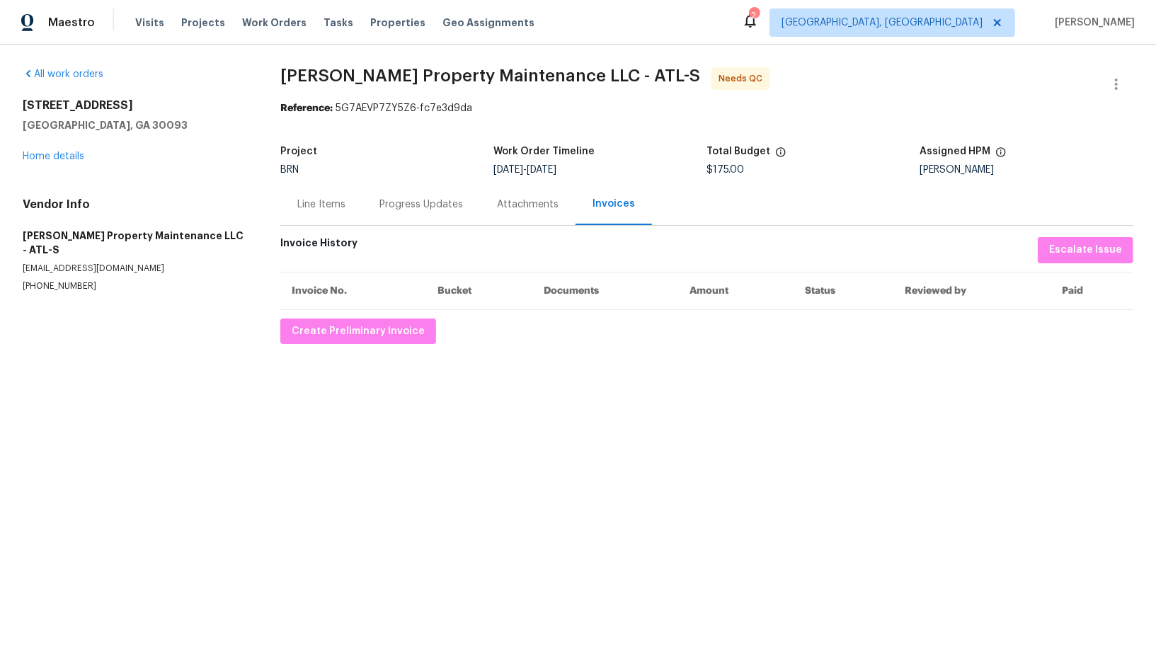
click at [307, 210] on div "Line Items" at bounding box center [321, 205] width 48 height 14
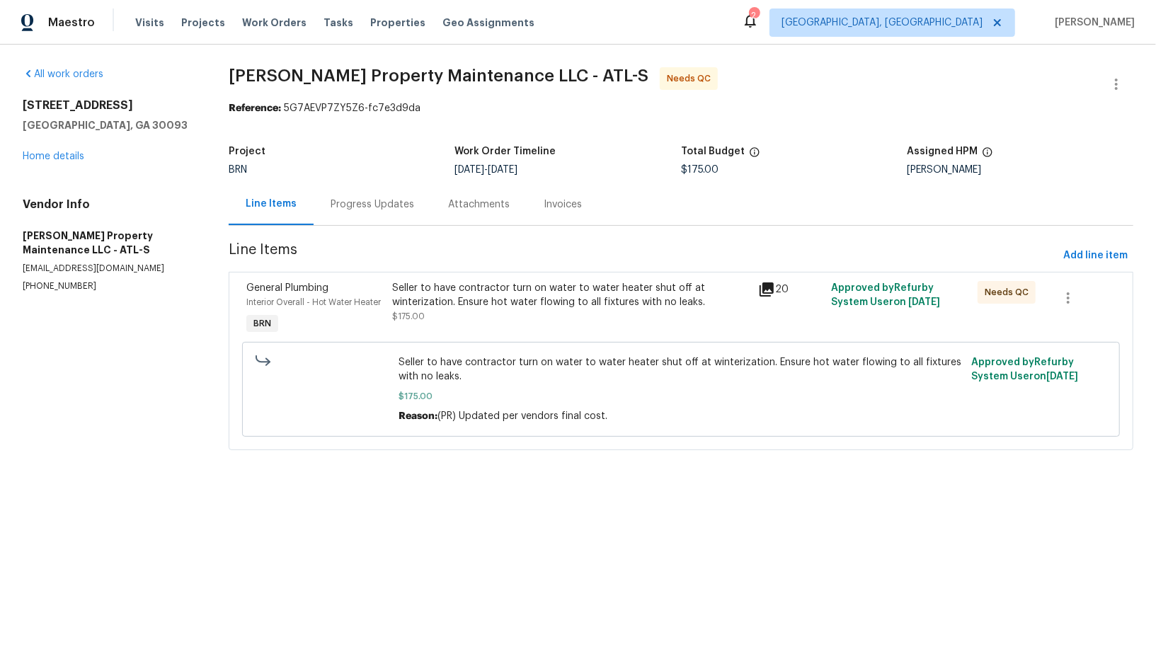
click at [405, 205] on div "Progress Updates" at bounding box center [373, 205] width 84 height 14
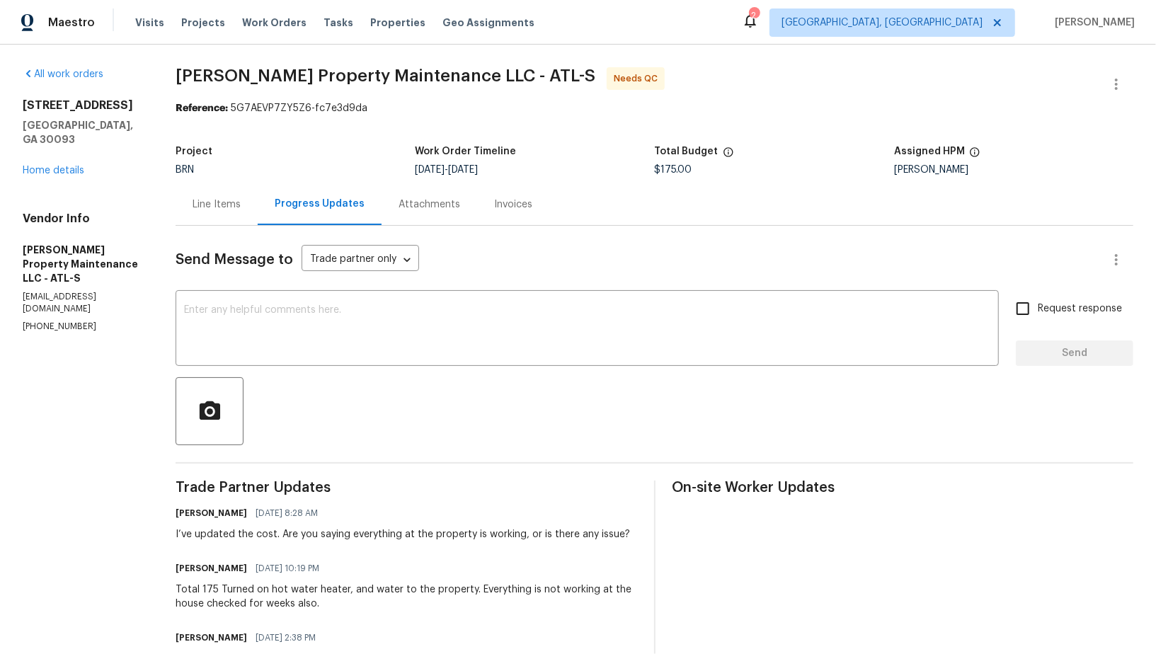
click at [518, 204] on div "Invoices" at bounding box center [513, 205] width 38 height 14
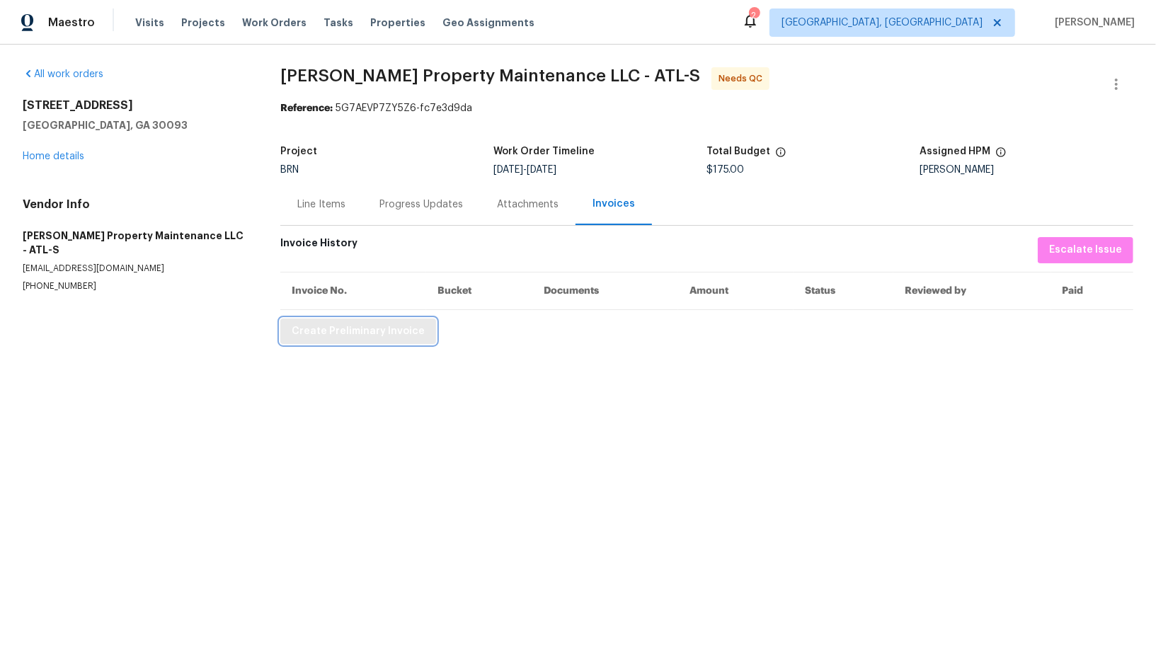
click at [358, 326] on span "Create Preliminary Invoice" at bounding box center [358, 332] width 133 height 18
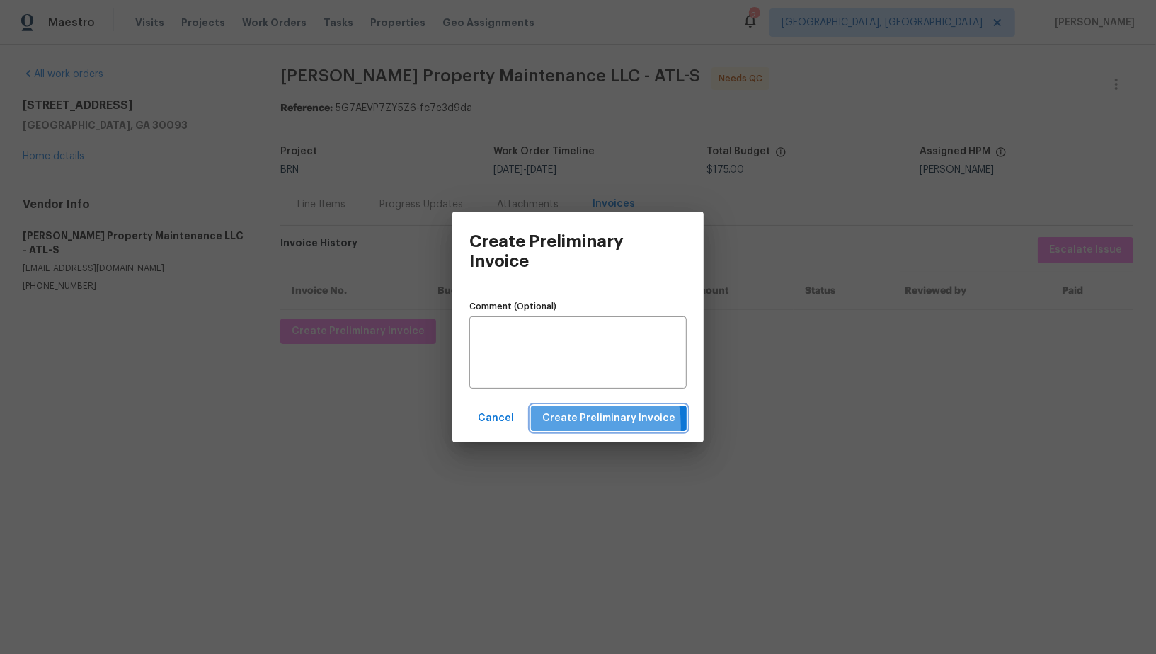
click at [564, 426] on span "Create Preliminary Invoice" at bounding box center [608, 419] width 133 height 18
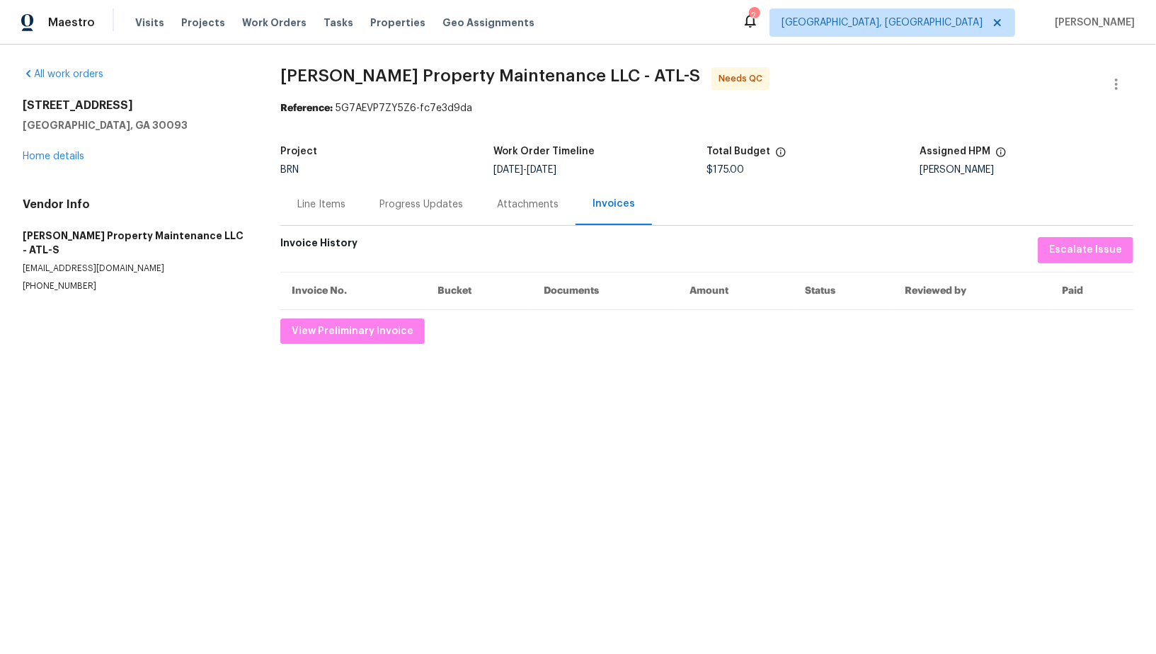
click at [394, 192] on div "Progress Updates" at bounding box center [422, 204] width 118 height 42
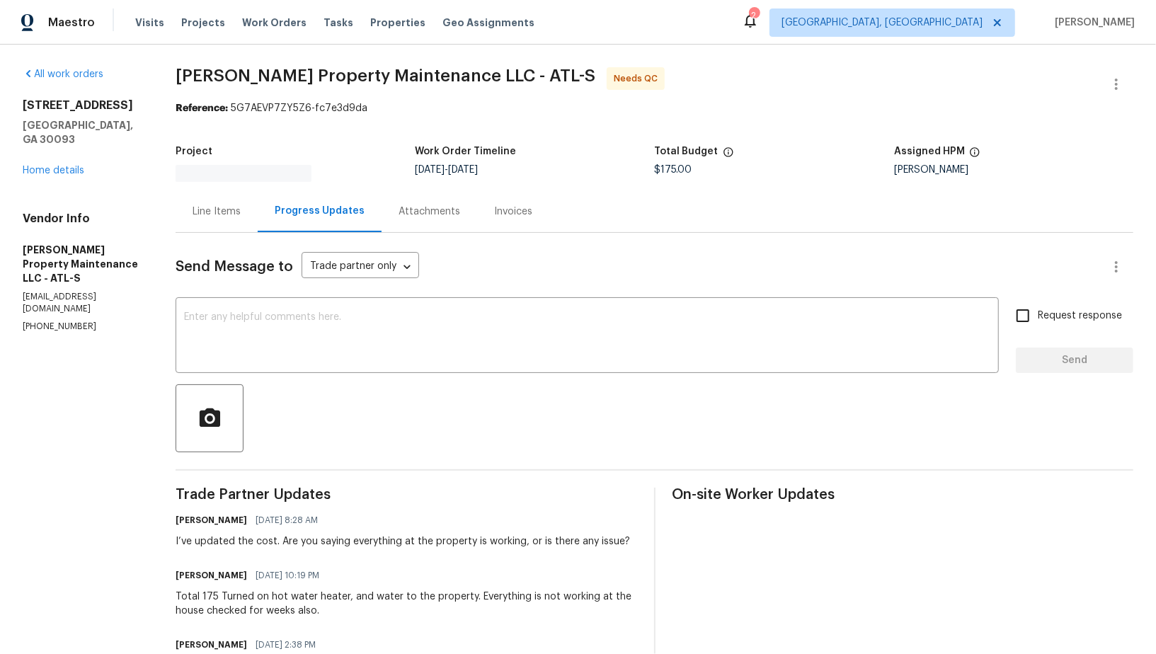
click at [343, 304] on div "x ​" at bounding box center [588, 337] width 824 height 72
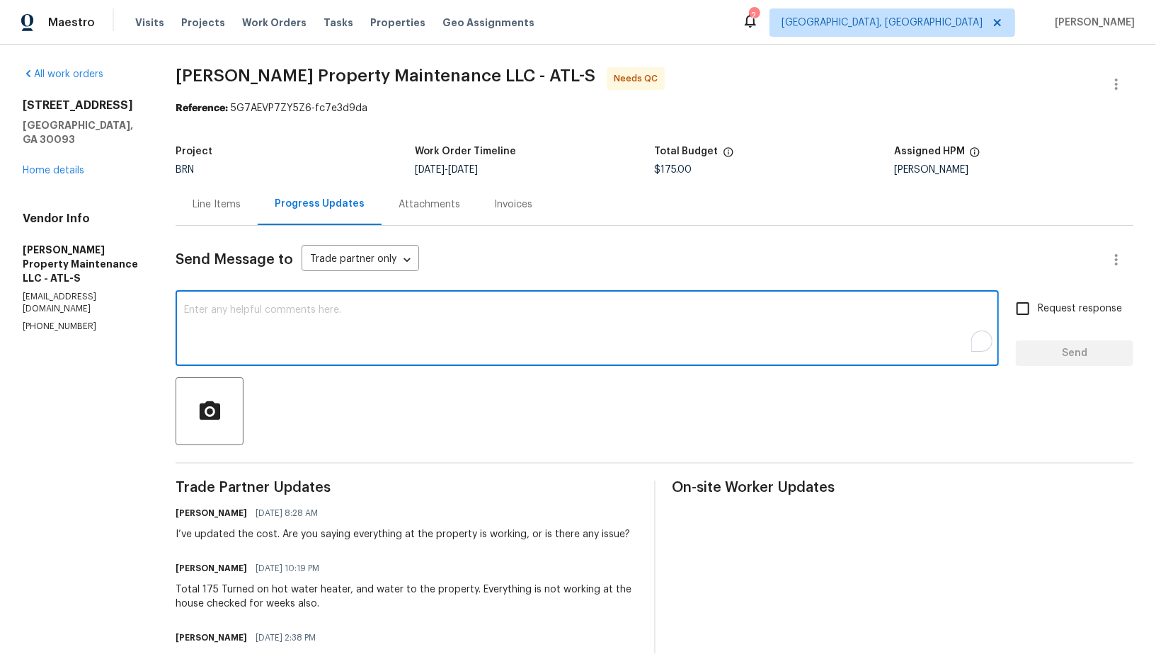
click at [343, 304] on div "x ​" at bounding box center [588, 330] width 824 height 72
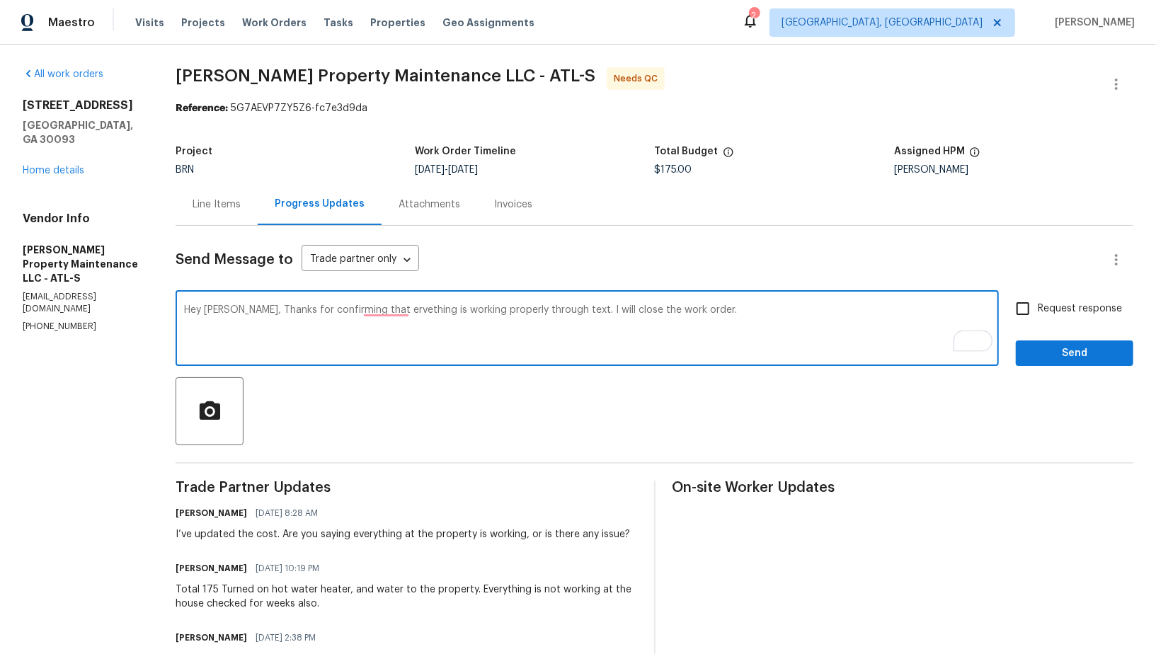
type textarea "Hey [PERSON_NAME], Thanks for confirming that ervething is working properly thr…"
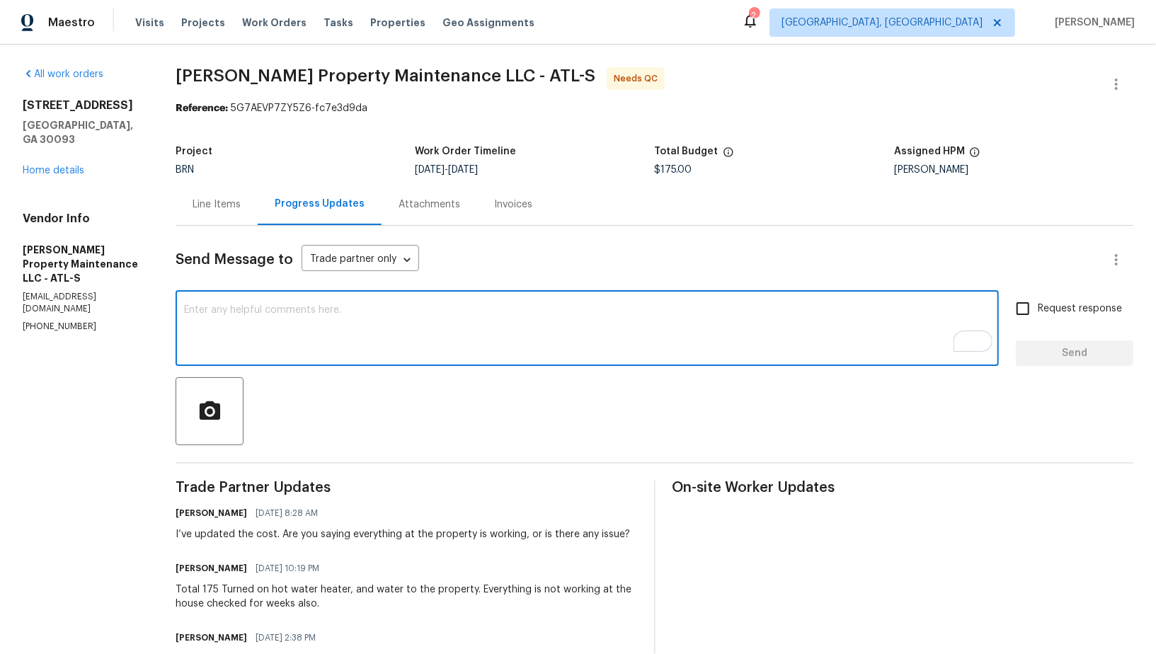
paste textarea "Hey Daniel, thanks for confirming via text that everything is working properly.…"
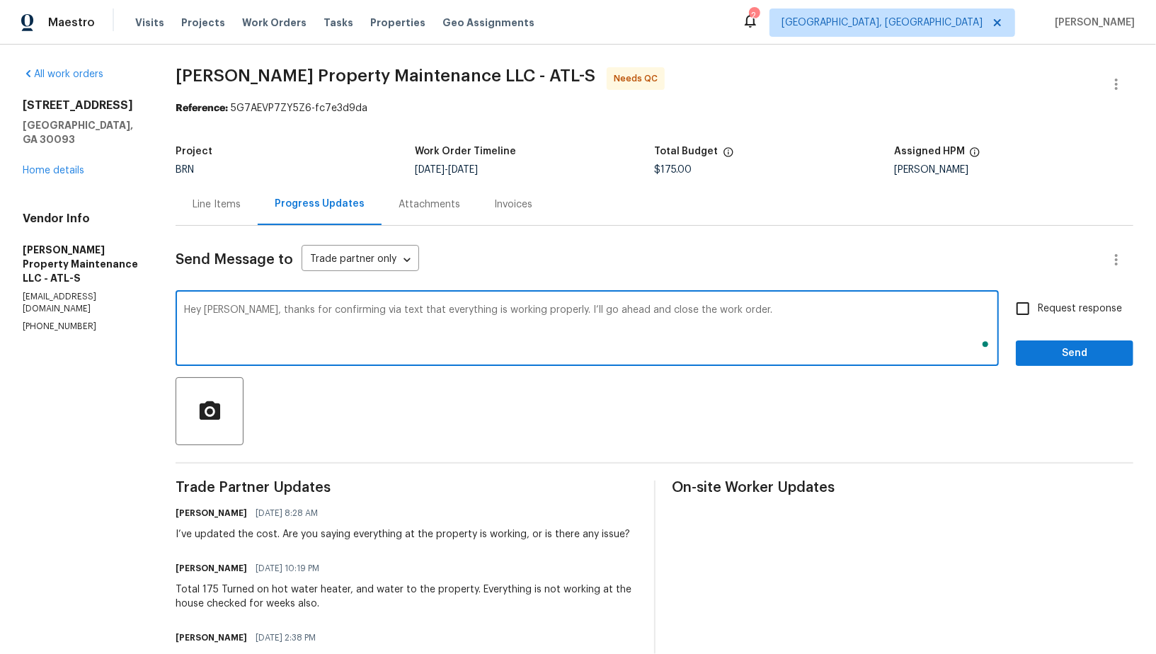
type textarea "Hey Daniel, thanks for confirming via text that everything is working properly.…"
click at [1032, 309] on input "Request response" at bounding box center [1023, 309] width 30 height 30
checkbox input "true"
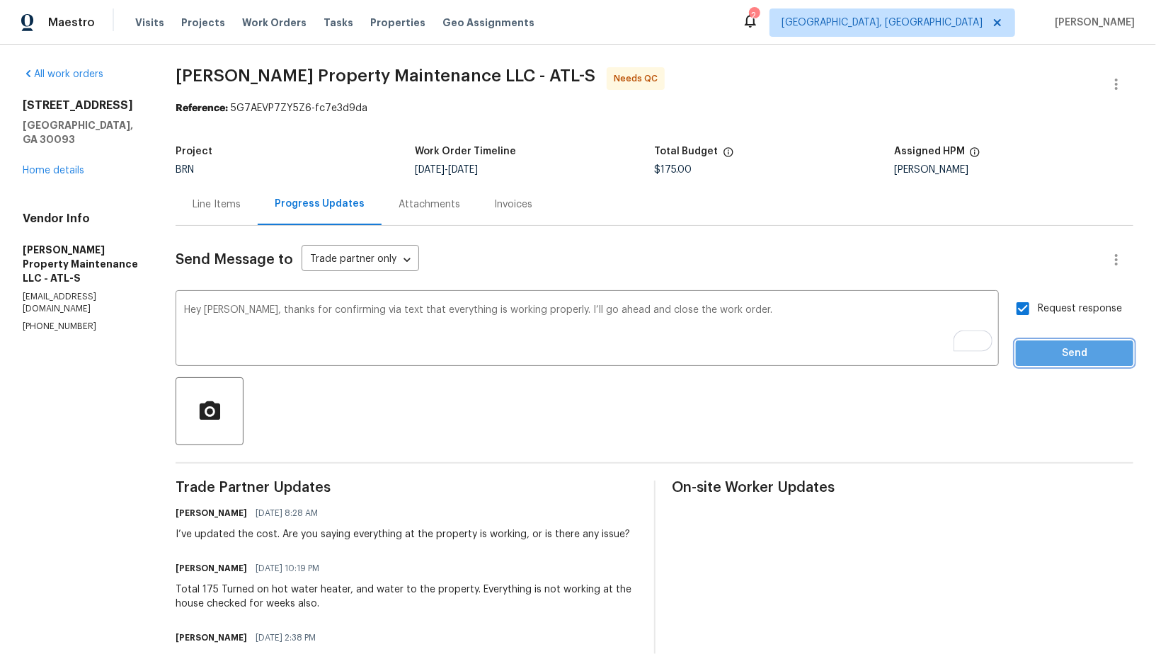
click at [1049, 358] on span "Send" at bounding box center [1074, 354] width 95 height 18
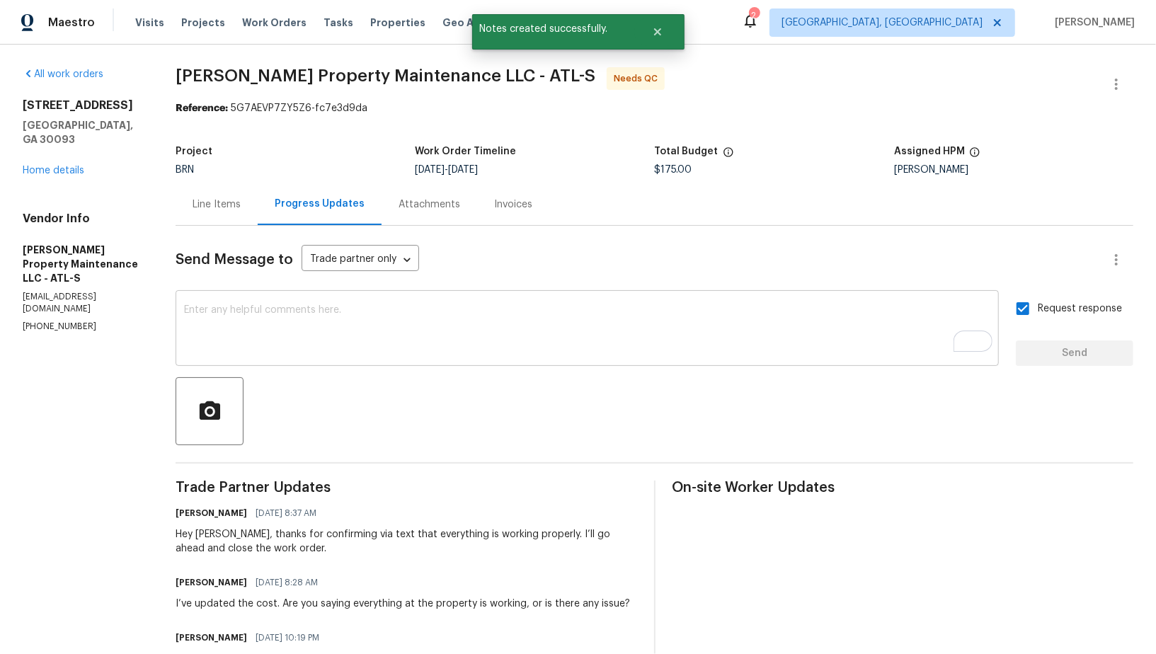
click at [401, 327] on textarea "To enrich screen reader interactions, please activate Accessibility in Grammarl…" at bounding box center [587, 330] width 807 height 50
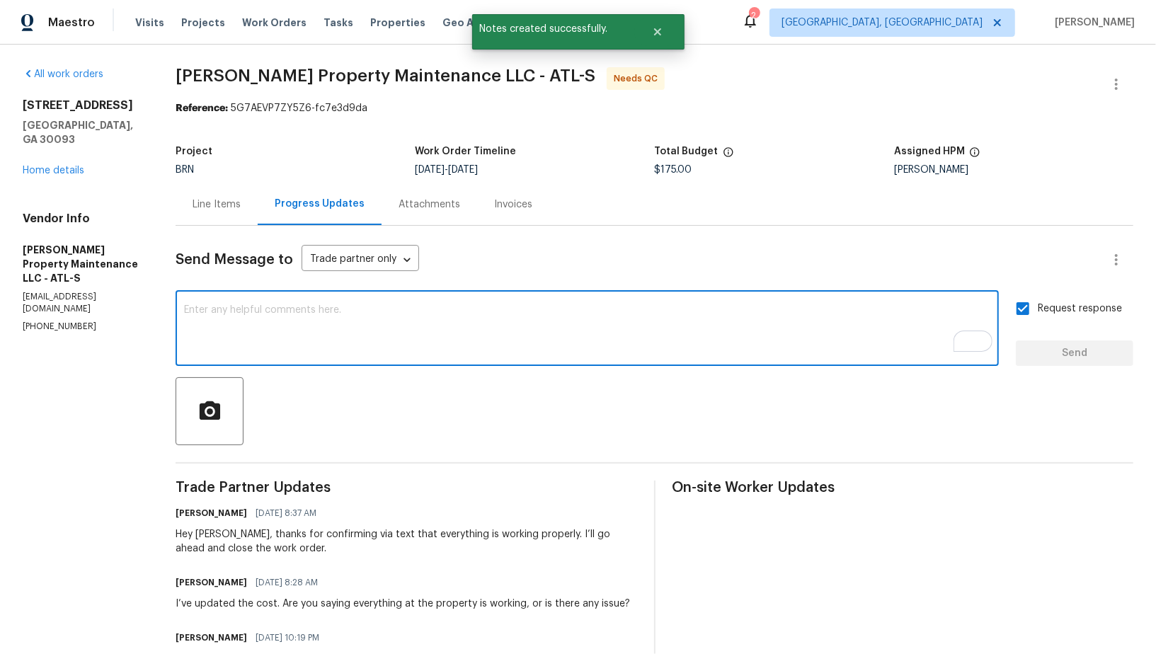
paste textarea "WO is approved, Please upload the invoice under invoice section. Thanks!"
type textarea "WO is approved, Please upload the invoice under invoice section. Thanks!"
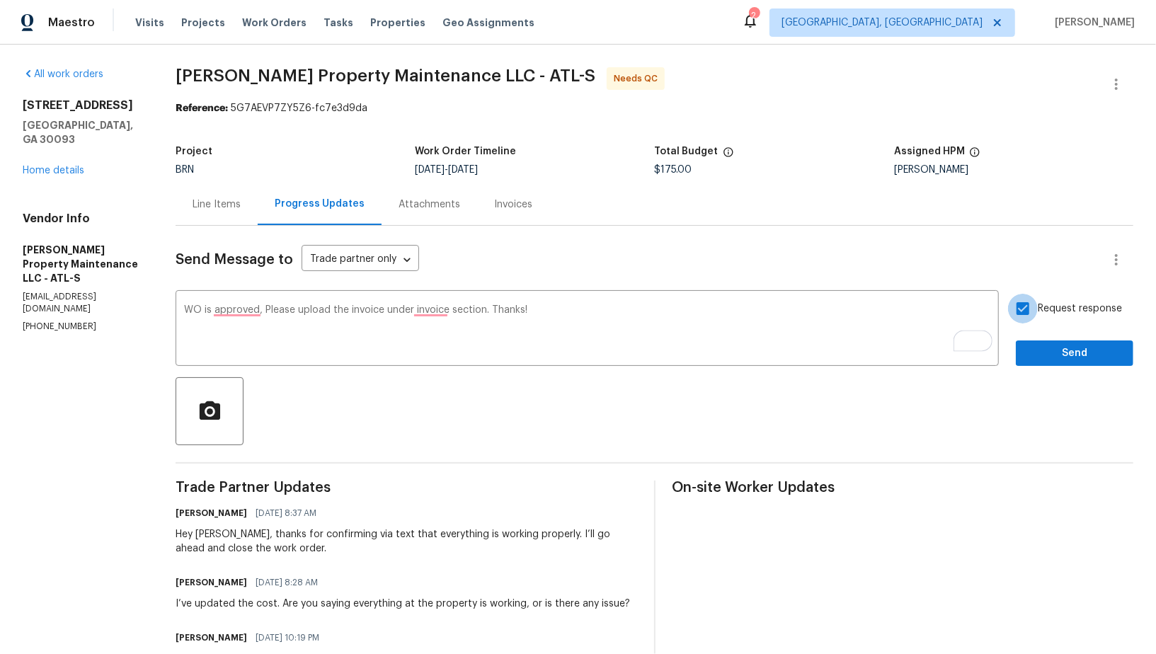
click at [1026, 312] on input "Request response" at bounding box center [1023, 309] width 30 height 30
checkbox input "true"
click at [1042, 348] on span "Send" at bounding box center [1074, 354] width 95 height 18
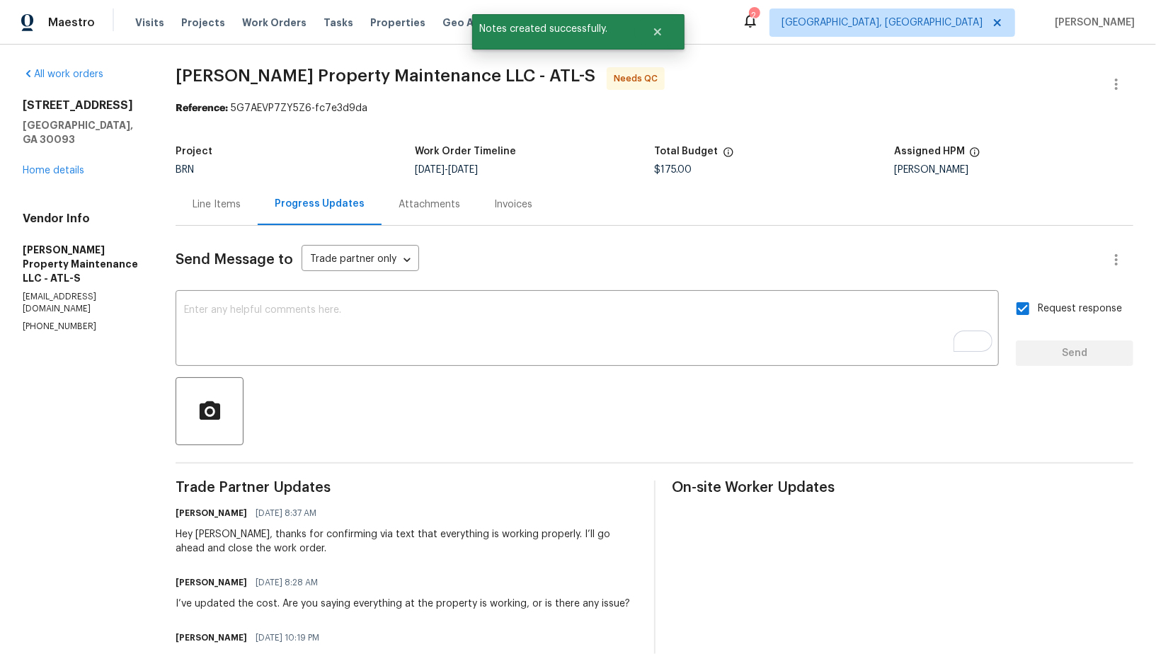
click at [217, 203] on div "Line Items" at bounding box center [217, 205] width 48 height 14
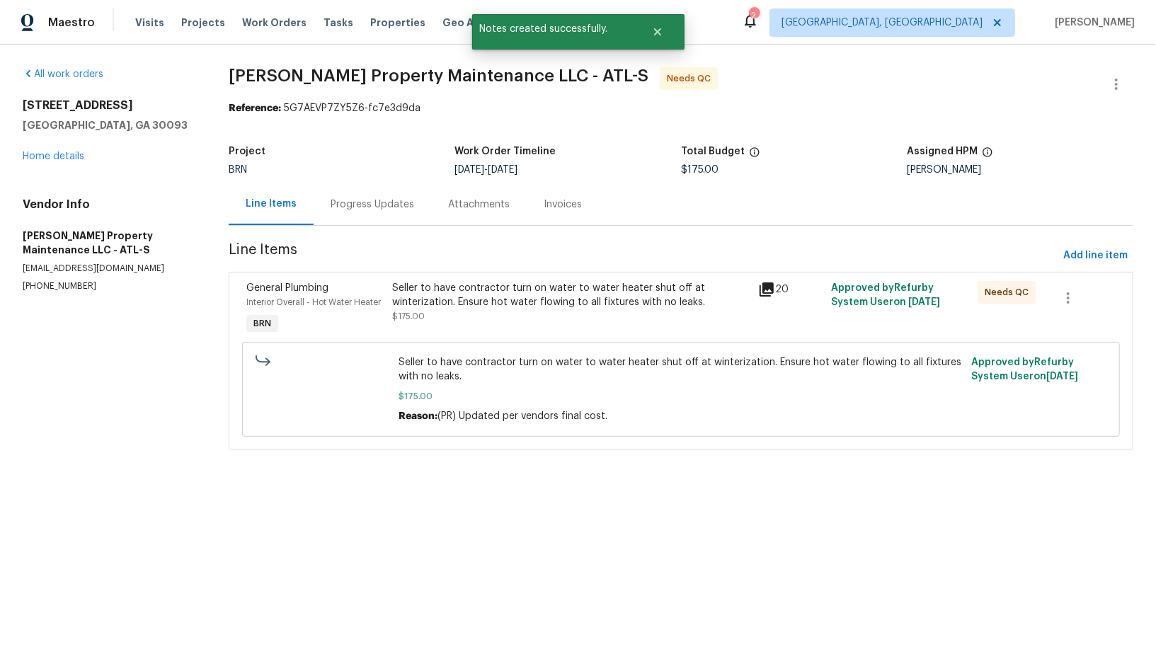
click at [435, 323] on div "Seller to have contractor turn on water to water heater shut off at winterizati…" at bounding box center [572, 309] width 366 height 65
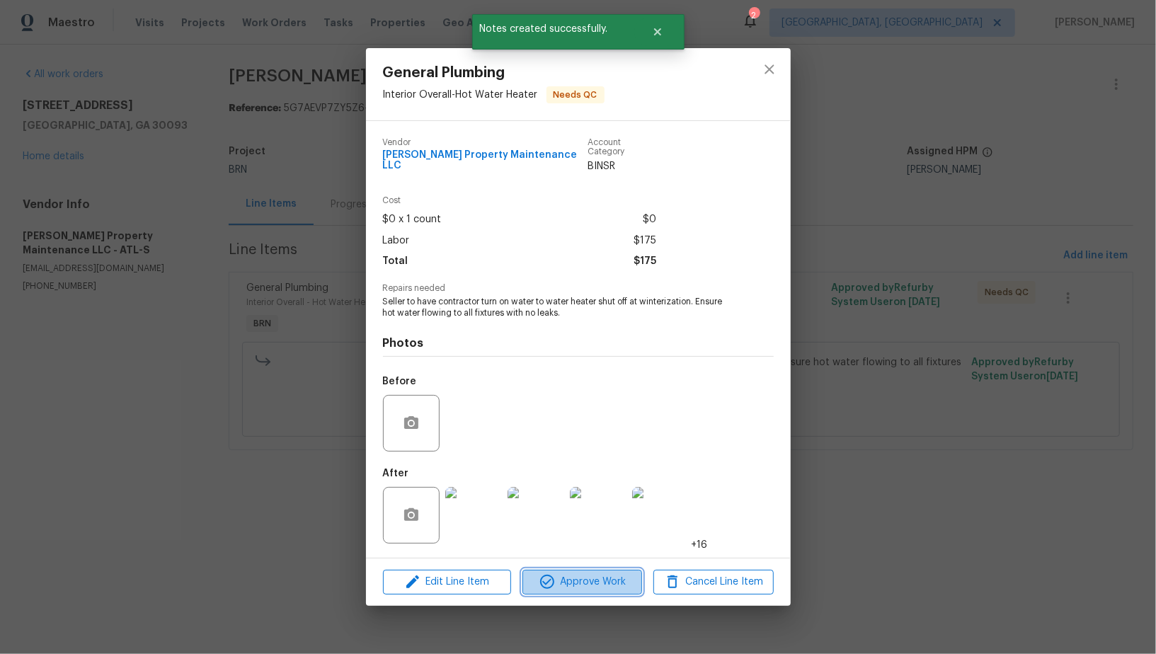
click at [563, 586] on button "Approve Work" at bounding box center [583, 582] width 120 height 25
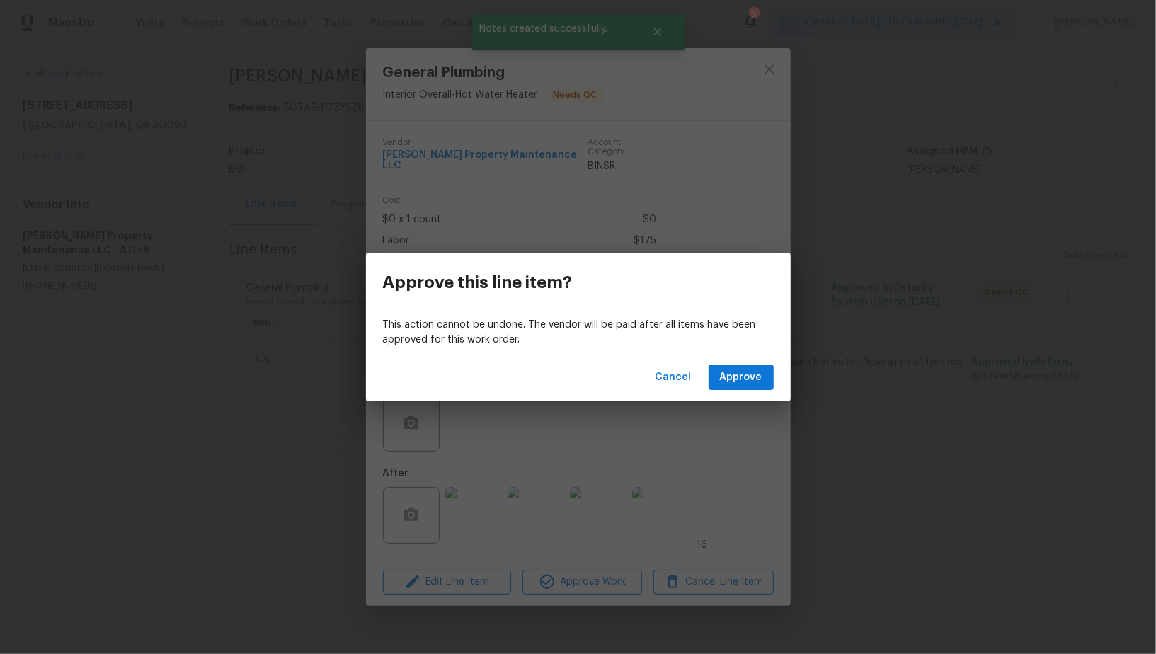
click at [736, 392] on div "Cancel Approve" at bounding box center [578, 377] width 425 height 49
click at [734, 387] on button "Approve" at bounding box center [741, 378] width 65 height 26
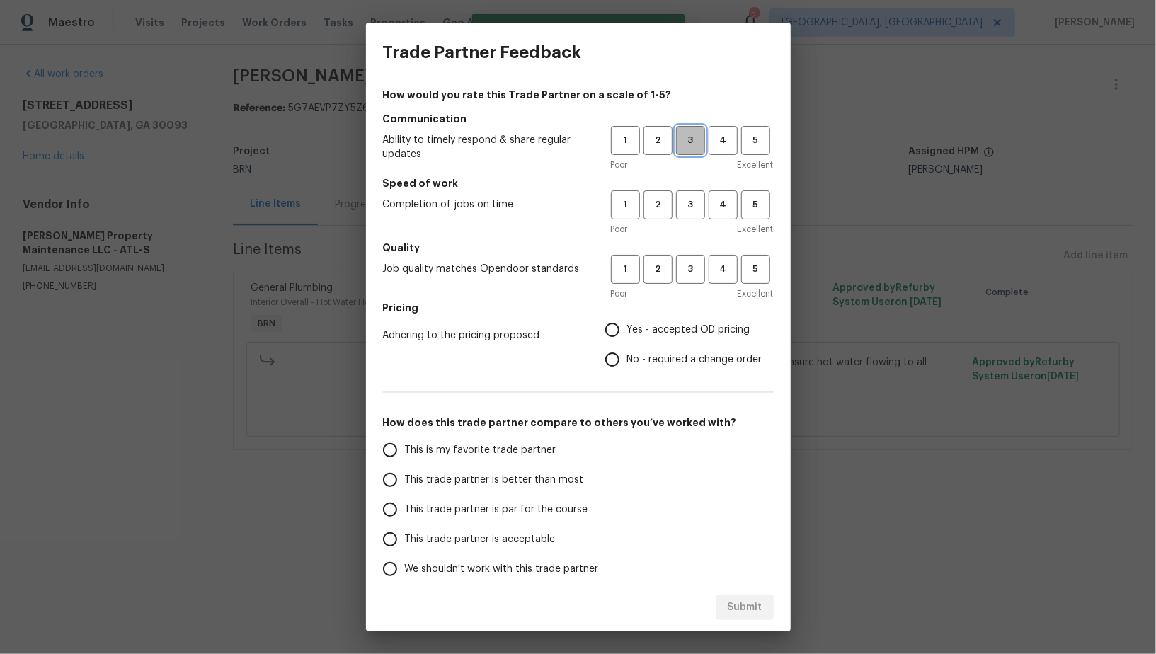
click at [691, 142] on span "3" at bounding box center [691, 140] width 26 height 16
click at [693, 193] on button "3" at bounding box center [690, 204] width 29 height 29
click at [695, 266] on span "3" at bounding box center [691, 269] width 26 height 16
click at [615, 363] on input "No - required a change order" at bounding box center [613, 360] width 30 height 30
radio input "true"
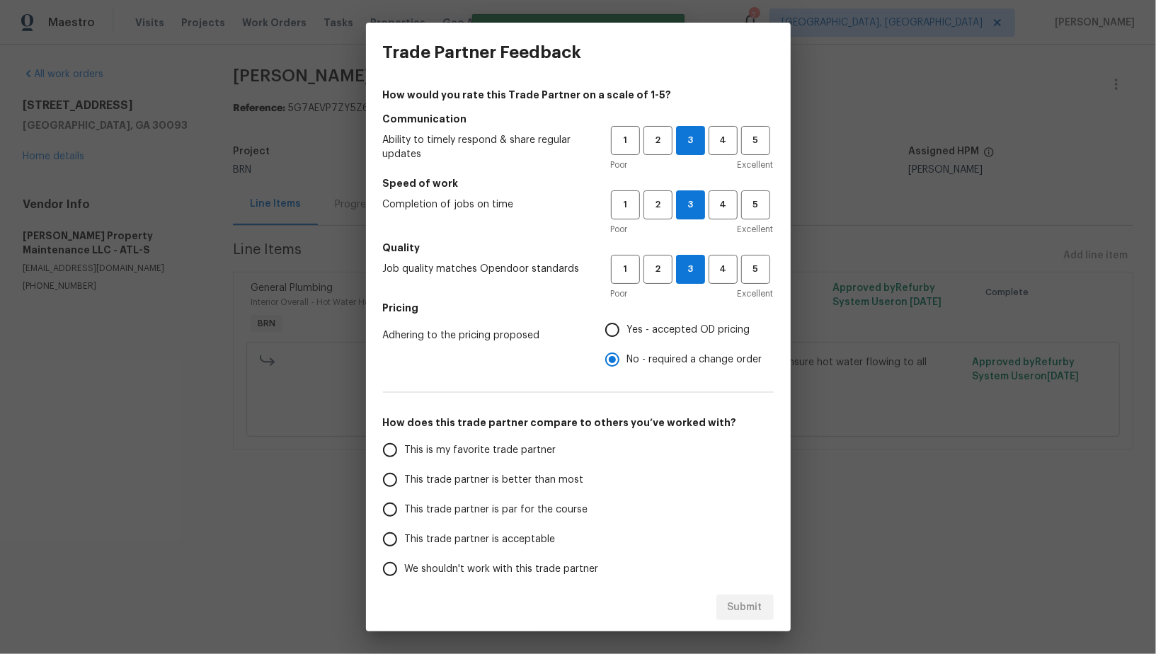
scroll to position [64, 0]
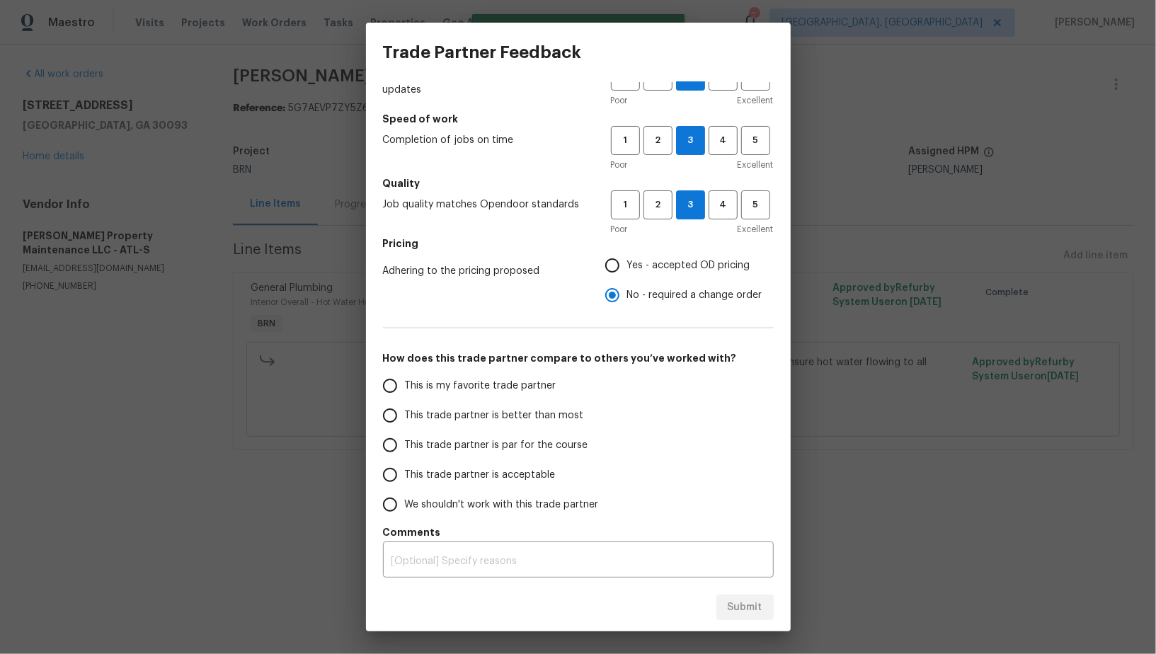
click at [406, 441] on span "This trade partner is par for the course" at bounding box center [496, 445] width 183 height 15
click at [405, 441] on input "This trade partner is par for the course" at bounding box center [390, 446] width 30 height 30
click at [737, 612] on span "Submit" at bounding box center [745, 608] width 35 height 18
radio input "true"
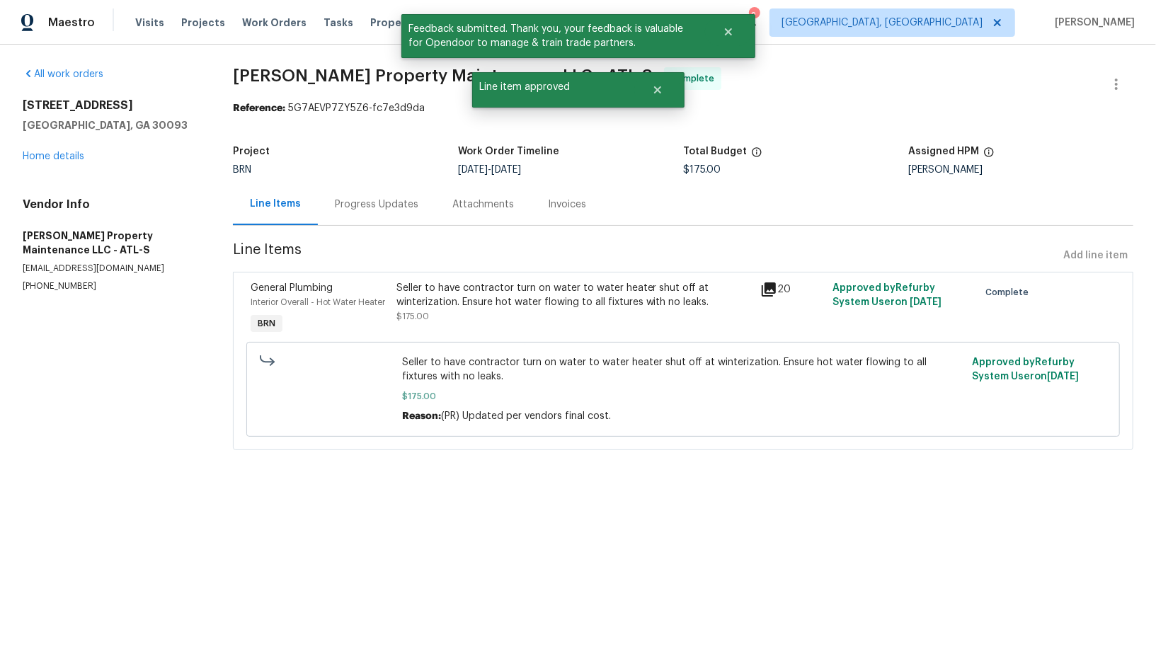
click at [365, 206] on div "Progress Updates" at bounding box center [377, 205] width 84 height 14
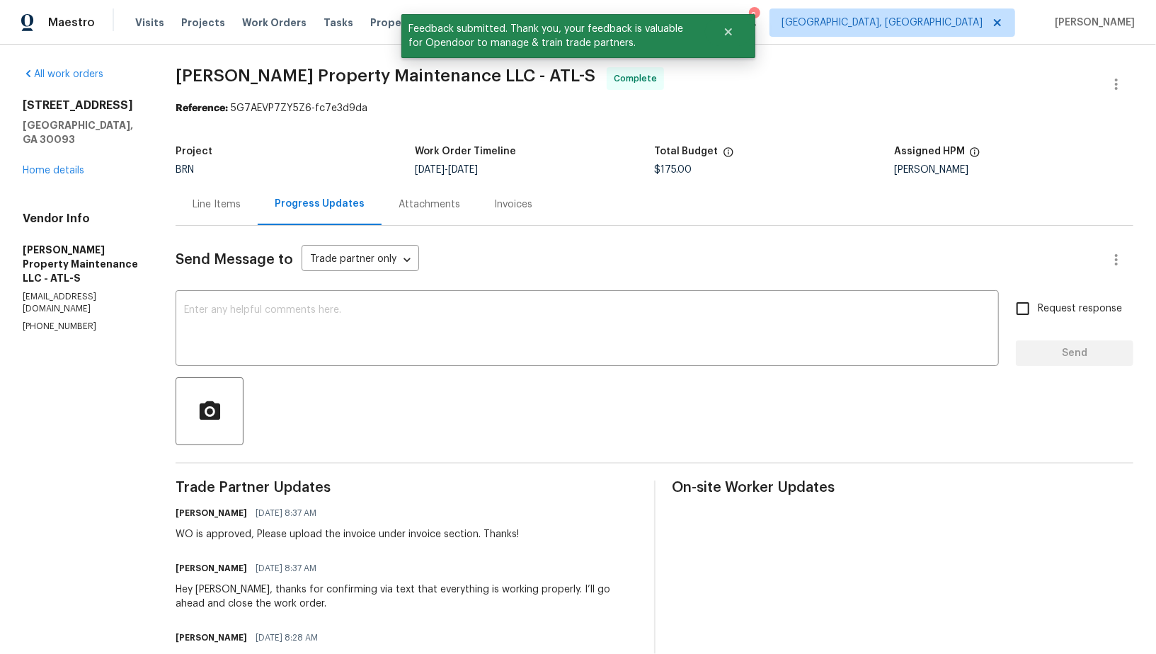
click at [489, 193] on div "Invoices" at bounding box center [513, 204] width 72 height 42
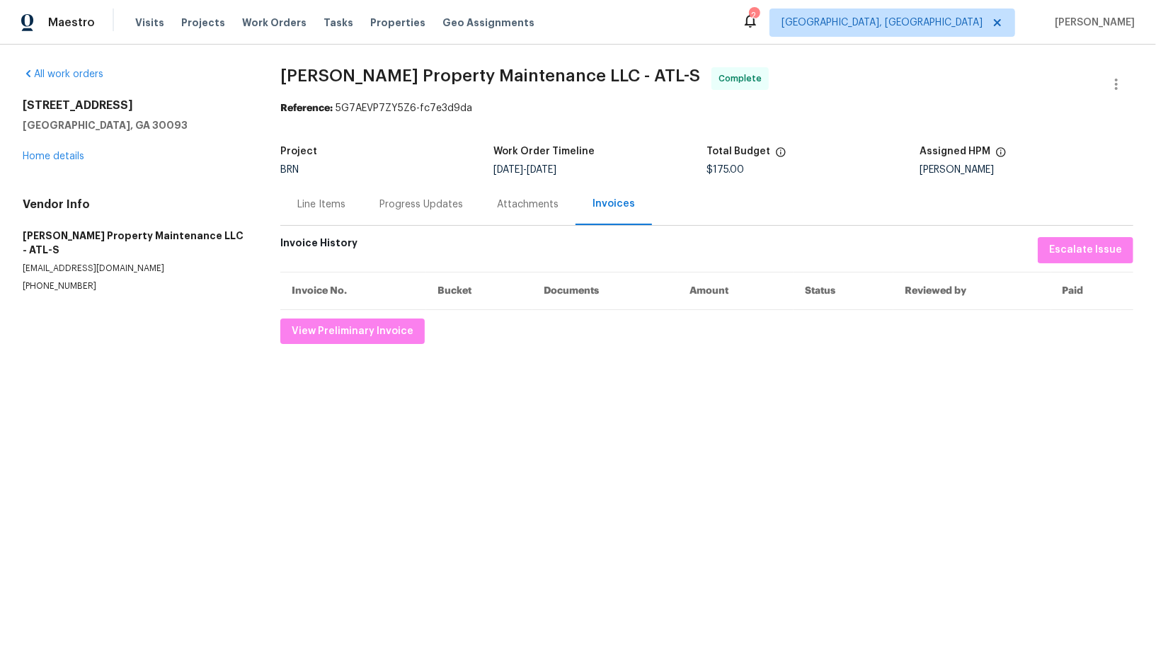
click at [418, 227] on section "Glen Property Maintenance LLC - ATL-S Complete Reference: 5G7AEVP7ZY5Z6-fc7e3d9…" at bounding box center [706, 205] width 853 height 277
click at [409, 206] on div "Progress Updates" at bounding box center [422, 205] width 84 height 14
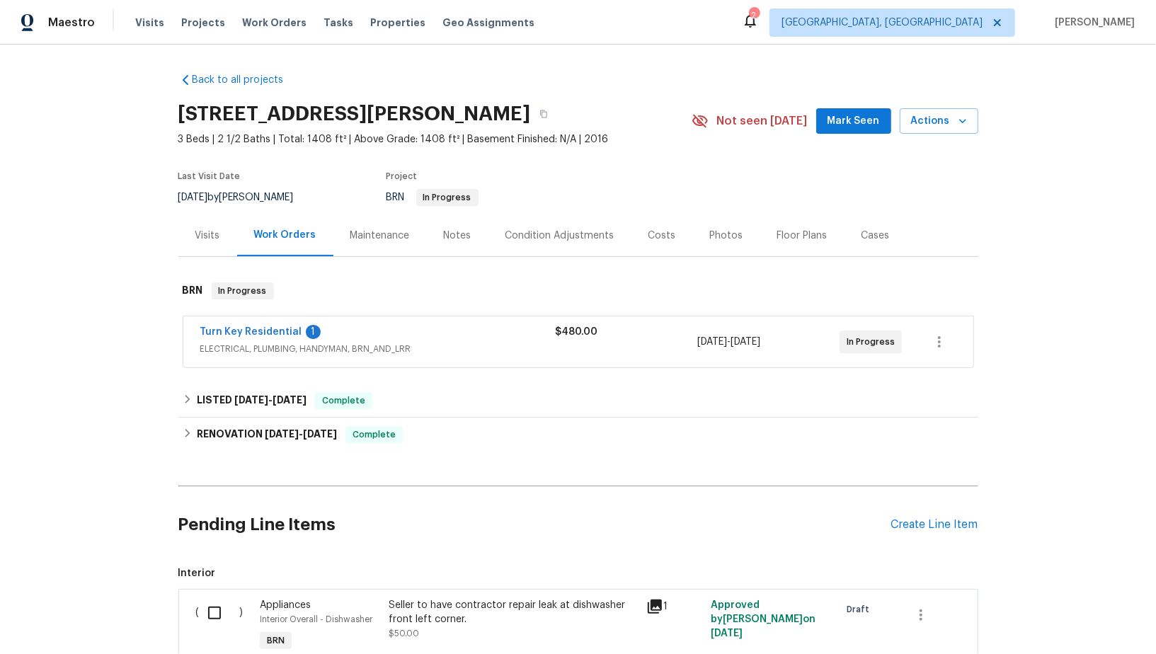
click at [263, 338] on span "Turn Key Residential" at bounding box center [251, 332] width 102 height 14
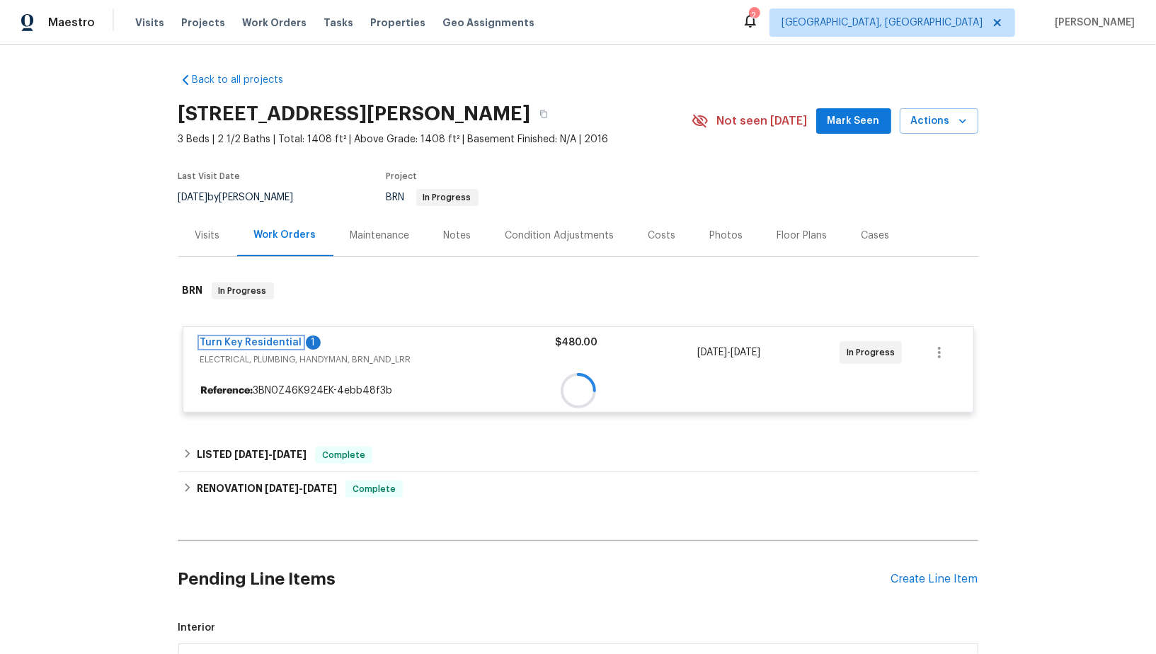
click at [263, 338] on div "Turn Key Residential 1 ELECTRICAL, PLUMBING, HANDYMAN, BRN_AND_LRR $480.00 [DAT…" at bounding box center [579, 369] width 792 height 86
click at [263, 338] on div at bounding box center [578, 347] width 800 height 159
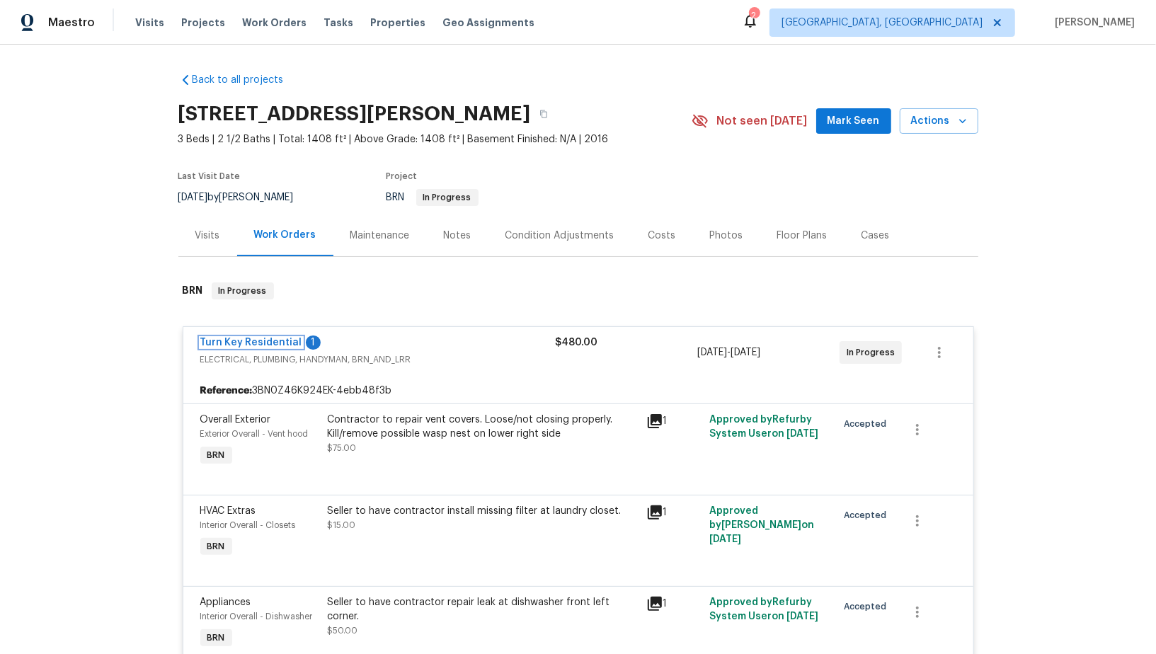
click at [263, 338] on link "Turn Key Residential" at bounding box center [251, 343] width 102 height 10
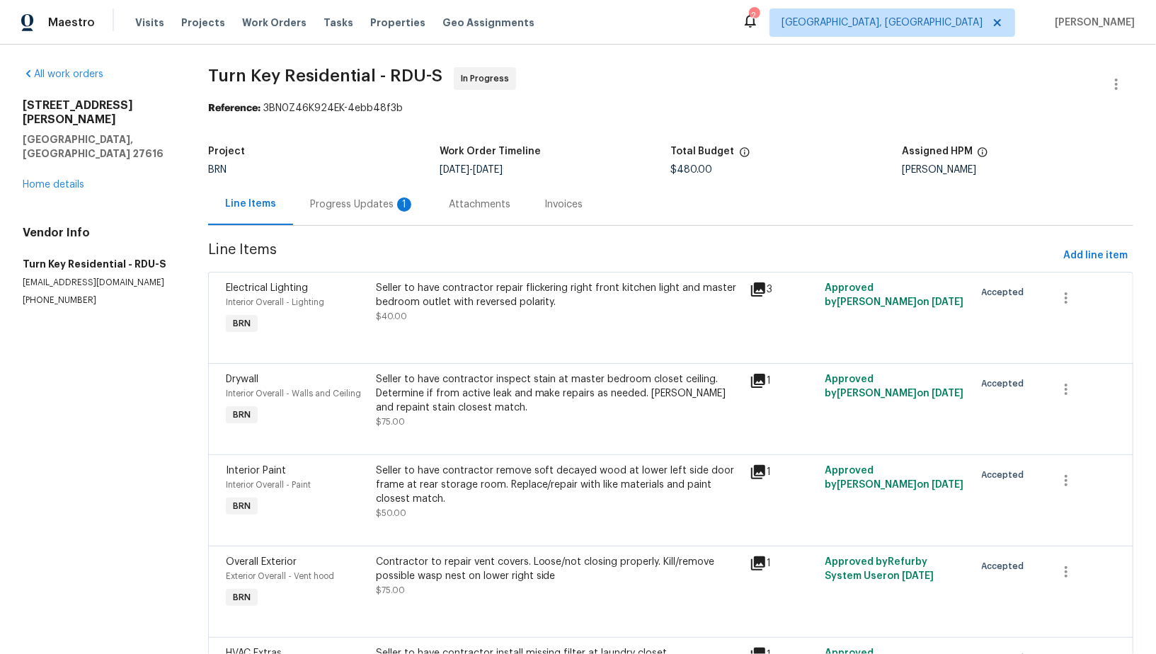
click at [368, 200] on div "Progress Updates 1" at bounding box center [362, 205] width 105 height 14
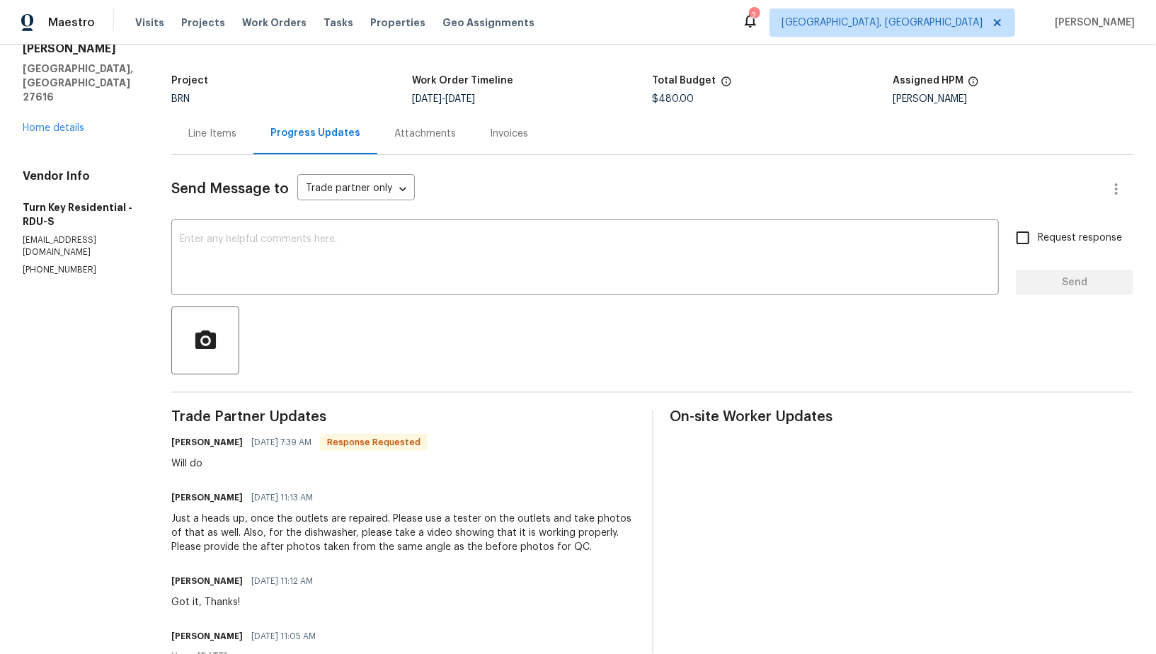
scroll to position [57, 0]
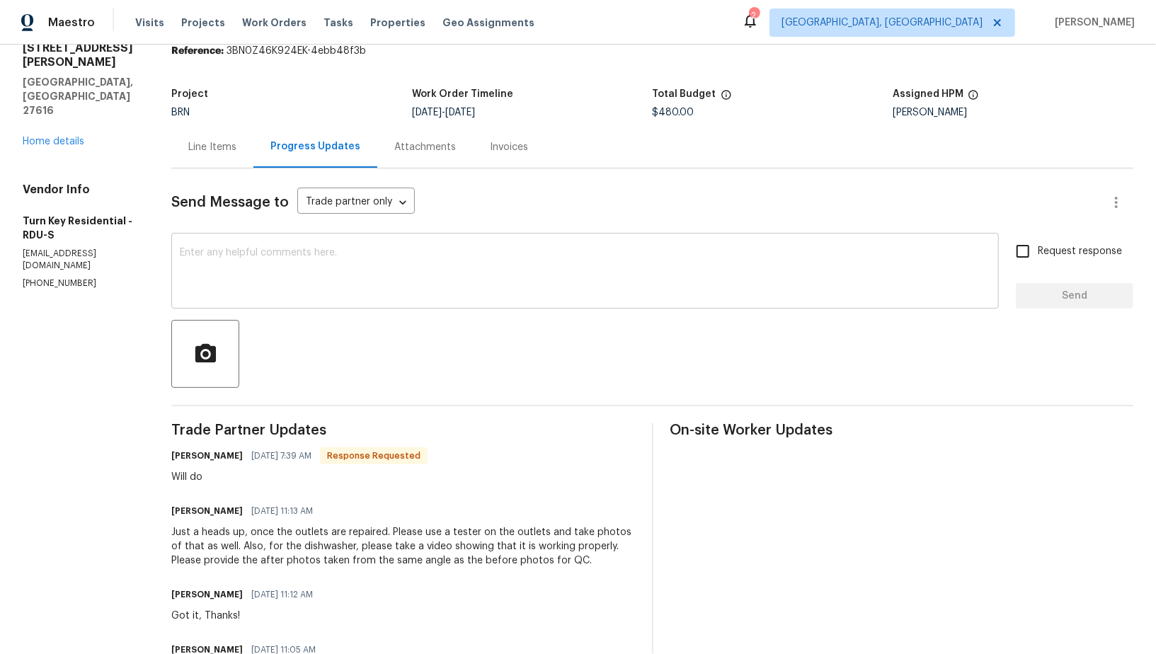
click at [262, 266] on textarea at bounding box center [585, 273] width 811 height 50
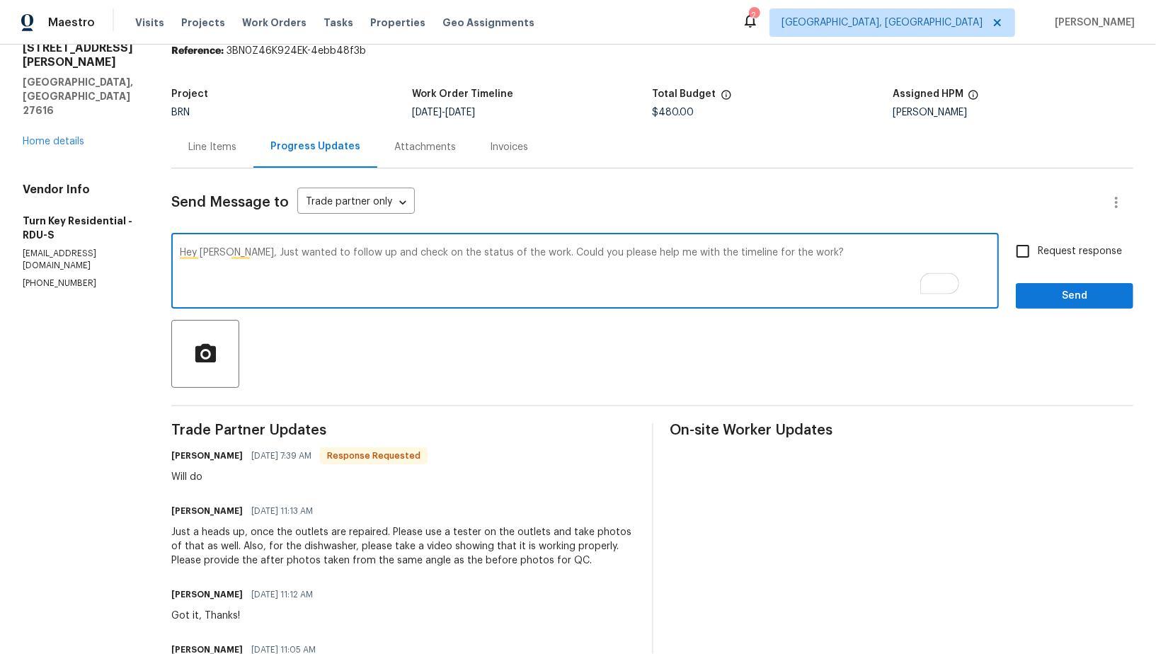
type textarea "Hey [PERSON_NAME], Just wanted to follow up and check on the status of the work…"
click at [1042, 260] on label "Request response" at bounding box center [1065, 252] width 114 height 30
click at [1038, 260] on input "Request response" at bounding box center [1023, 252] width 30 height 30
checkbox input "true"
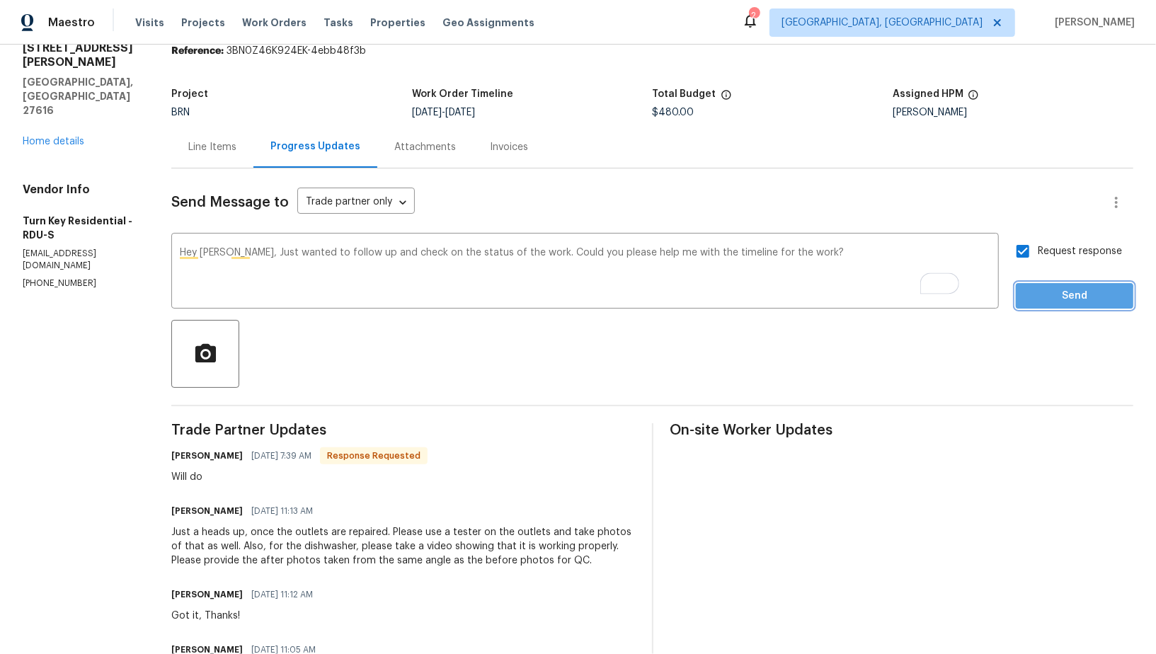
click at [1047, 299] on span "Send" at bounding box center [1074, 296] width 95 height 18
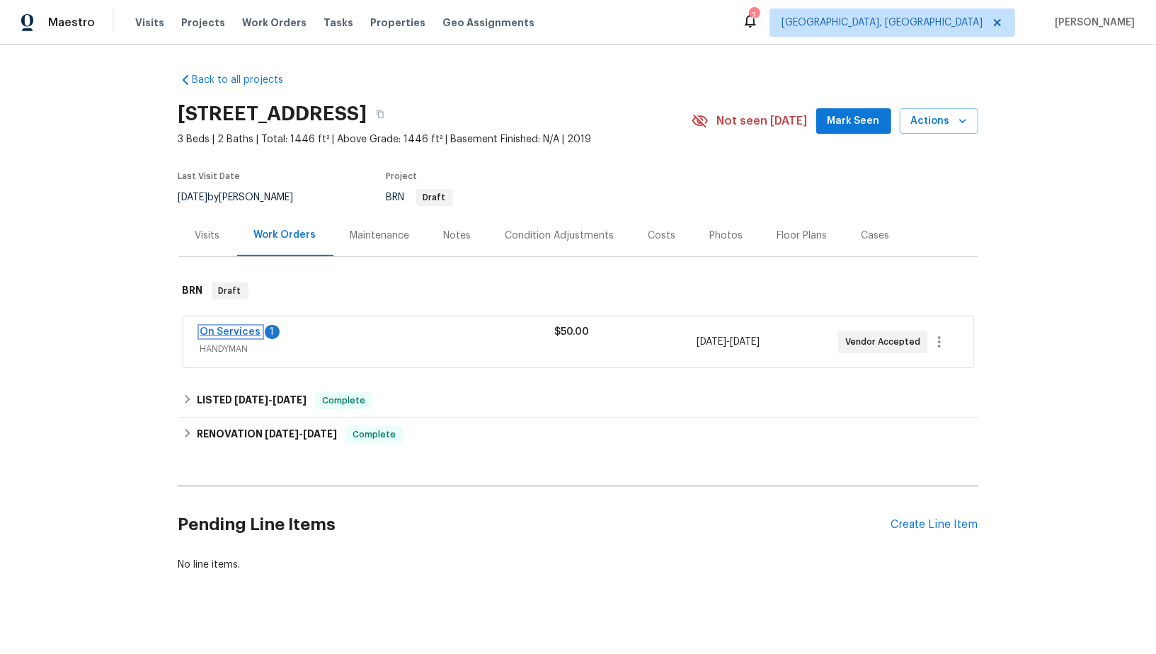
click at [226, 329] on link "On Services" at bounding box center [230, 332] width 61 height 10
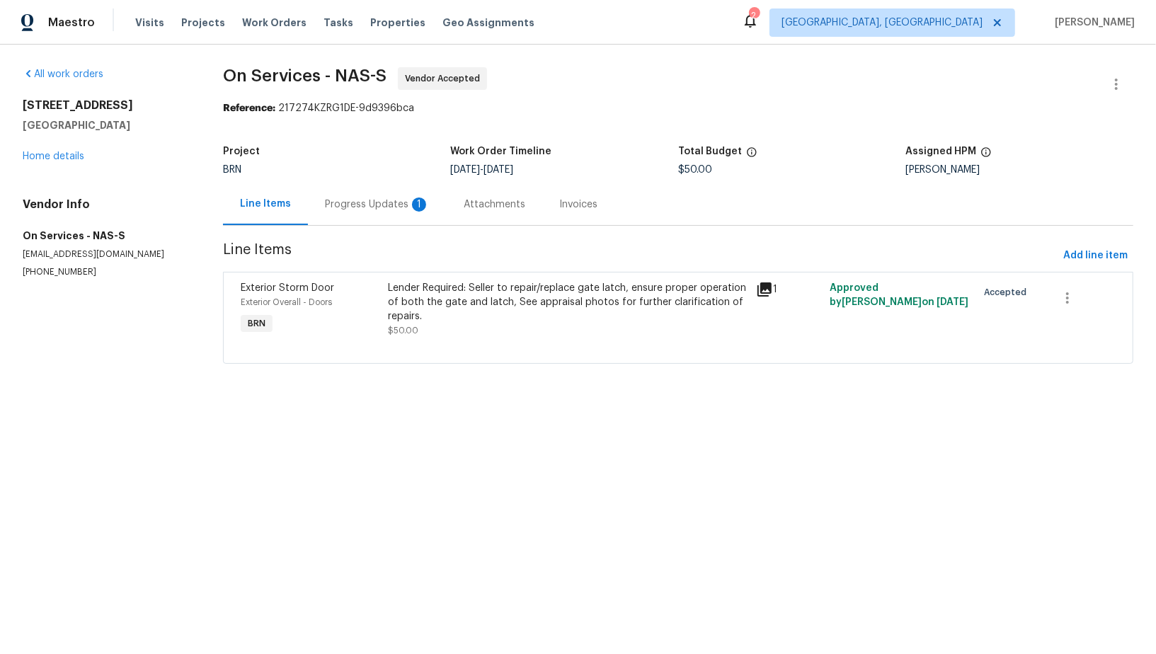
click at [360, 188] on div "Progress Updates 1" at bounding box center [377, 204] width 139 height 42
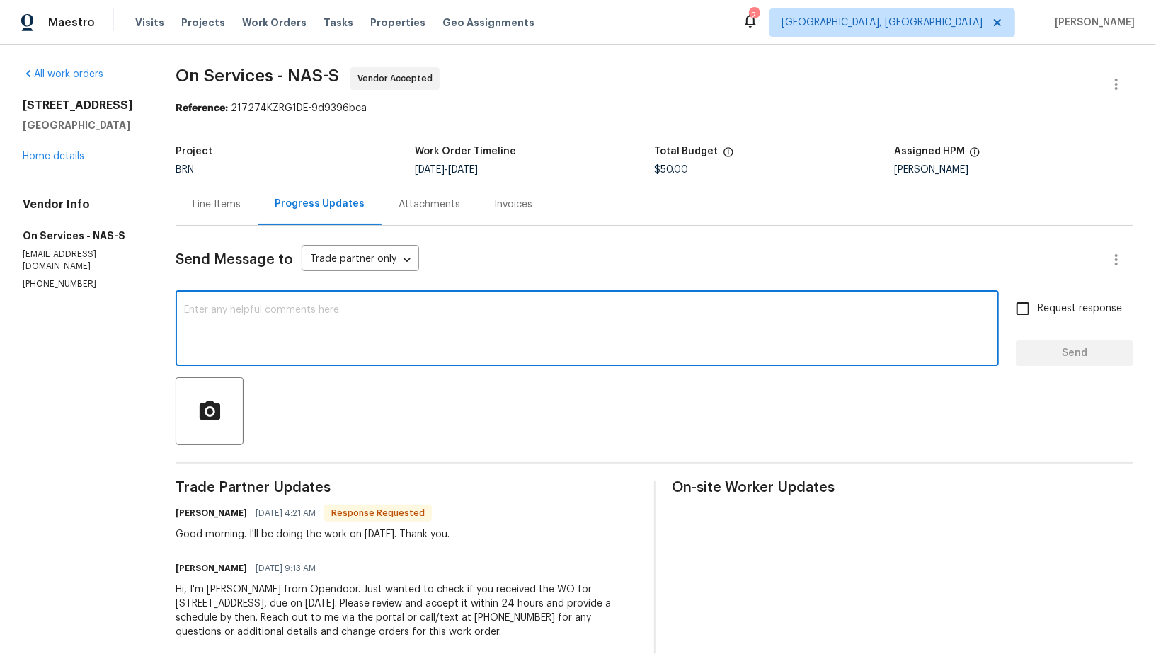
click at [334, 332] on textarea at bounding box center [587, 330] width 807 height 50
click at [292, 345] on textarea "To enrich screen reader interactions, please activate Accessibility in Grammarl…" at bounding box center [587, 330] width 807 height 50
type textarea "I"
click at [282, 312] on textarea "Good Morning Jorge, Thanks for the update!" at bounding box center [587, 330] width 807 height 50
click at [447, 314] on textarea "Good Morning Jorge, Thanks for the update!" at bounding box center [587, 330] width 807 height 50
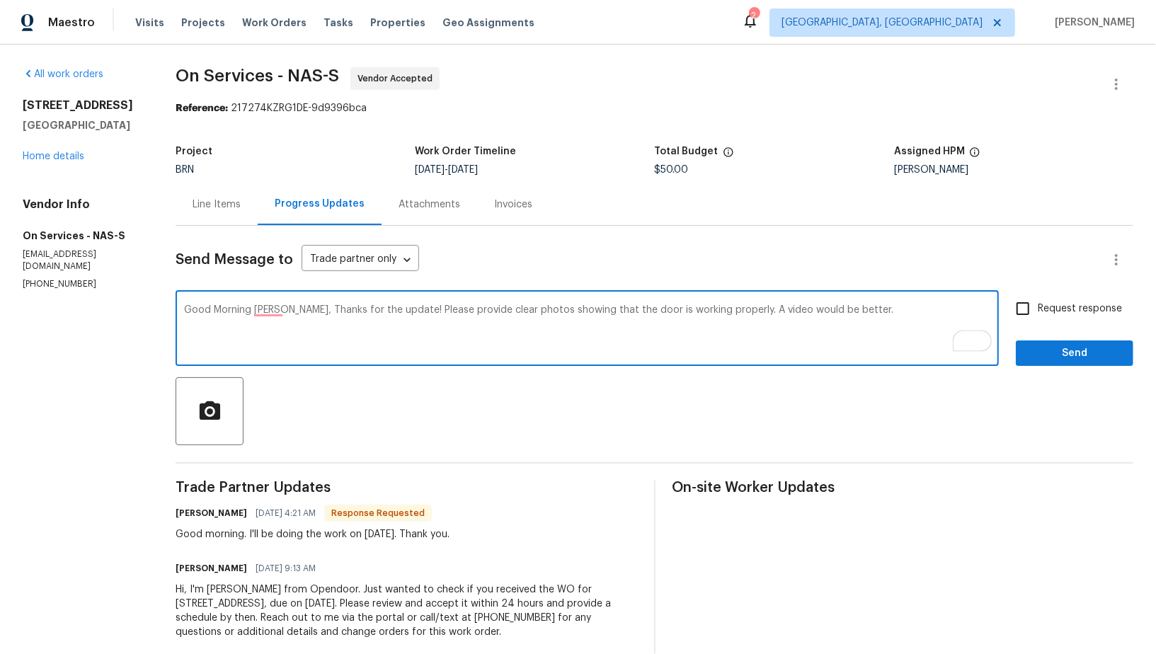
click at [721, 308] on textarea "Good Morning Jorge, Thanks for the update! Please provide clear photos showing …" at bounding box center [587, 330] width 807 height 50
type textarea "Good Morning Jorge, Thanks for the update! Please provide clear photos showing …"
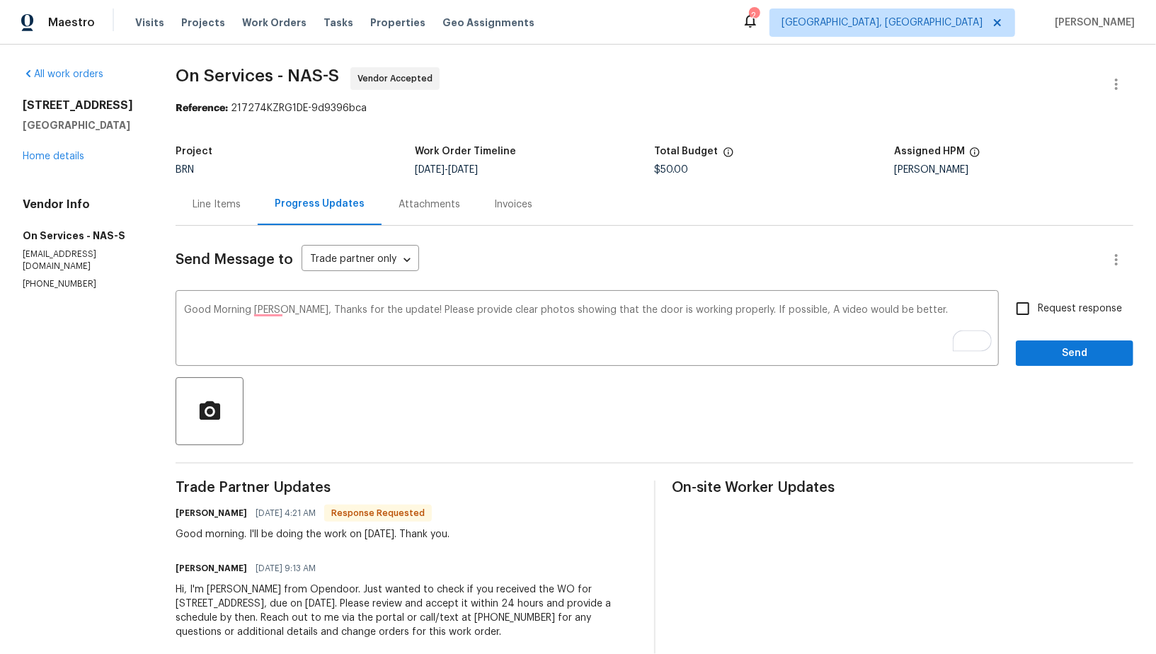
click at [1039, 309] on span "Request response" at bounding box center [1080, 309] width 84 height 15
click at [1038, 309] on input "Request response" at bounding box center [1023, 309] width 30 height 30
checkbox input "true"
click at [1049, 353] on span "Send" at bounding box center [1074, 354] width 95 height 18
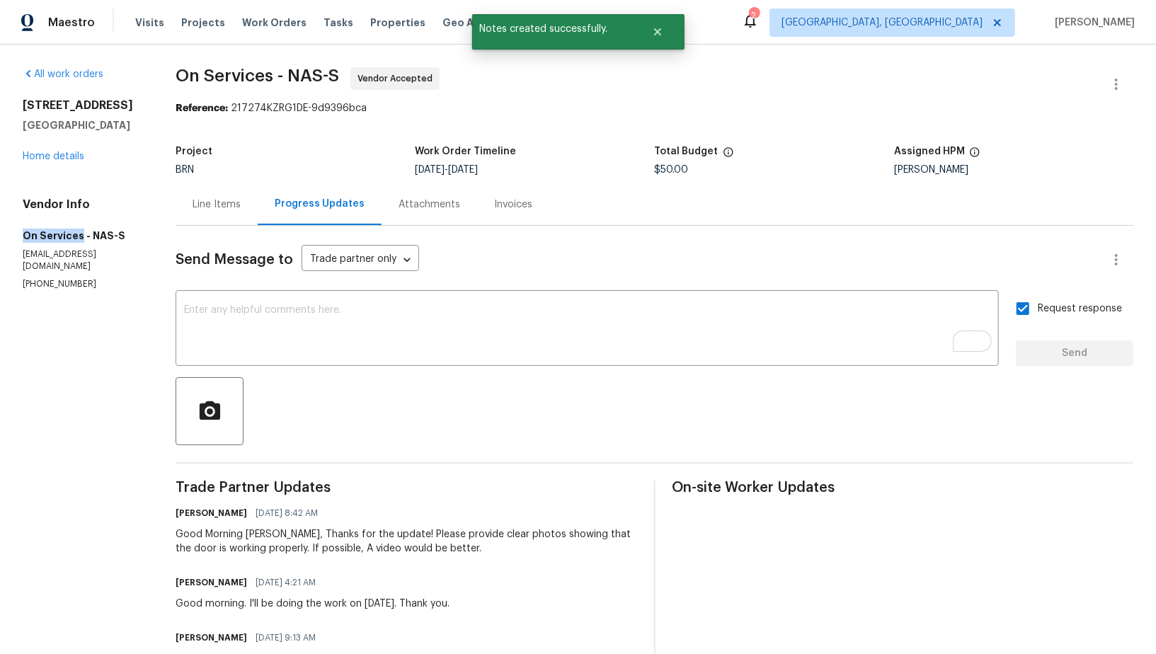
drag, startPoint x: 0, startPoint y: 240, endPoint x: 81, endPoint y: 240, distance: 81.4
click at [81, 240] on div "All work orders 7007 Berkswell Dr Lebanon, TN 37087 Home details Vendor Info On…" at bounding box center [578, 397] width 1156 height 704
copy h5 "On Services"
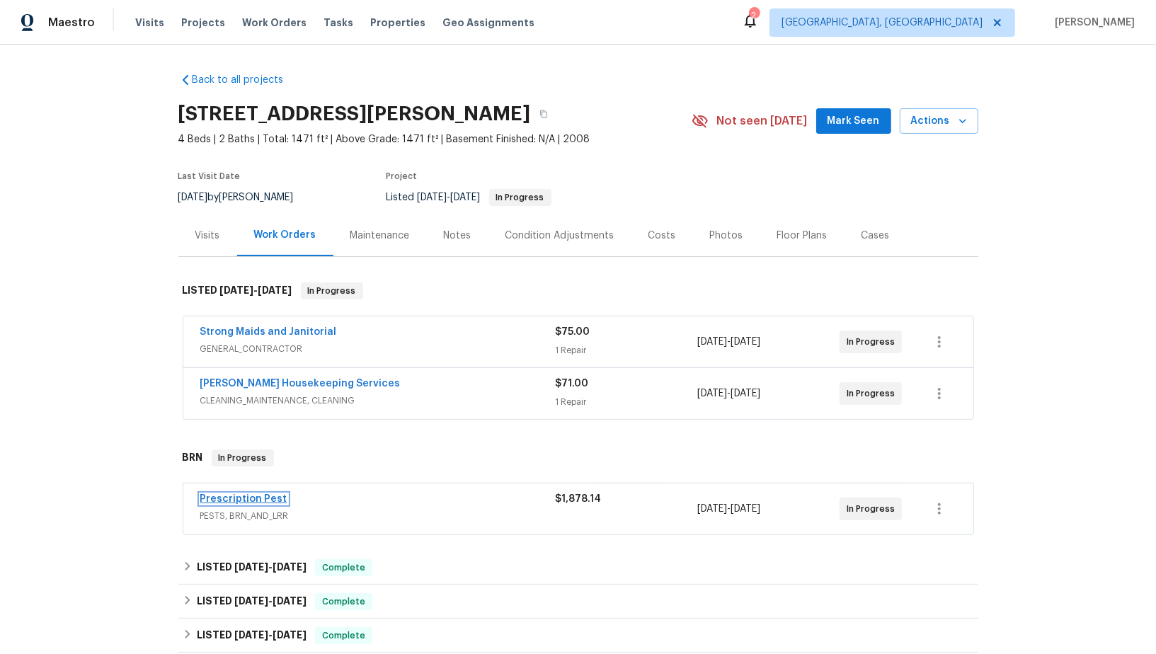
click at [249, 501] on link "Prescription Pest" at bounding box center [243, 499] width 87 height 10
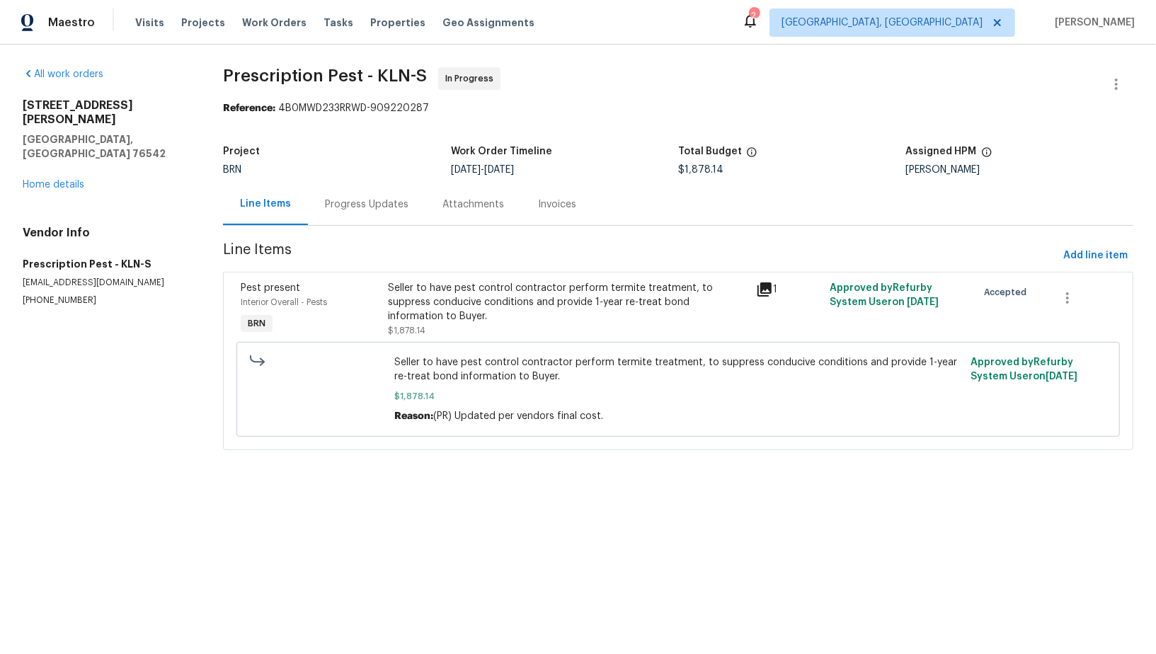
click at [374, 188] on div "Progress Updates" at bounding box center [367, 204] width 118 height 42
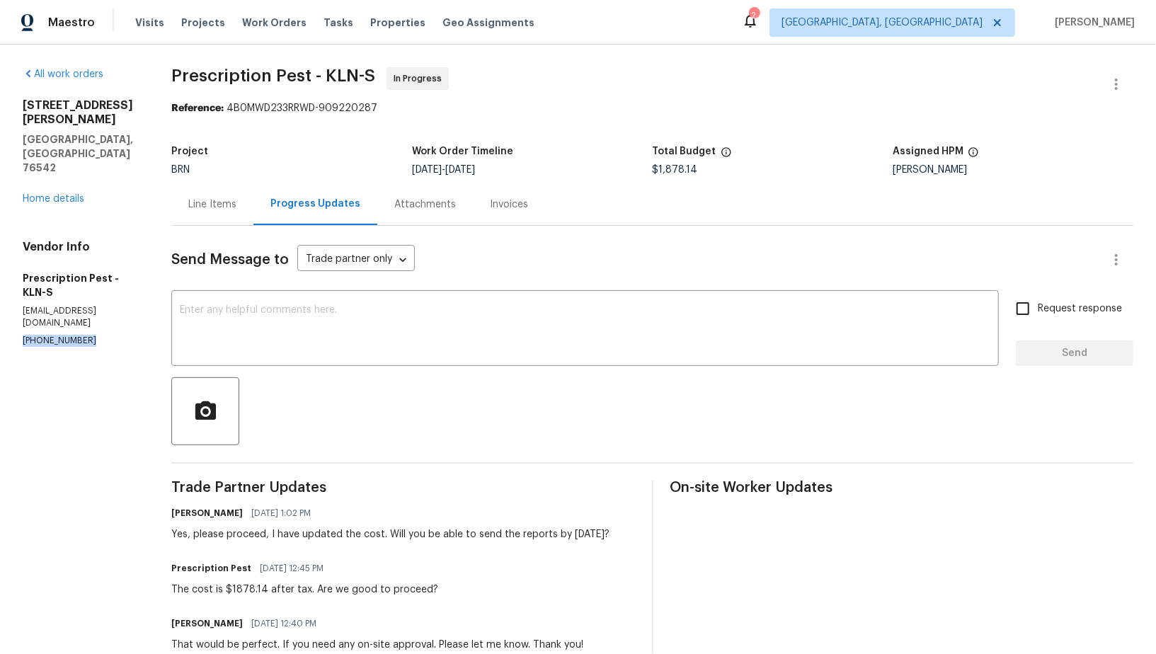
drag, startPoint x: 91, startPoint y: 283, endPoint x: 6, endPoint y: 280, distance: 85.8
click at [6, 280] on div "All work orders 407 Viola Dr Killeen, TX 76542 Home details Vendor Info Prescri…" at bounding box center [578, 500] width 1156 height 911
copy p "(512) 248-0950"
click at [79, 295] on section "All work orders 407 Viola Dr Killeen, TX 76542 Home details Vendor Info Prescri…" at bounding box center [80, 499] width 115 height 865
drag, startPoint x: 93, startPoint y: 288, endPoint x: 13, endPoint y: 288, distance: 80.0
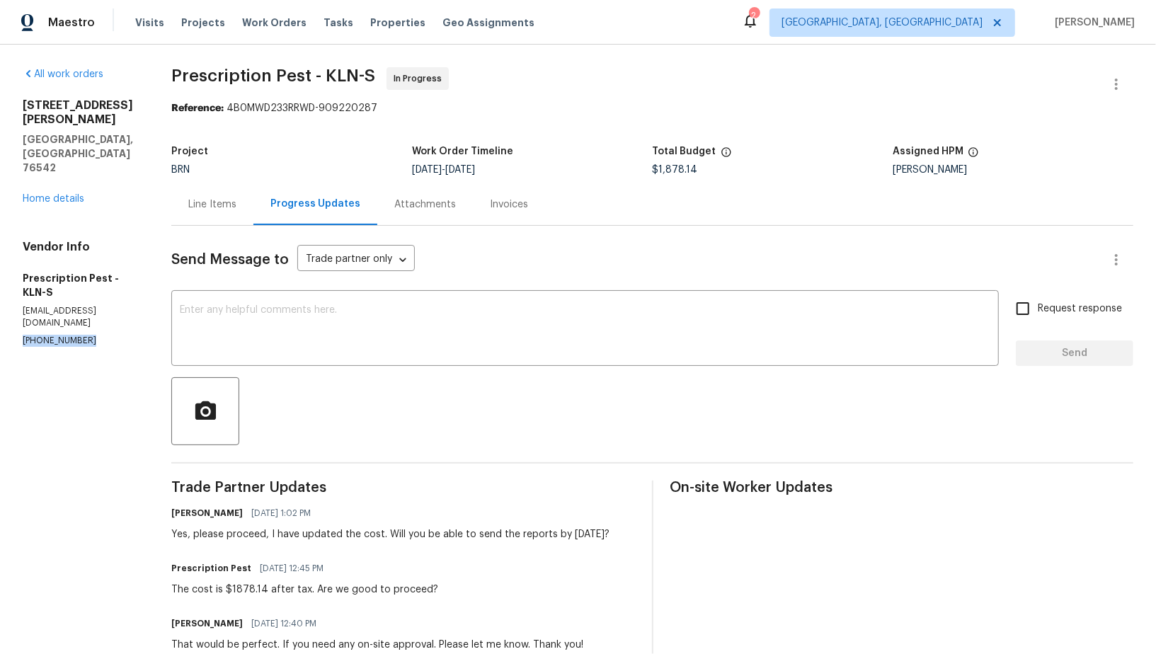
click at [13, 288] on div "All work orders 407 Viola Dr Killeen, TX 76542 Home details Vendor Info Prescri…" at bounding box center [578, 500] width 1156 height 911
copy p "(512) 248-0950"
click at [237, 212] on div "Line Items" at bounding box center [212, 204] width 82 height 42
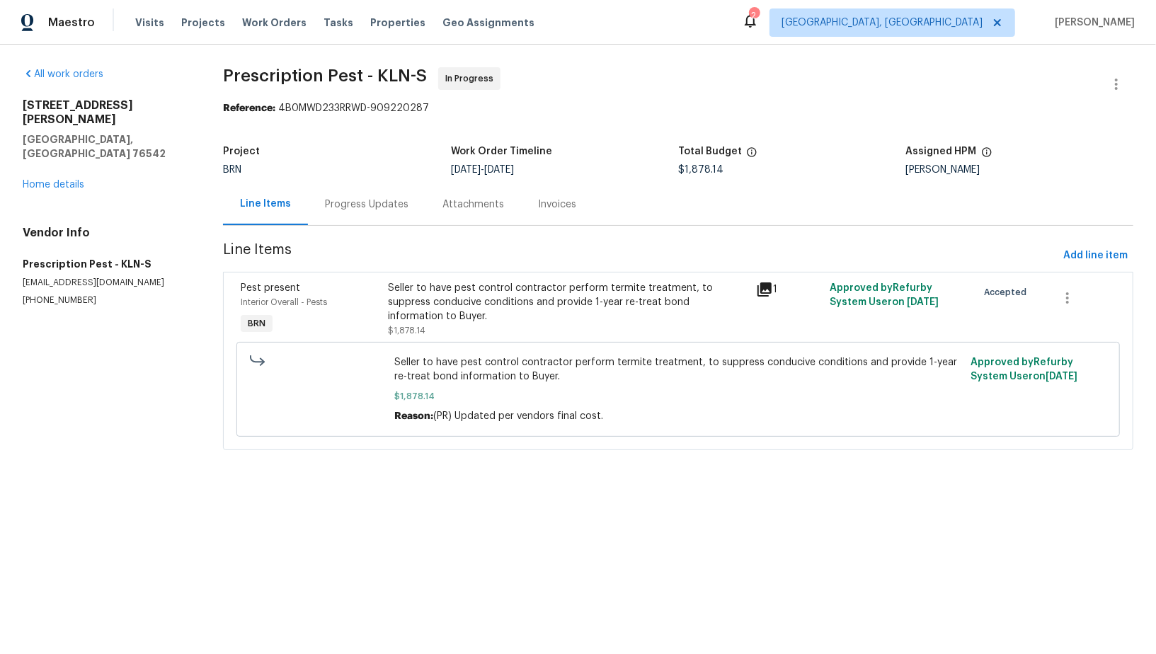
click at [370, 214] on div "Progress Updates" at bounding box center [367, 204] width 118 height 42
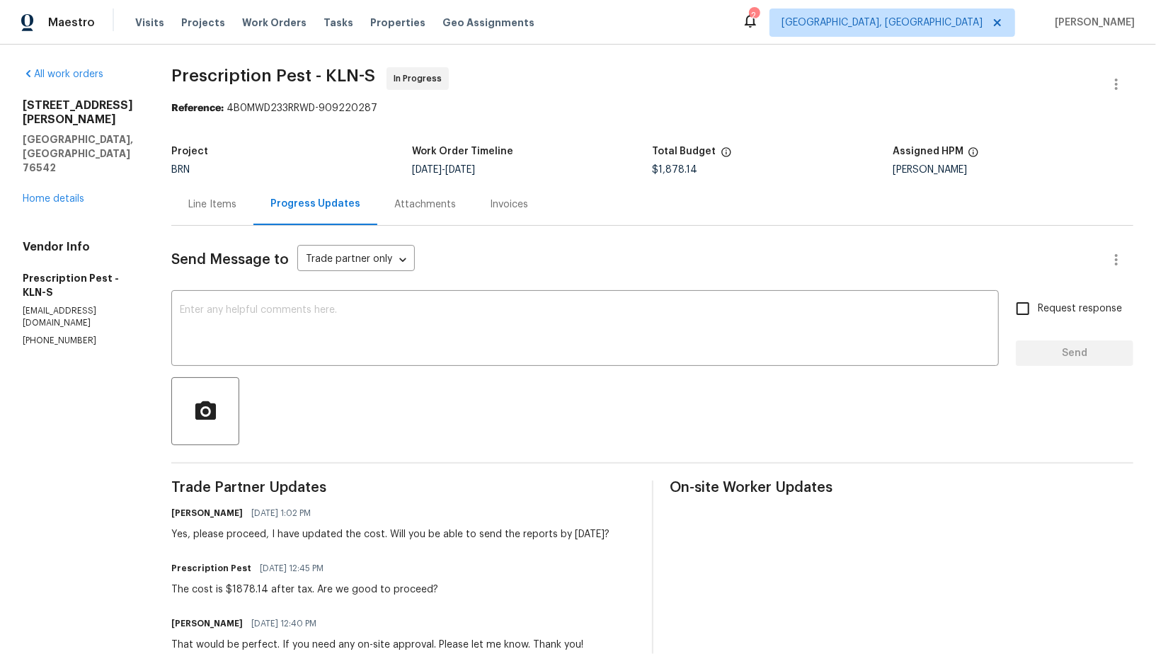
click at [218, 198] on div "Line Items" at bounding box center [212, 205] width 48 height 14
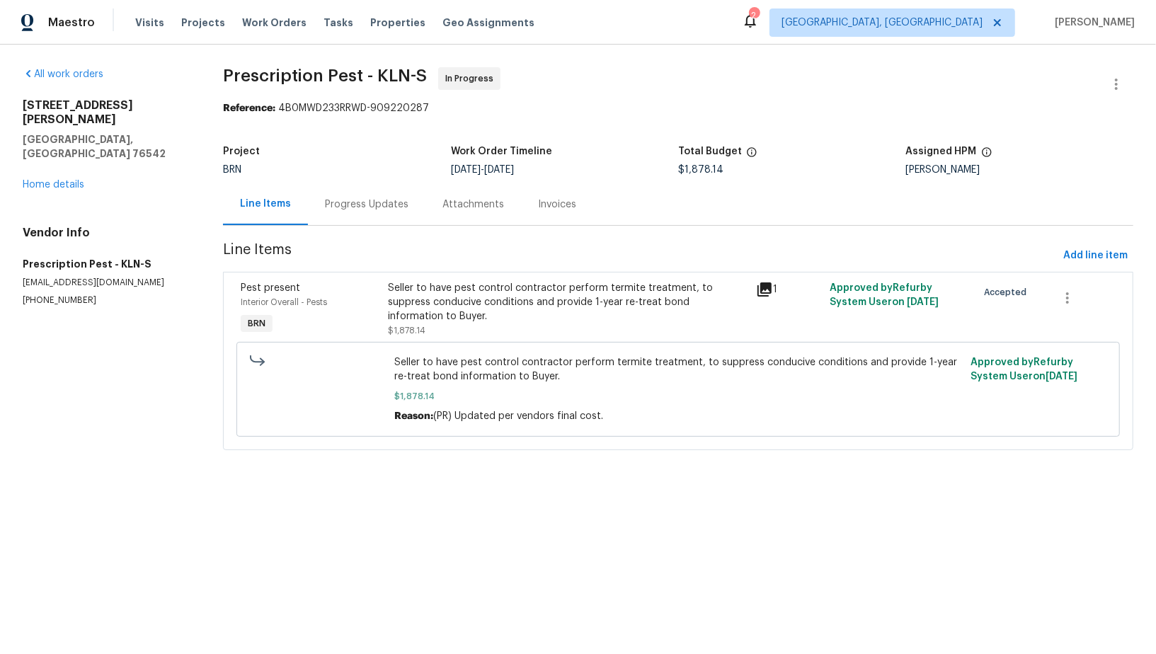
click at [372, 204] on div "Progress Updates" at bounding box center [367, 205] width 84 height 14
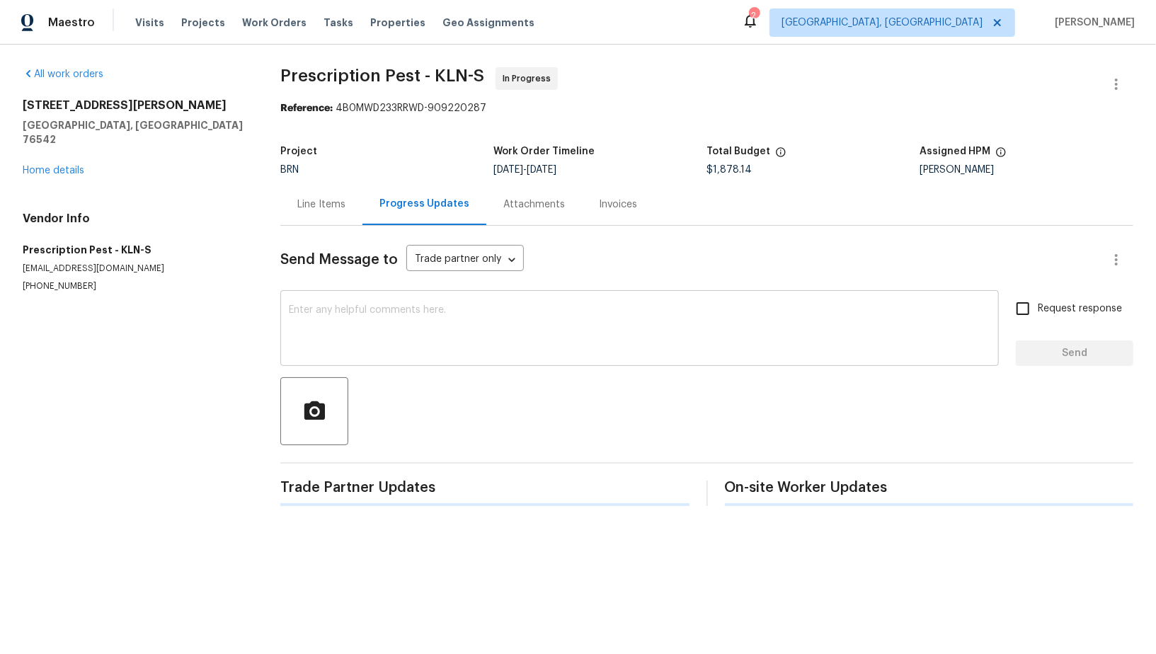
click at [312, 339] on textarea at bounding box center [640, 330] width 702 height 50
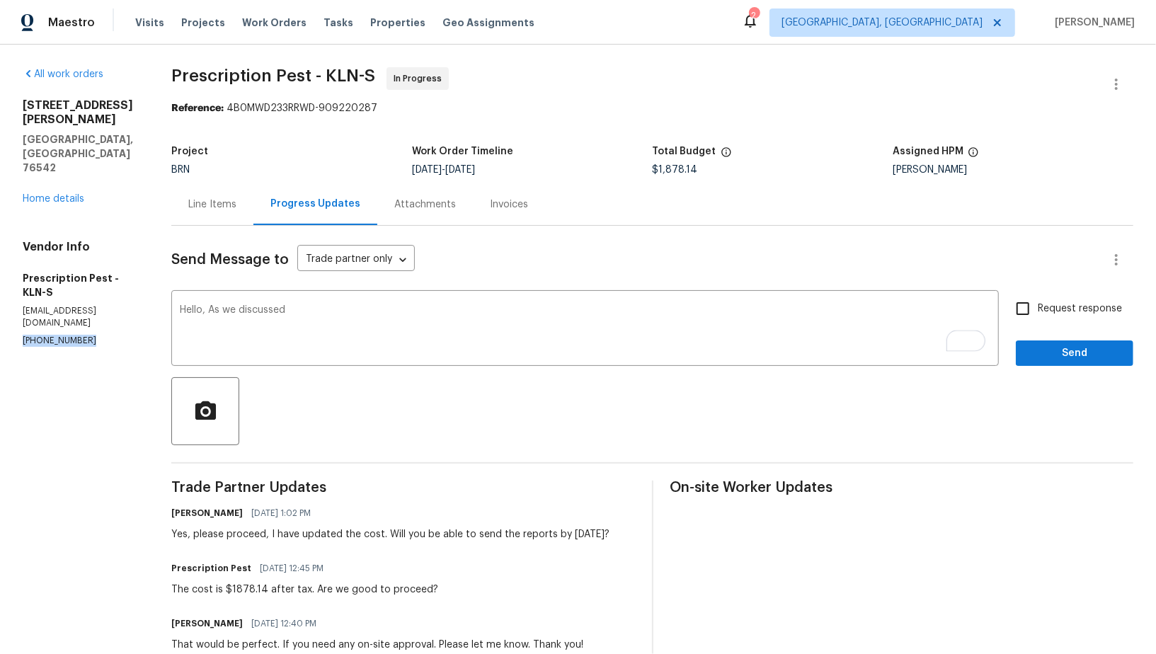
drag, startPoint x: 89, startPoint y: 285, endPoint x: 8, endPoint y: 286, distance: 81.4
click at [8, 286] on div "All work orders 407 Viola Dr Killeen, TX 76542 Home details Vendor Info Prescri…" at bounding box center [578, 500] width 1156 height 911
copy p "(512) 248-0950"
click at [319, 316] on textarea "Hello, As we discussed" at bounding box center [585, 330] width 811 height 50
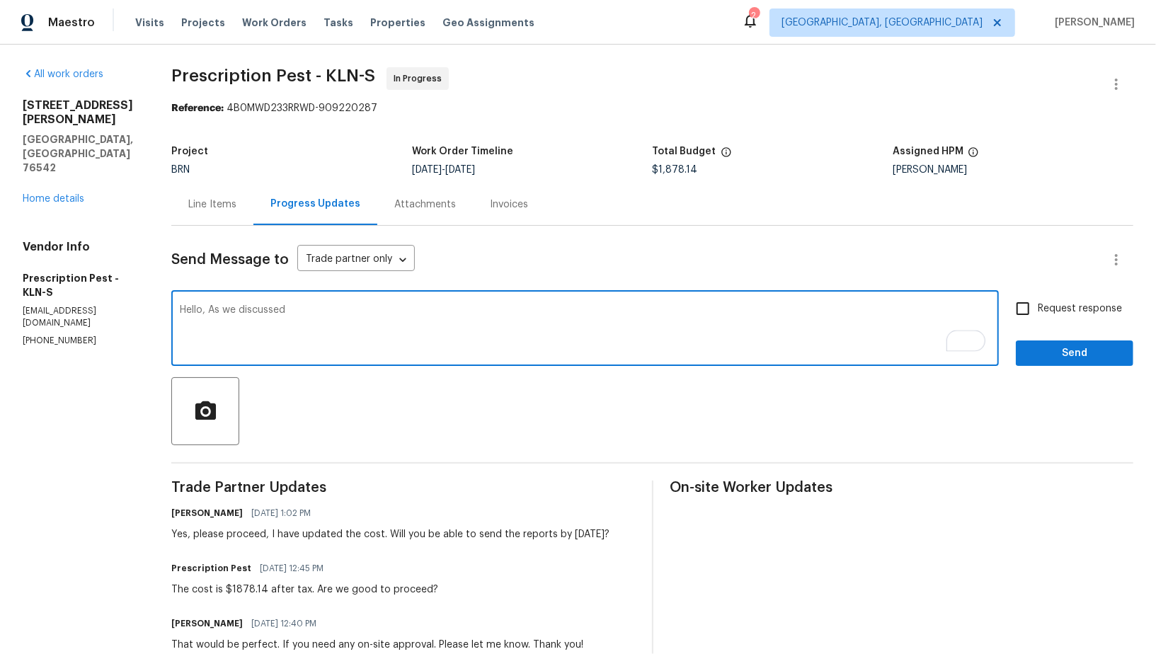
paste textarea "(512) 248-0950"
type textarea "Hello, As we discussed (512) 248-0950, Please try to upload the reports by end …"
click at [1027, 302] on input "Request response" at bounding box center [1023, 309] width 30 height 30
checkbox input "true"
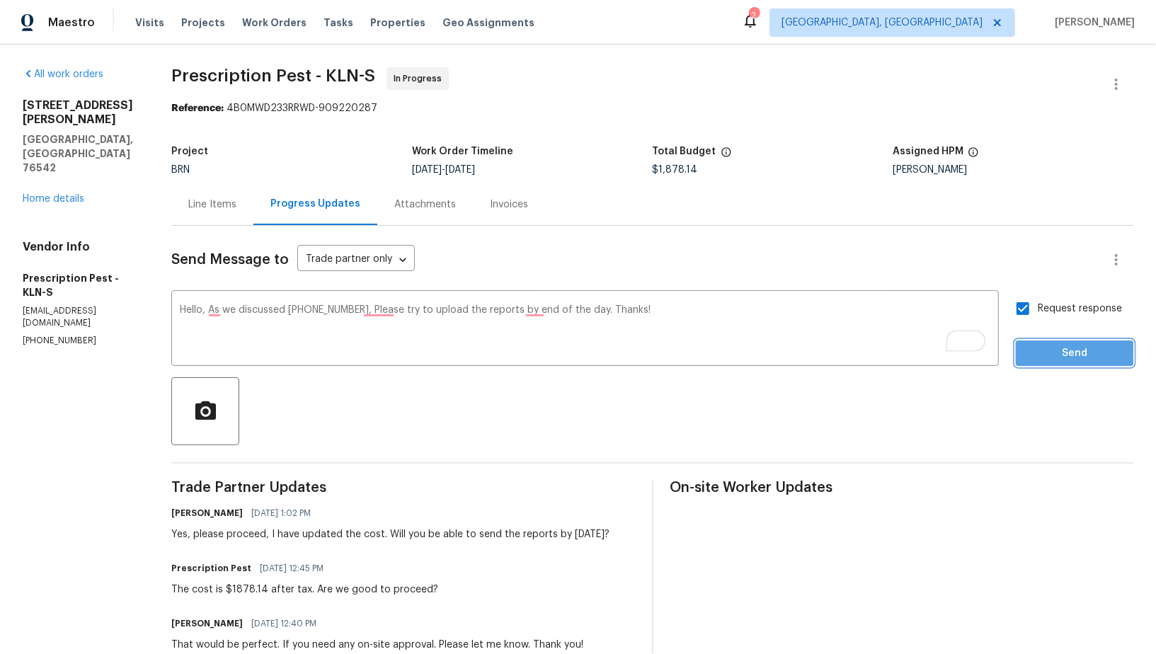
click at [1042, 353] on span "Send" at bounding box center [1074, 354] width 95 height 18
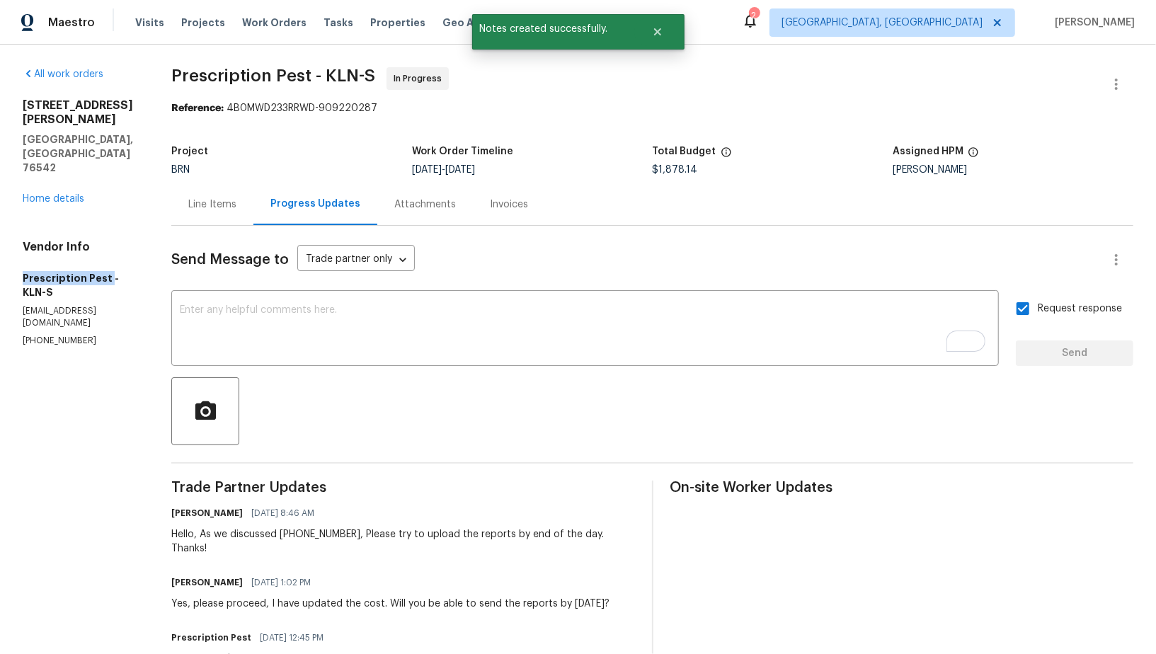
drag, startPoint x: 1, startPoint y: 232, endPoint x: 107, endPoint y: 237, distance: 105.7
click at [107, 237] on div "All work orders 407 Viola Dr Killeen, TX 76542 Home details Vendor Info Prescri…" at bounding box center [578, 535] width 1156 height 980
copy h5 "Prescription Pest"
